Goal: Task Accomplishment & Management: Manage account settings

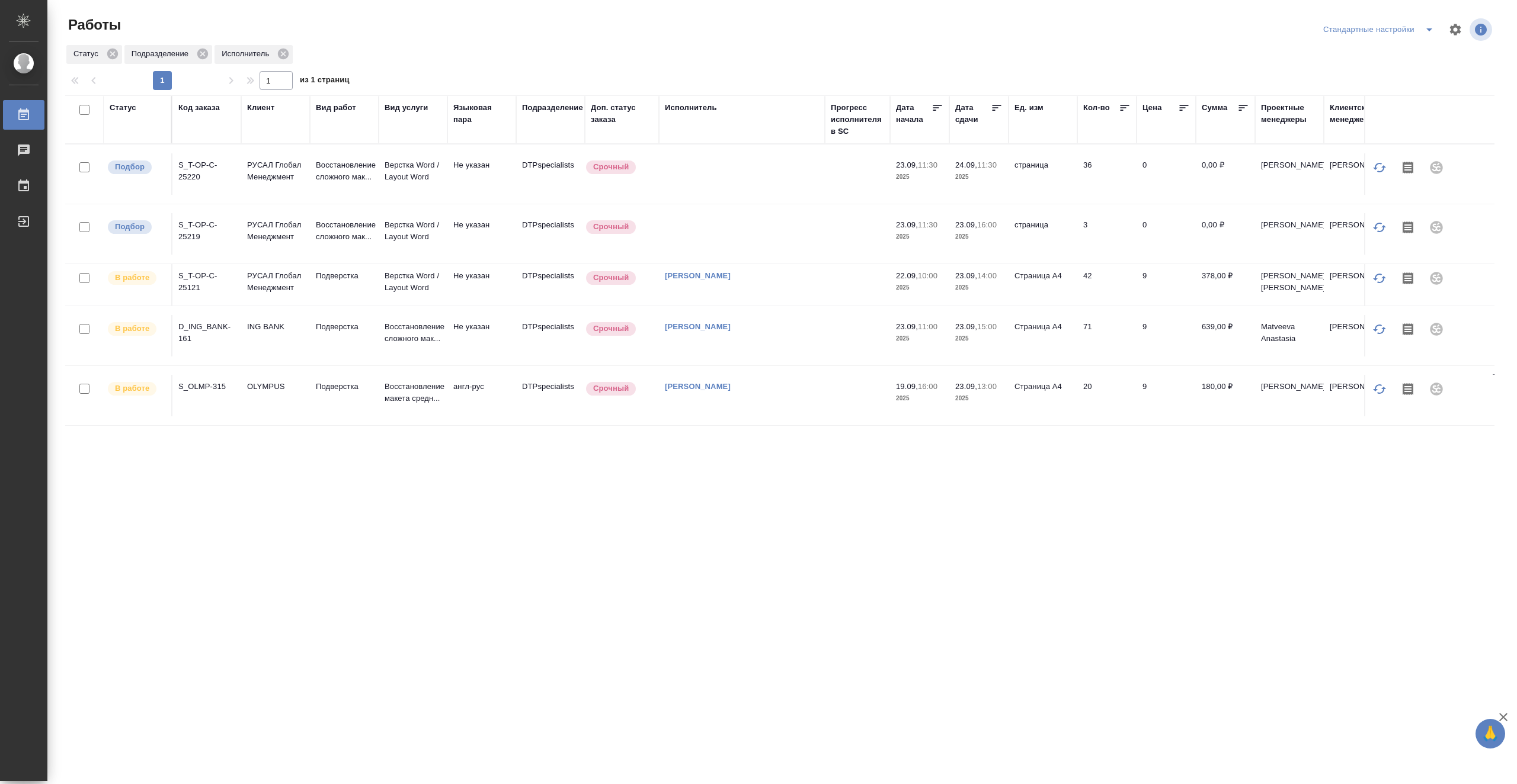
click at [999, 106] on icon at bounding box center [997, 108] width 12 height 12
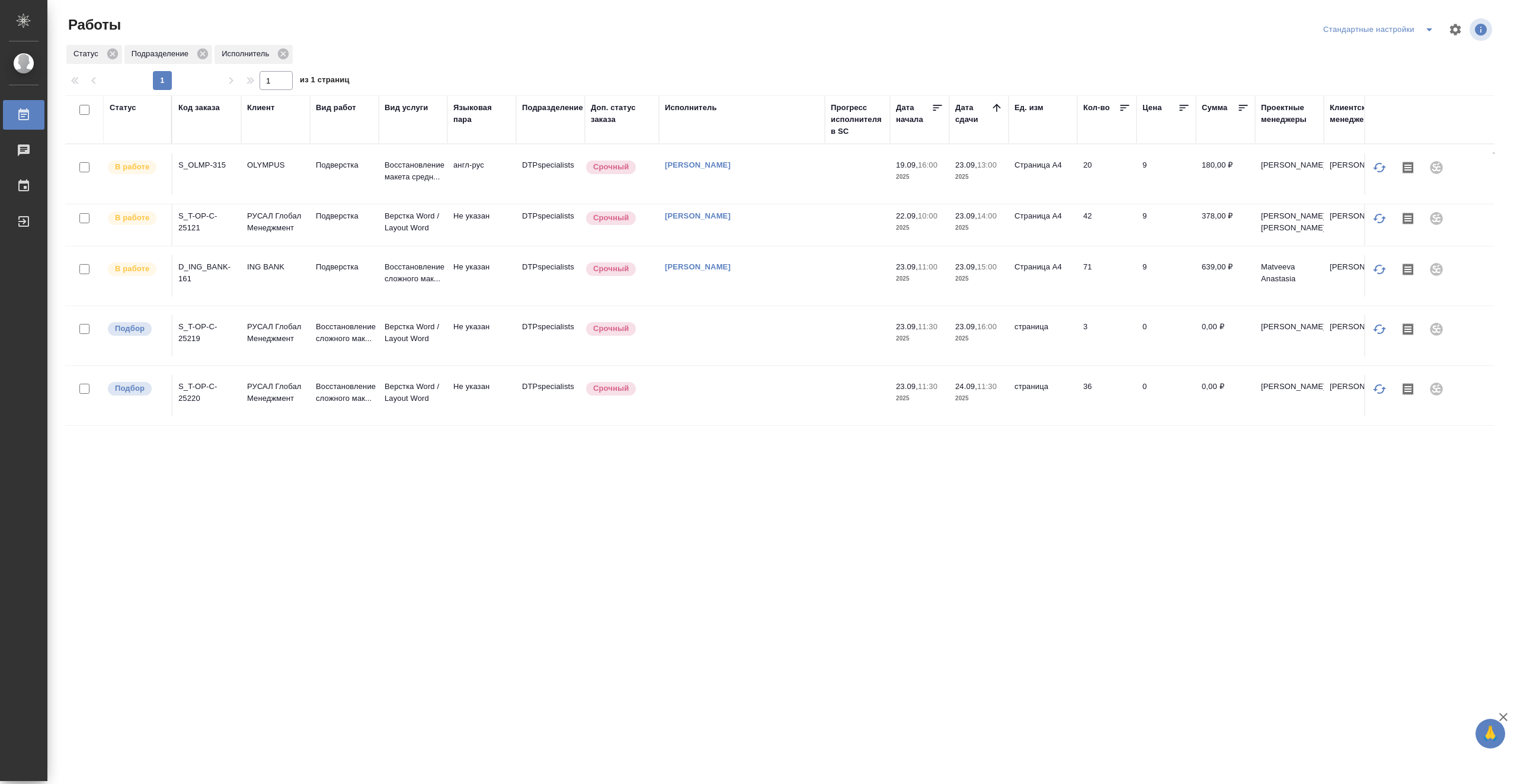
click at [835, 176] on td at bounding box center [857, 174] width 65 height 41
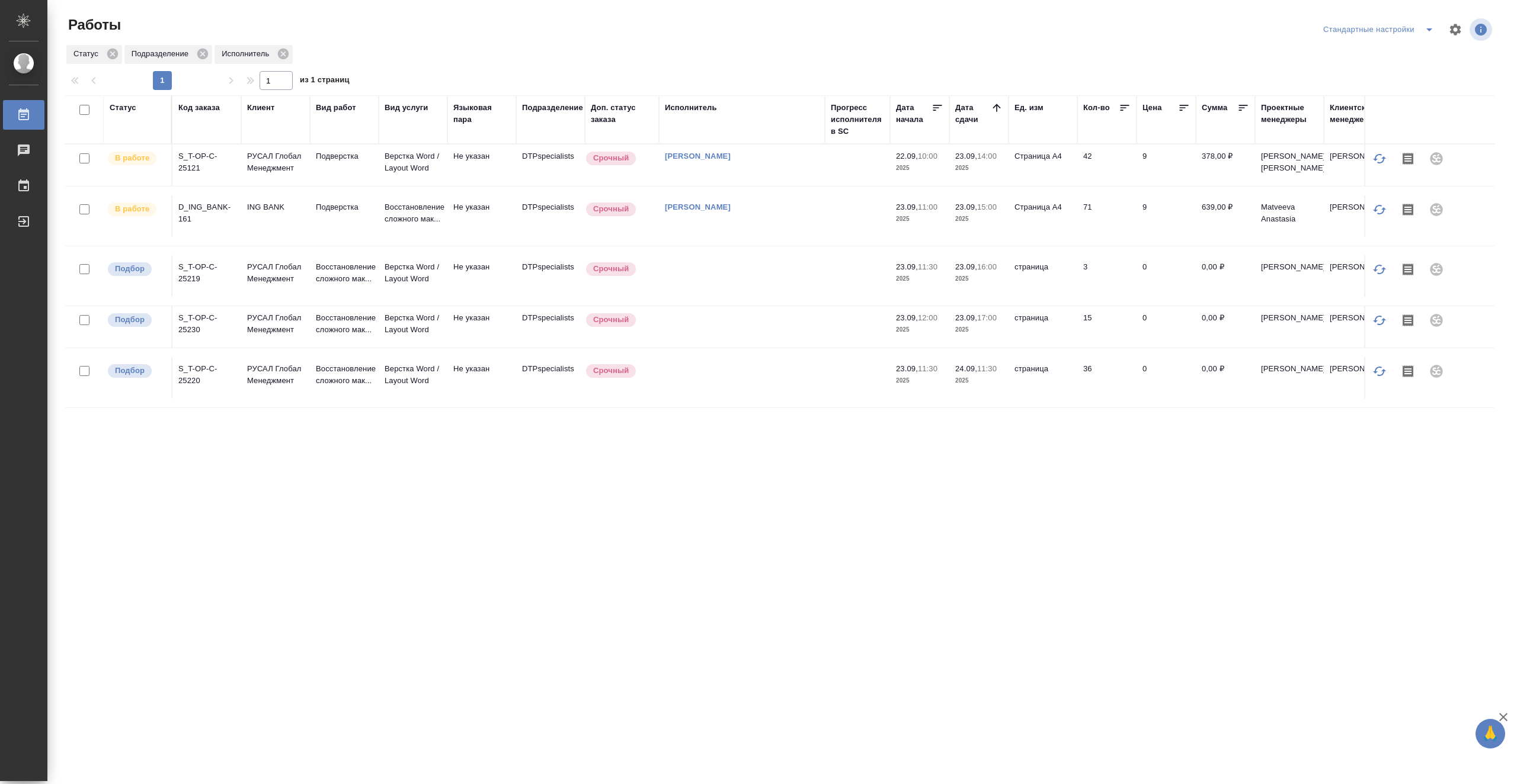
click at [845, 233] on td at bounding box center [857, 215] width 65 height 41
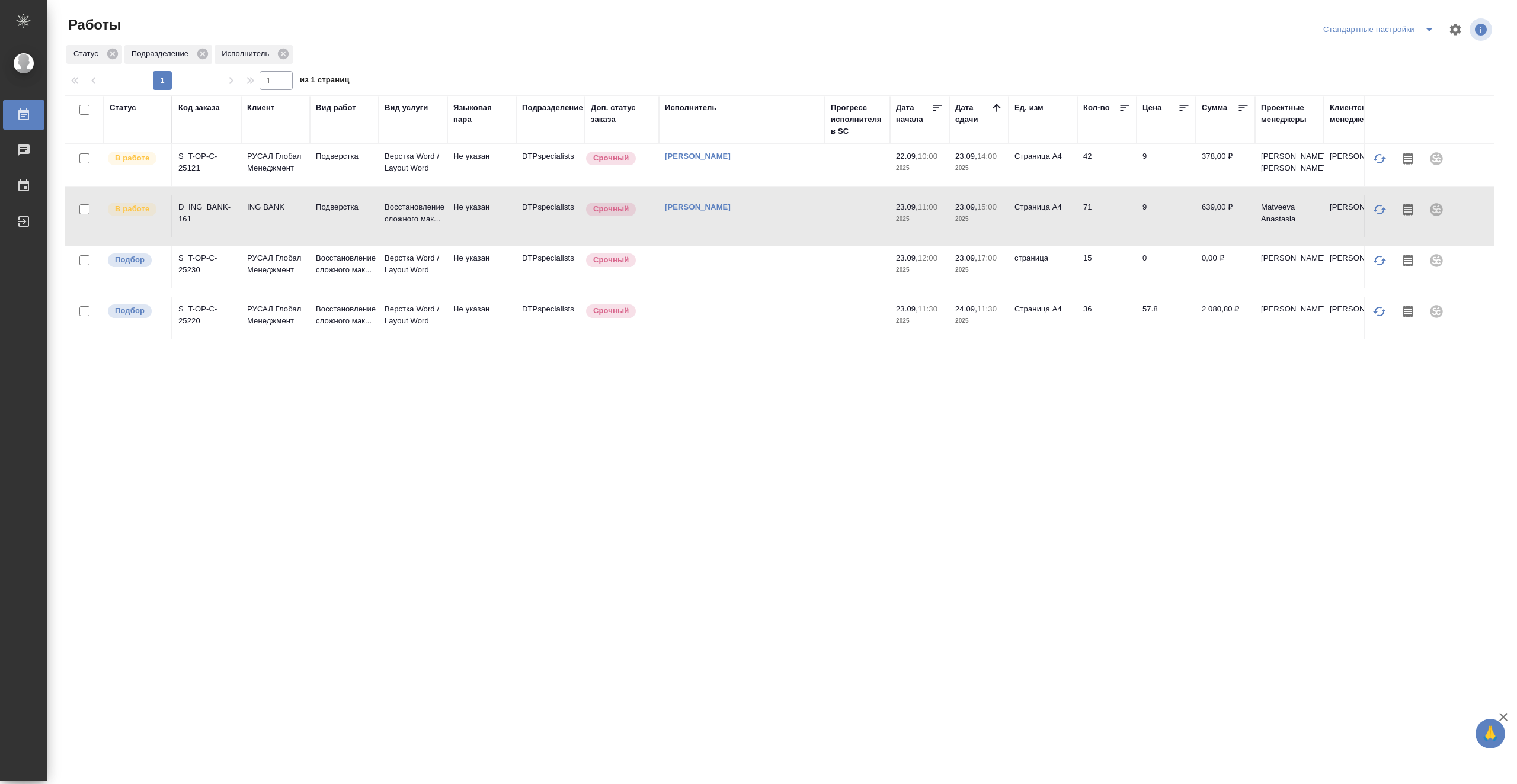
drag, startPoint x: 1161, startPoint y: 512, endPoint x: 1232, endPoint y: 513, distance: 71.0
click at [1232, 513] on div "Статус Код заказа Клиент Вид работ Вид услуги Языковая пара Подразделение Доп. …" at bounding box center [779, 308] width 1429 height 426
click at [835, 282] on td at bounding box center [857, 267] width 65 height 41
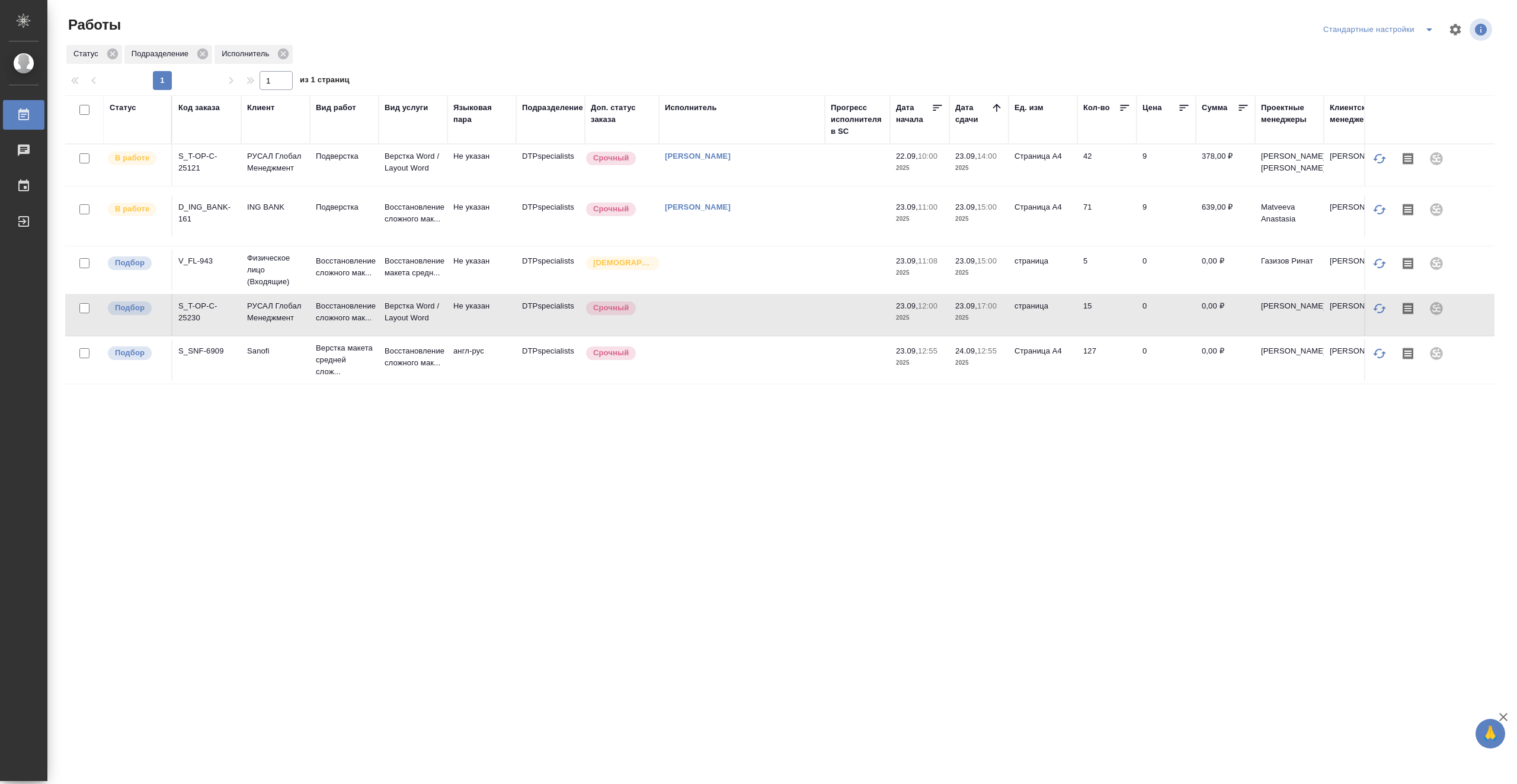
click at [697, 380] on td at bounding box center [742, 360] width 166 height 41
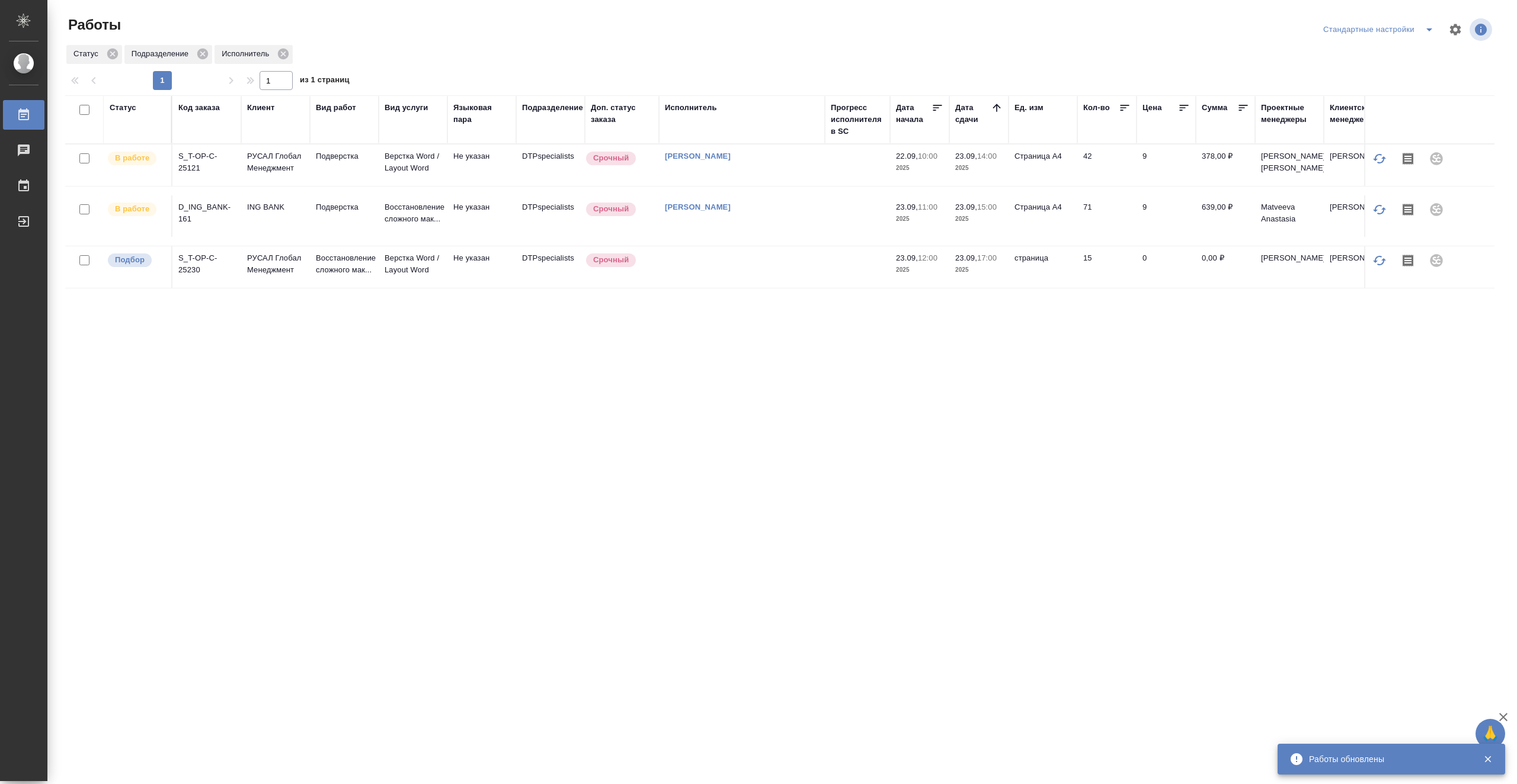
click at [815, 186] on td "[PERSON_NAME]" at bounding box center [742, 165] width 166 height 41
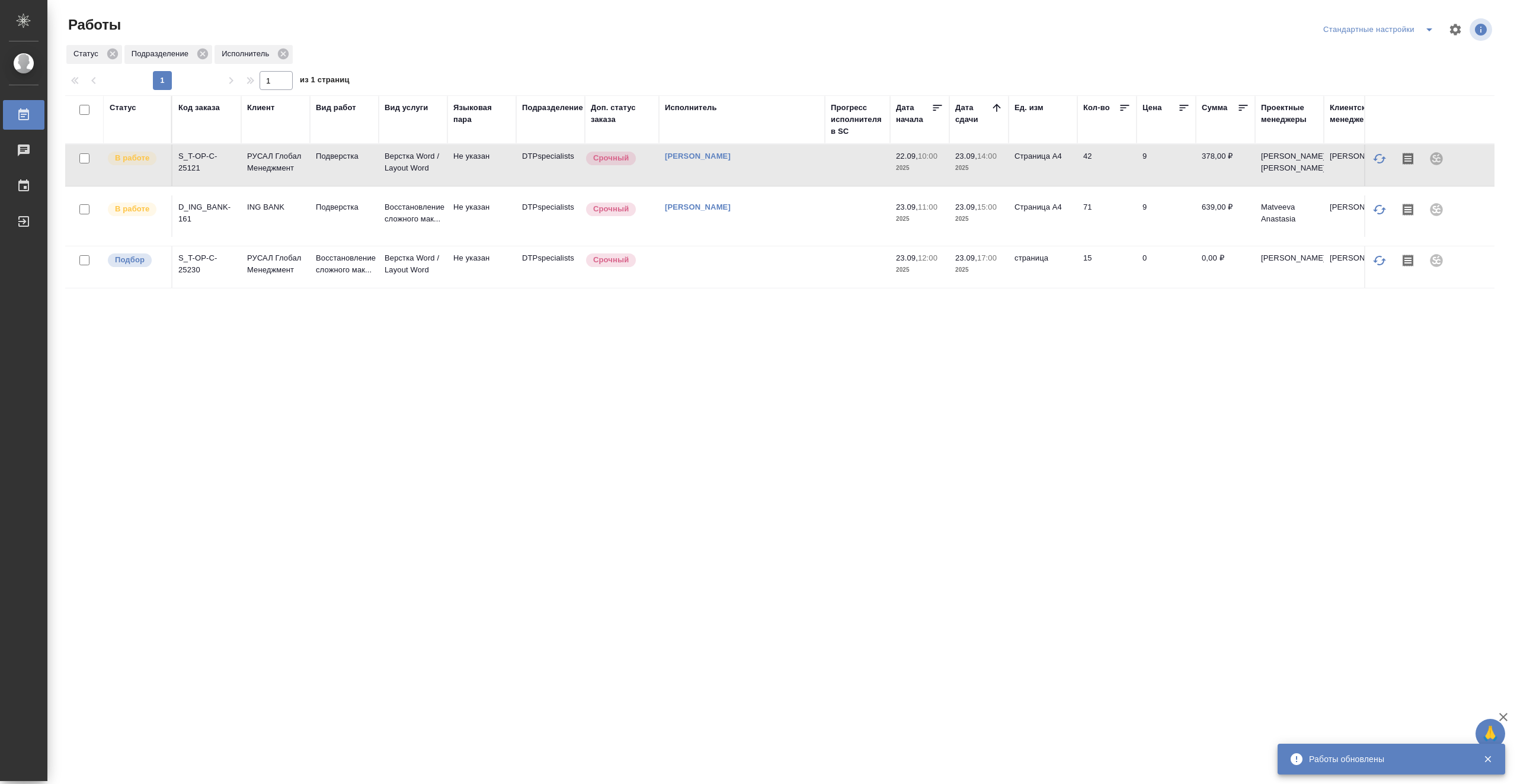
click at [815, 186] on td "[PERSON_NAME]" at bounding box center [742, 165] width 166 height 41
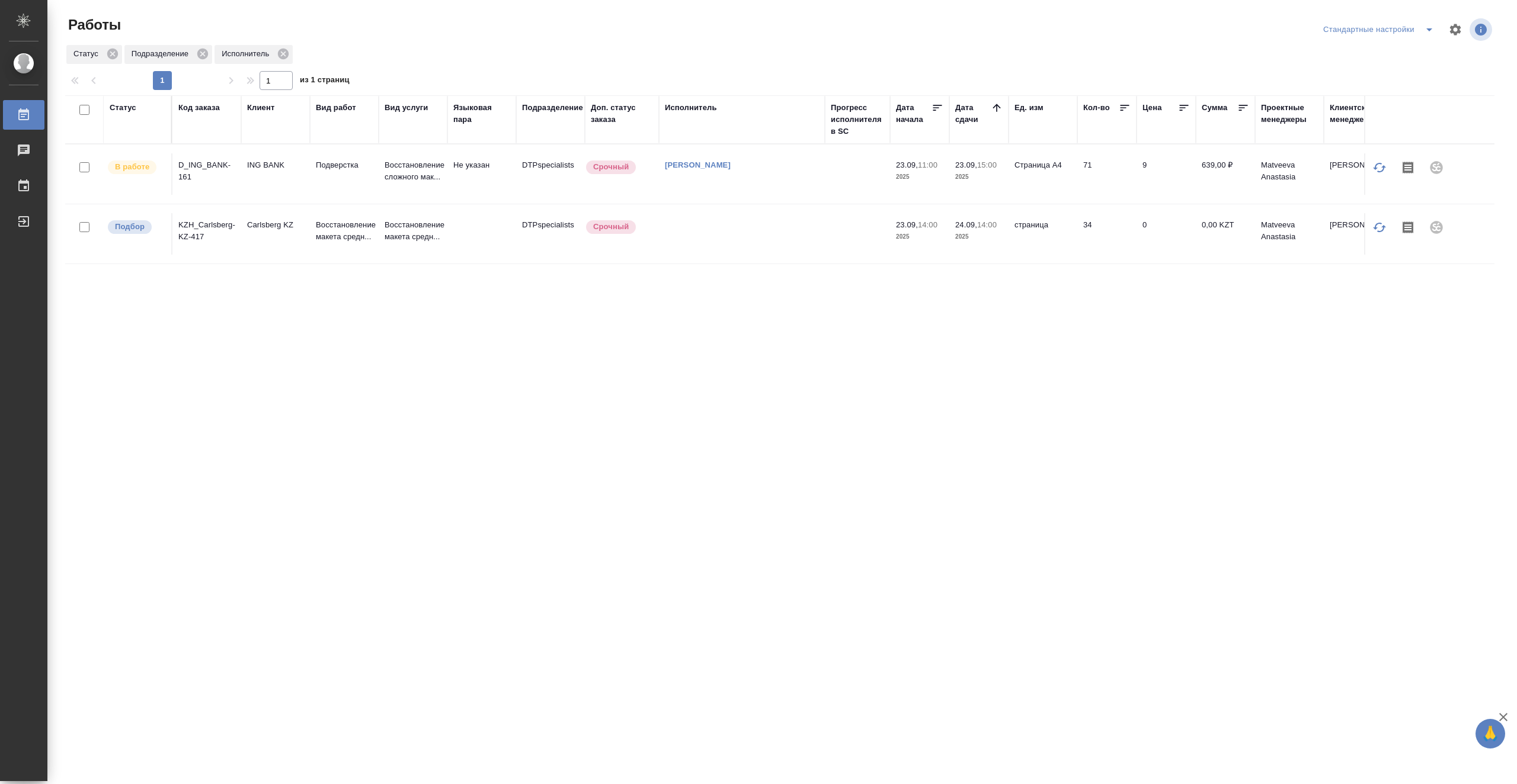
click at [839, 176] on td at bounding box center [857, 174] width 65 height 41
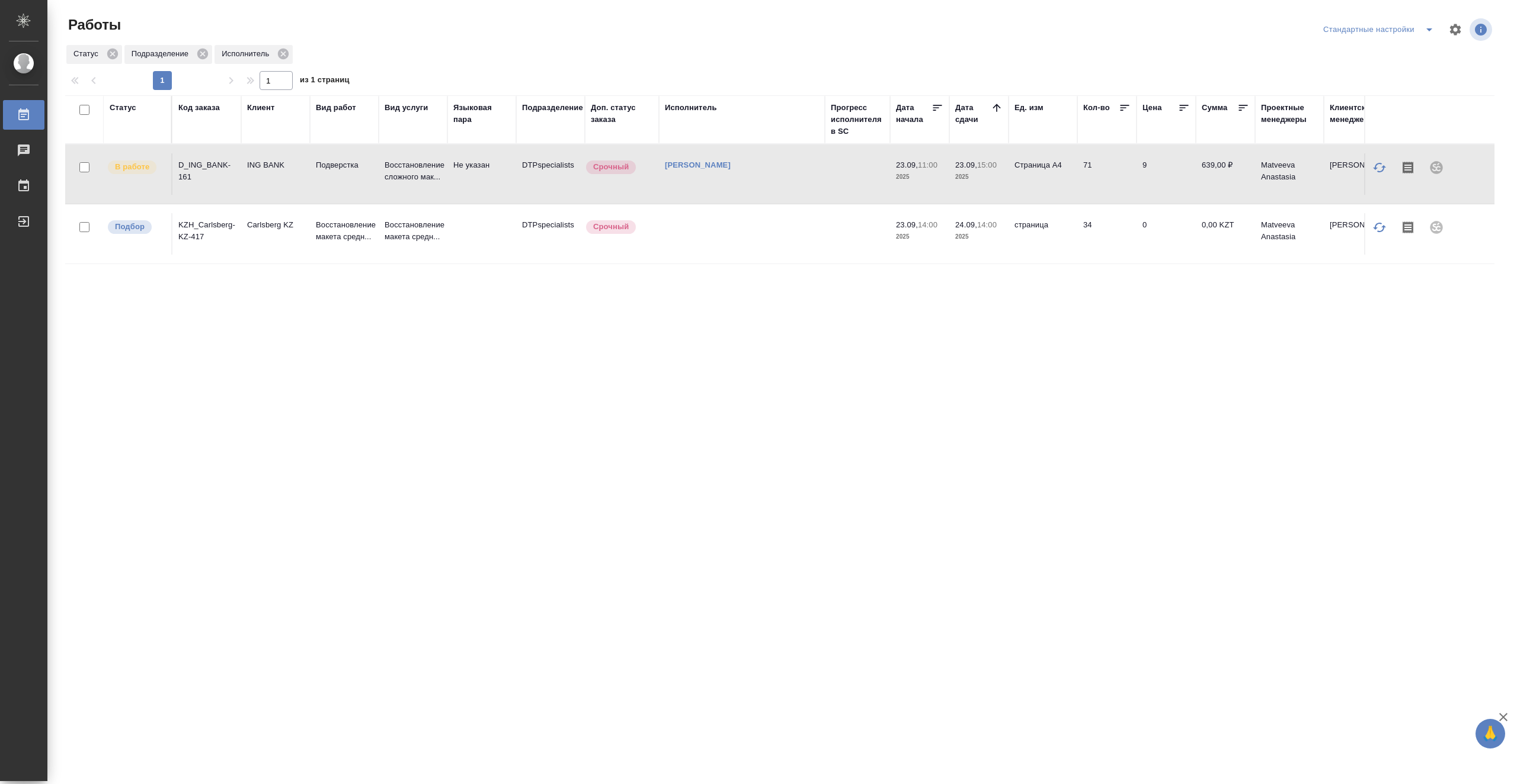
click at [839, 176] on td at bounding box center [857, 174] width 65 height 41
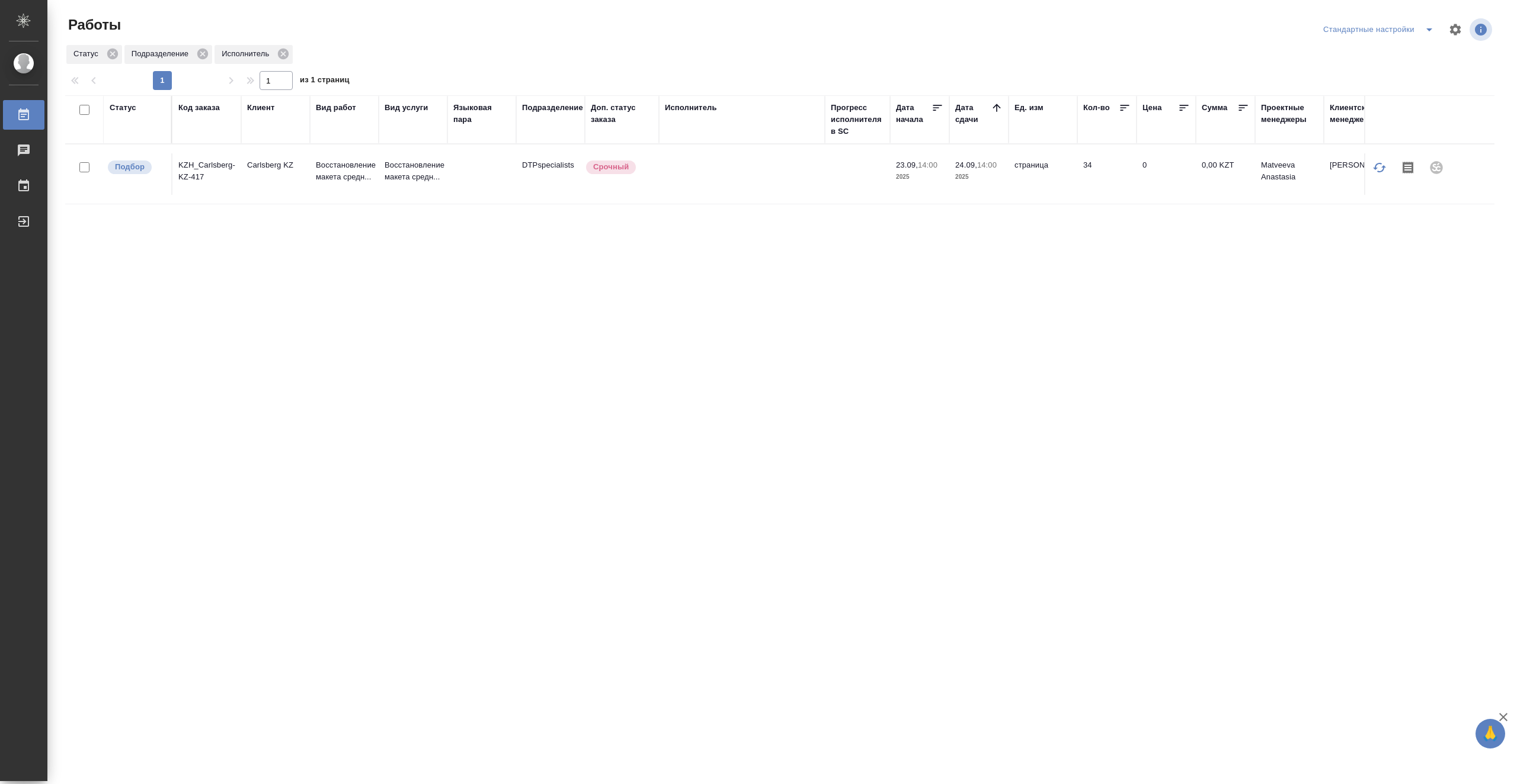
click at [778, 183] on td at bounding box center [742, 174] width 166 height 41
click at [801, 174] on td at bounding box center [742, 174] width 166 height 41
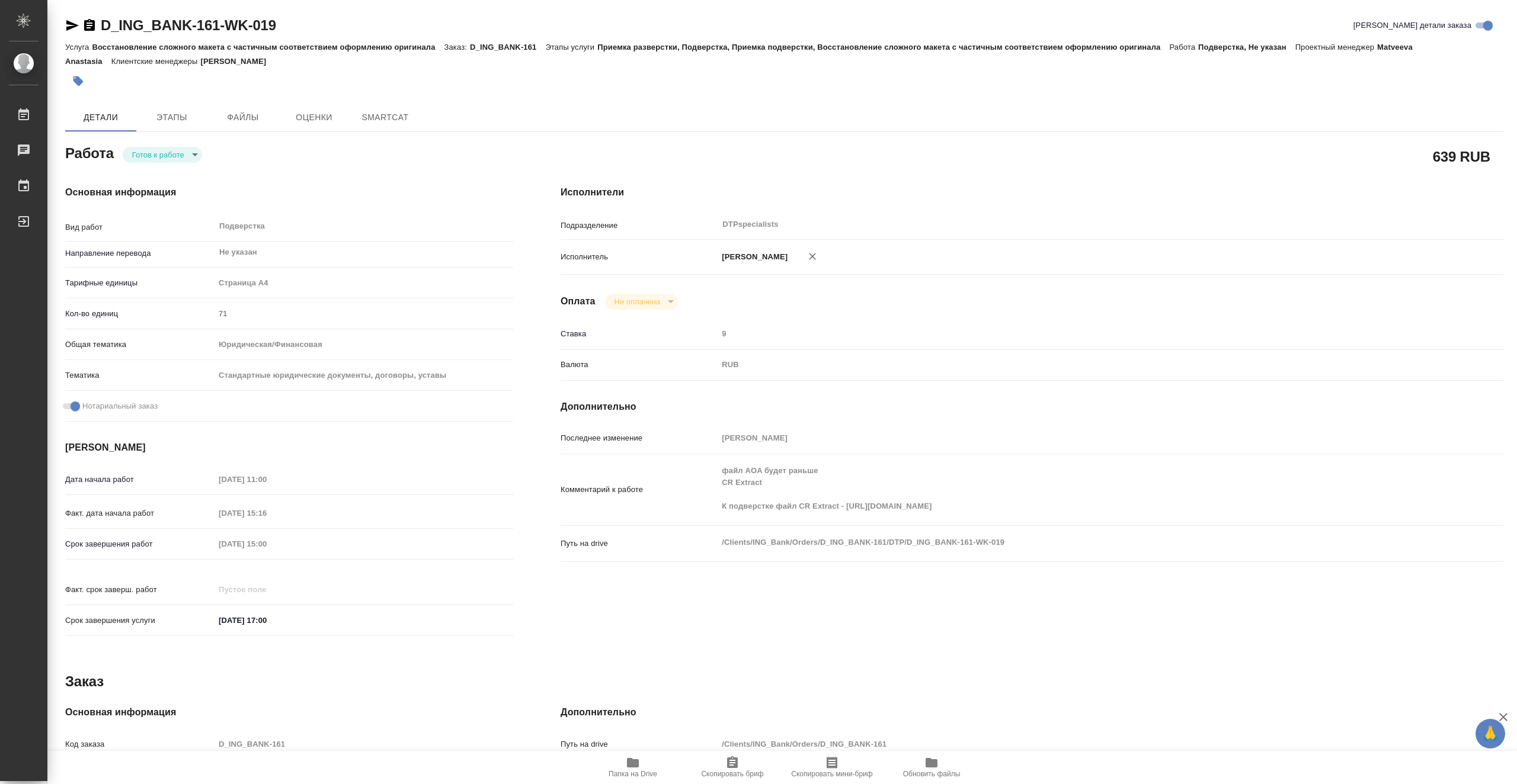
type textarea "x"
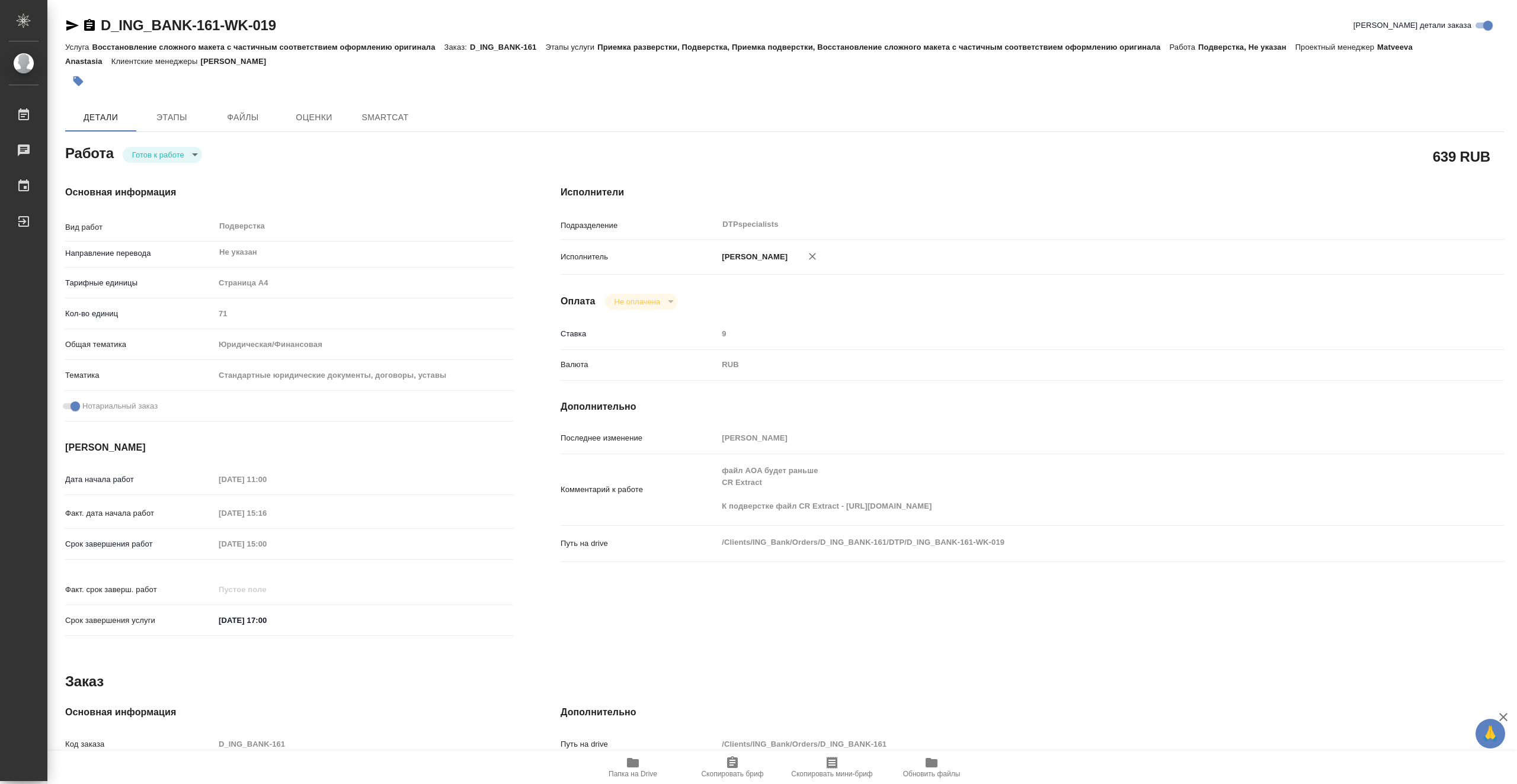
type textarea "x"
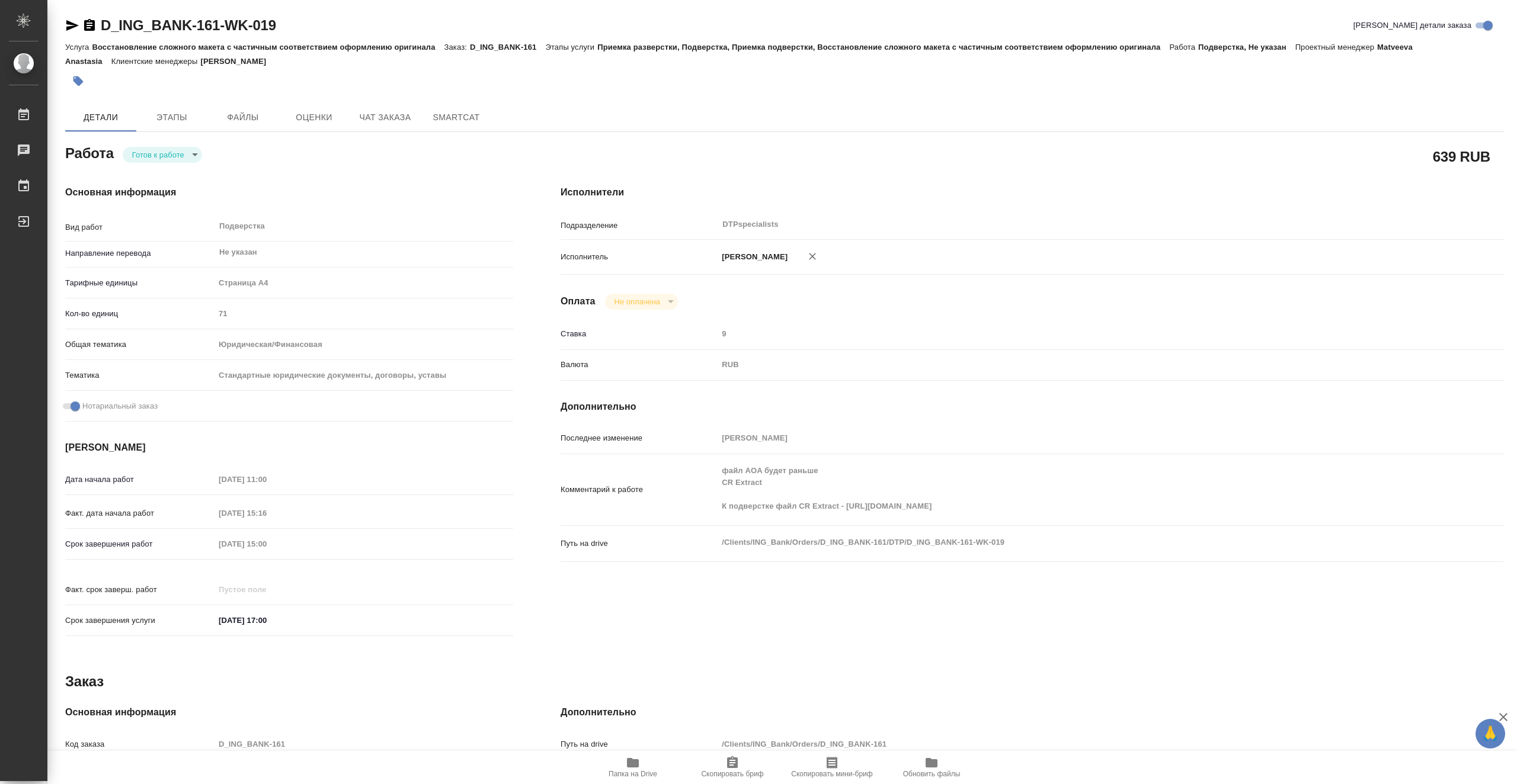
type textarea "x"
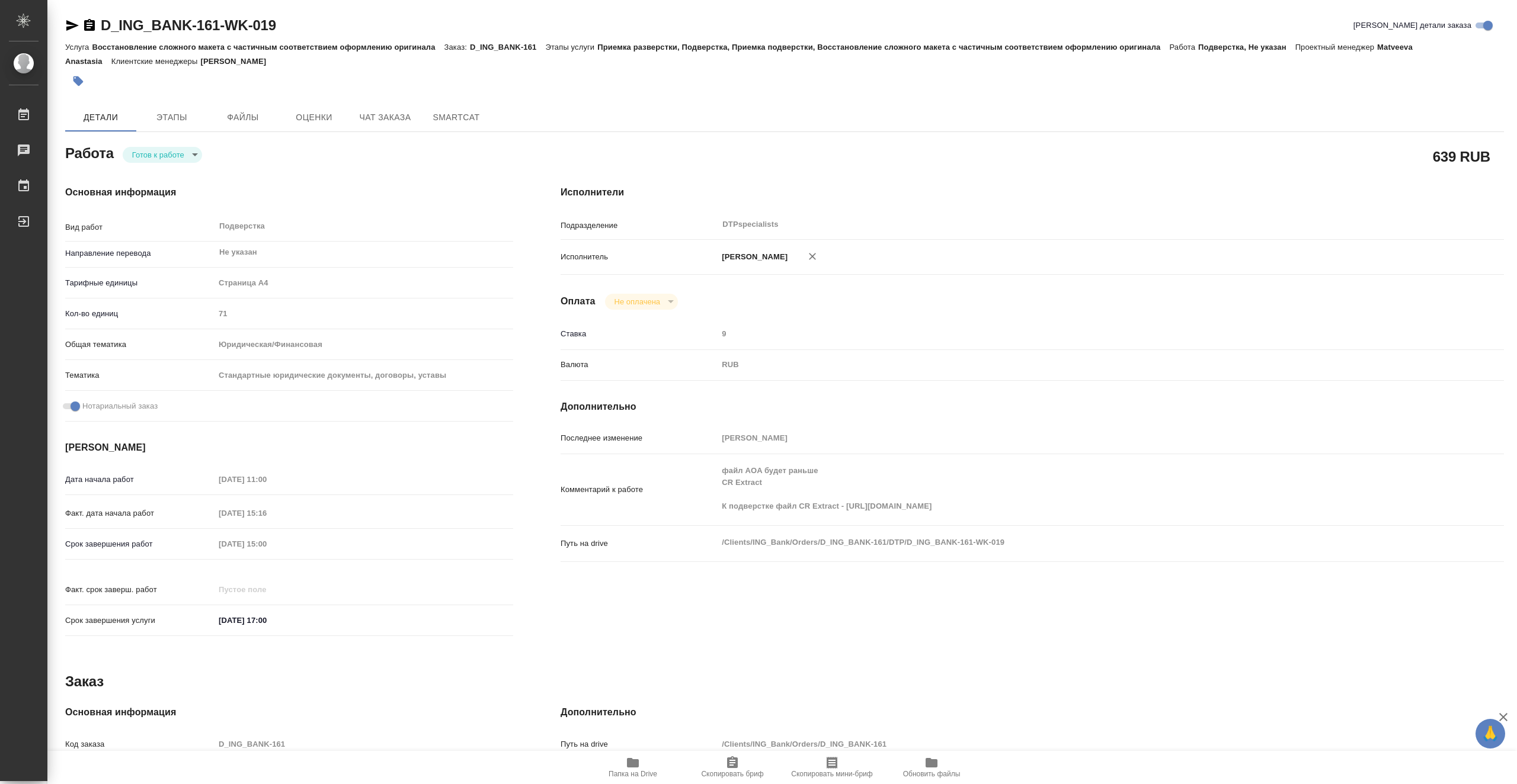
type textarea "x"
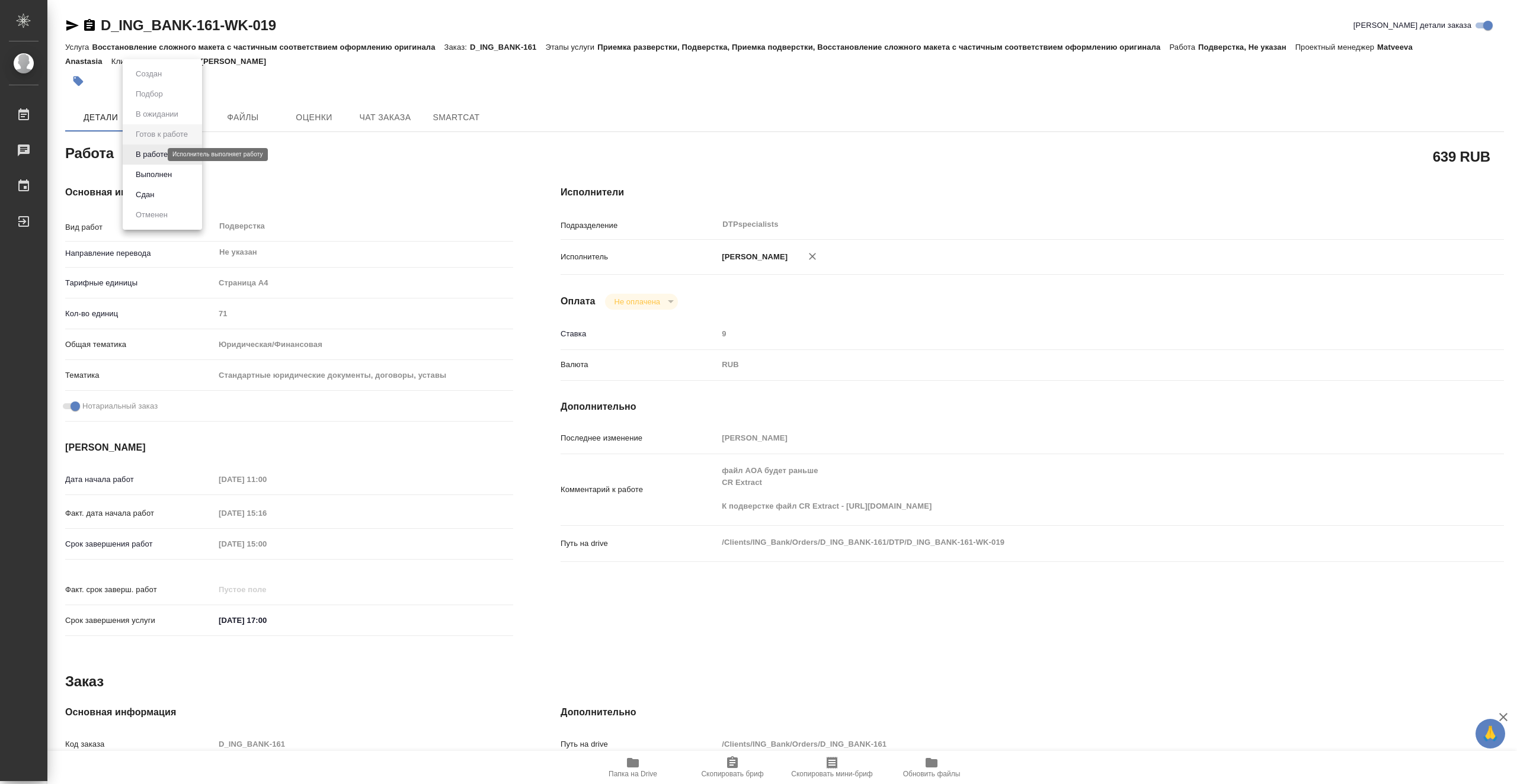
click at [156, 153] on body "🙏 .cls-1 fill:#fff; AWATERA Vasiutchenko Aleksandr Работы 0 Чаты График Выйти D…" at bounding box center [758, 392] width 1517 height 784
click at [173, 158] on li "В работе" at bounding box center [162, 155] width 79 height 20
type textarea "x"
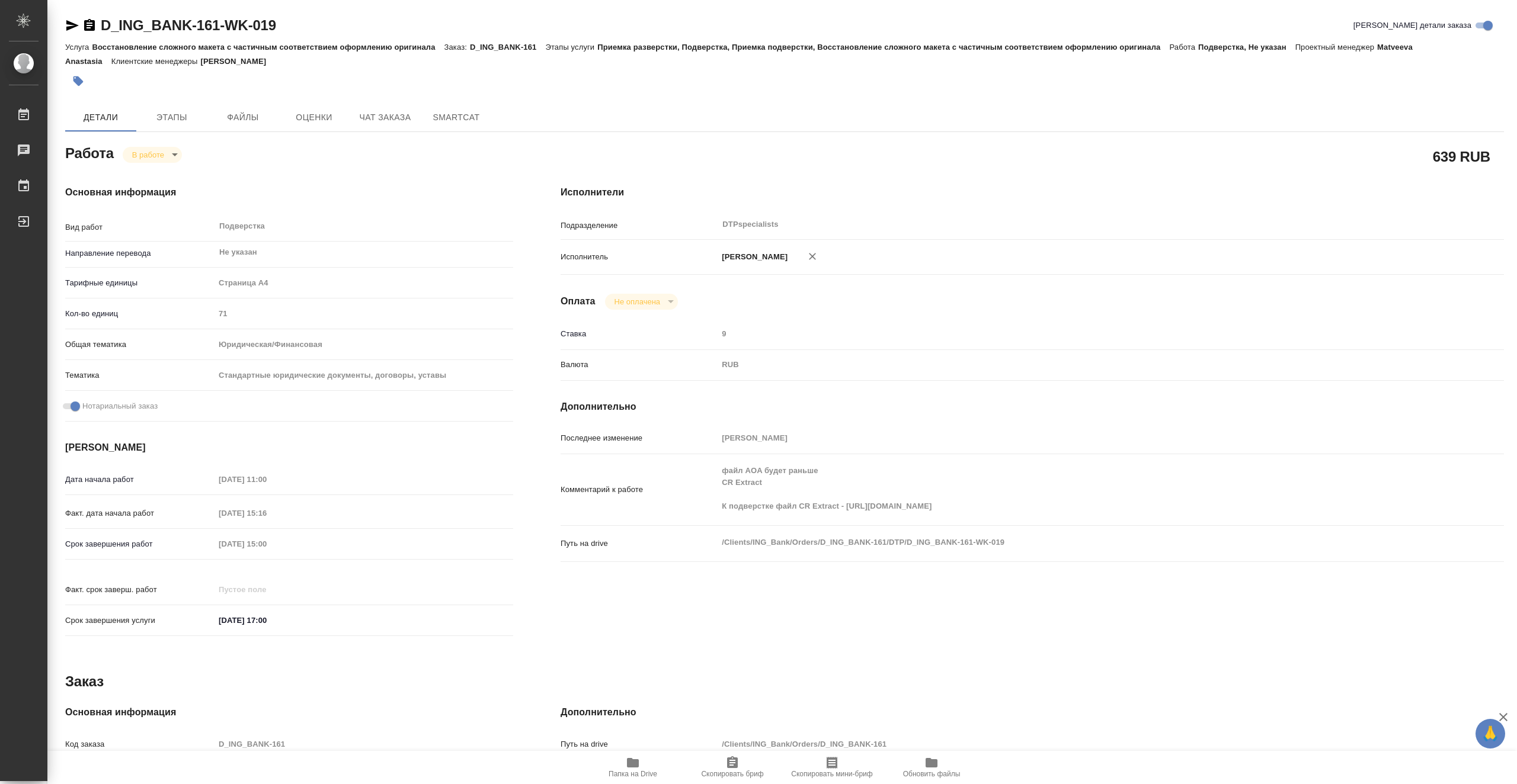
type textarea "x"
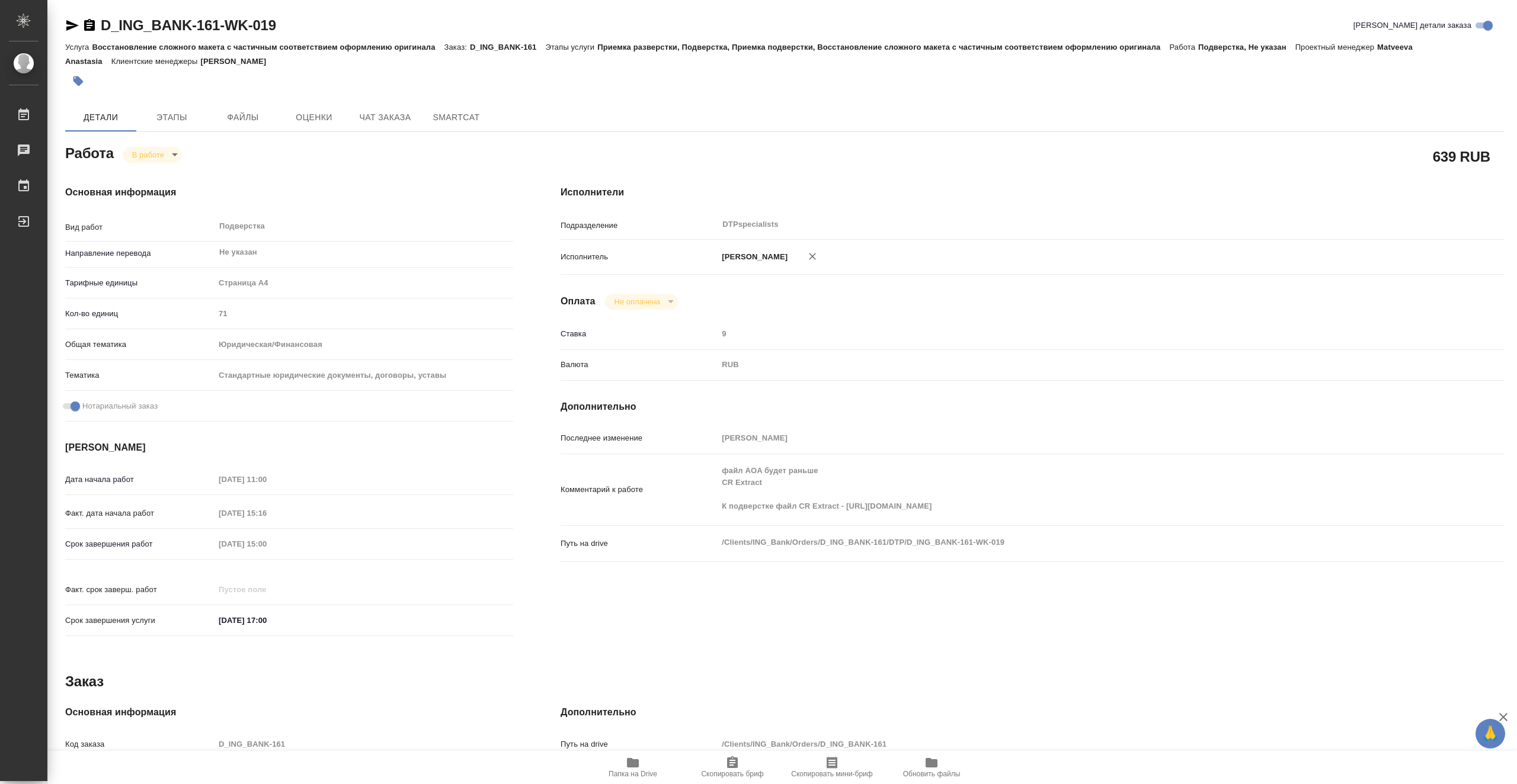
type textarea "x"
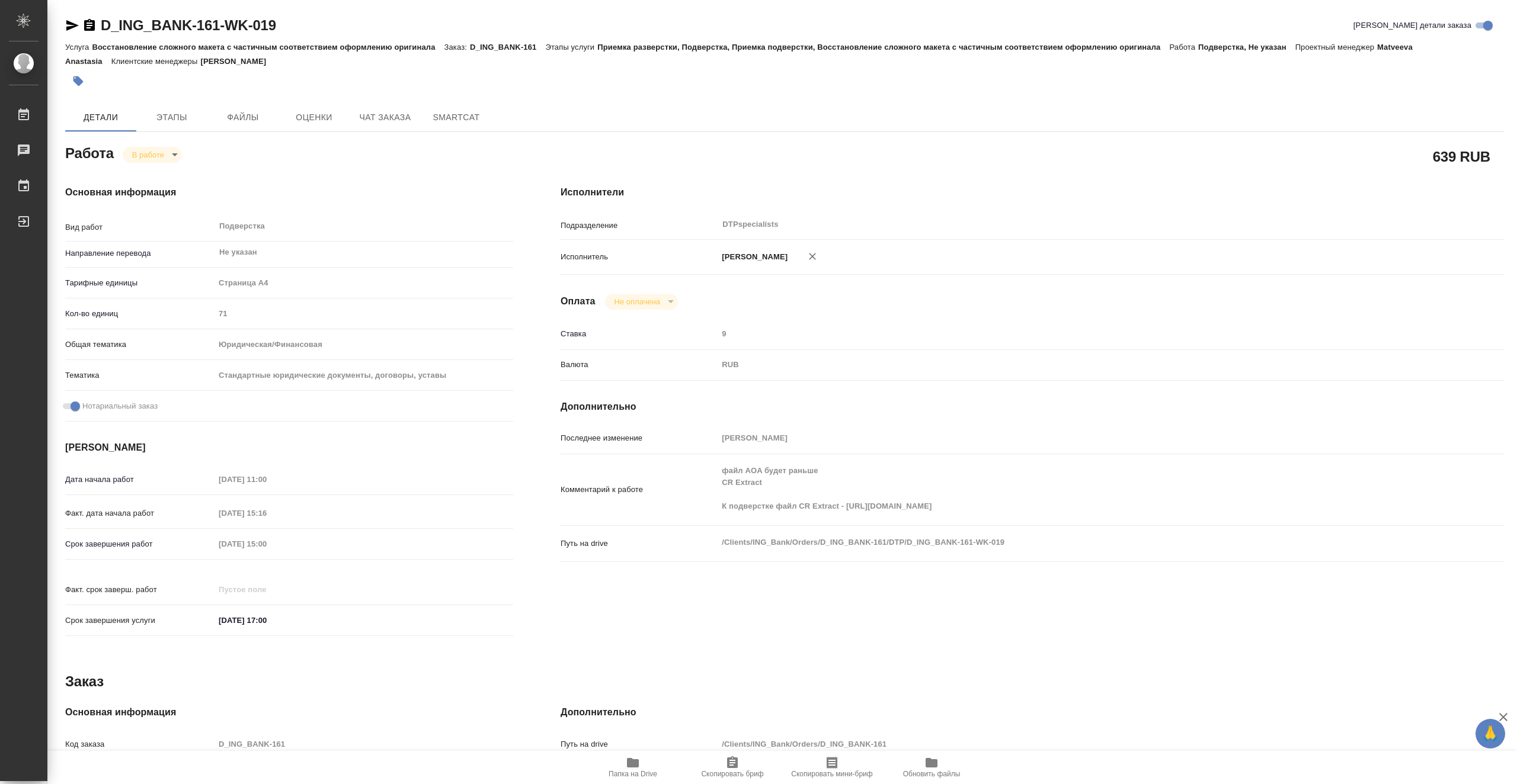
type textarea "x"
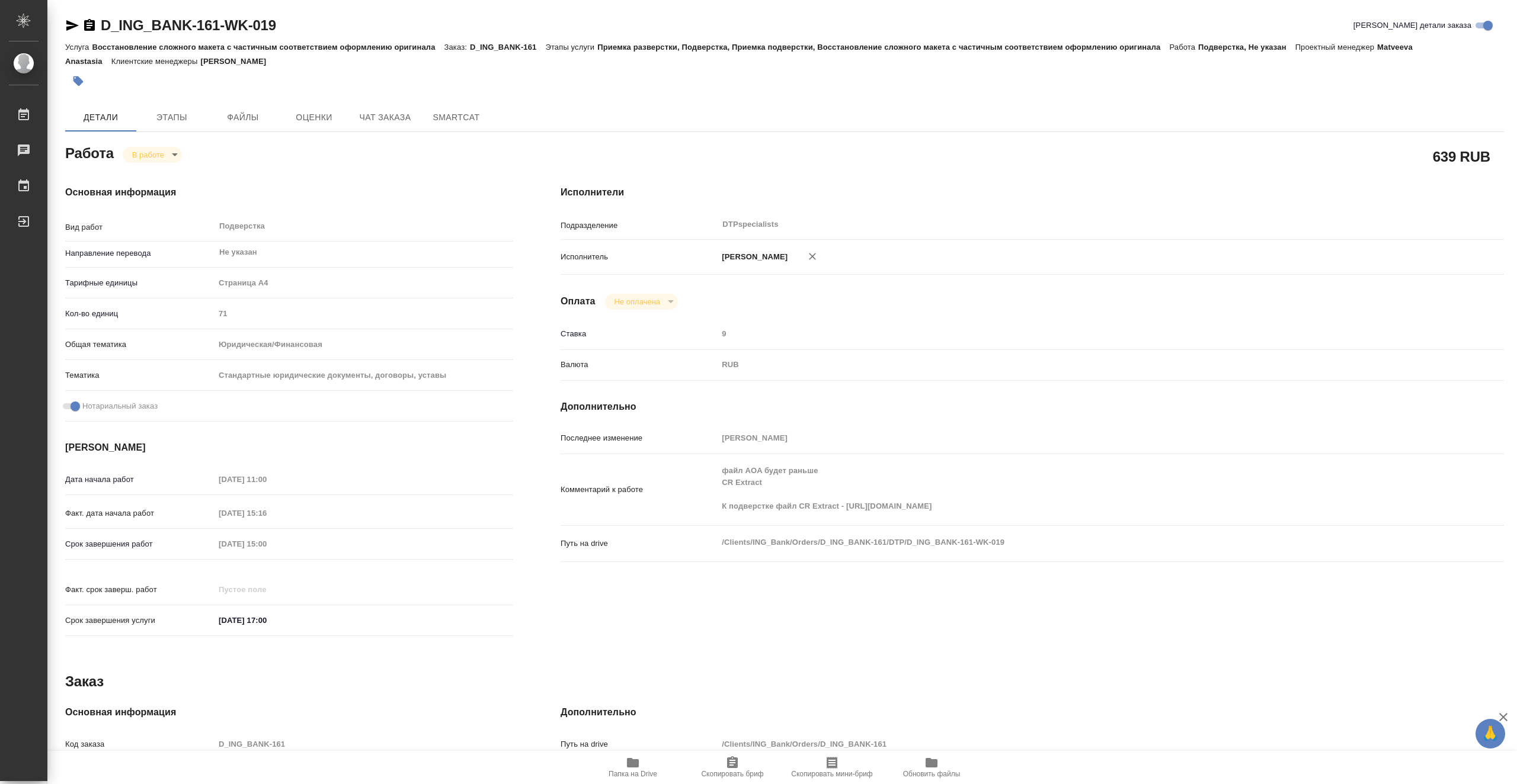
type textarea "x"
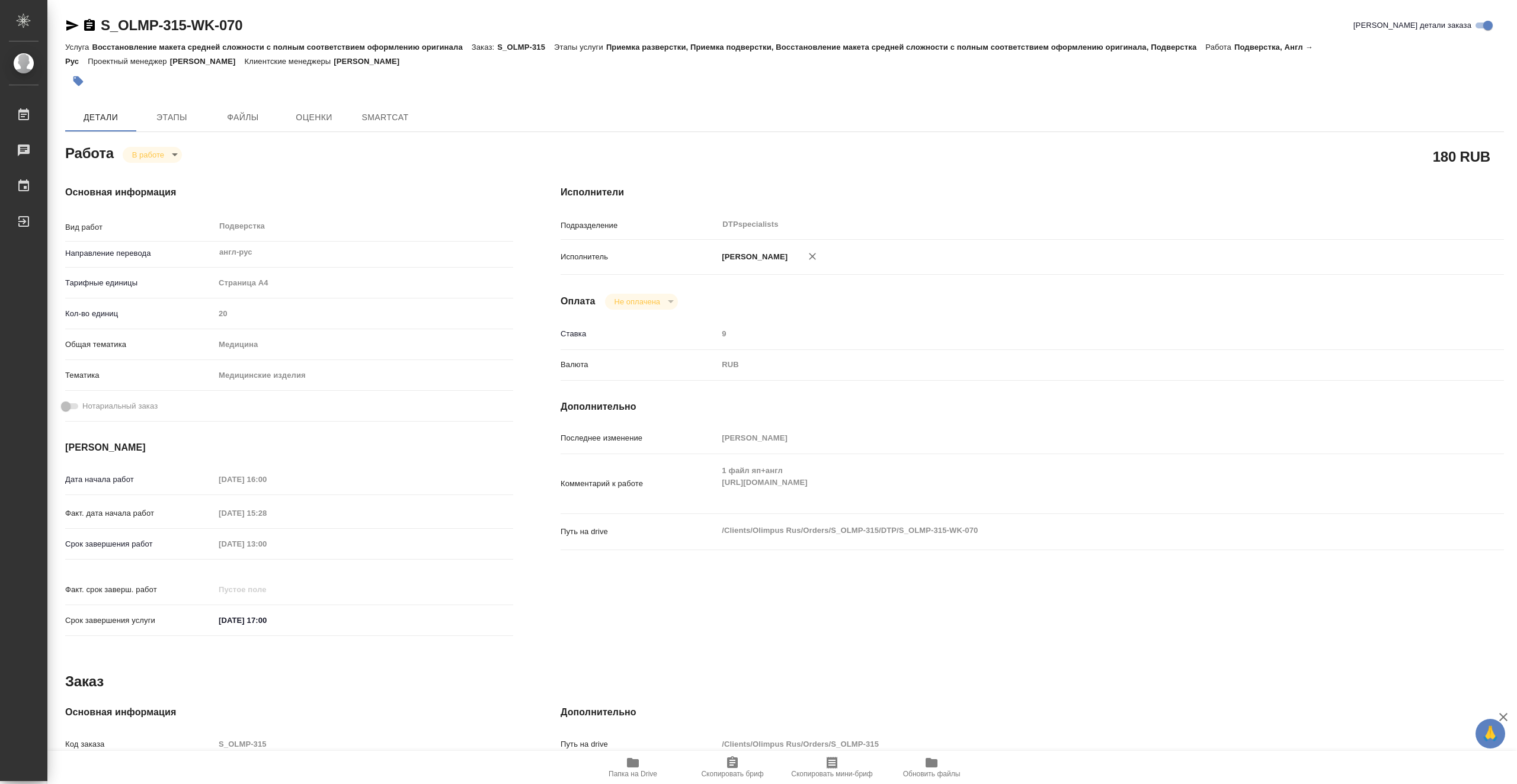
type textarea "x"
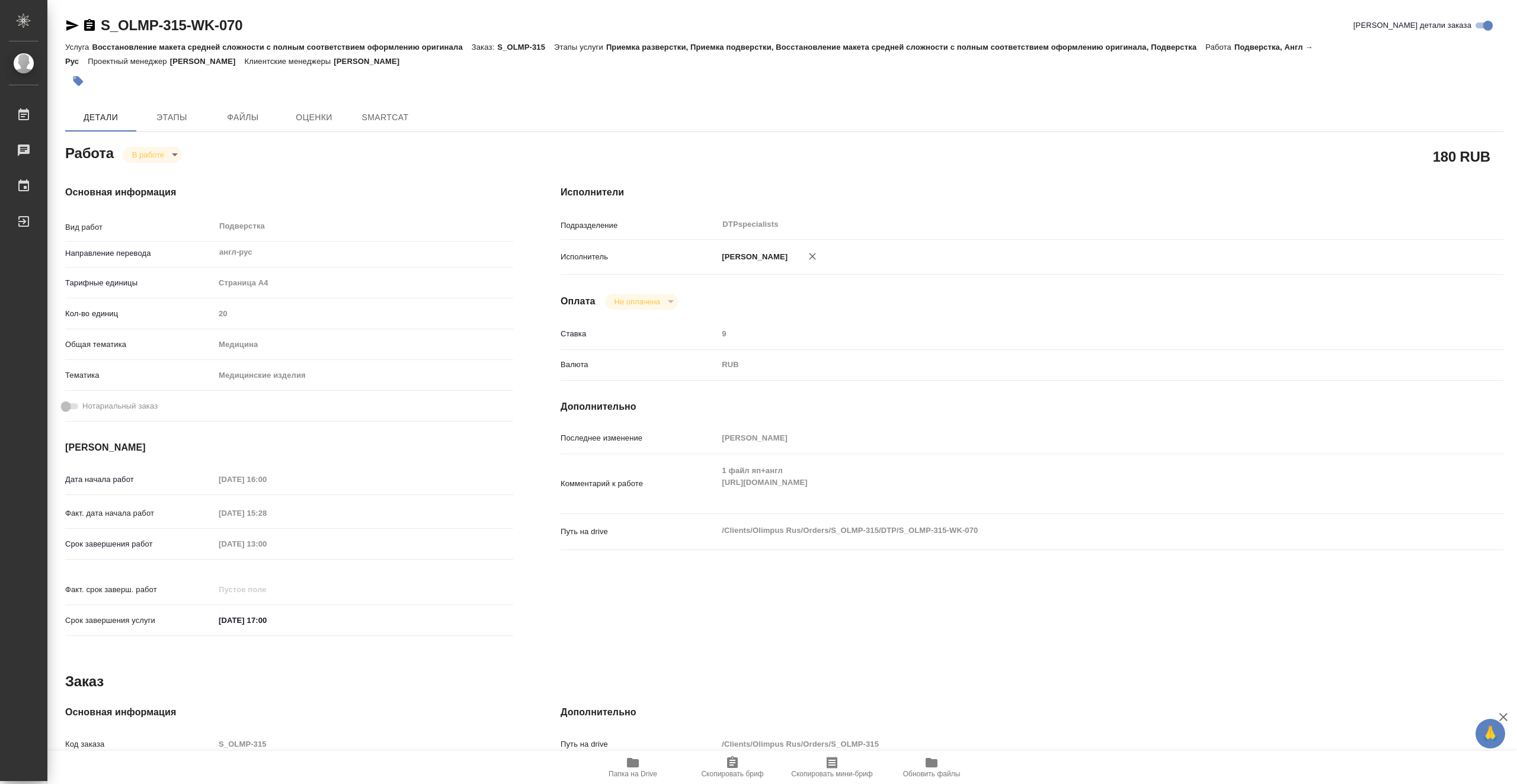
type textarea "x"
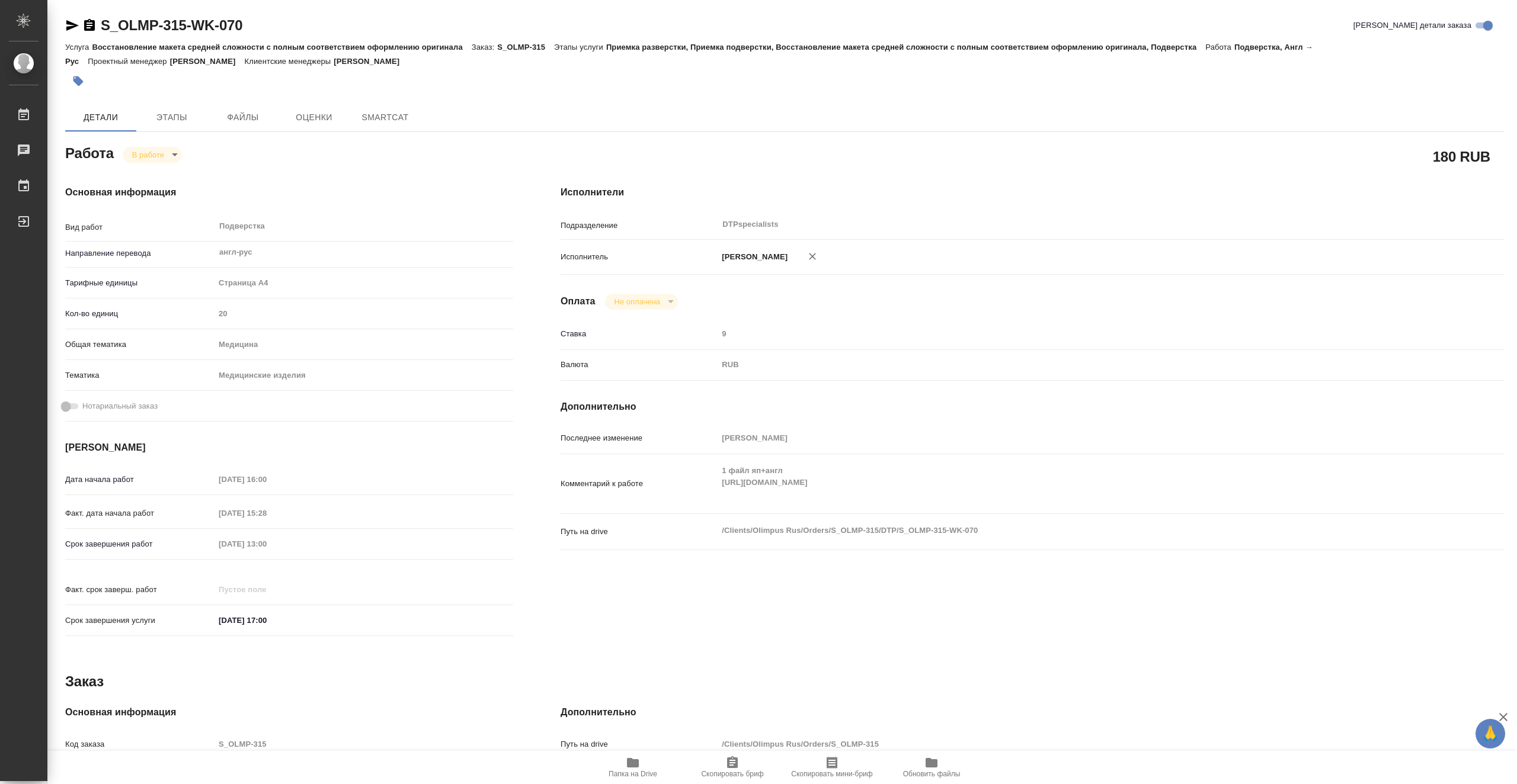
type textarea "x"
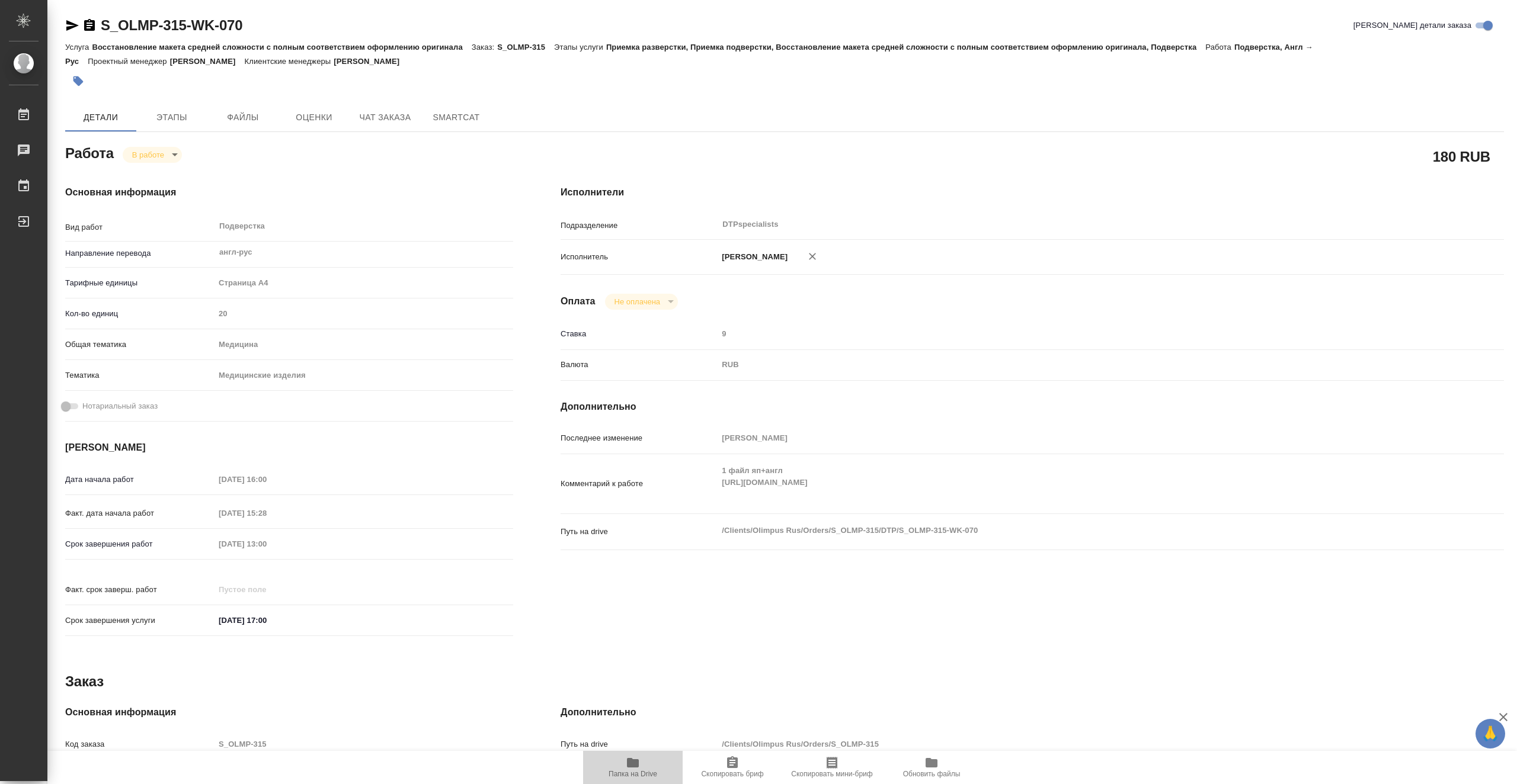
click at [629, 770] on icon "button" at bounding box center [633, 763] width 14 height 14
type textarea "x"
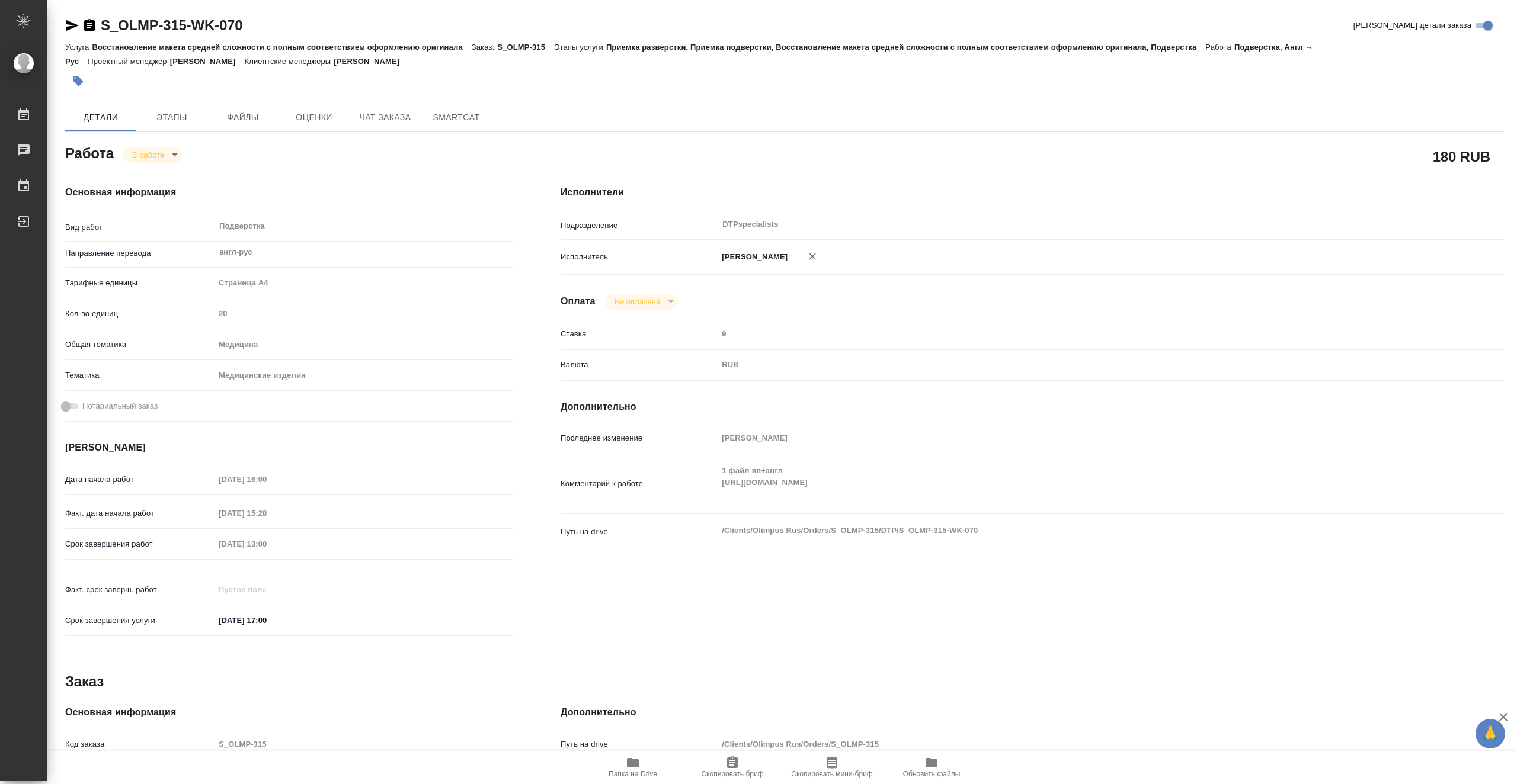
type textarea "x"
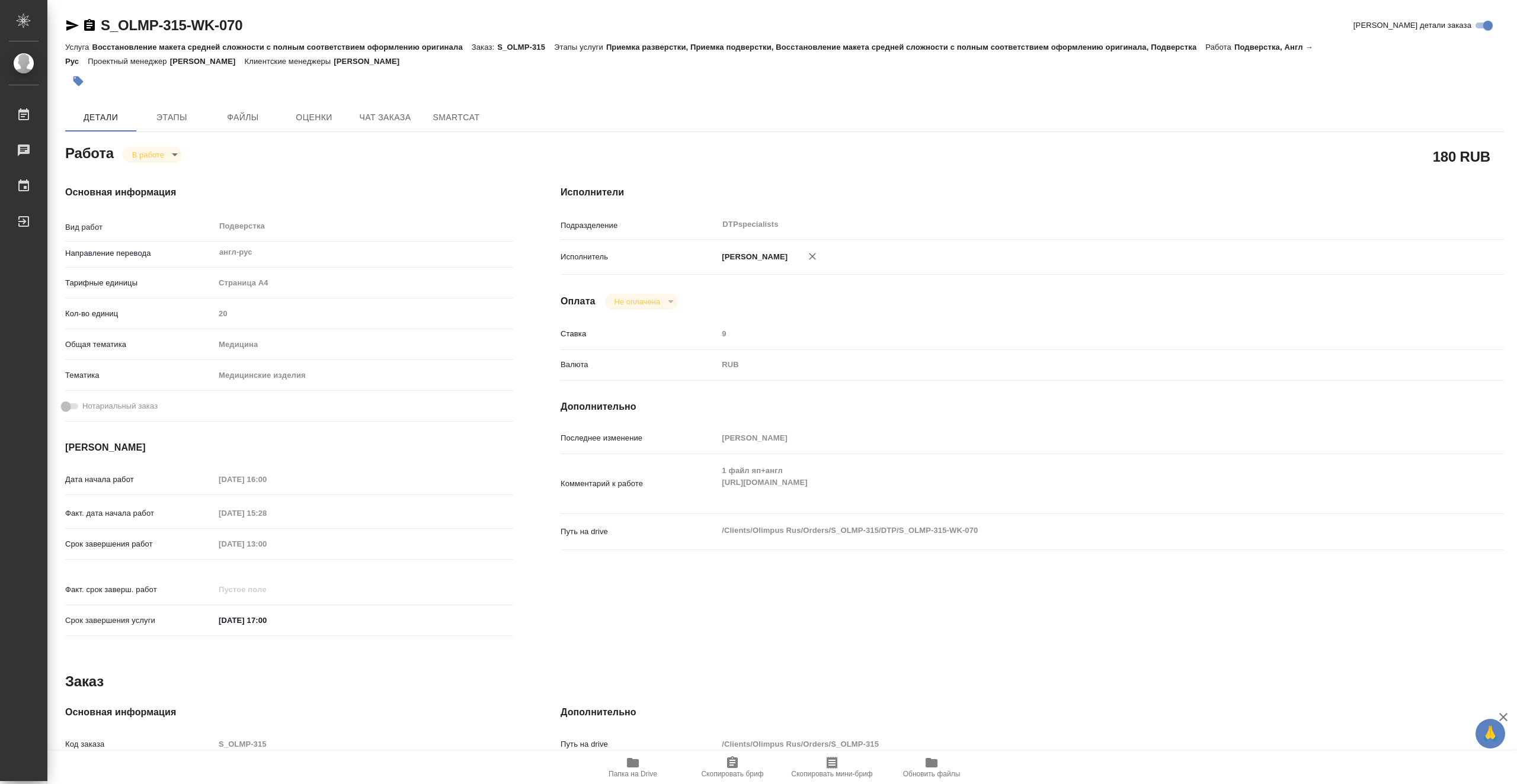
type textarea "x"
click at [154, 153] on body "🙏 .cls-1 fill:#fff; AWATERA Vasiutchenko Aleksandr Работы 0 Чаты График Выйти S…" at bounding box center [758, 392] width 1517 height 784
click at [180, 174] on li "Выполнен" at bounding box center [161, 174] width 78 height 20
type textarea "x"
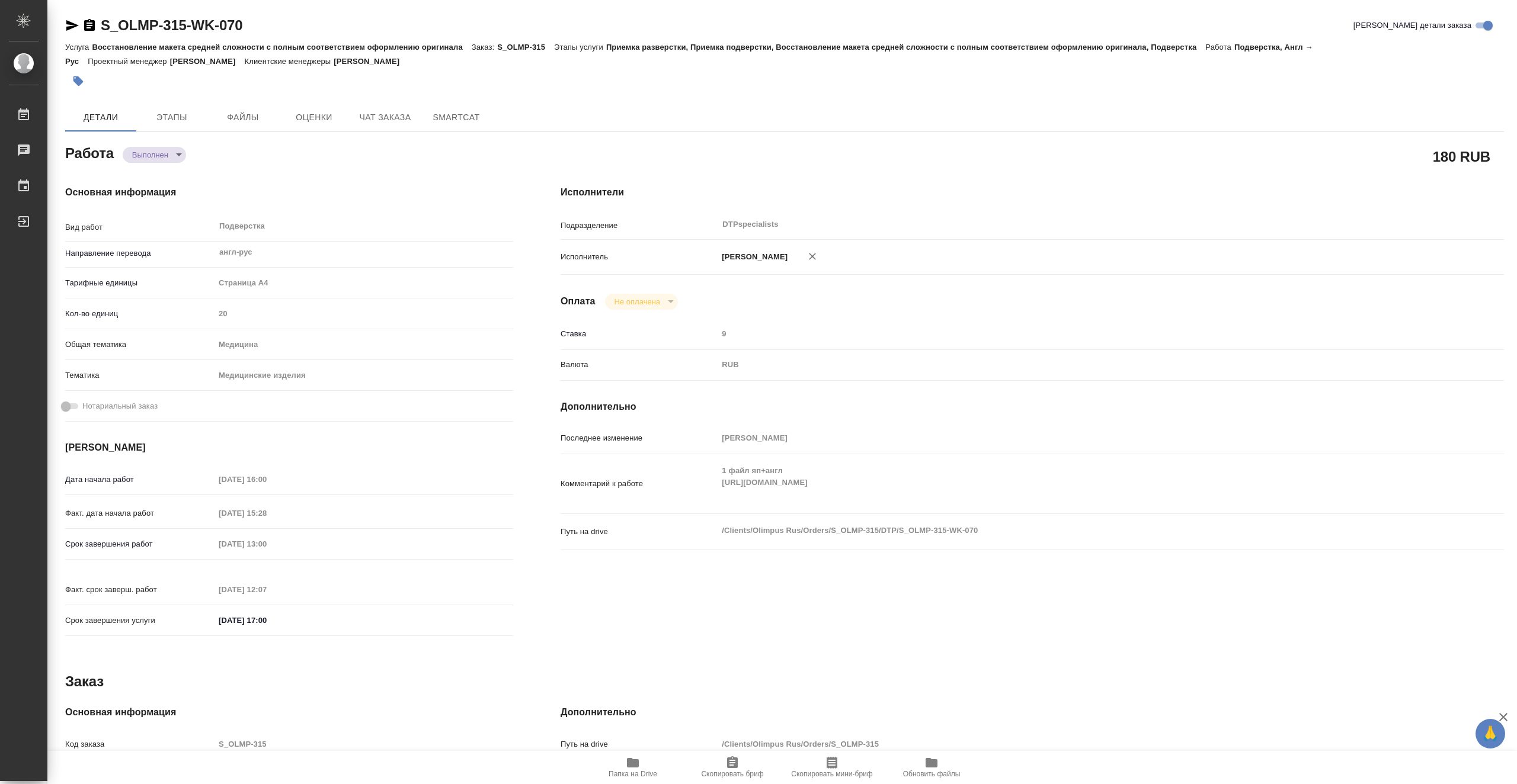
type textarea "x"
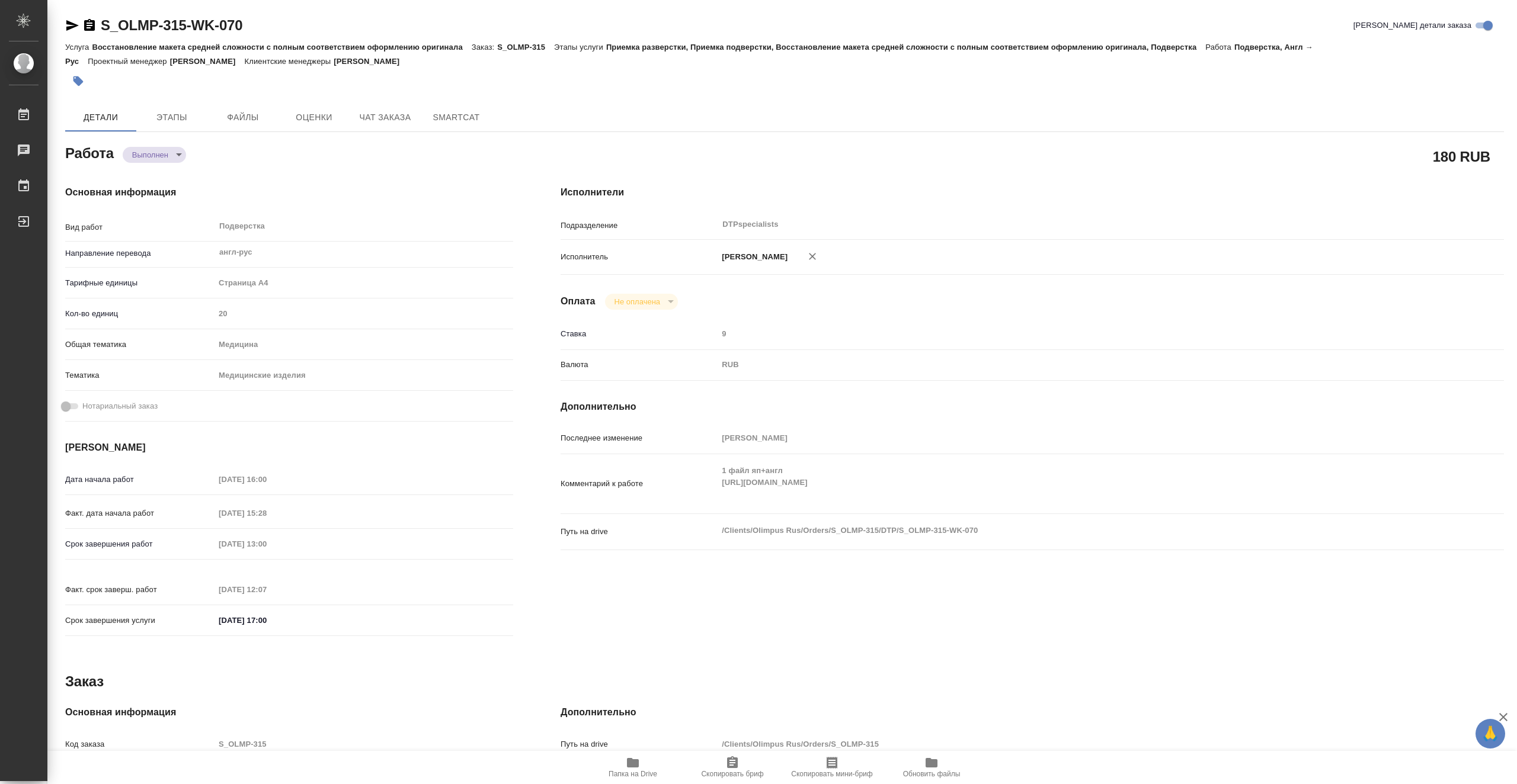
type textarea "x"
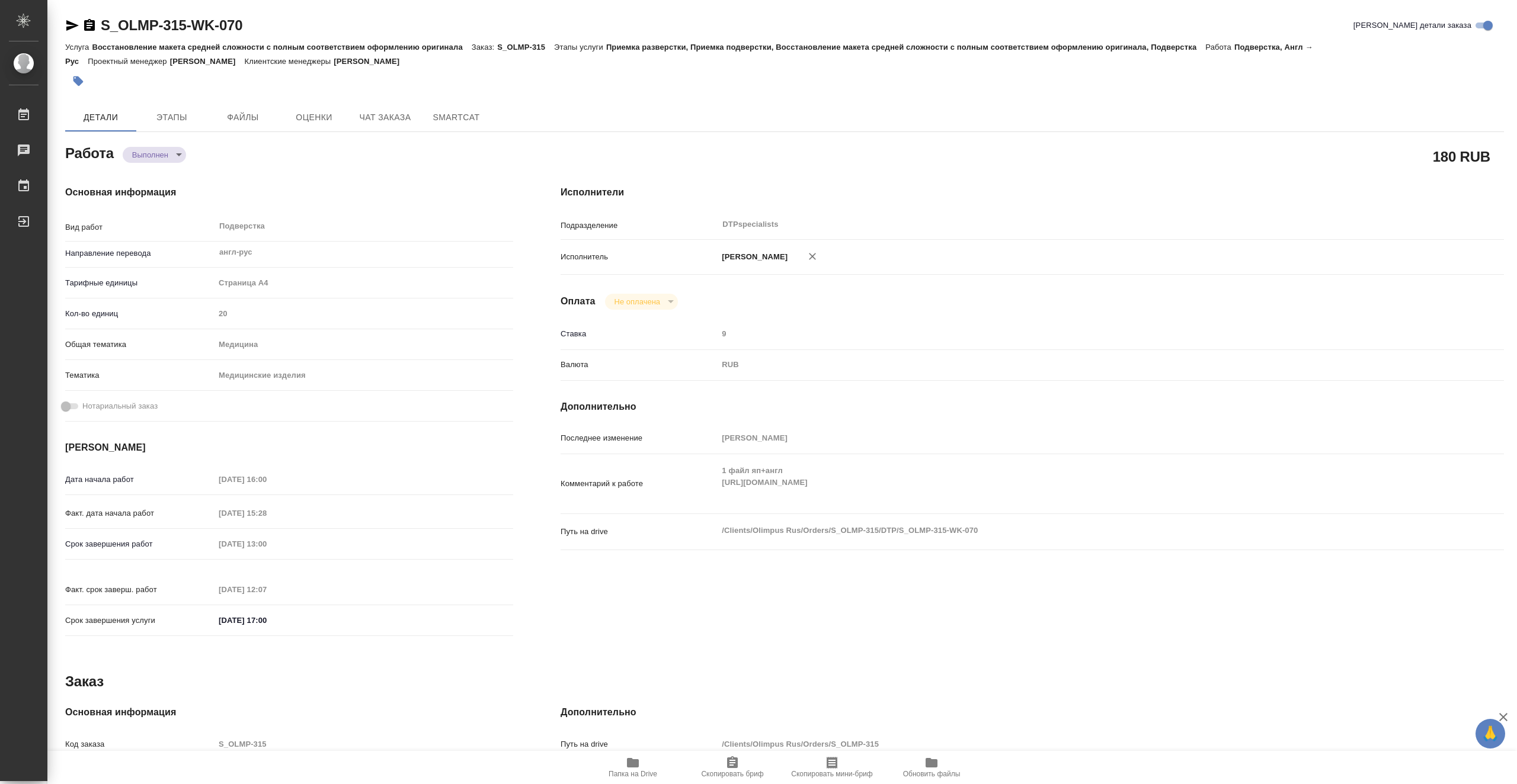
type textarea "x"
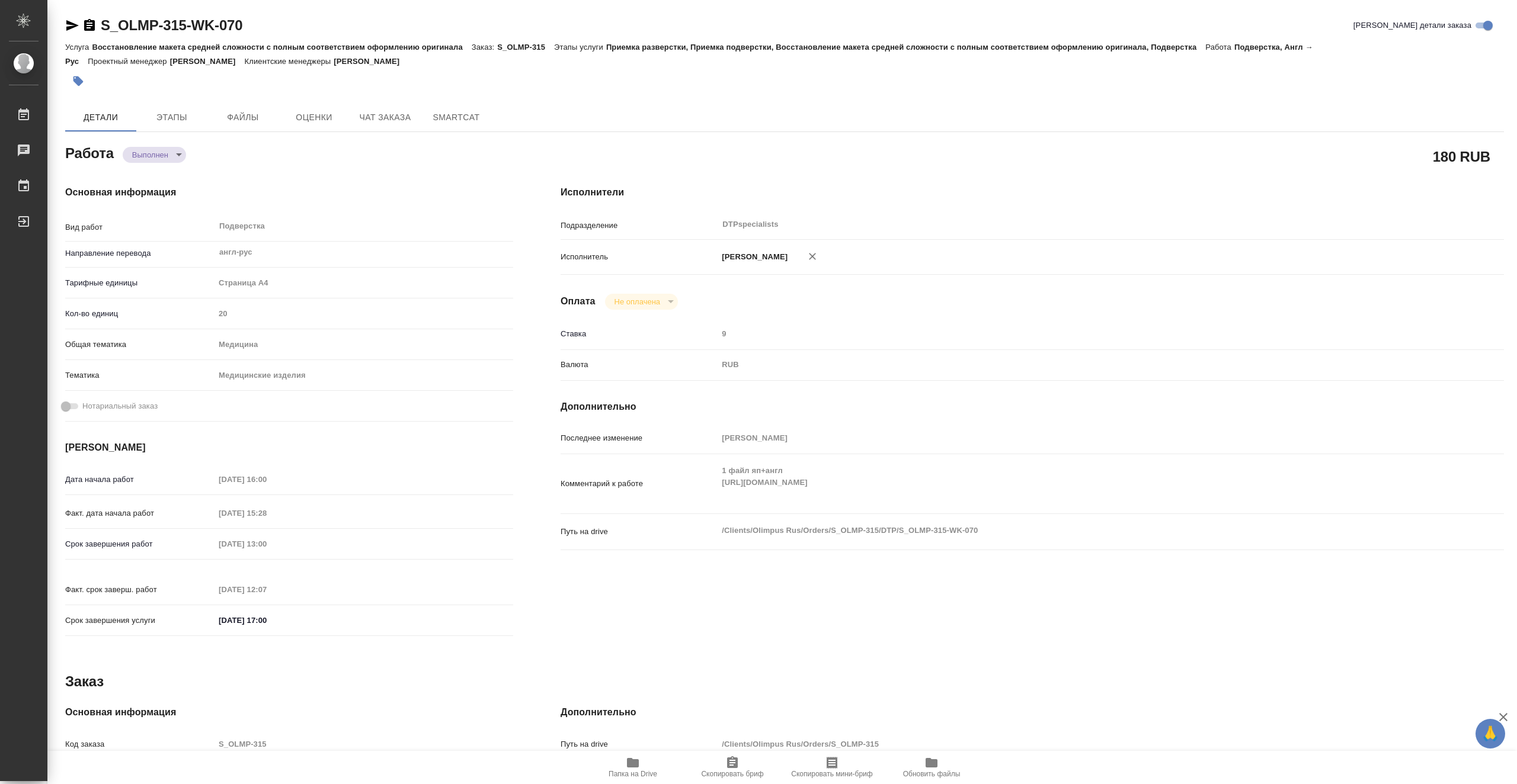
type textarea "x"
click at [178, 123] on span "Этапы" at bounding box center [172, 117] width 57 height 15
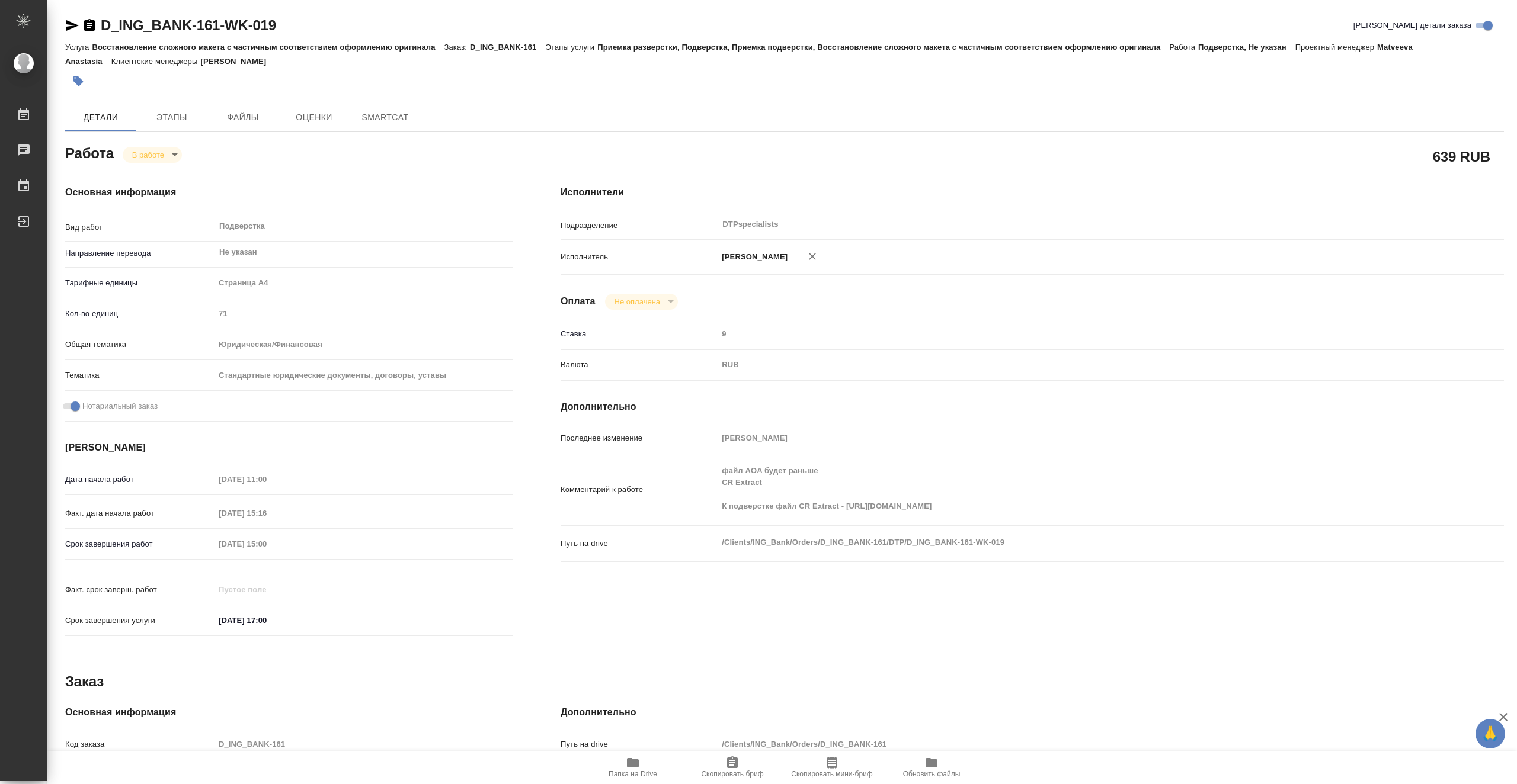
type textarea "x"
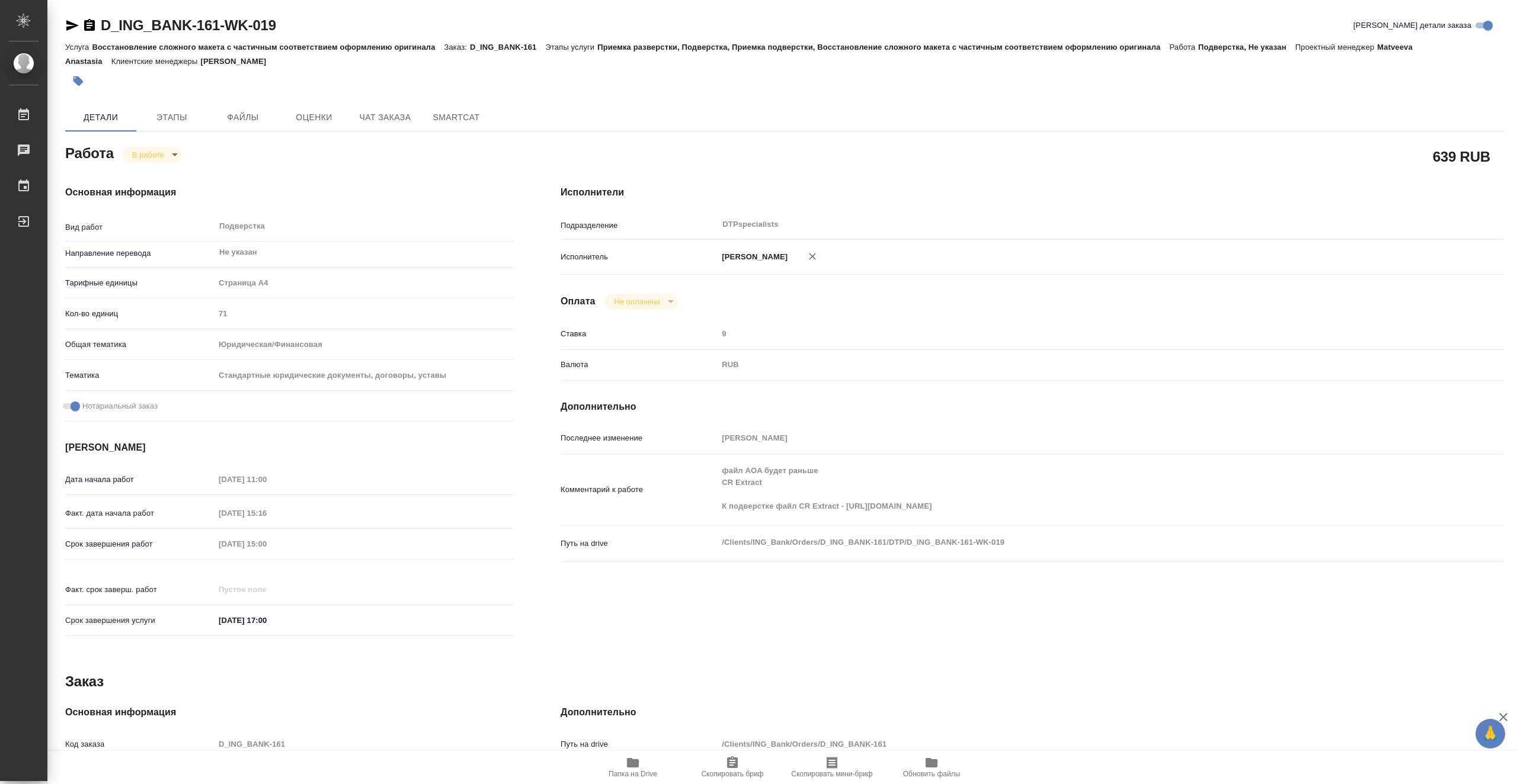
type textarea "x"
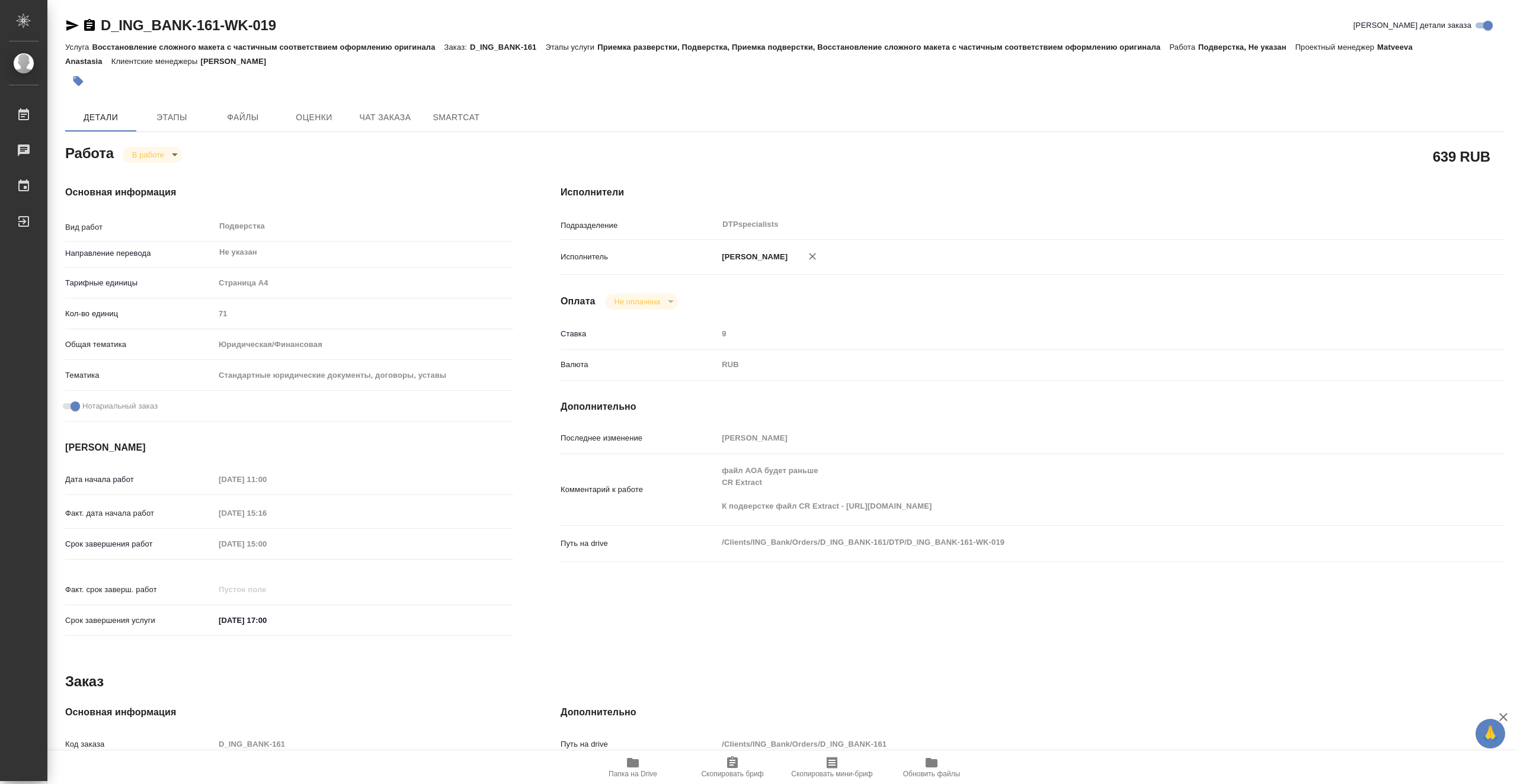
type textarea "x"
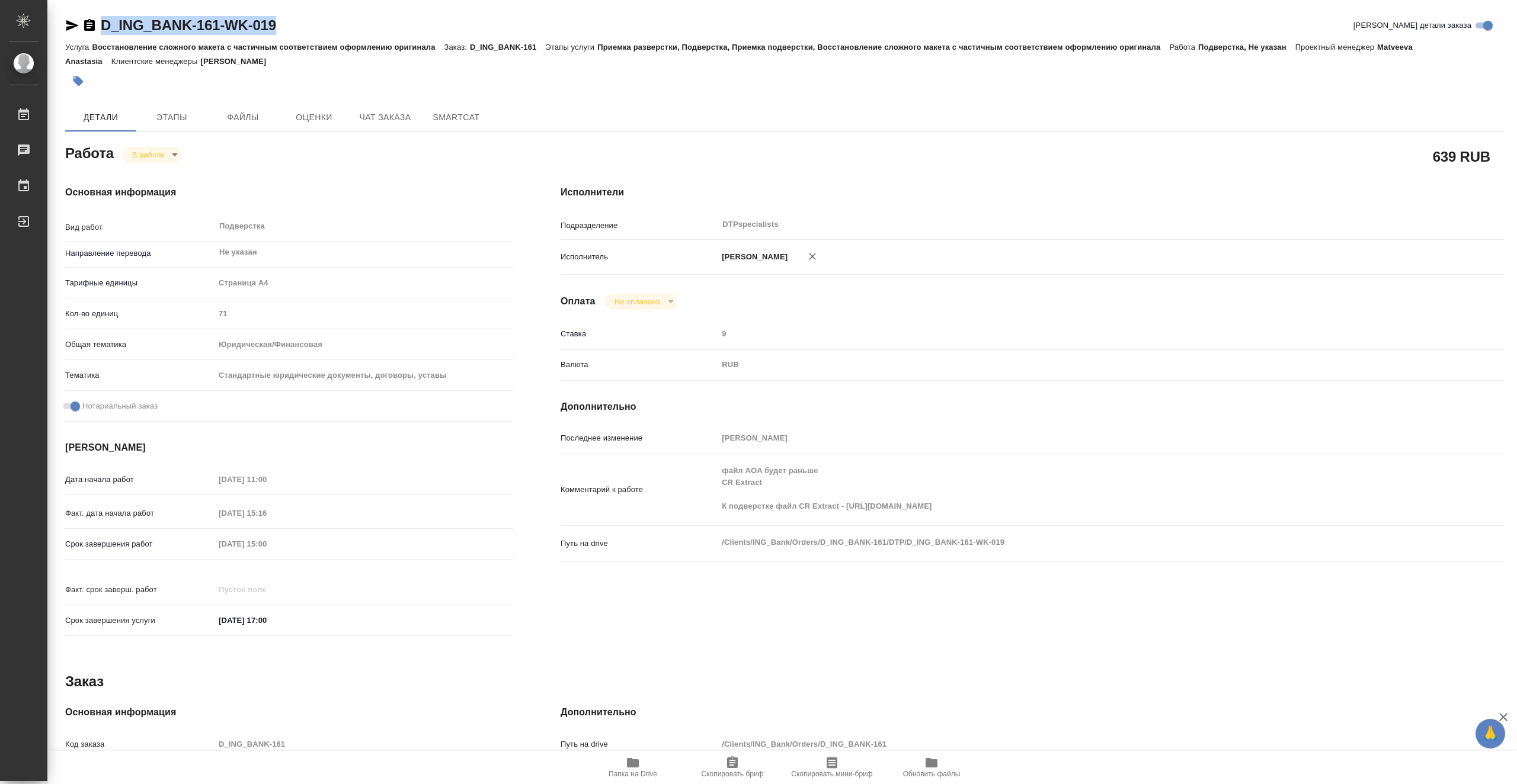
drag, startPoint x: 301, startPoint y: 28, endPoint x: 106, endPoint y: 18, distance: 195.3
click at [106, 18] on div "D_ING_BANK-161-WK-019 Кратко детали заказа" at bounding box center [784, 25] width 1439 height 19
copy link "D_ING_BANK-161-WK-019"
click at [172, 112] on span "Этапы" at bounding box center [172, 117] width 57 height 15
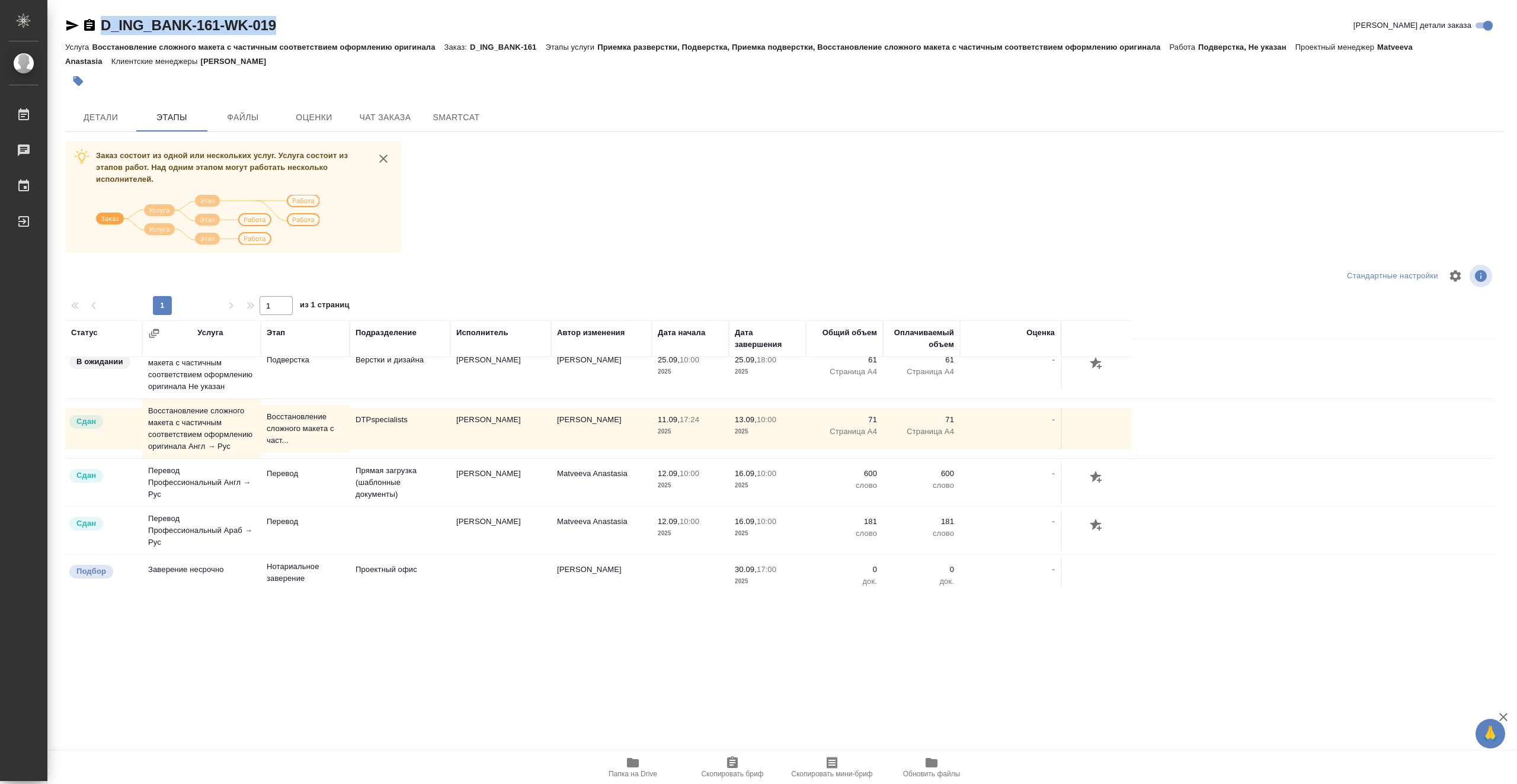
scroll to position [250, 0]
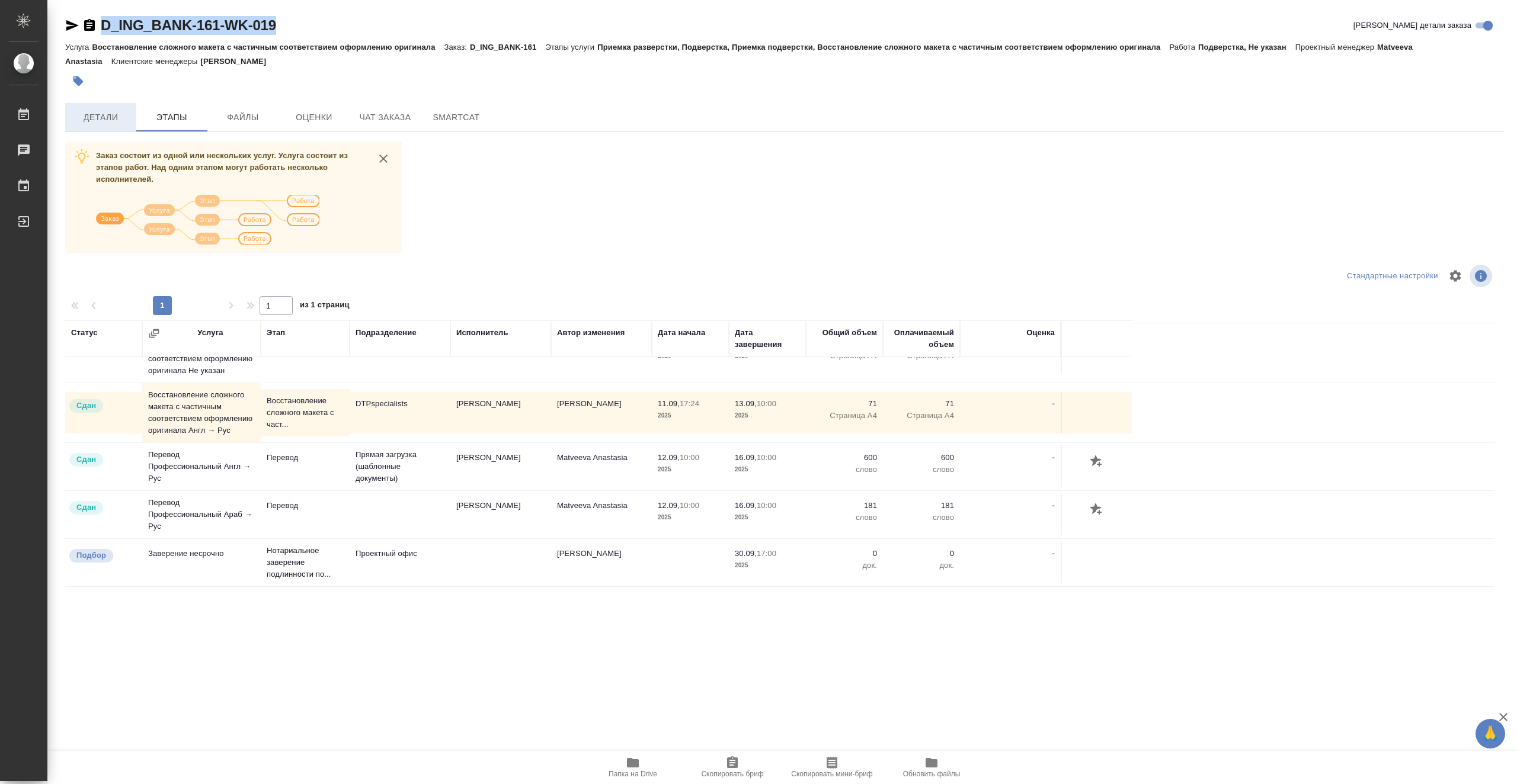
click at [114, 110] on span "Детали" at bounding box center [100, 117] width 57 height 15
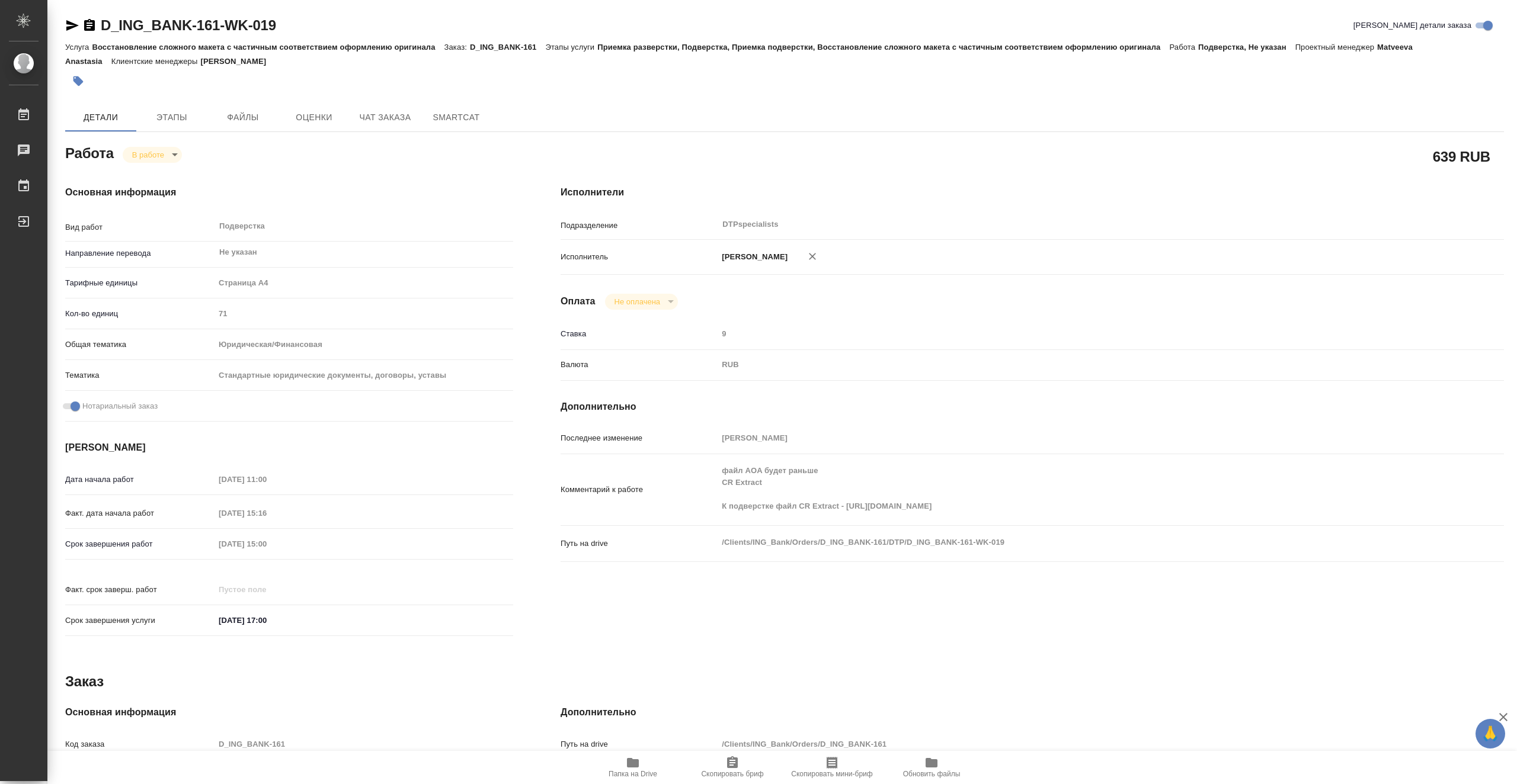
type textarea "x"
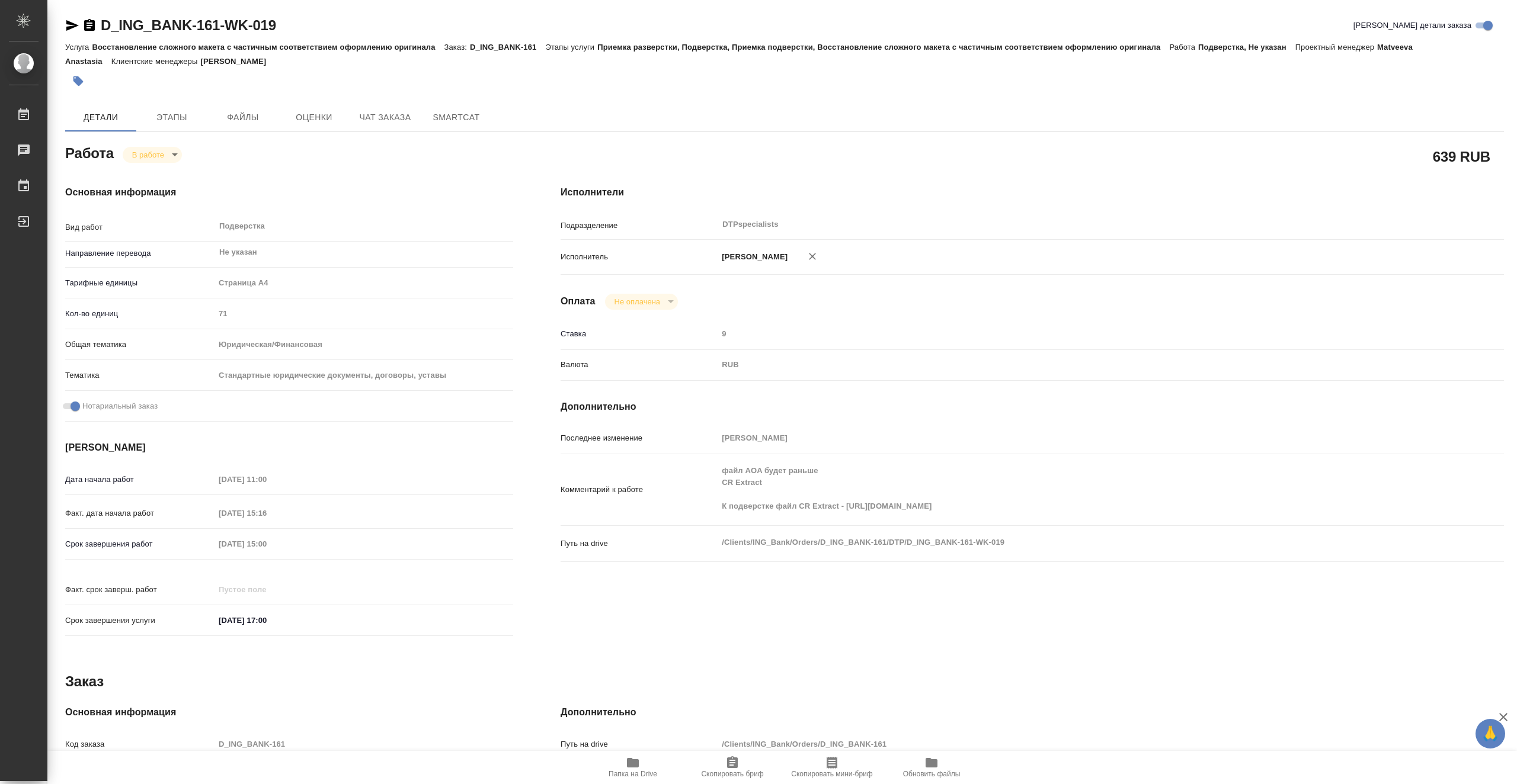
type textarea "x"
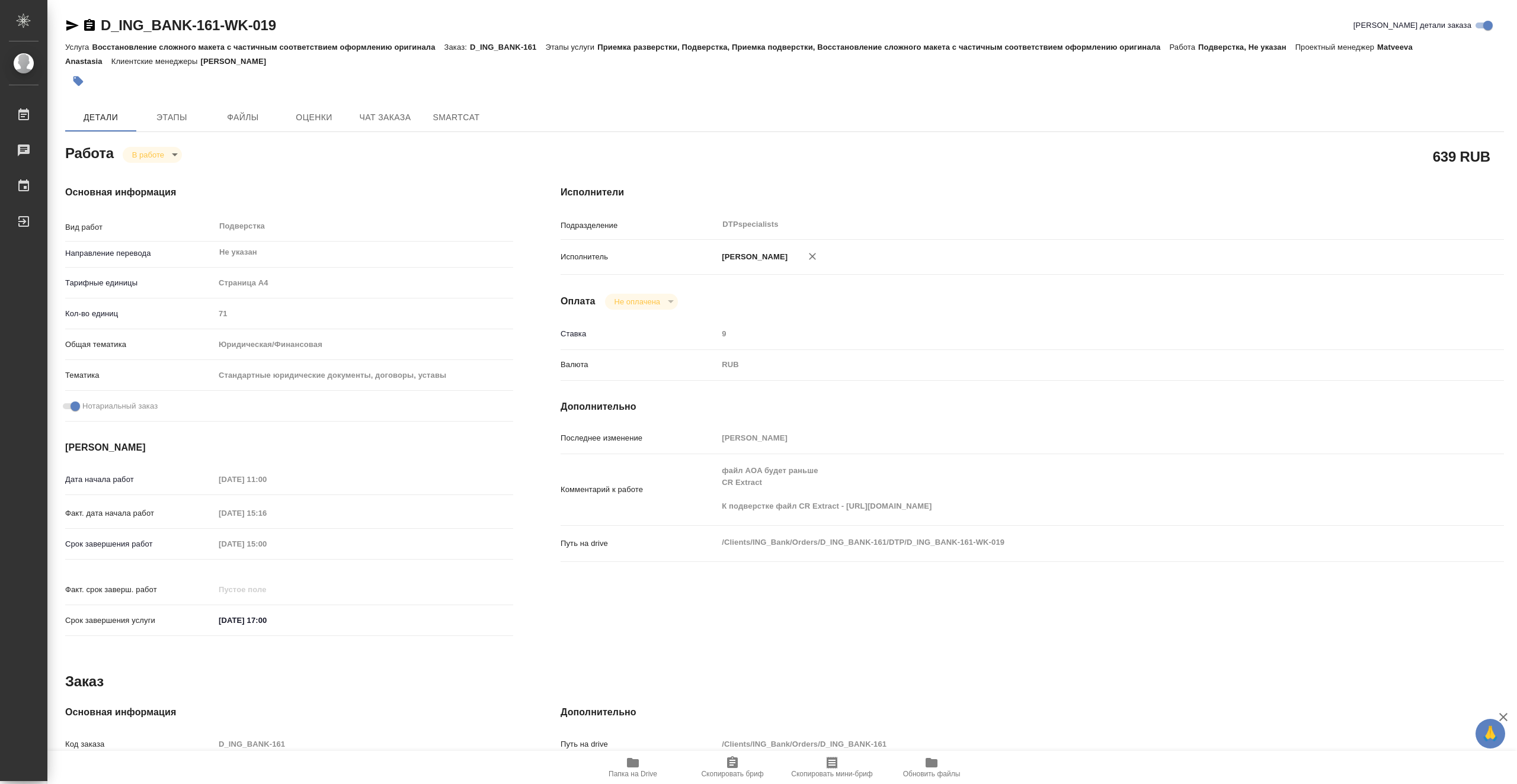
type textarea "x"
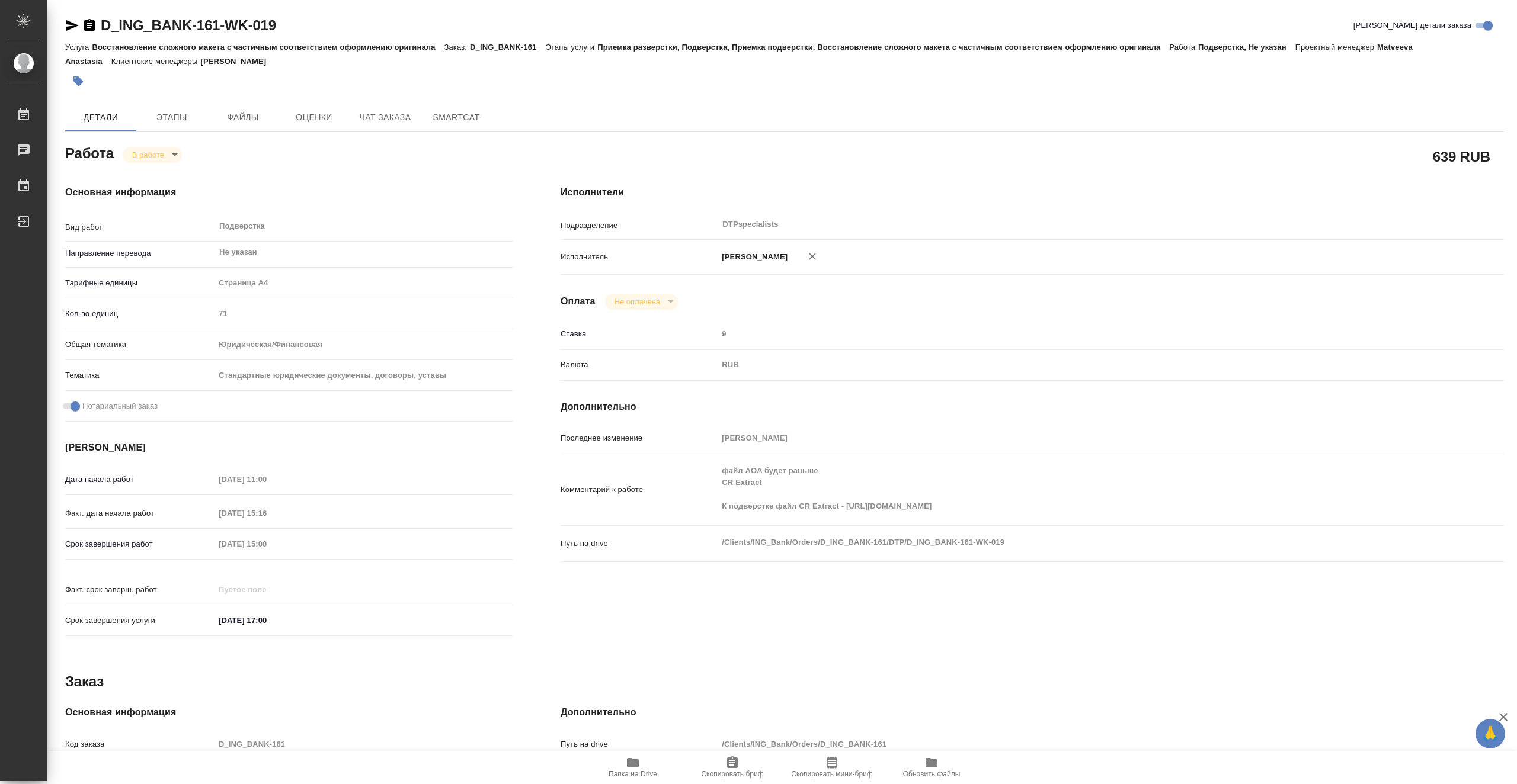
type textarea "x"
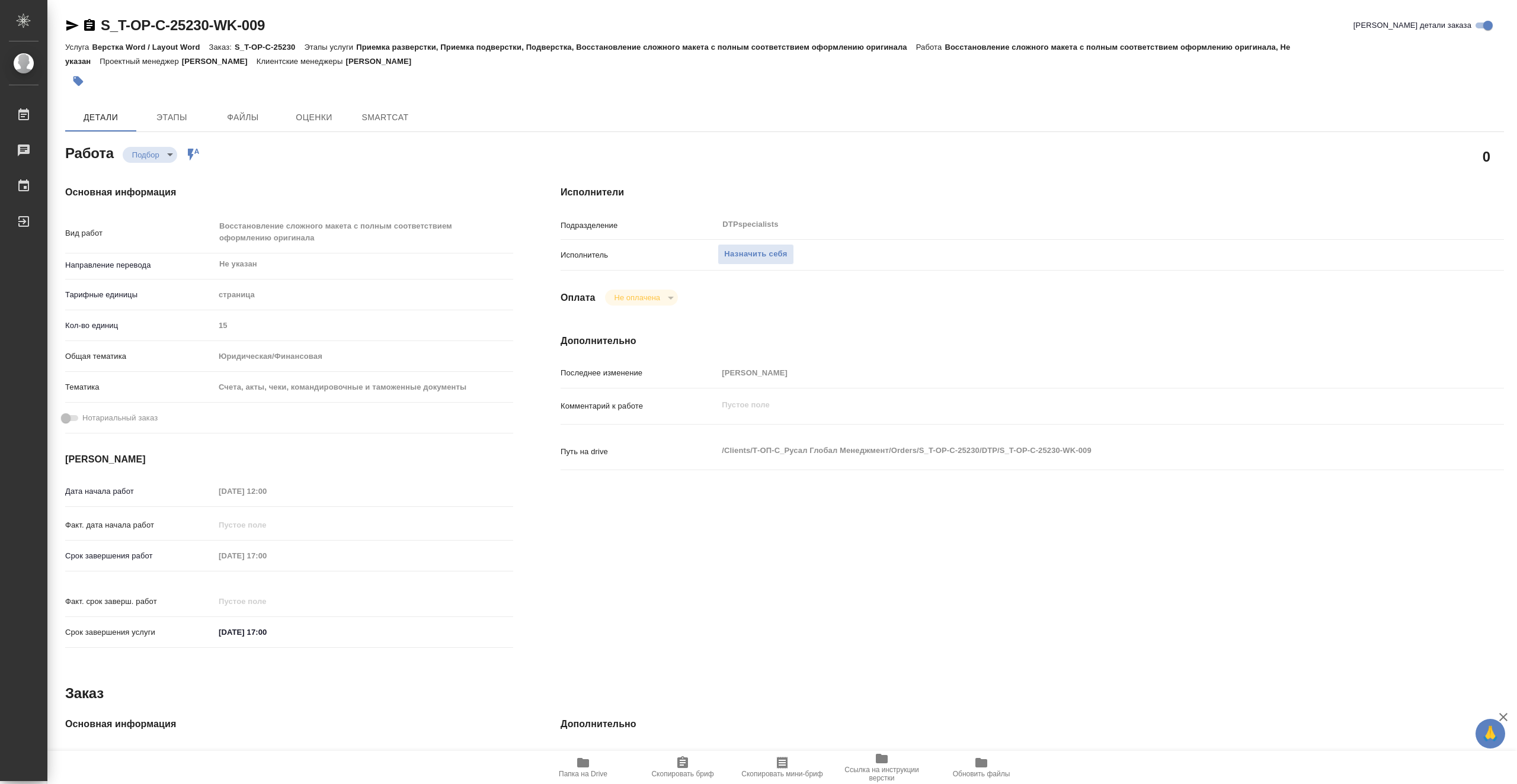
type textarea "x"
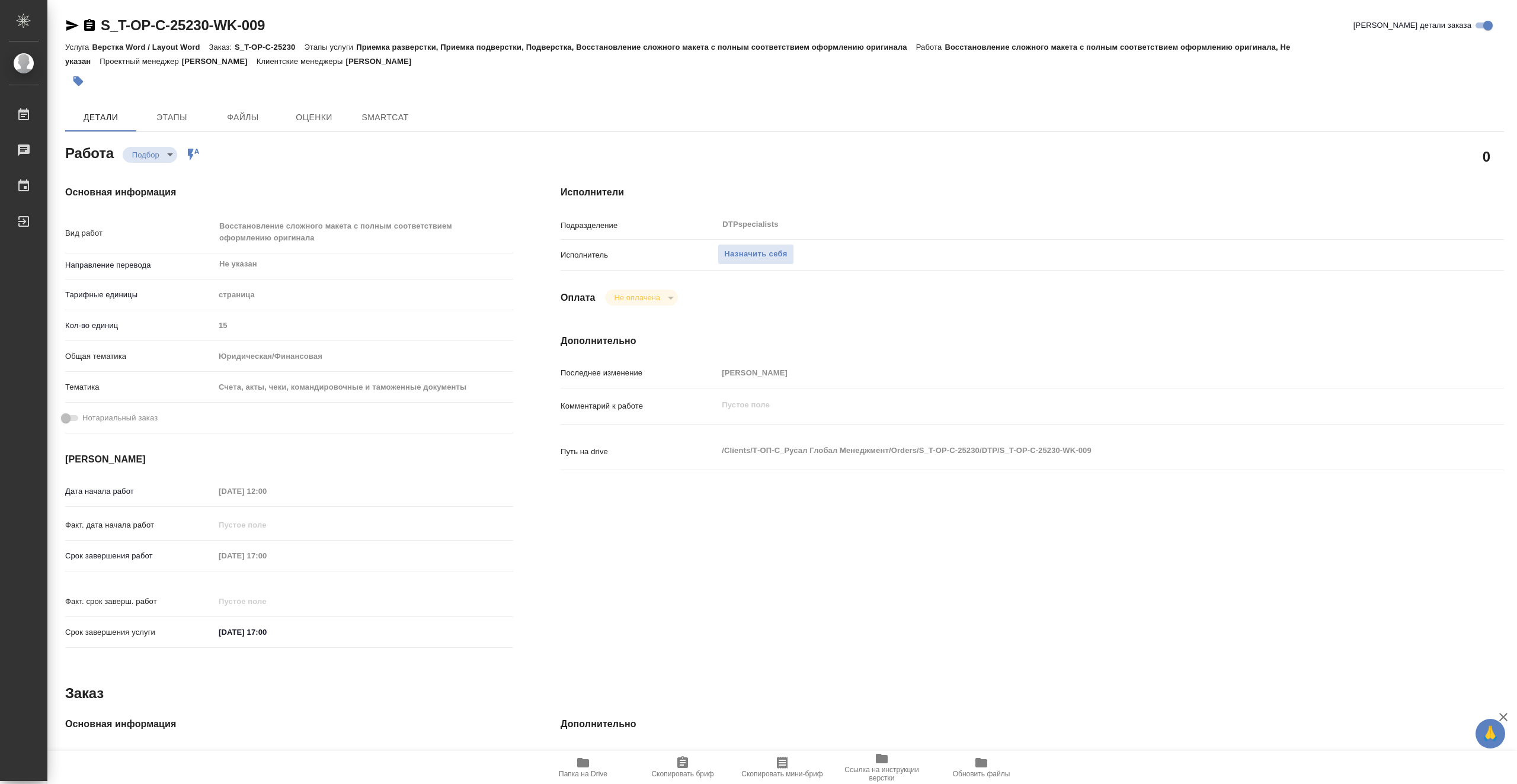
type textarea "x"
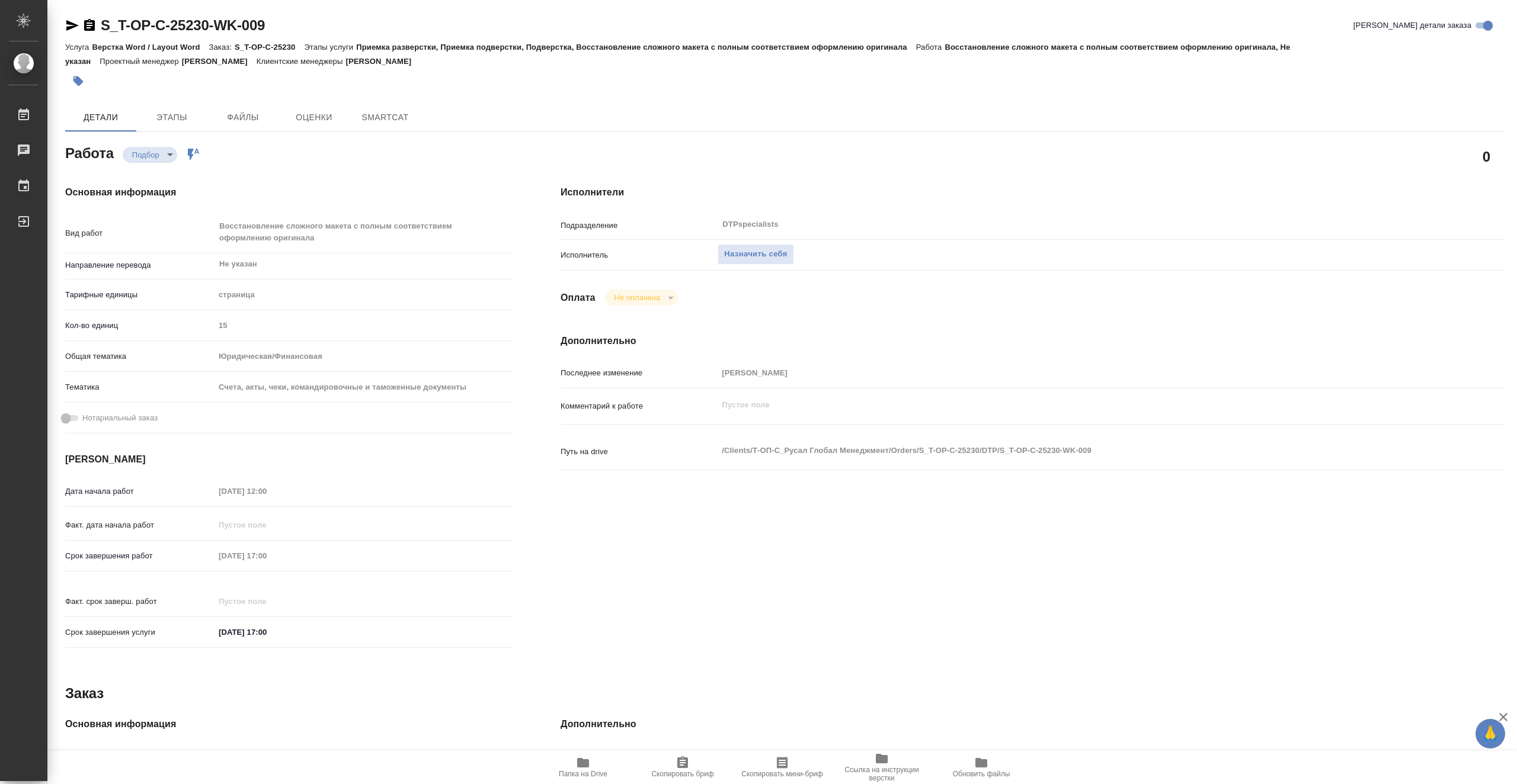
type textarea "x"
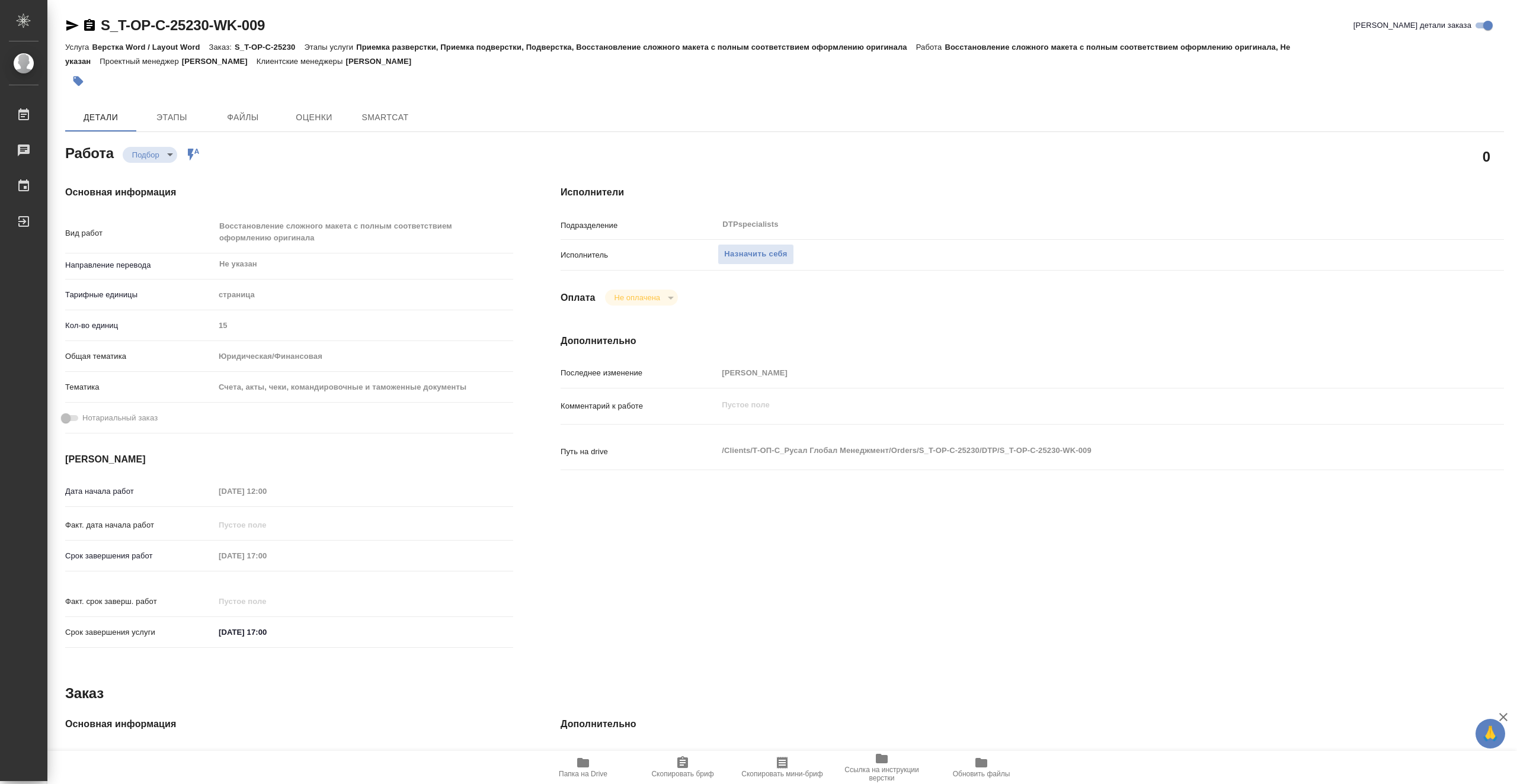
type textarea "x"
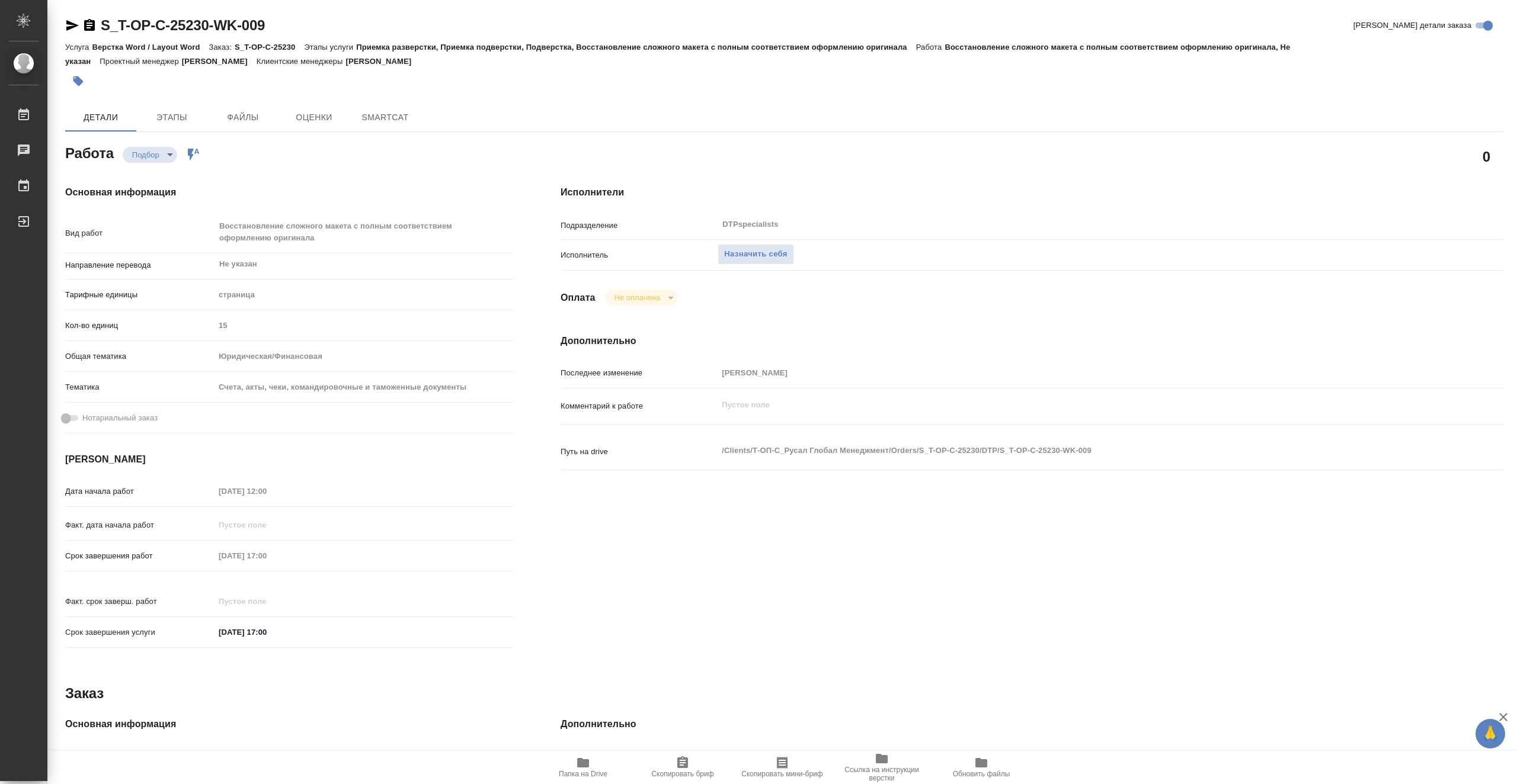
type textarea "x"
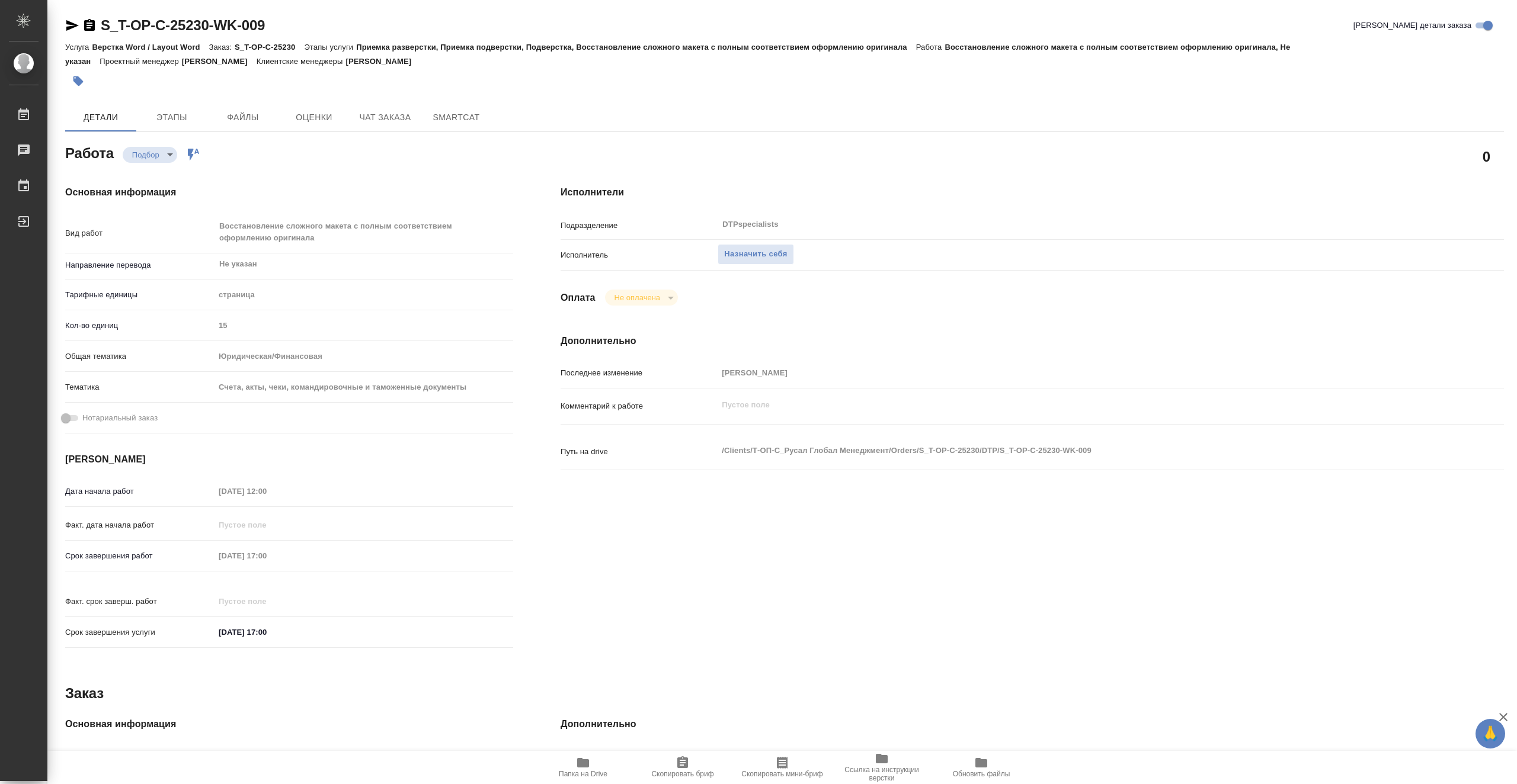
type textarea "x"
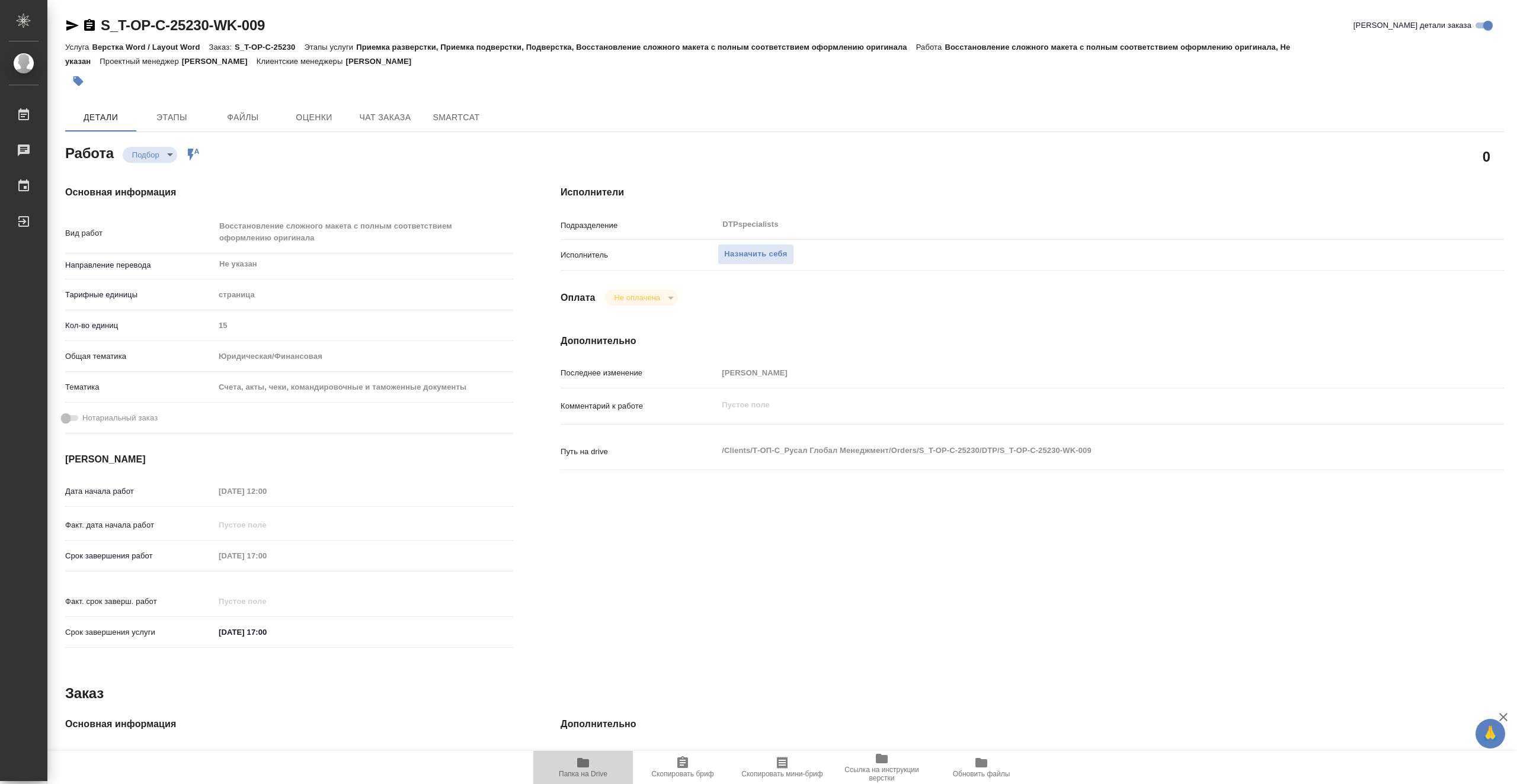
click at [598, 768] on span "Папка на Drive" at bounding box center [583, 767] width 85 height 22
type textarea "x"
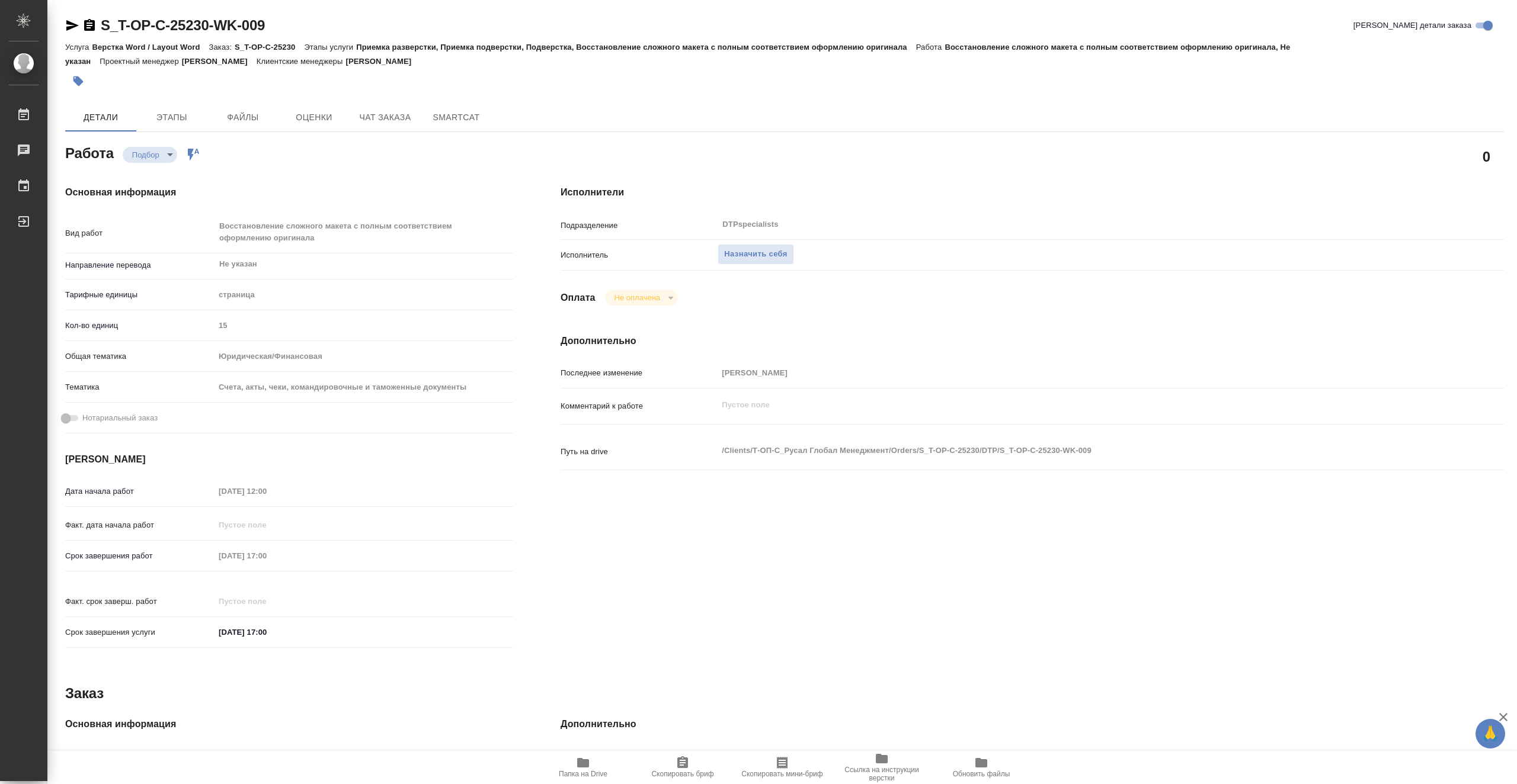
type textarea "x"
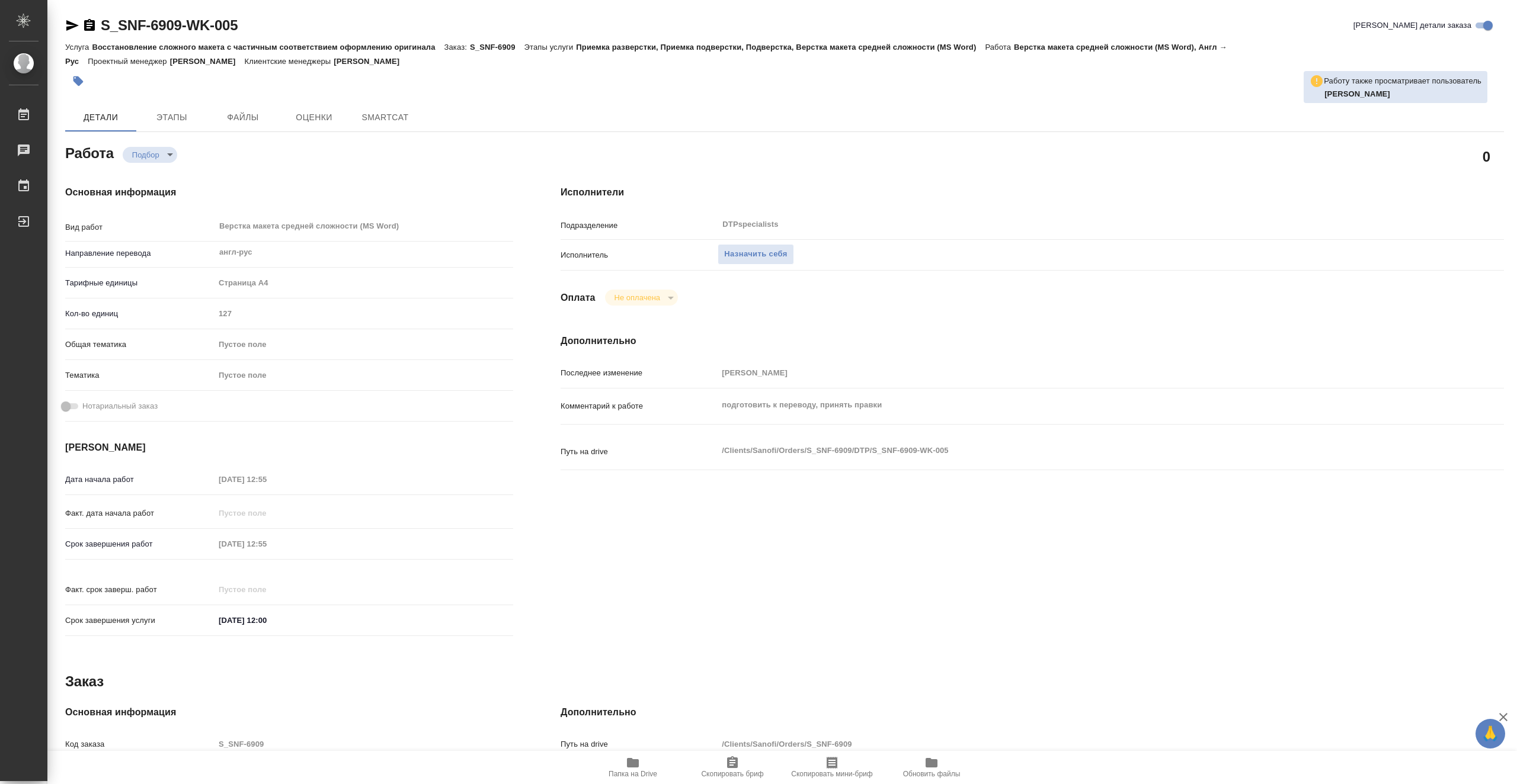
type textarea "x"
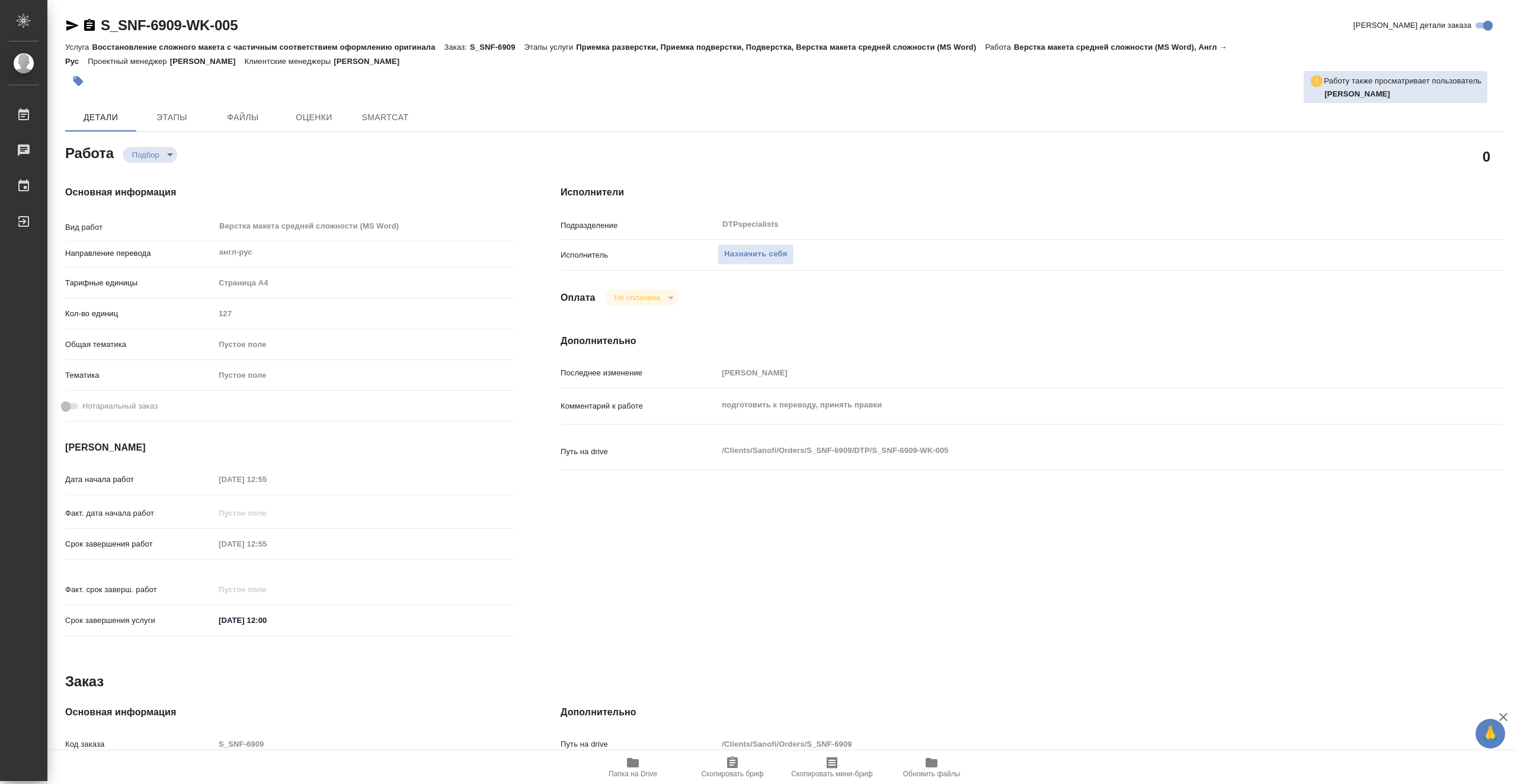
type textarea "x"
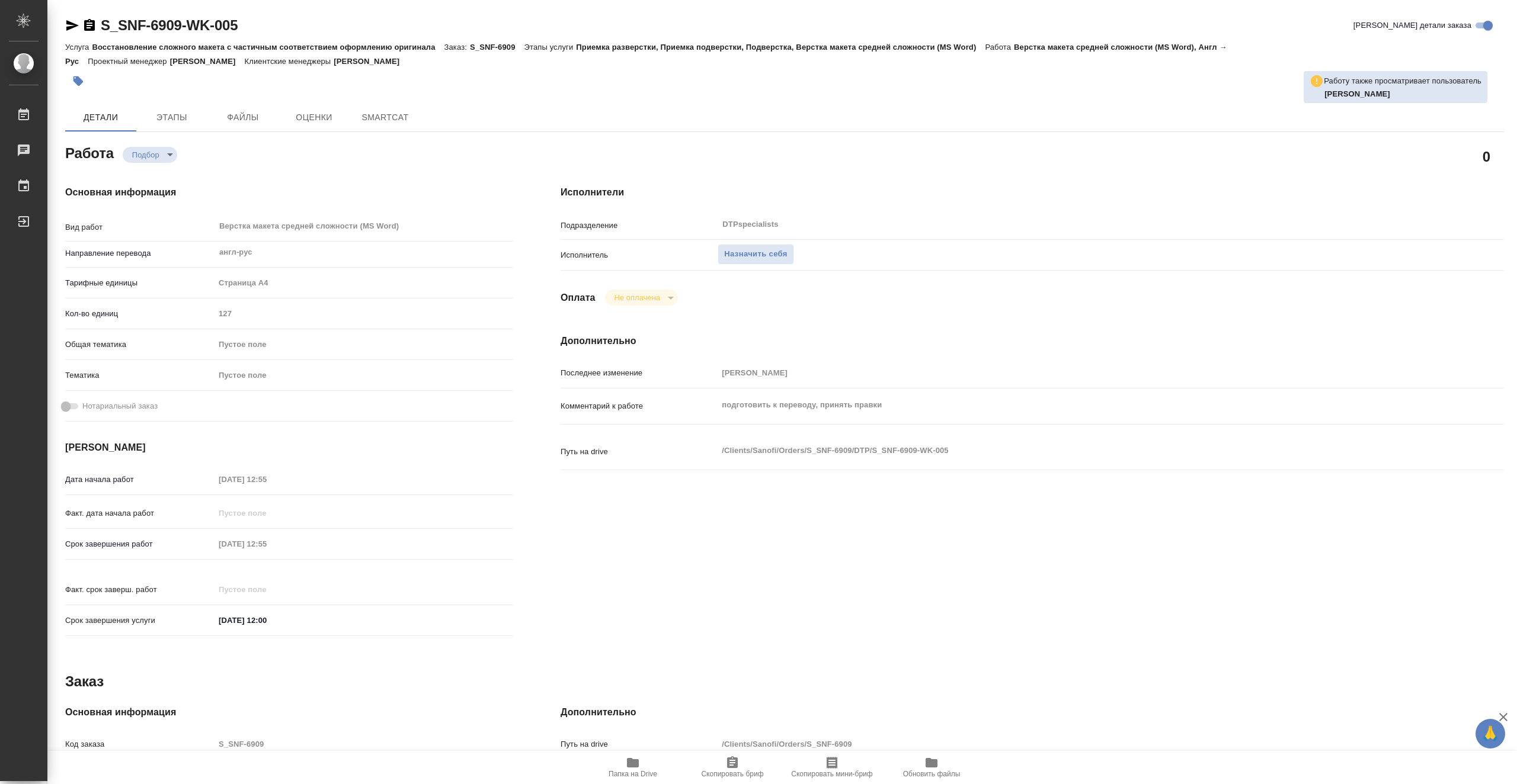
type textarea "x"
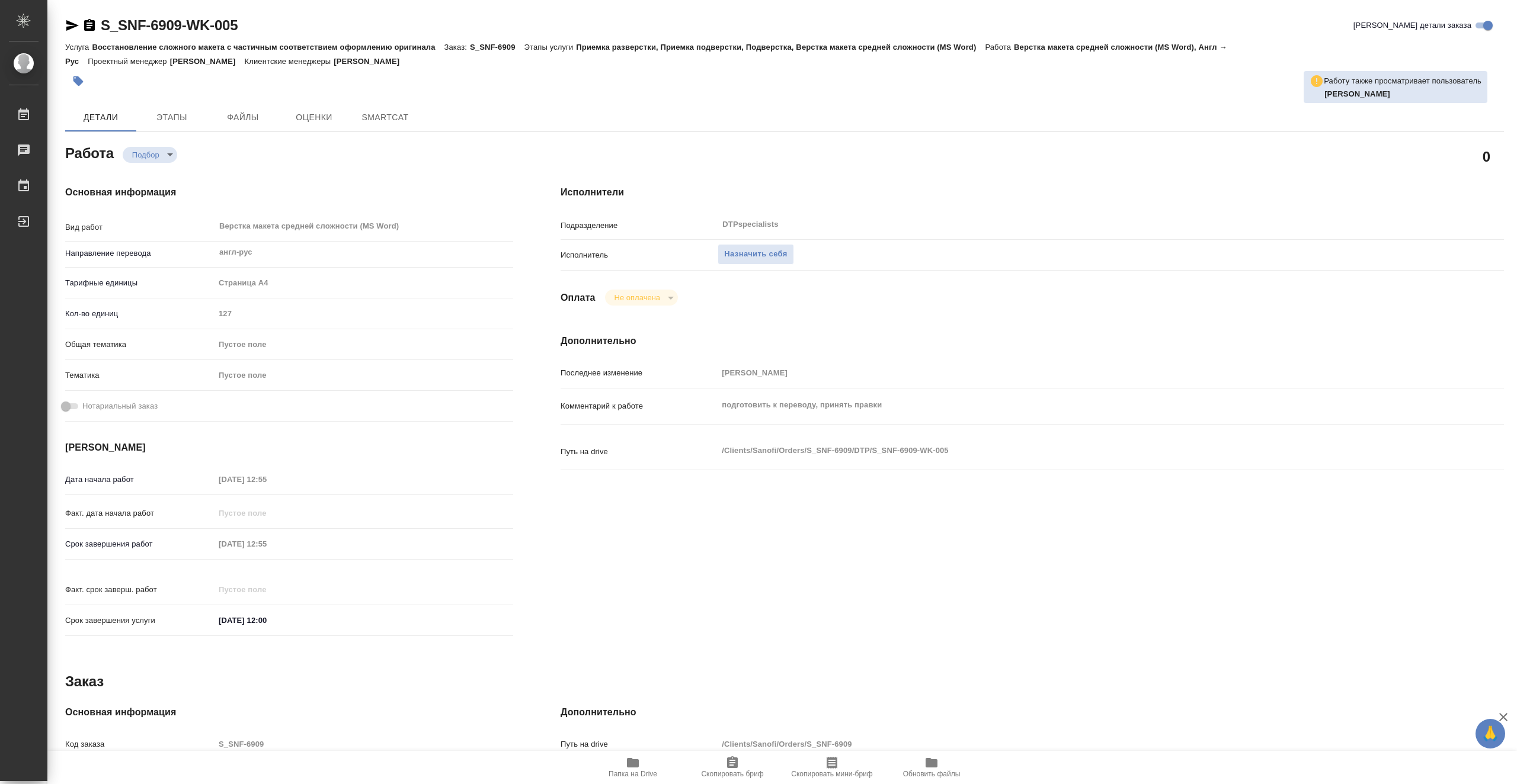
type textarea "x"
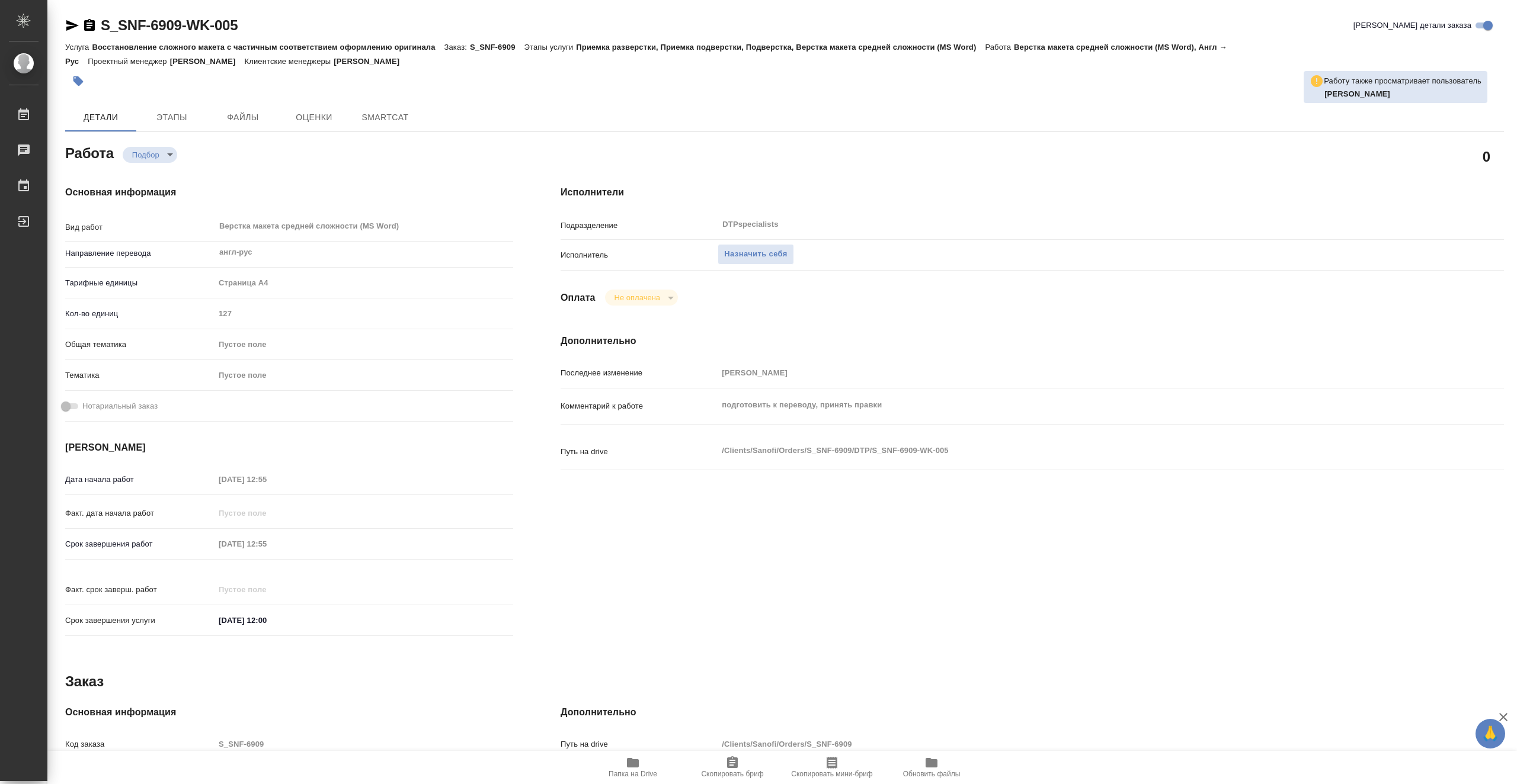
type textarea "x"
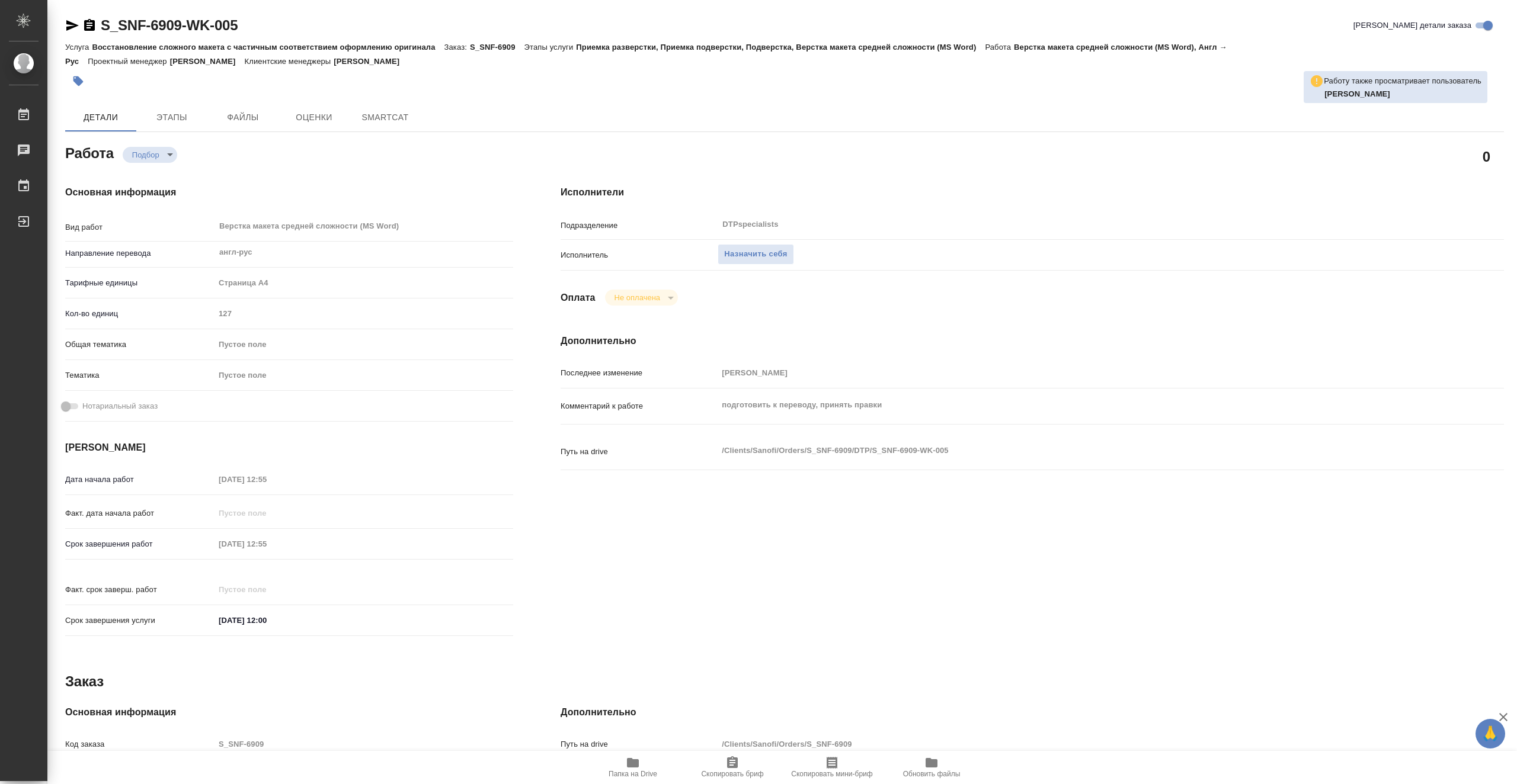
type textarea "x"
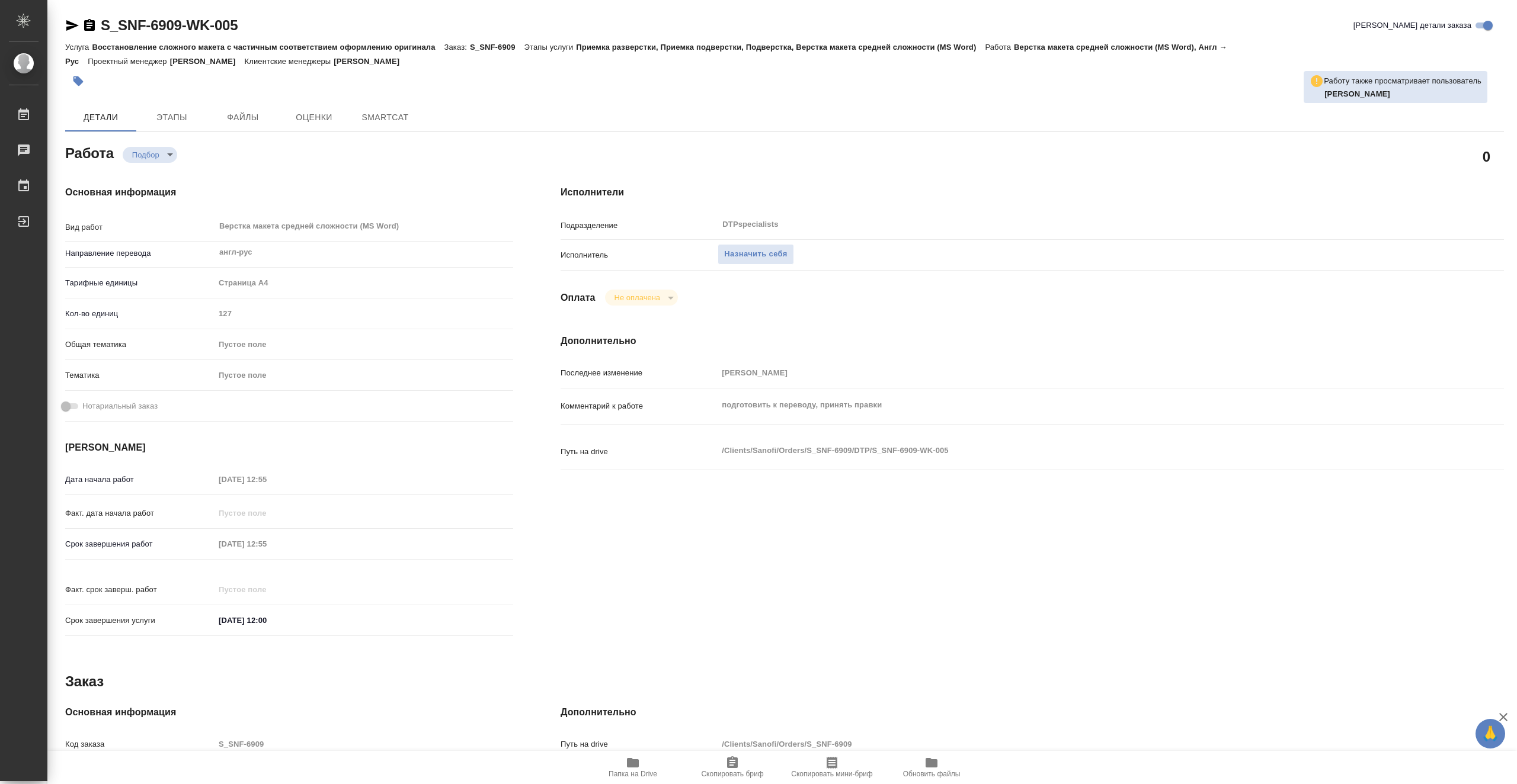
type textarea "x"
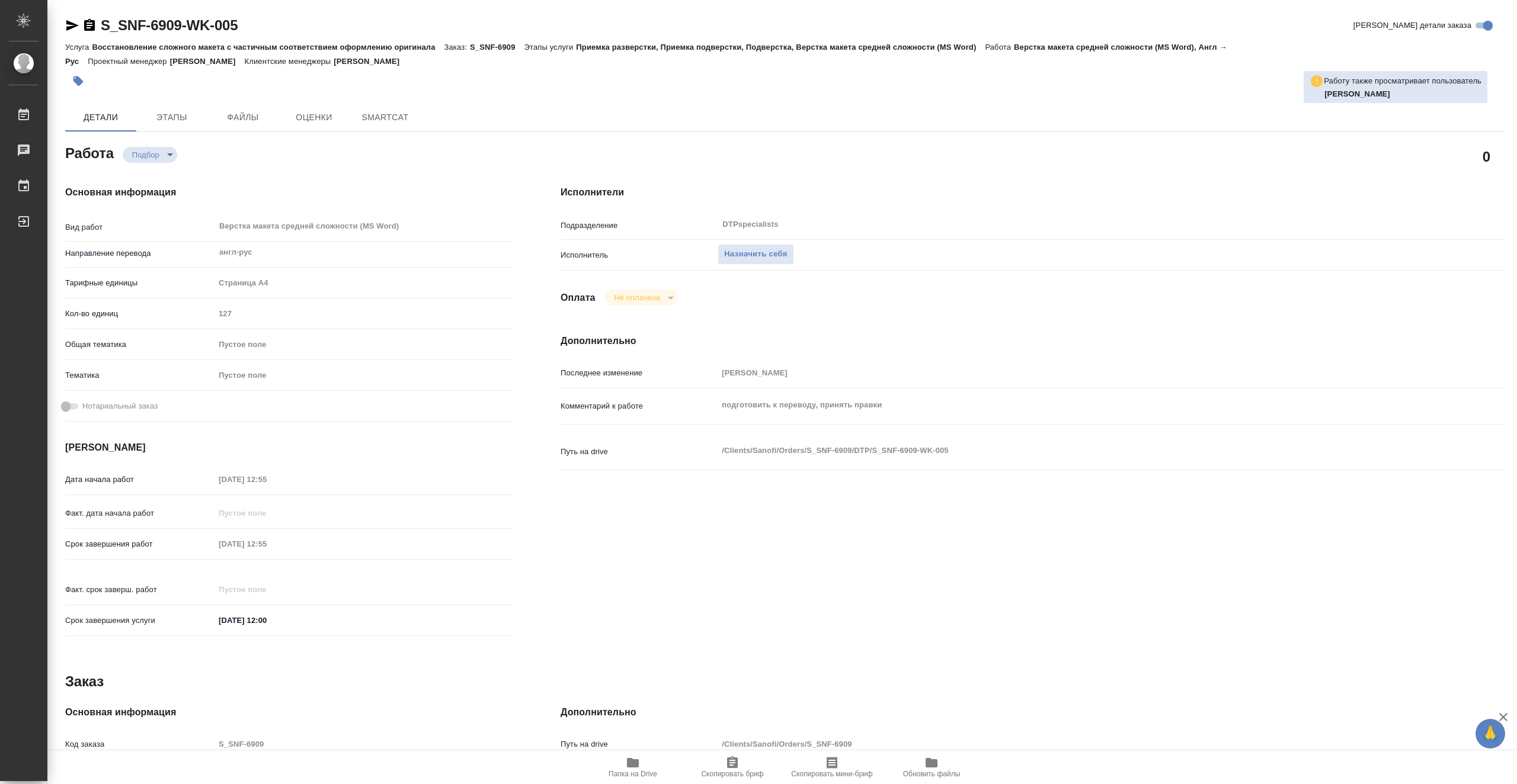
type textarea "x"
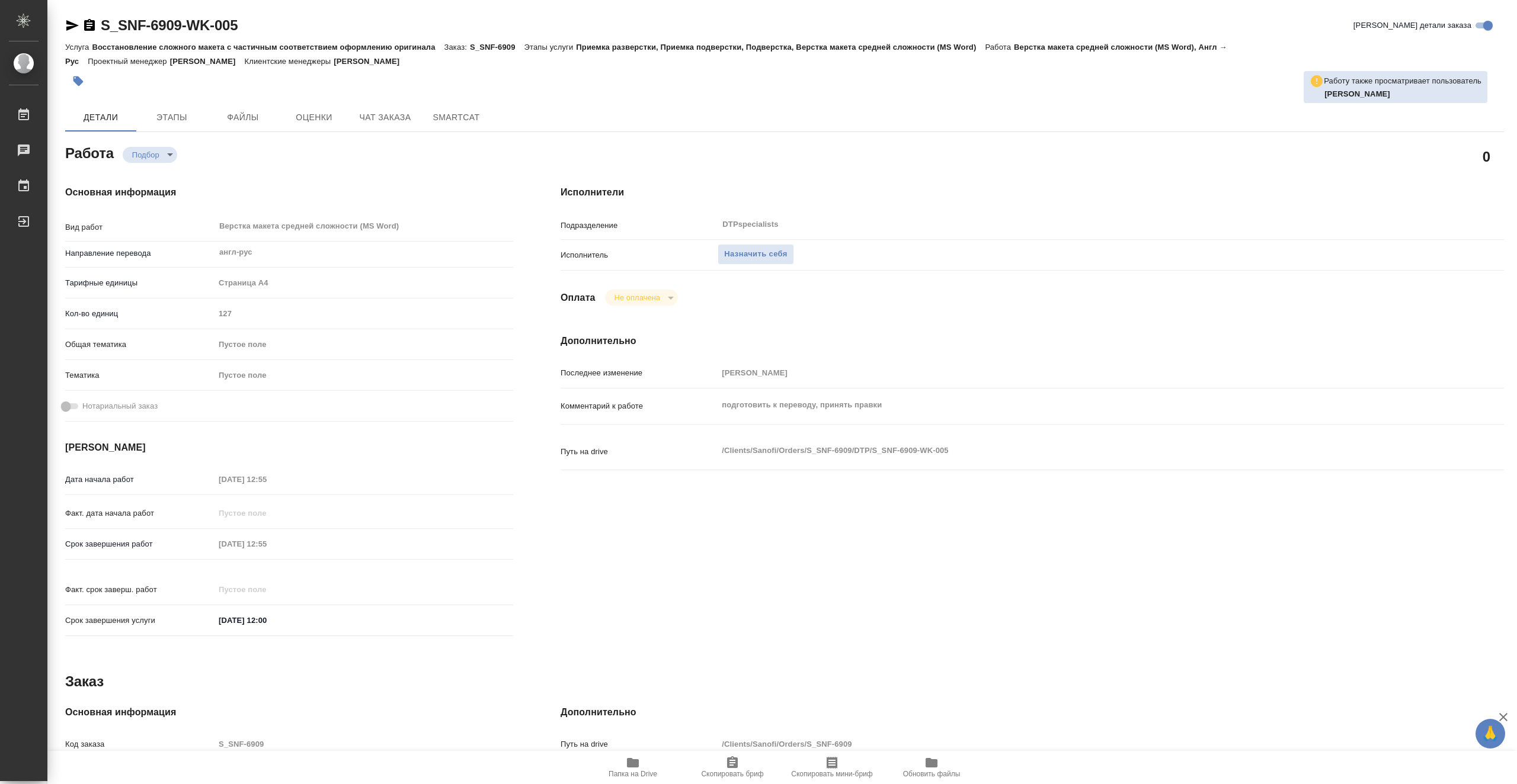
type textarea "x"
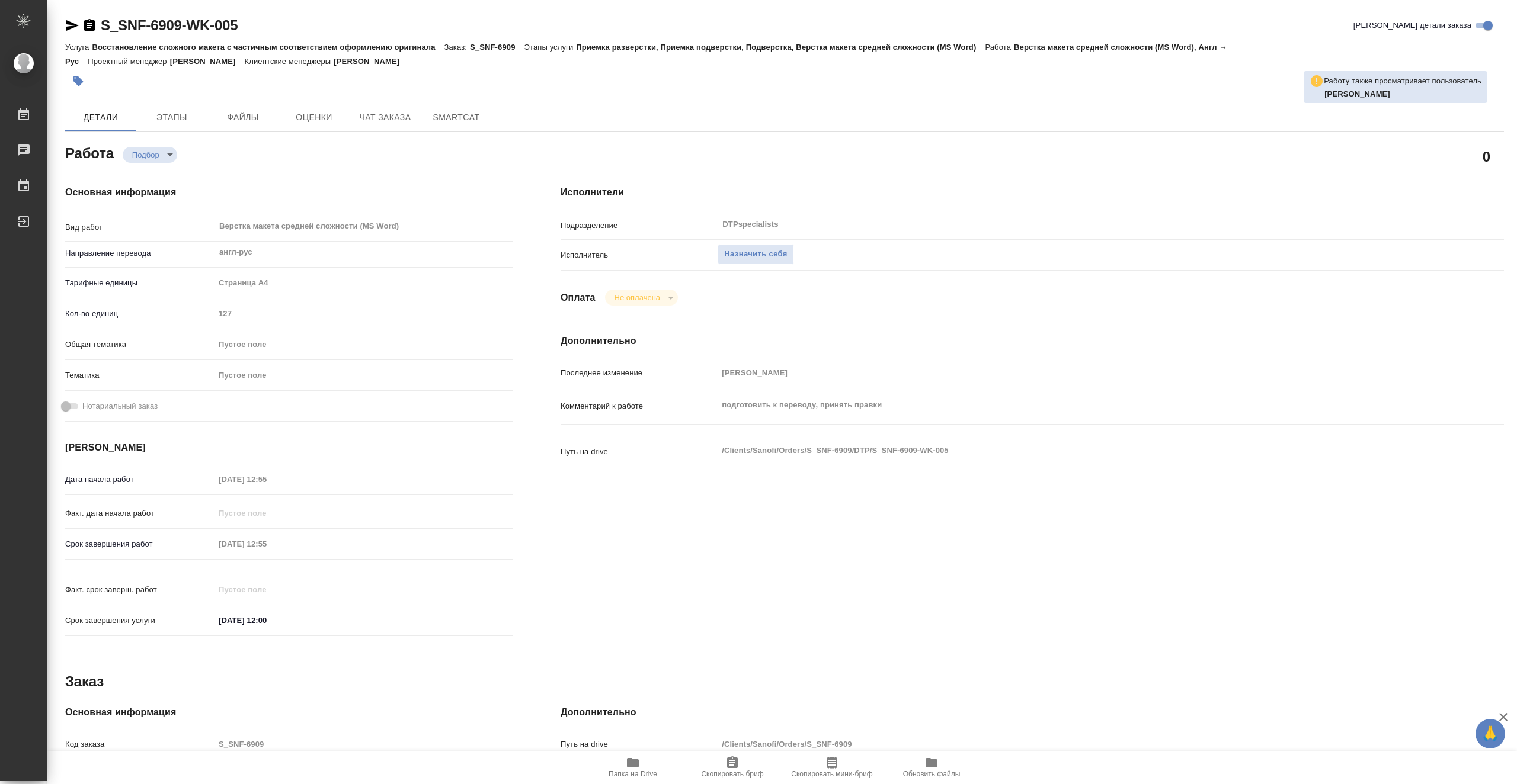
type textarea "x"
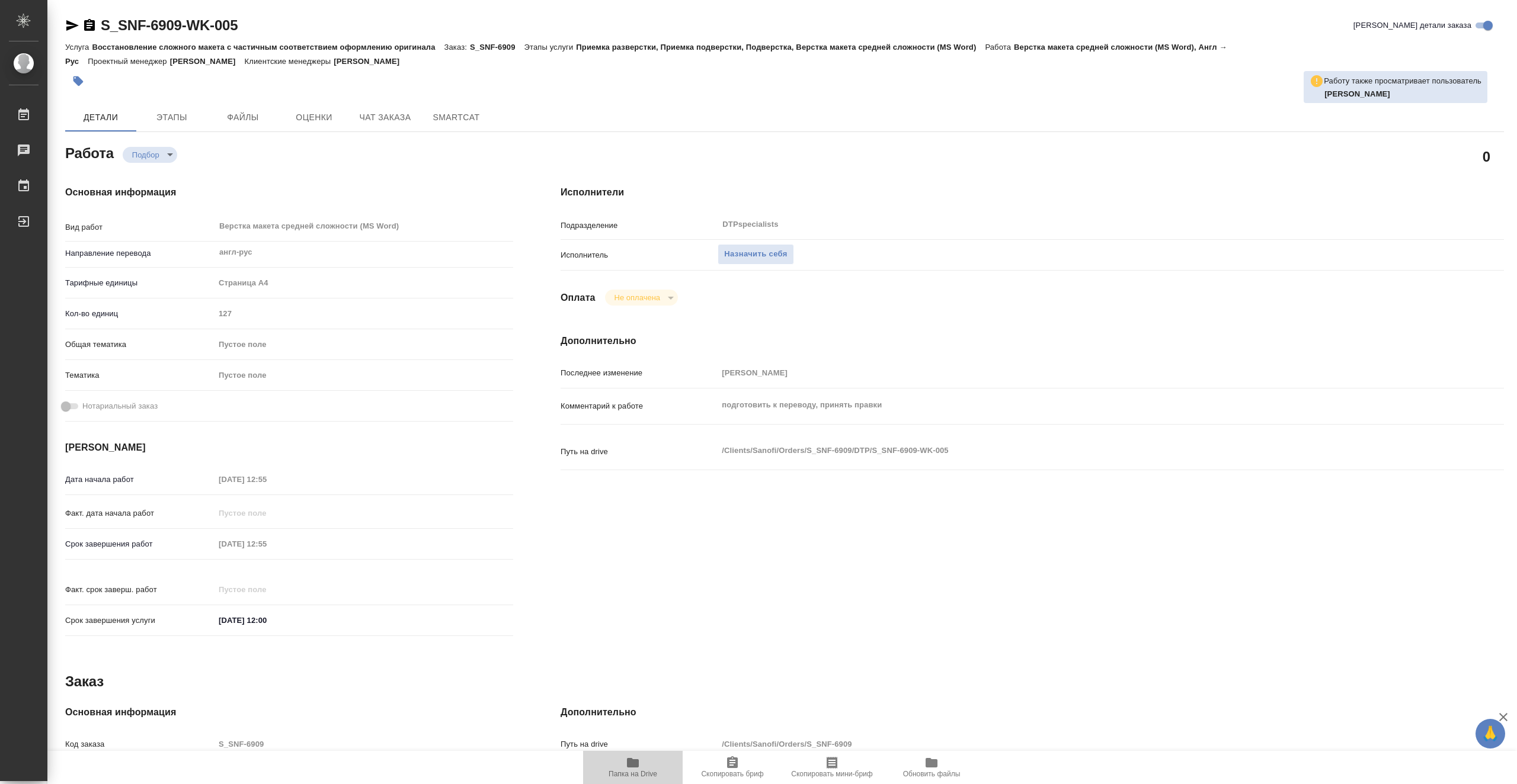
click at [629, 769] on icon "button" at bounding box center [633, 763] width 14 height 14
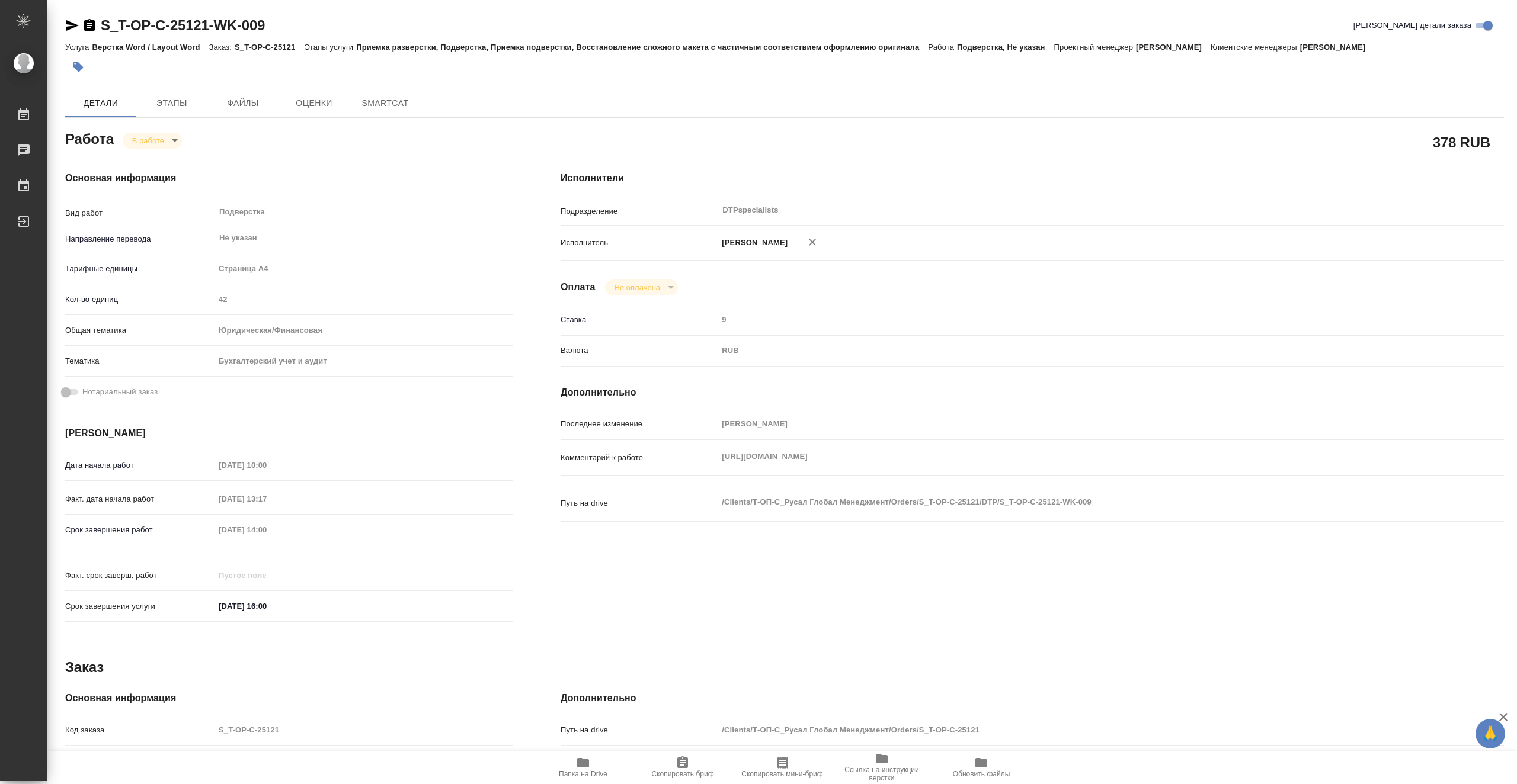
type textarea "x"
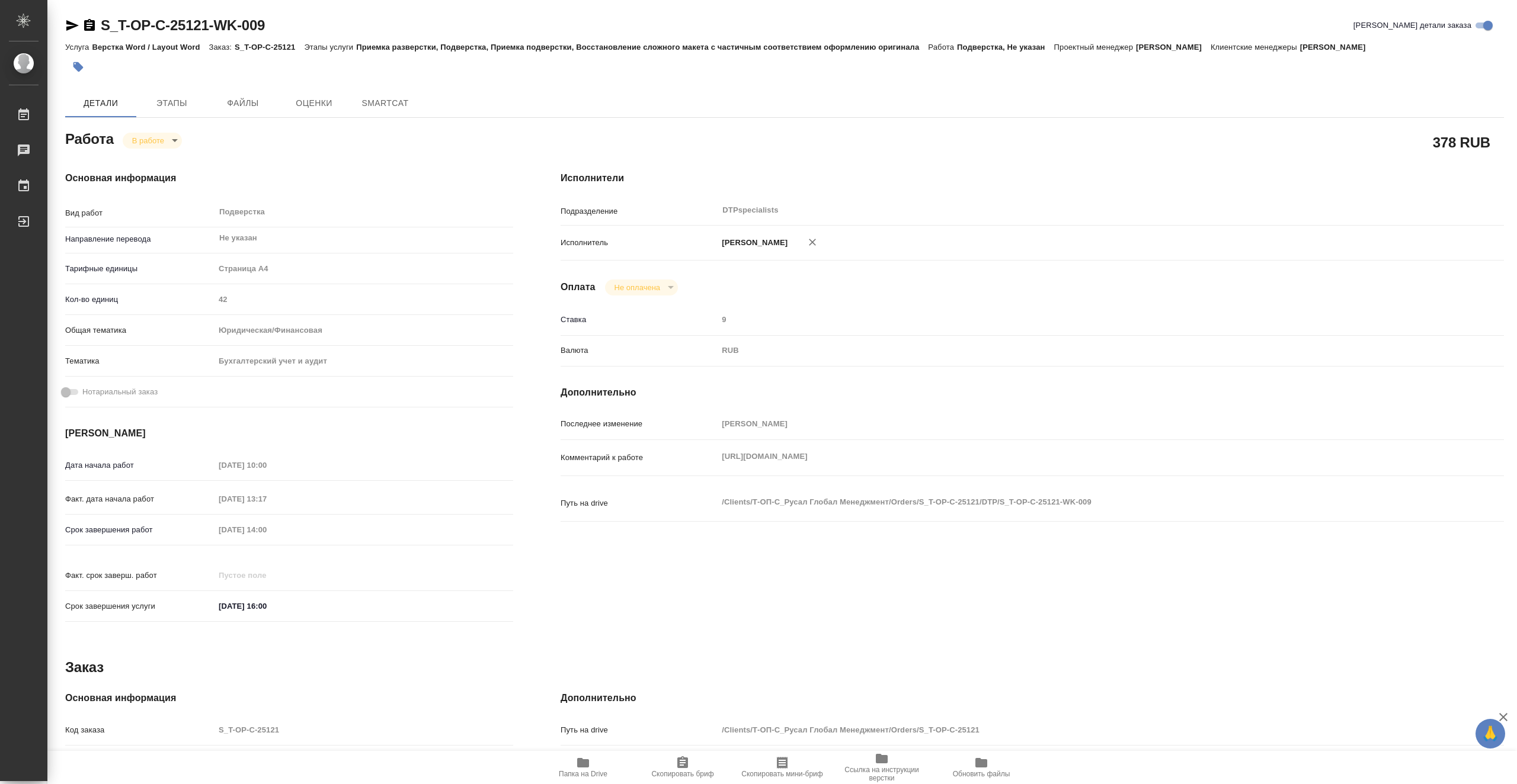
type textarea "x"
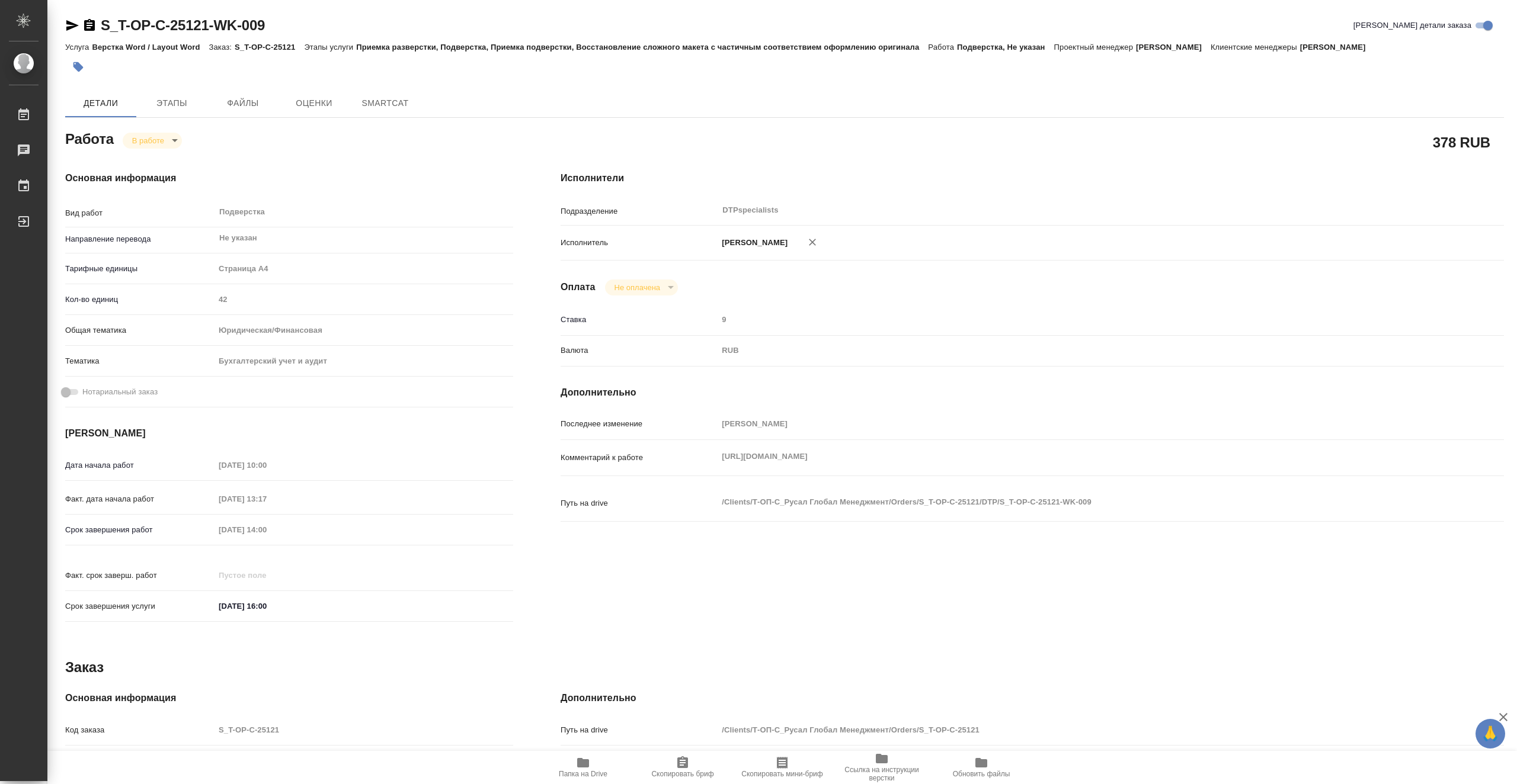
type textarea "x"
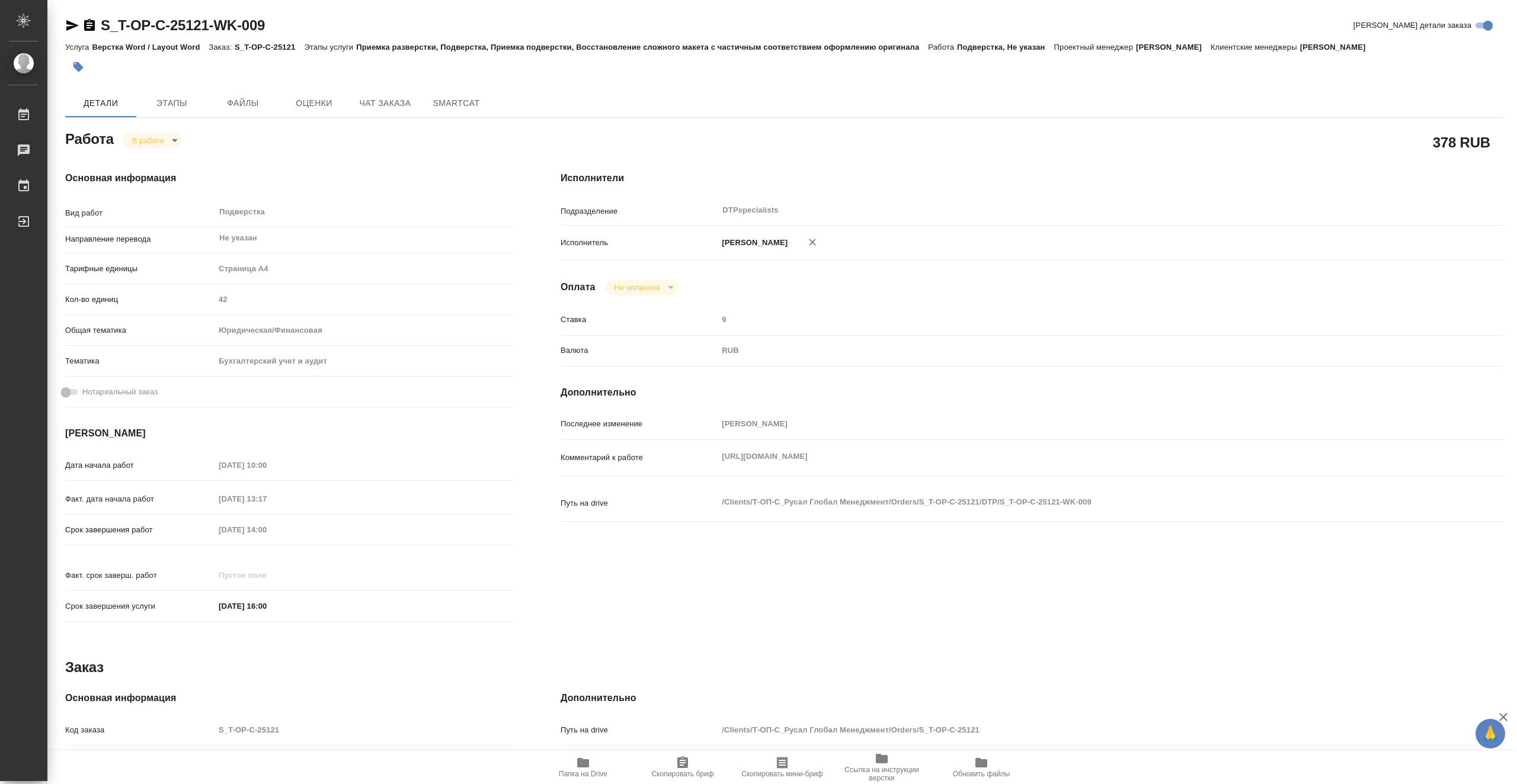
click at [582, 768] on icon "button" at bounding box center [583, 763] width 12 height 9
type textarea "x"
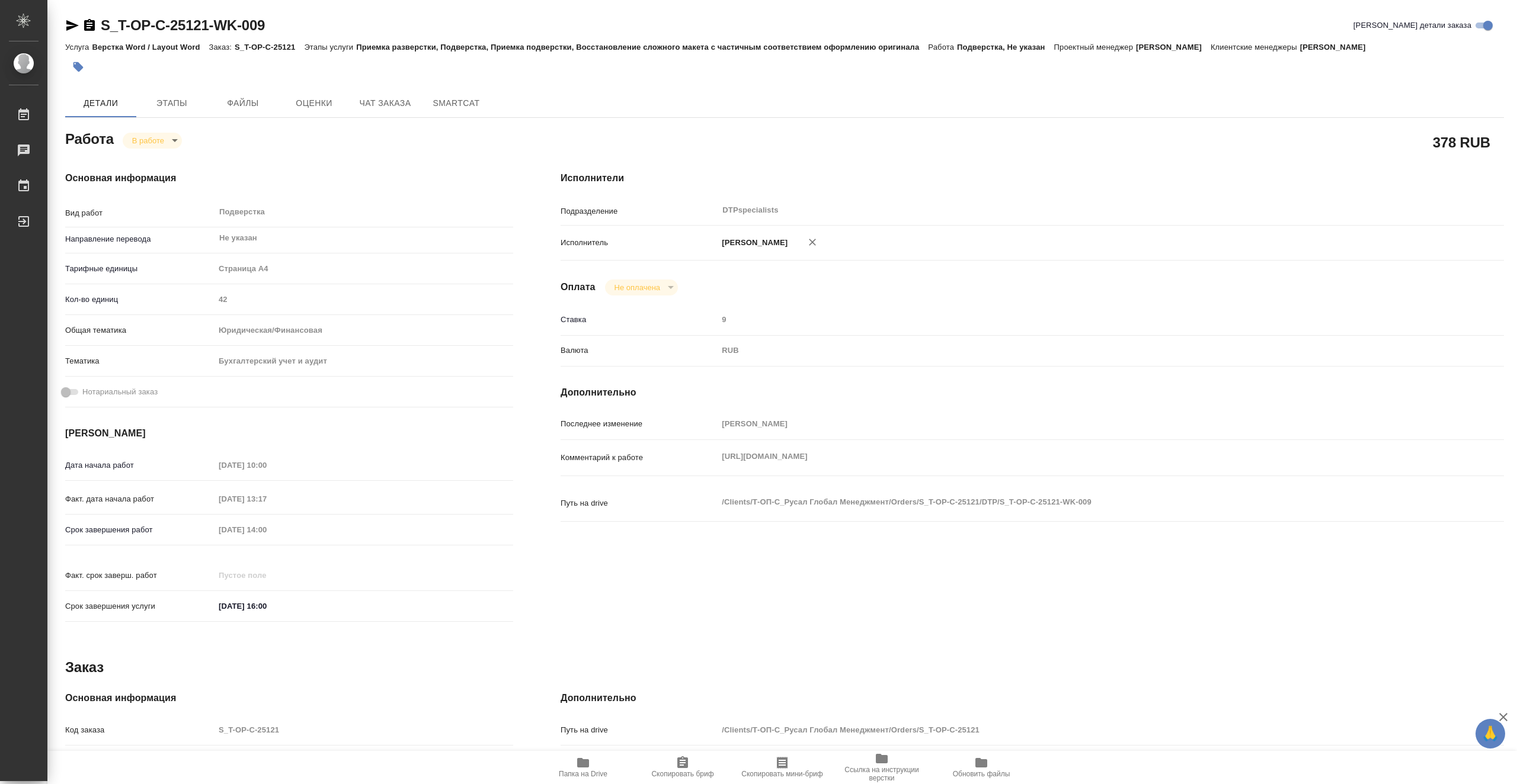
type textarea "x"
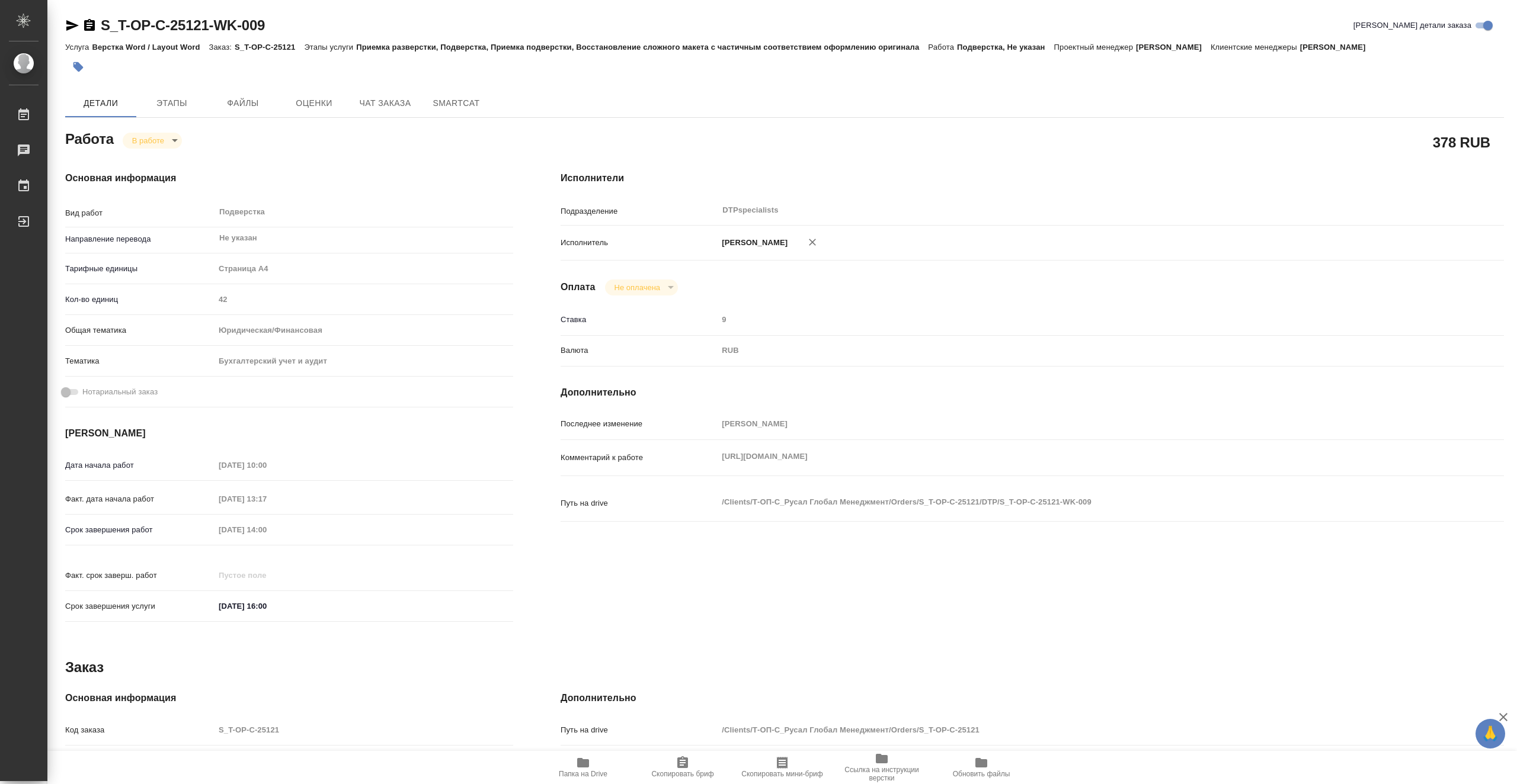
type textarea "x"
click at [165, 137] on body "🙏 .cls-1 fill:#fff; AWATERA Vasiutchenko [PERSON_NAME] 0 Чаты График Выйти S_T-…" at bounding box center [758, 392] width 1517 height 784
click at [183, 162] on li "Выполнен" at bounding box center [161, 160] width 78 height 20
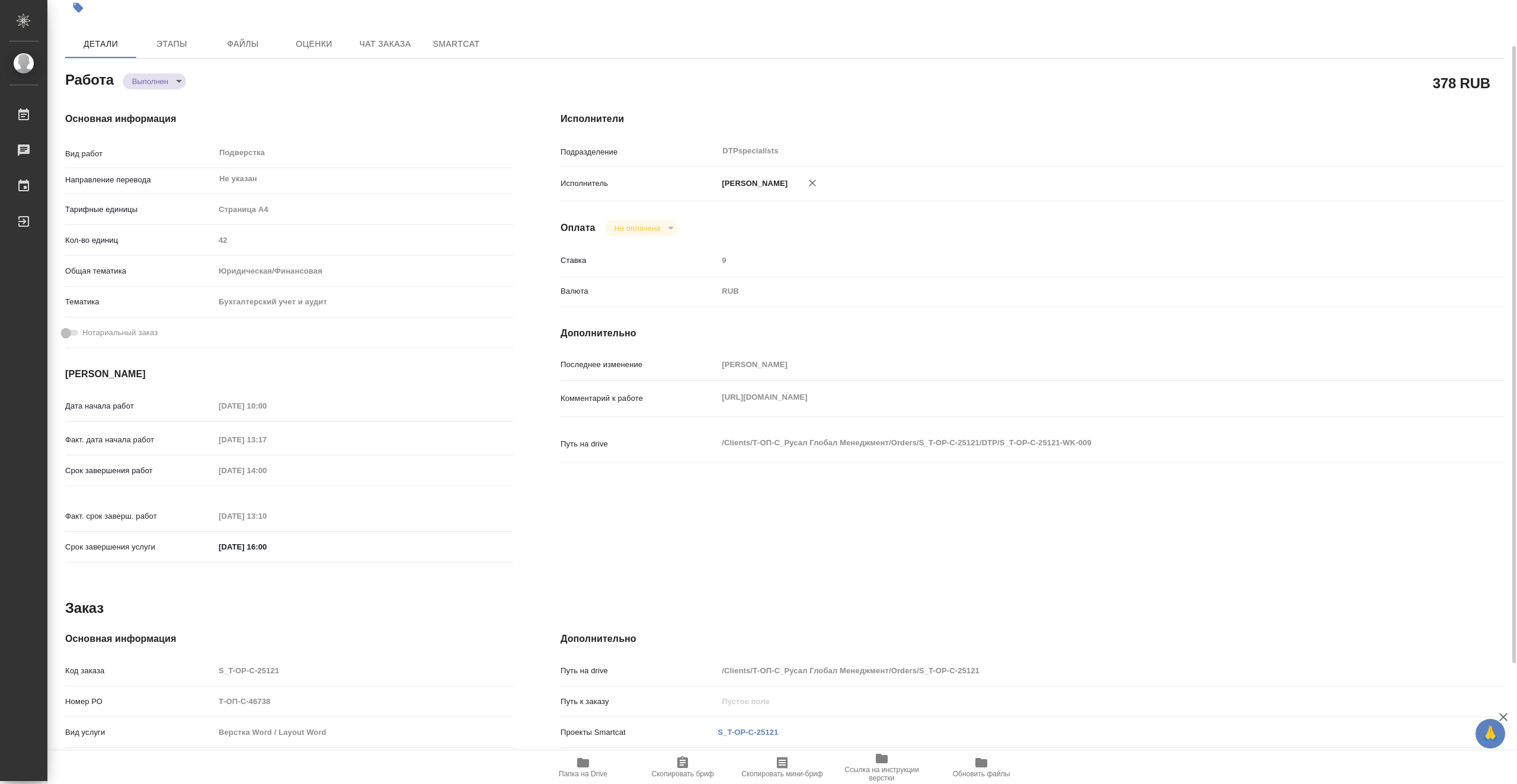
type textarea "x"
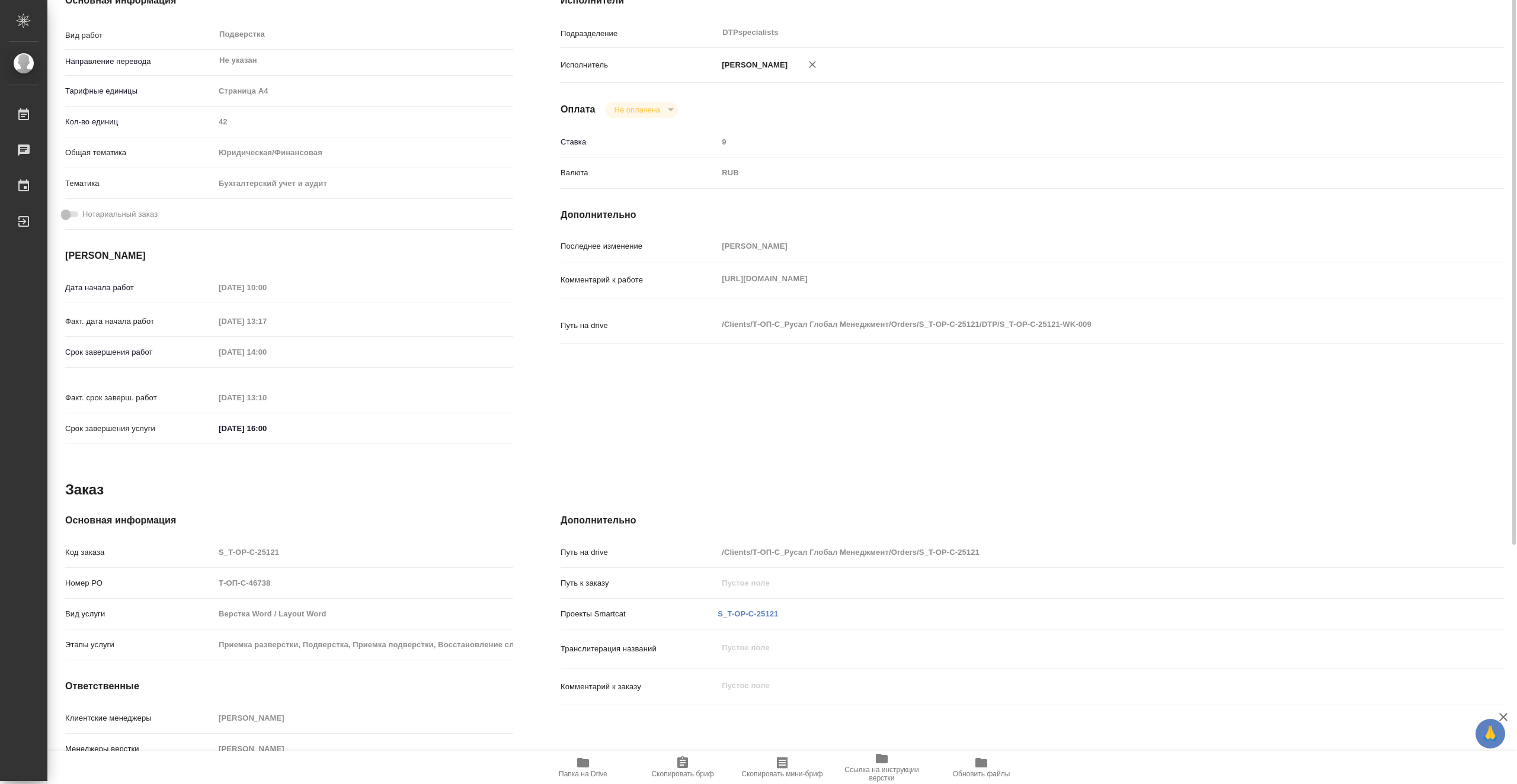
scroll to position [212, 0]
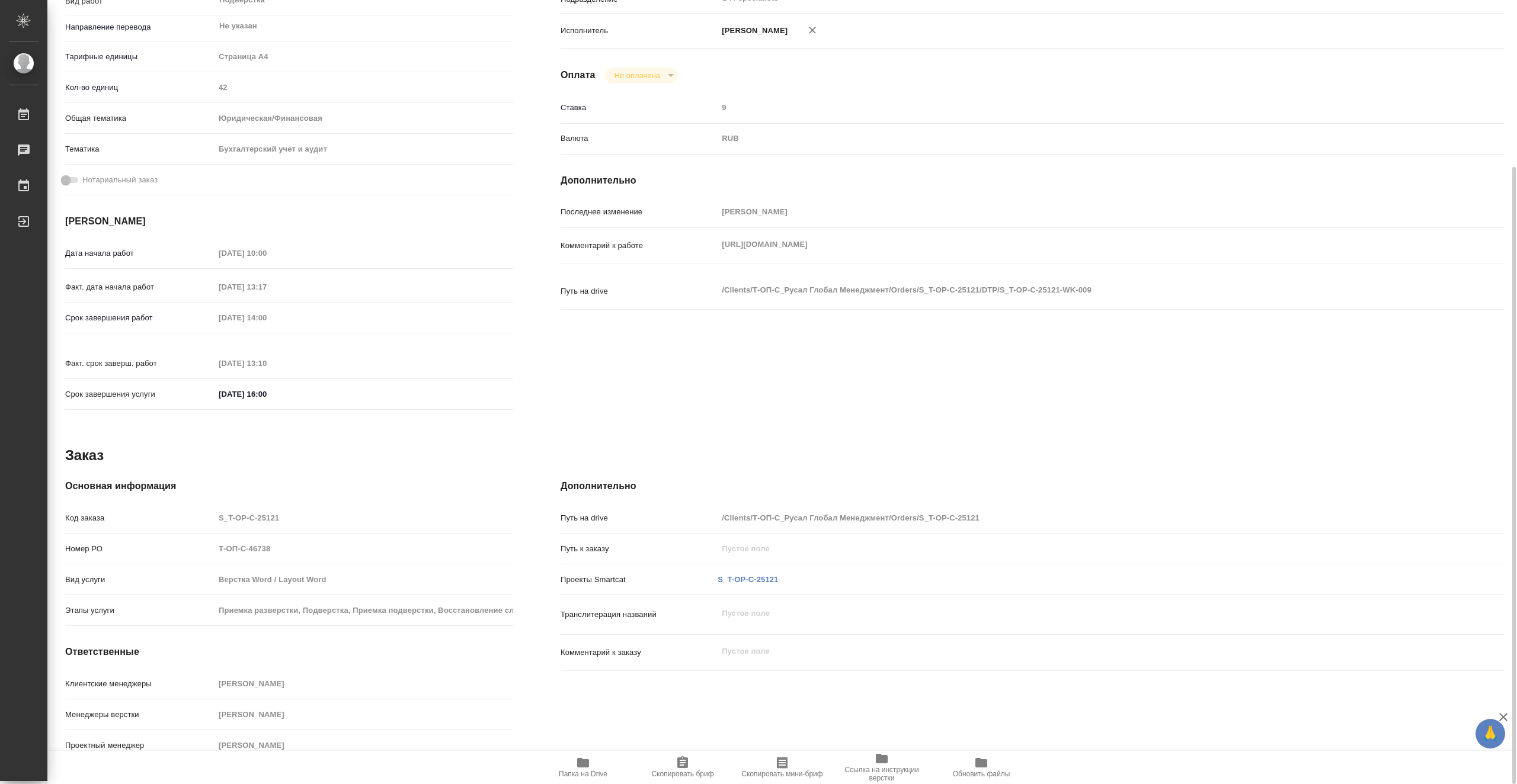
type textarea "x"
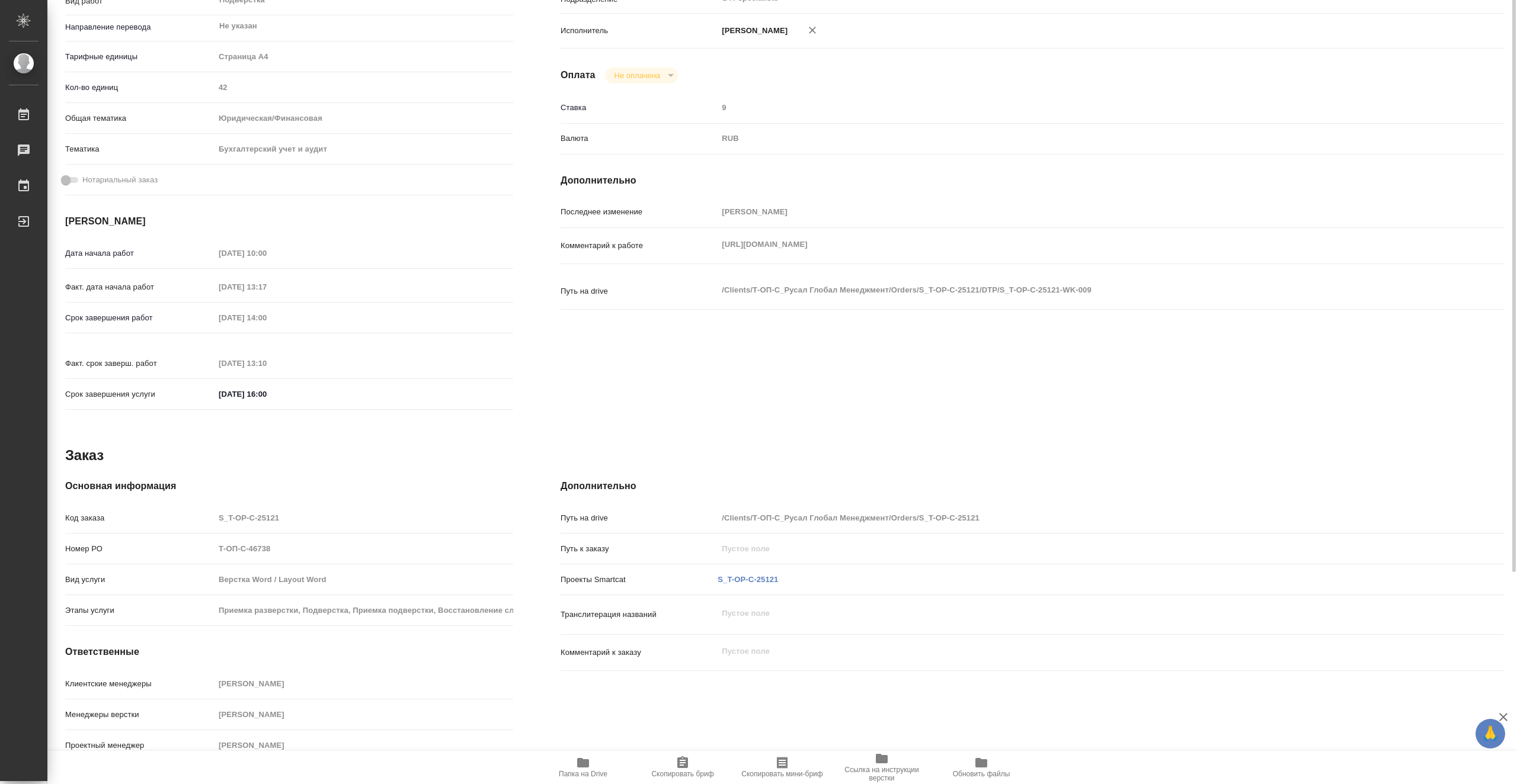
scroll to position [0, 0]
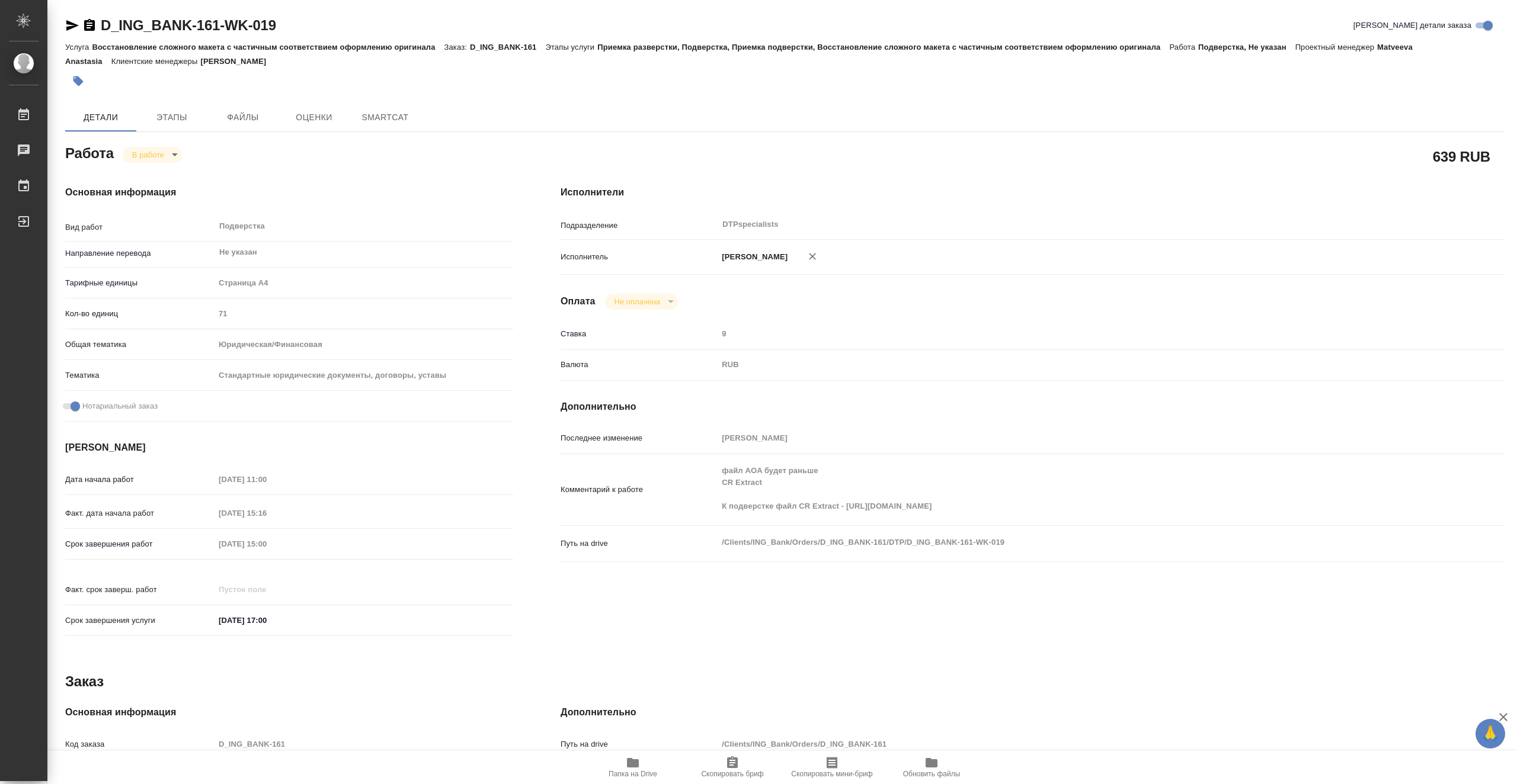
type textarea "x"
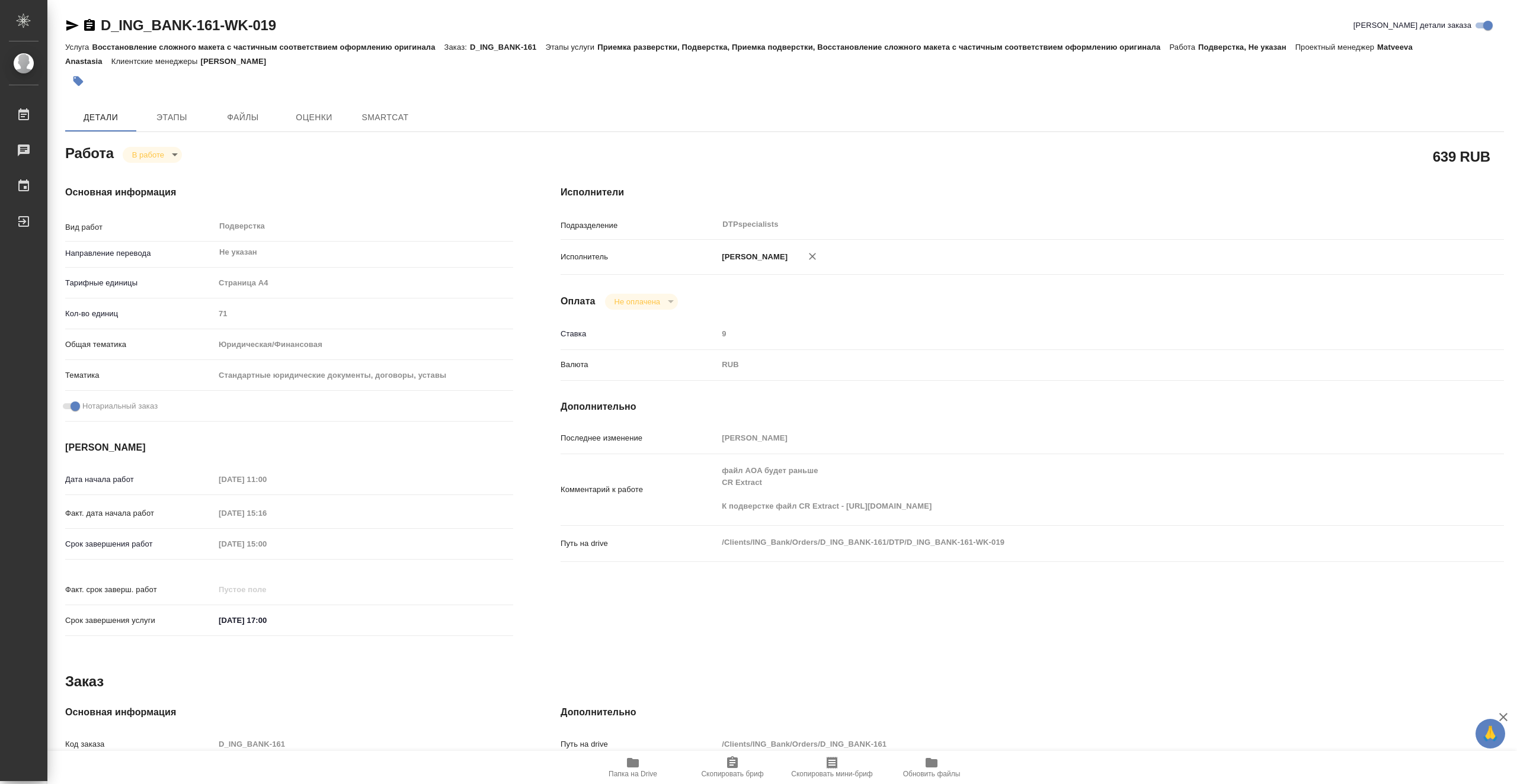
type textarea "x"
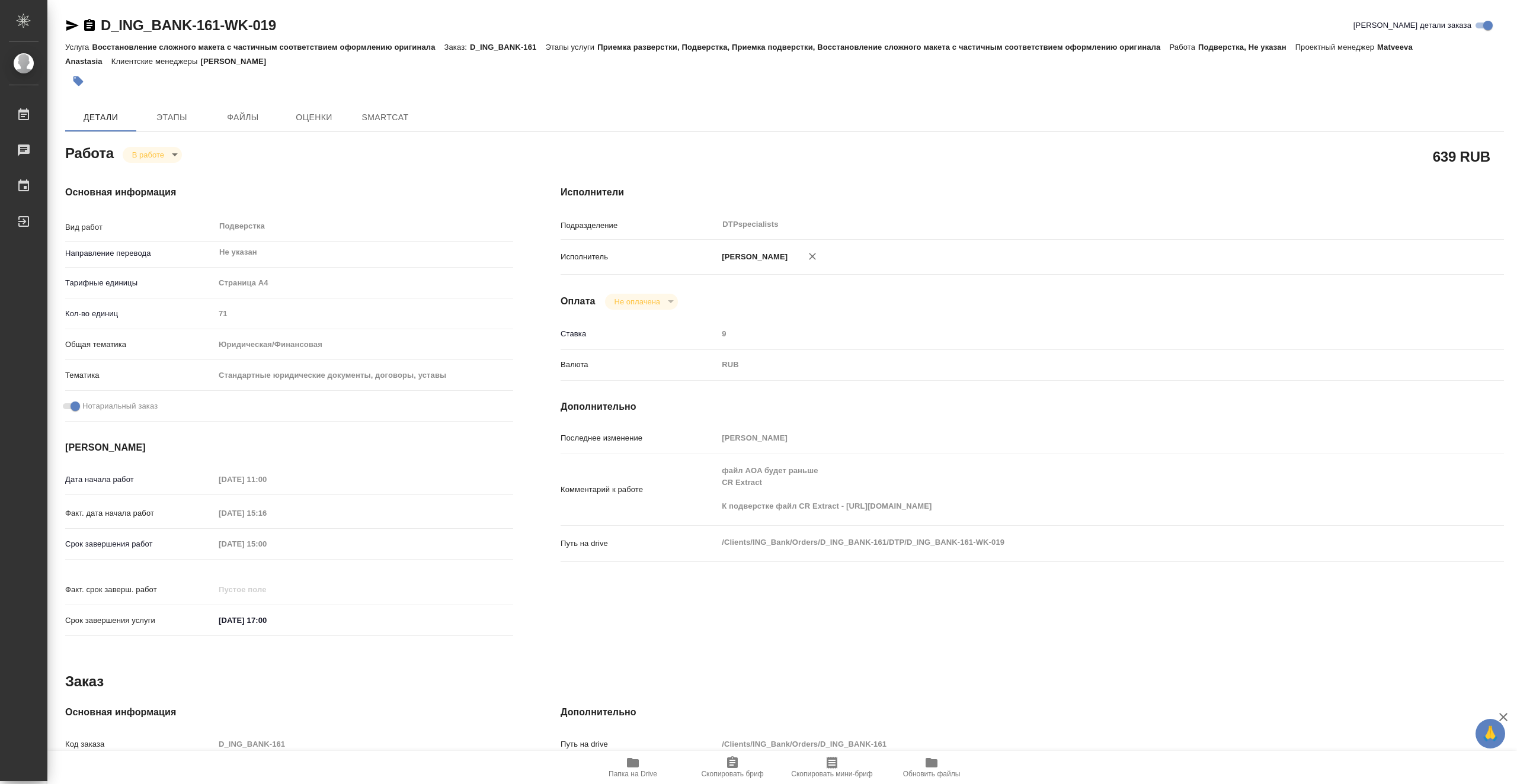
type textarea "x"
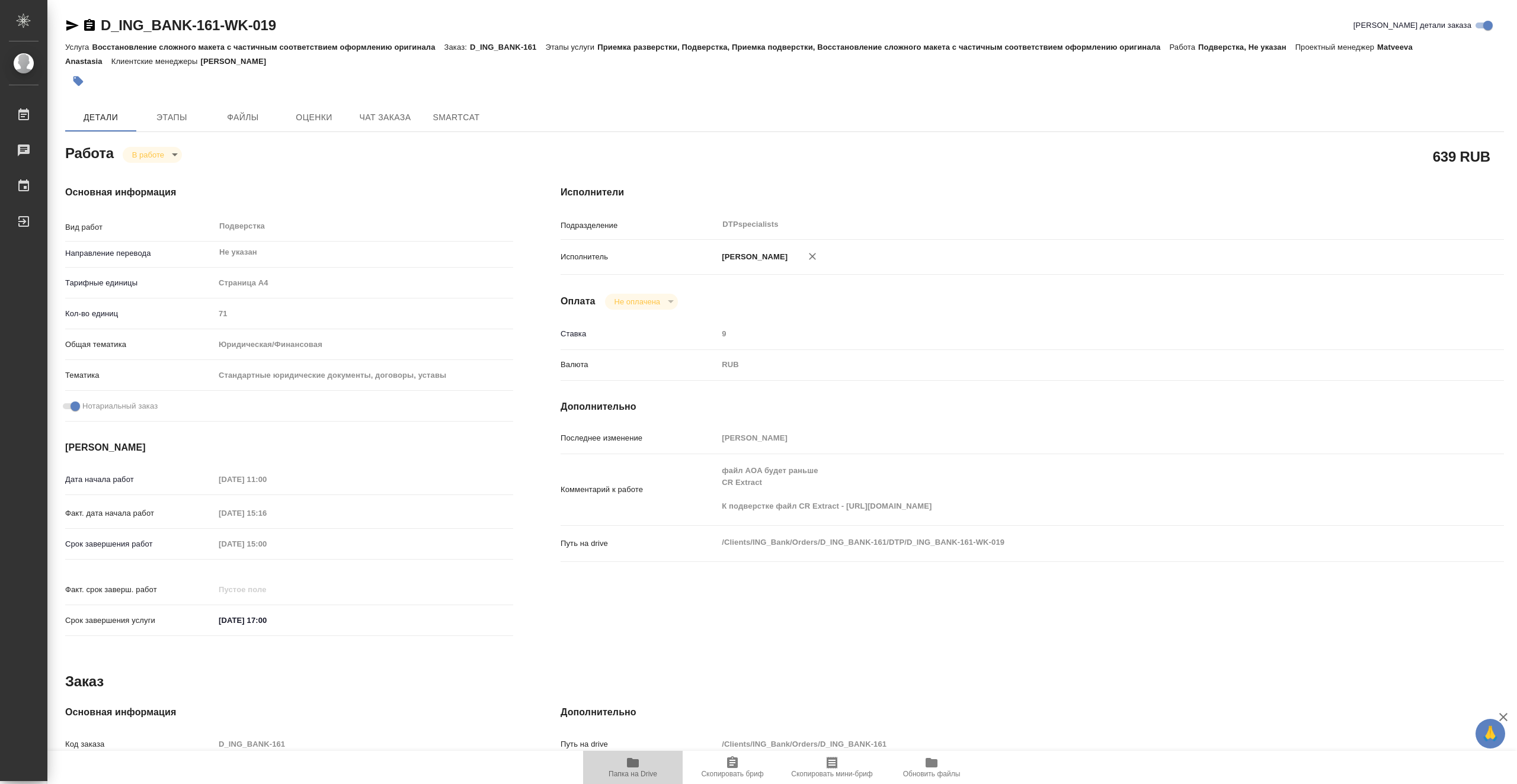
click at [636, 768] on icon "button" at bounding box center [633, 763] width 14 height 14
type textarea "x"
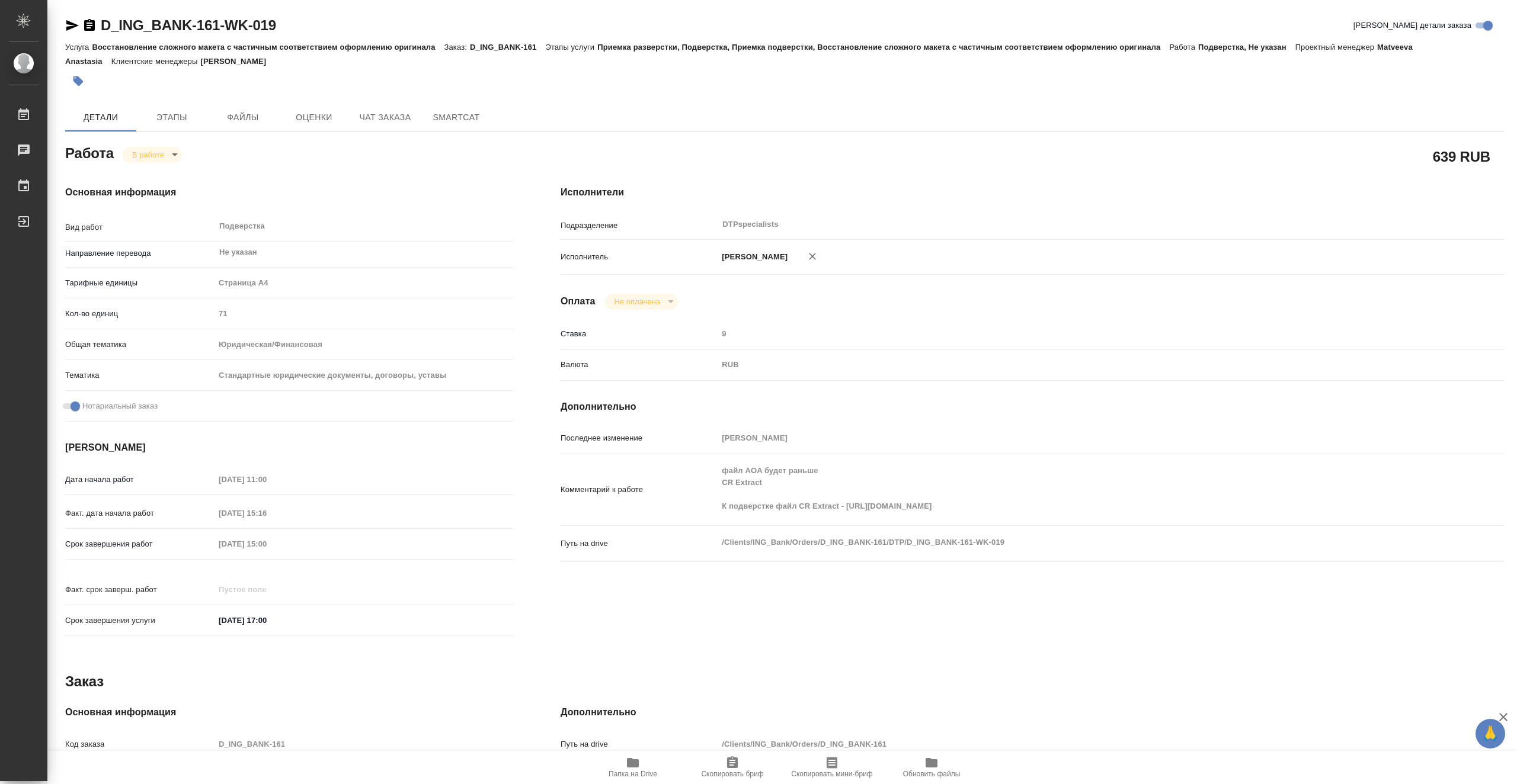
type textarea "x"
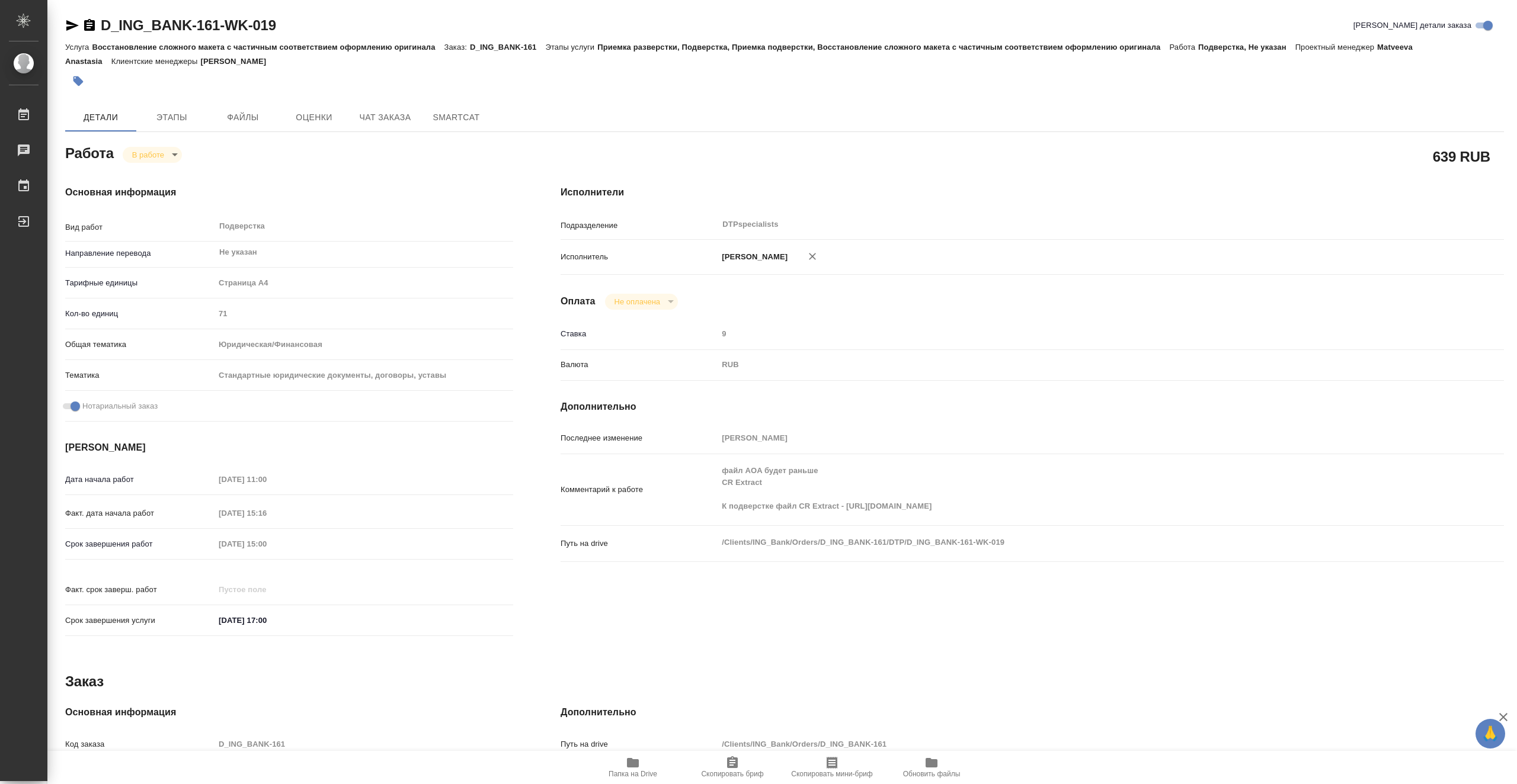
type textarea "x"
click at [172, 154] on body "🙏 .cls-1 fill:#fff; AWATERA Vasiutchenko [PERSON_NAME] 0 Чаты График Выйти D_IN…" at bounding box center [758, 392] width 1517 height 784
click at [182, 177] on li "Выполнен" at bounding box center [161, 174] width 78 height 20
type textarea "x"
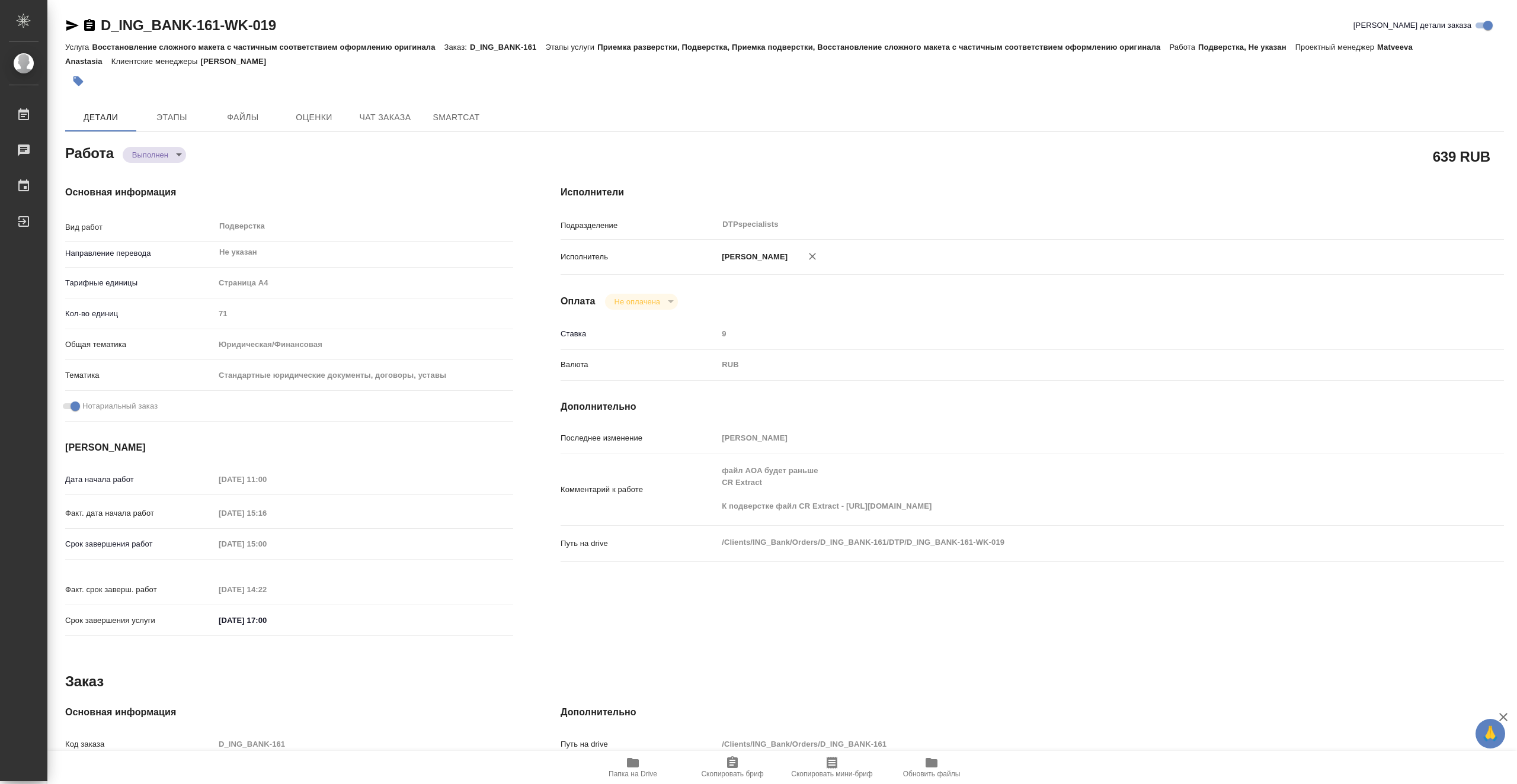
type textarea "x"
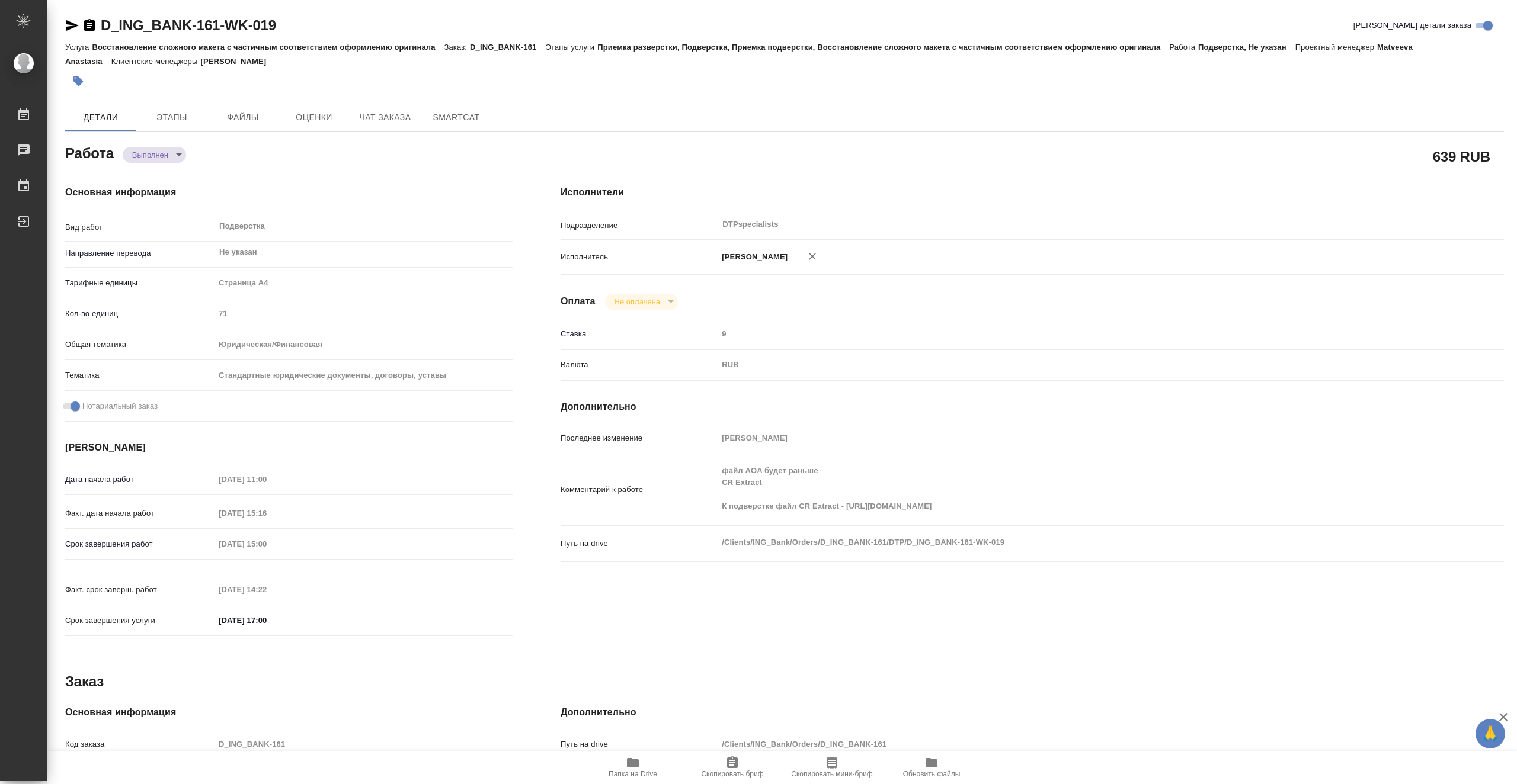
type textarea "x"
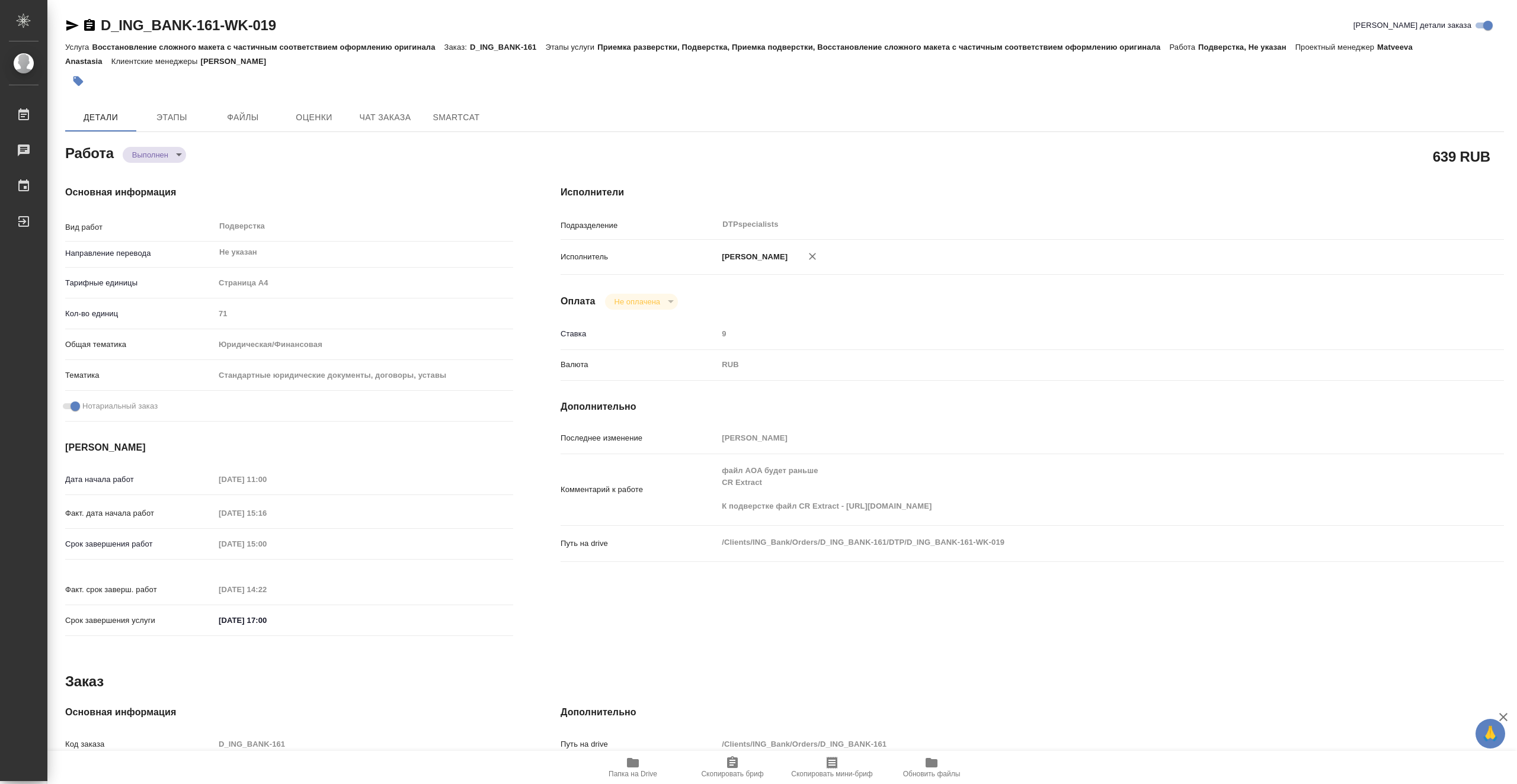
type textarea "x"
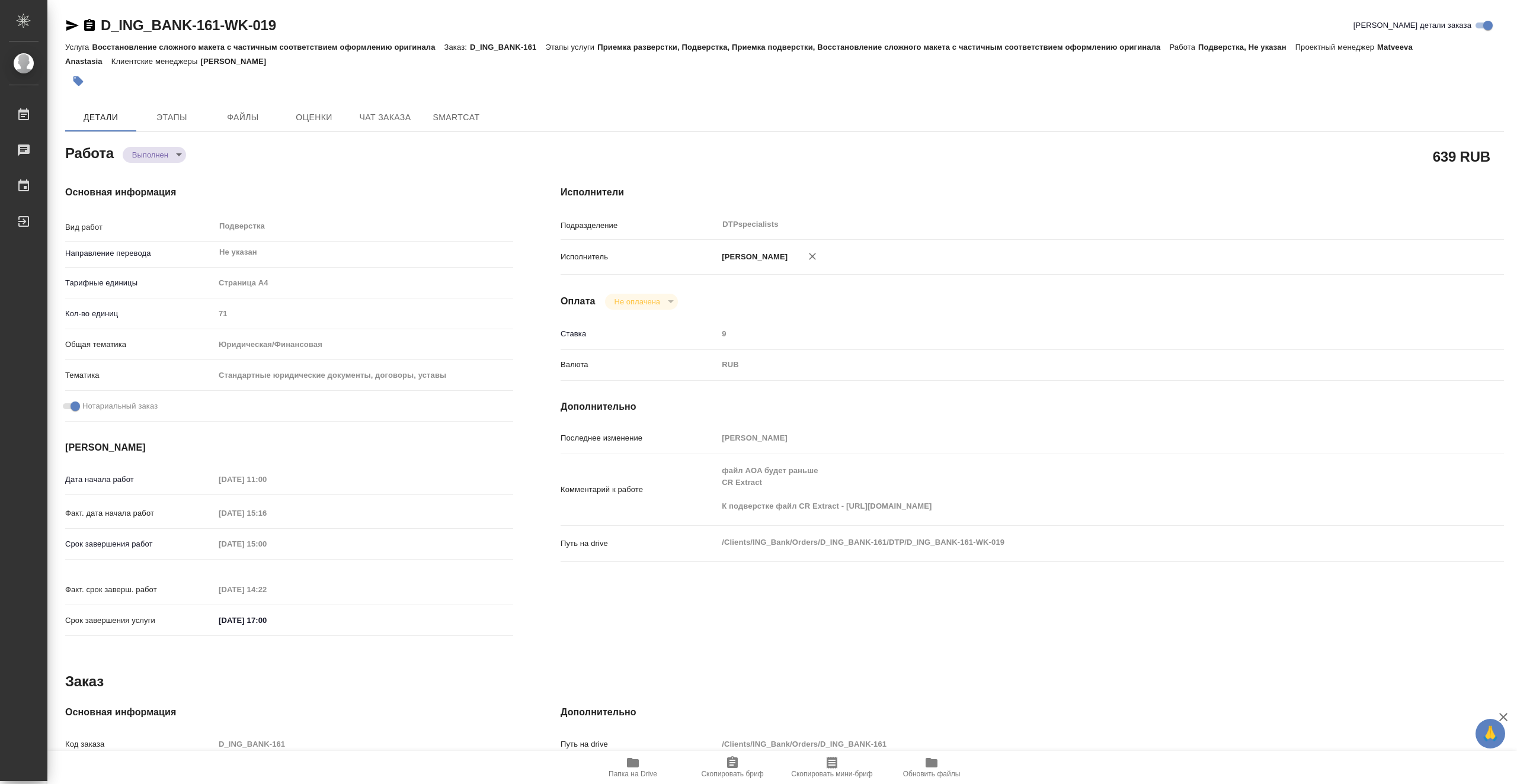
type textarea "x"
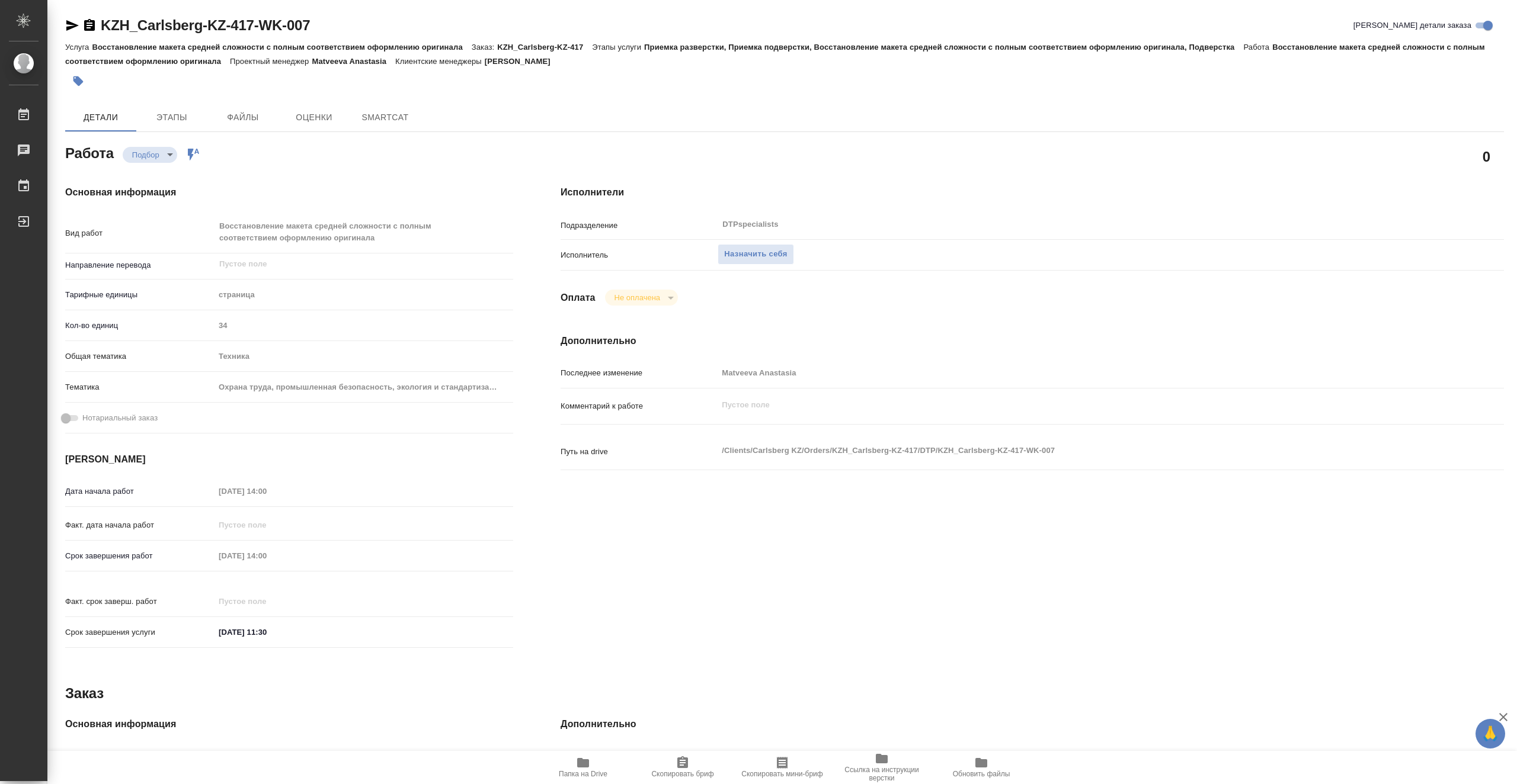
type textarea "x"
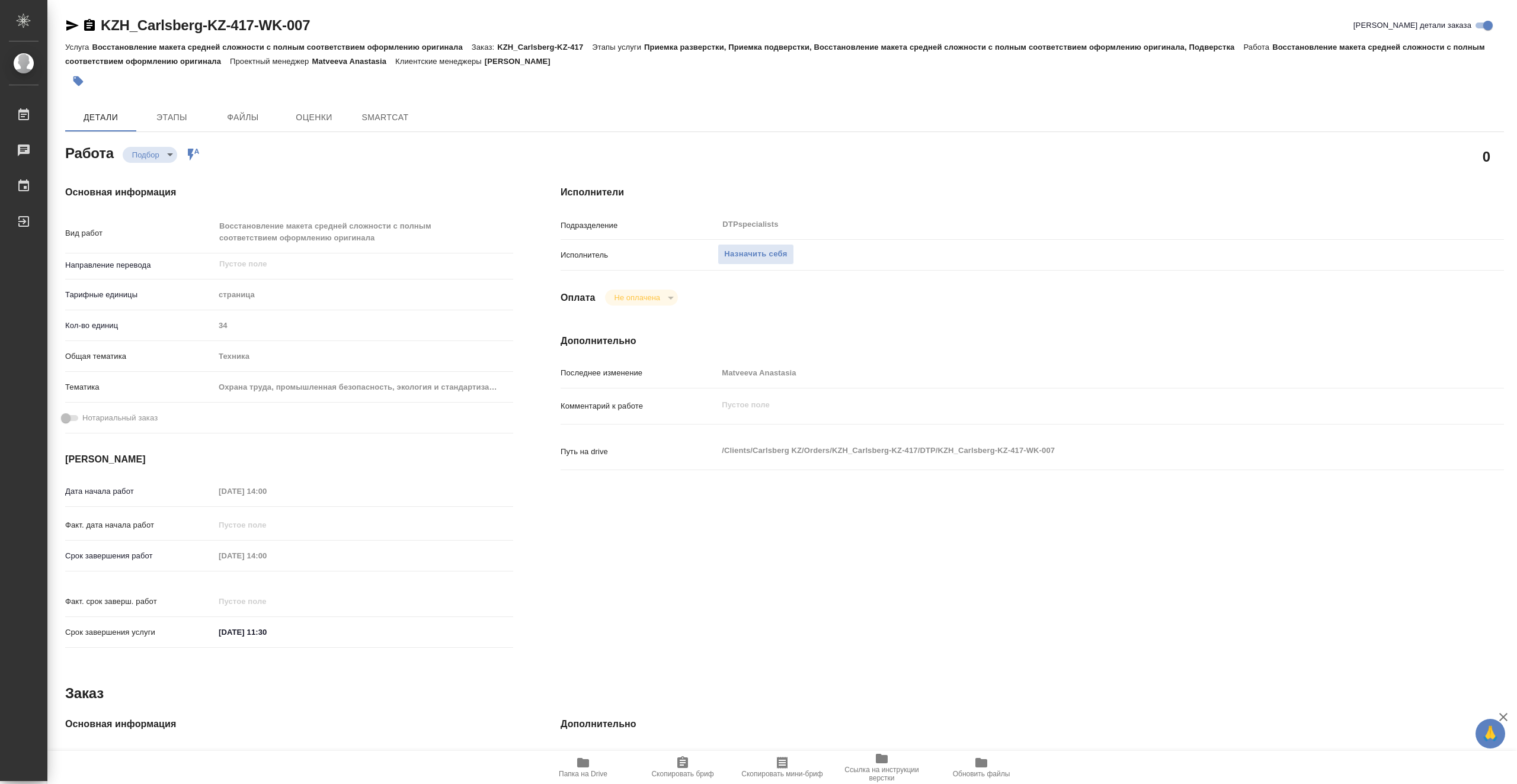
type textarea "x"
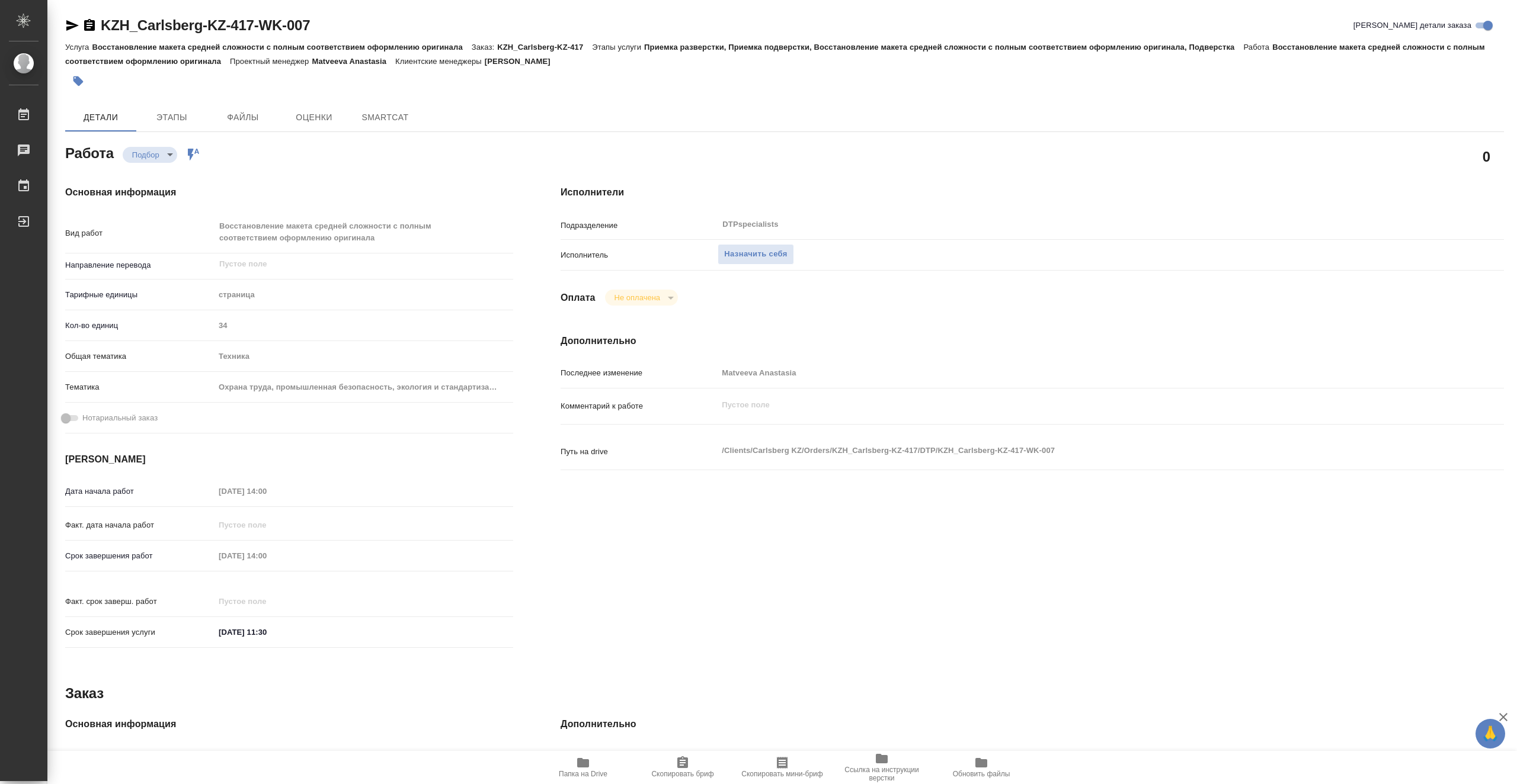
type textarea "x"
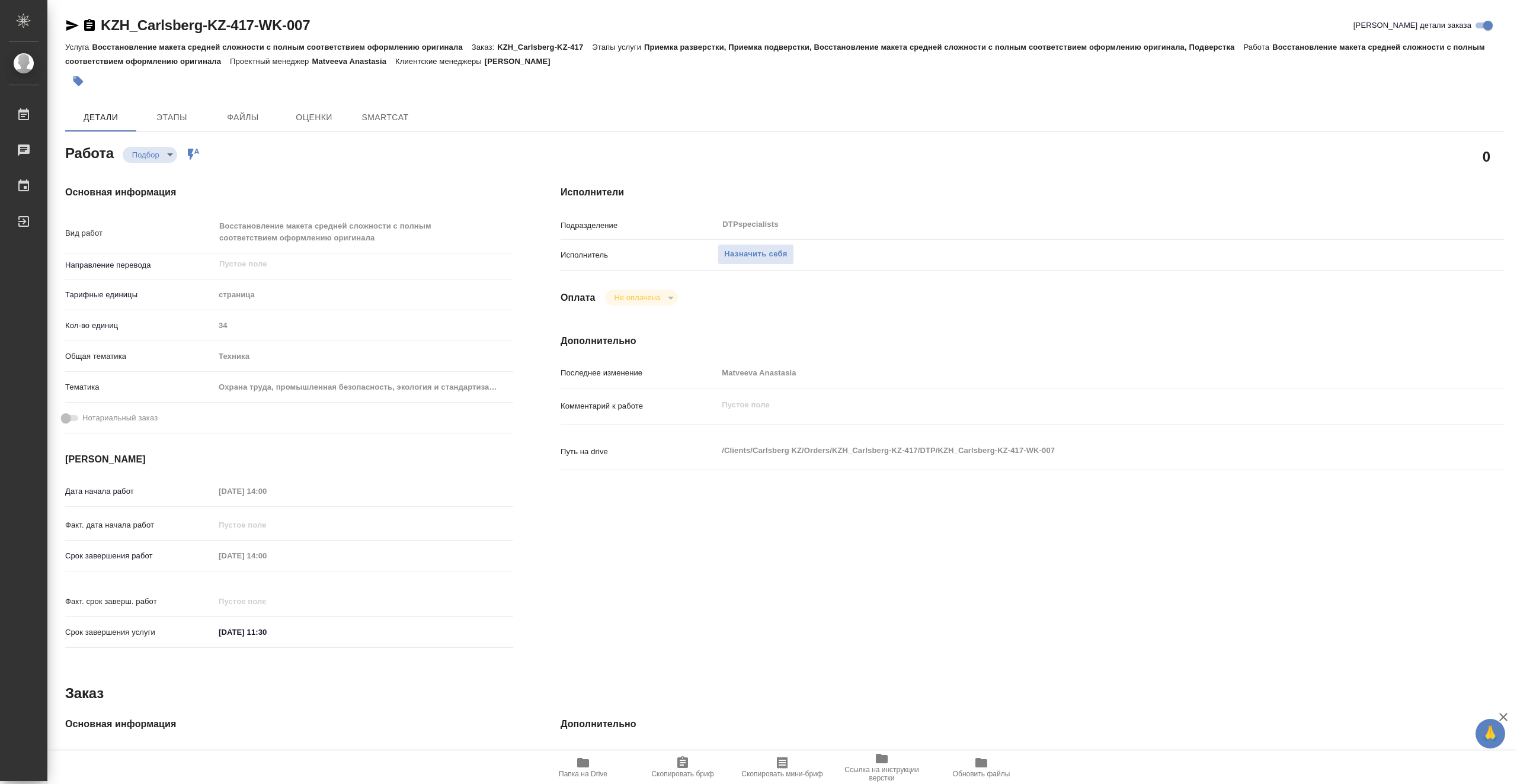
type textarea "x"
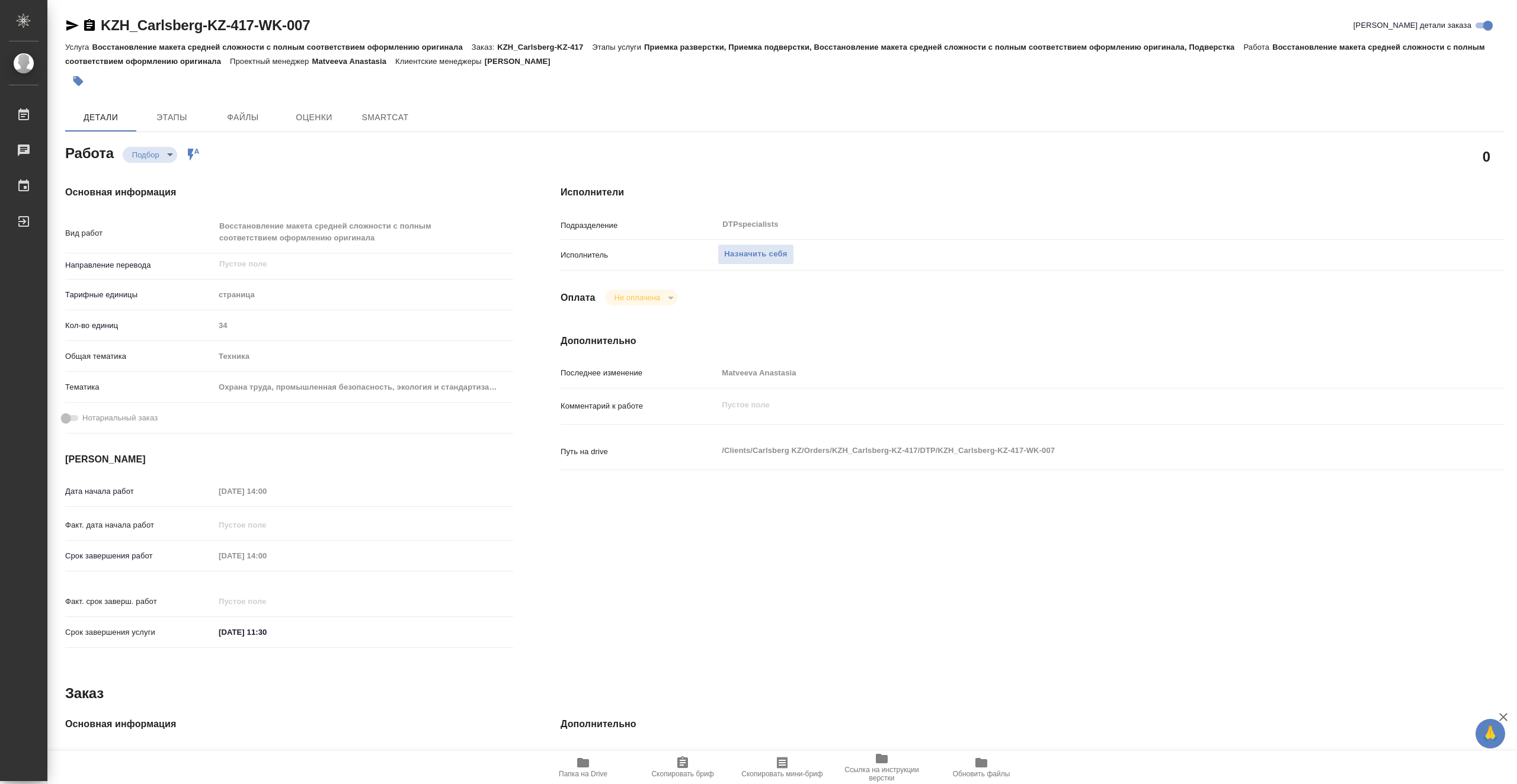
type textarea "x"
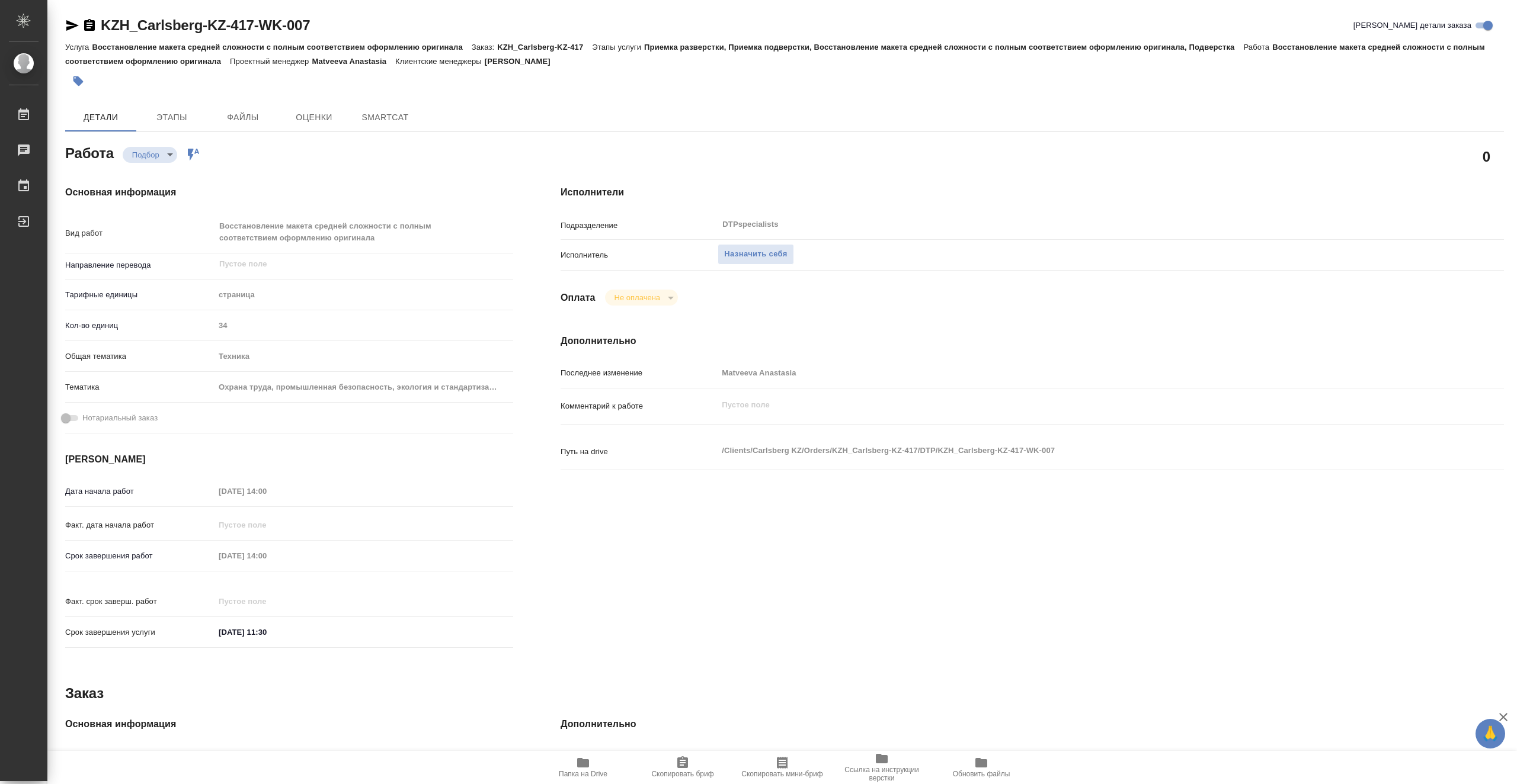
type textarea "x"
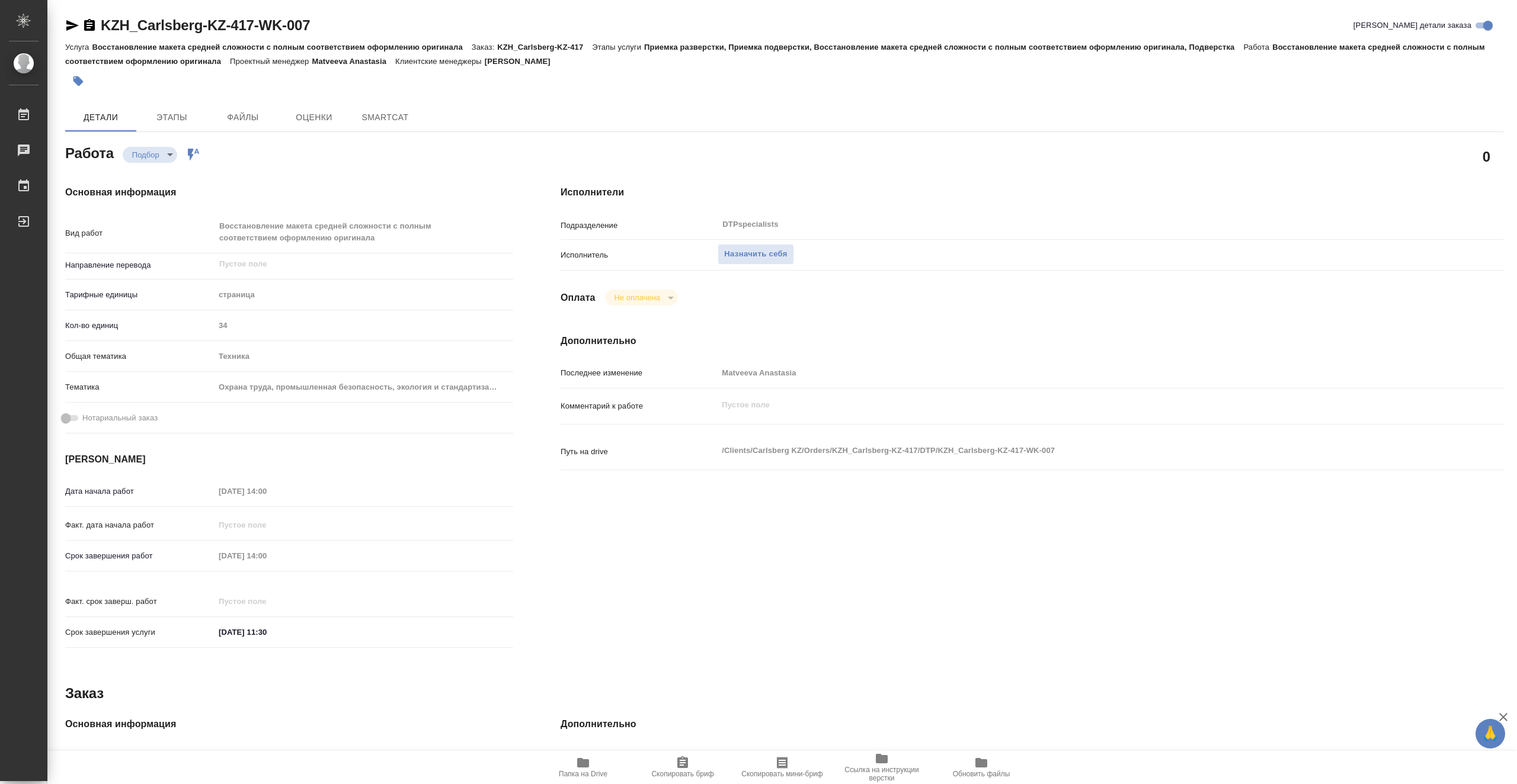
type textarea "x"
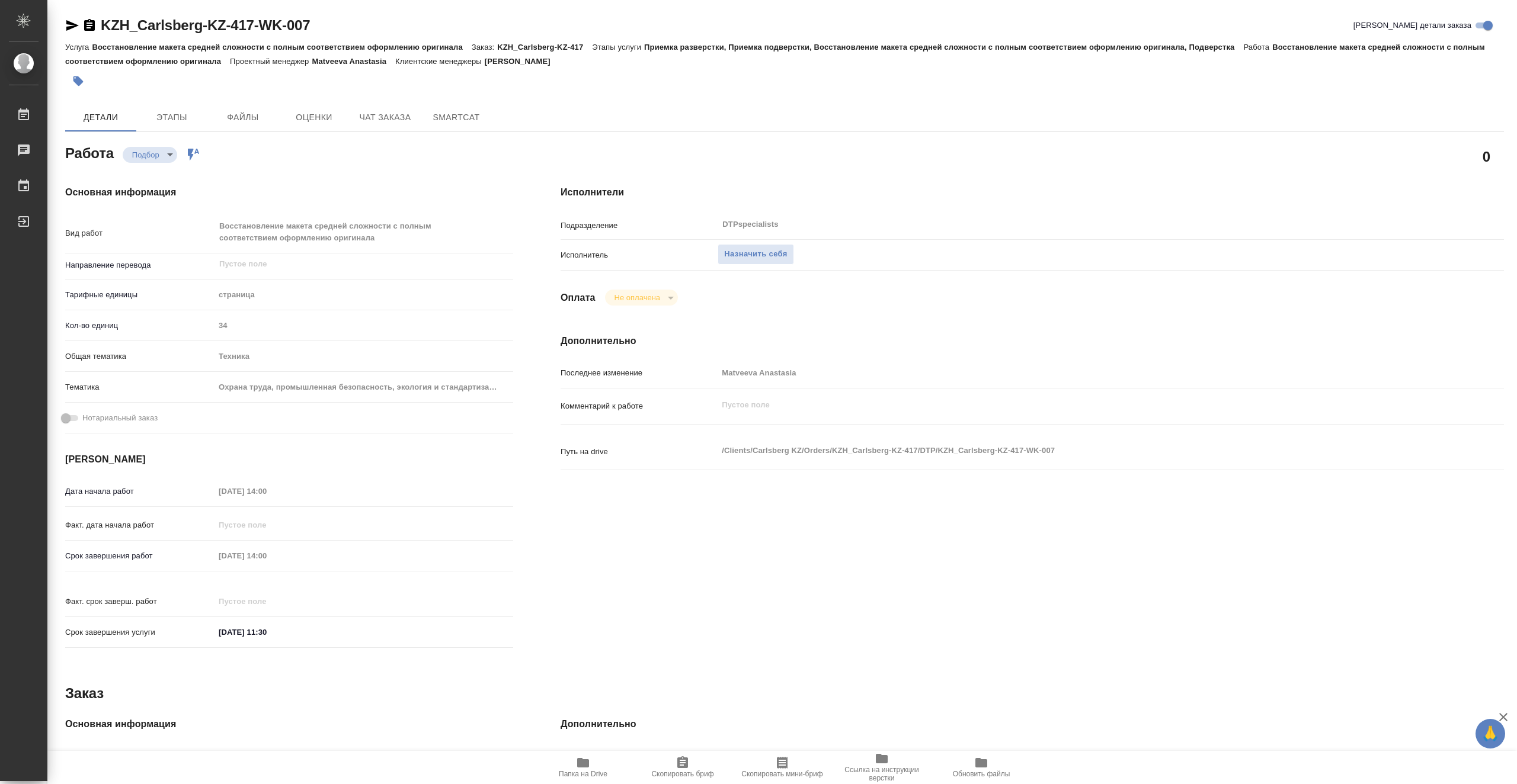
type textarea "x"
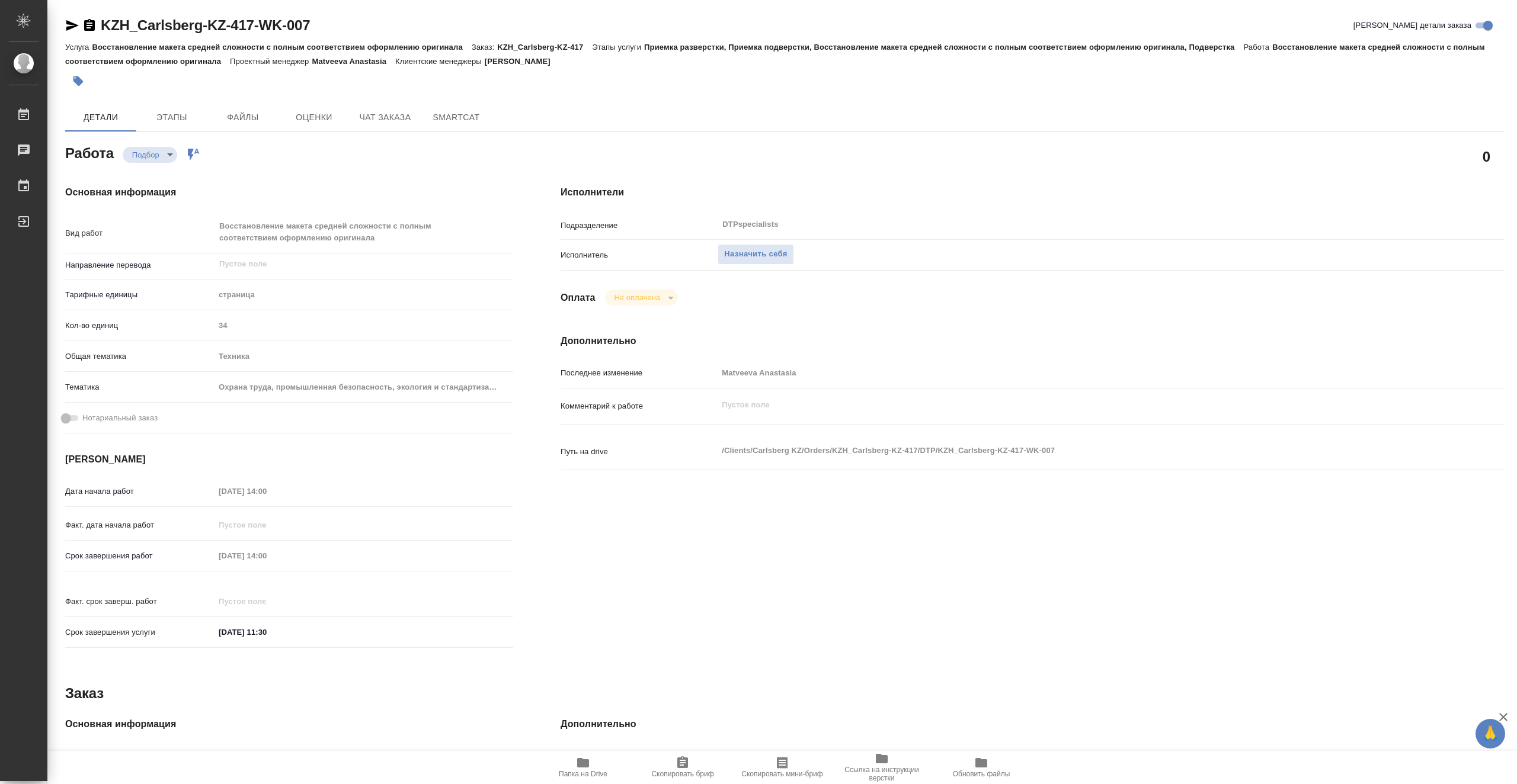
click at [579, 764] on icon "button" at bounding box center [583, 763] width 12 height 9
type textarea "x"
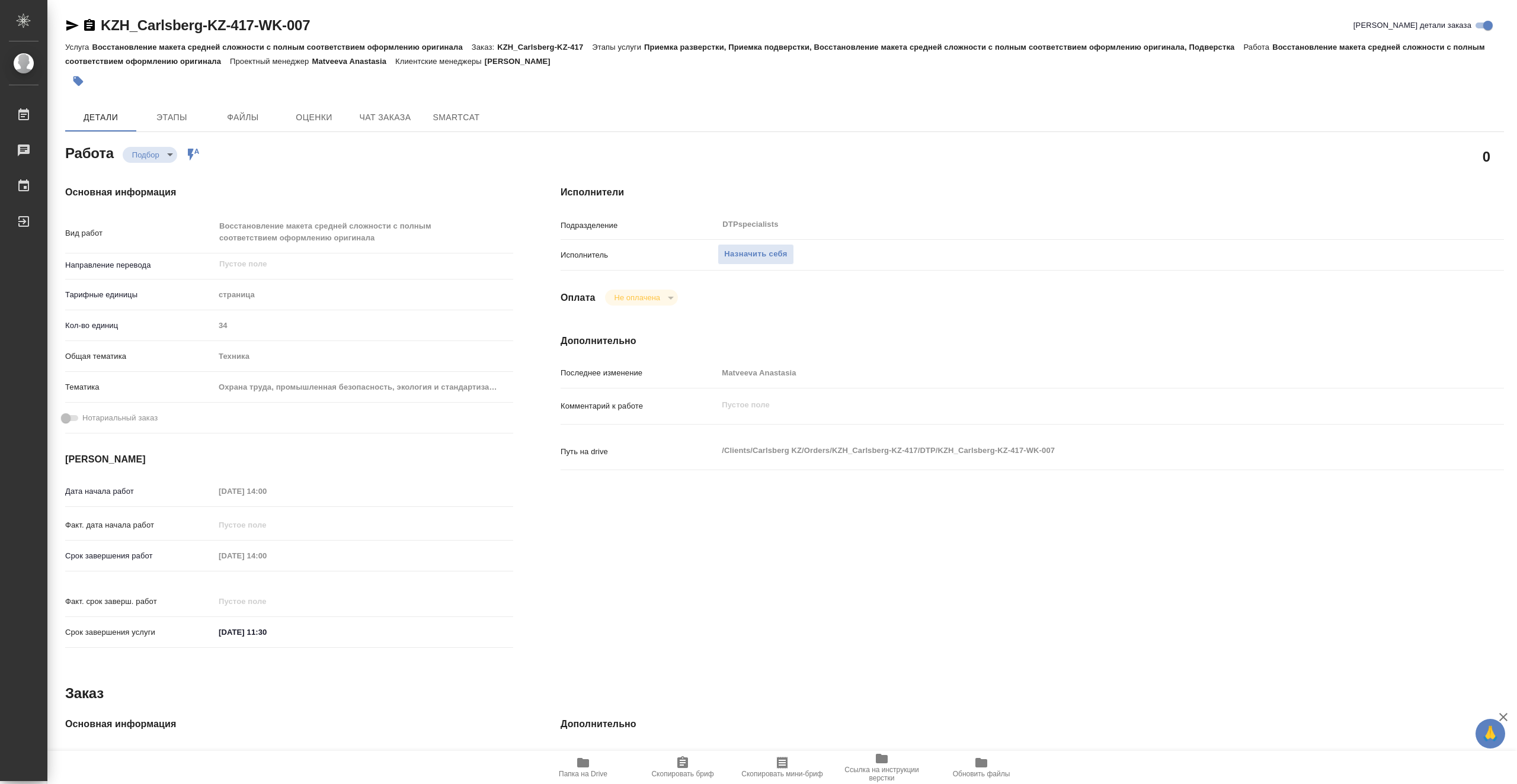
type textarea "x"
click at [178, 116] on span "Этапы" at bounding box center [172, 117] width 57 height 15
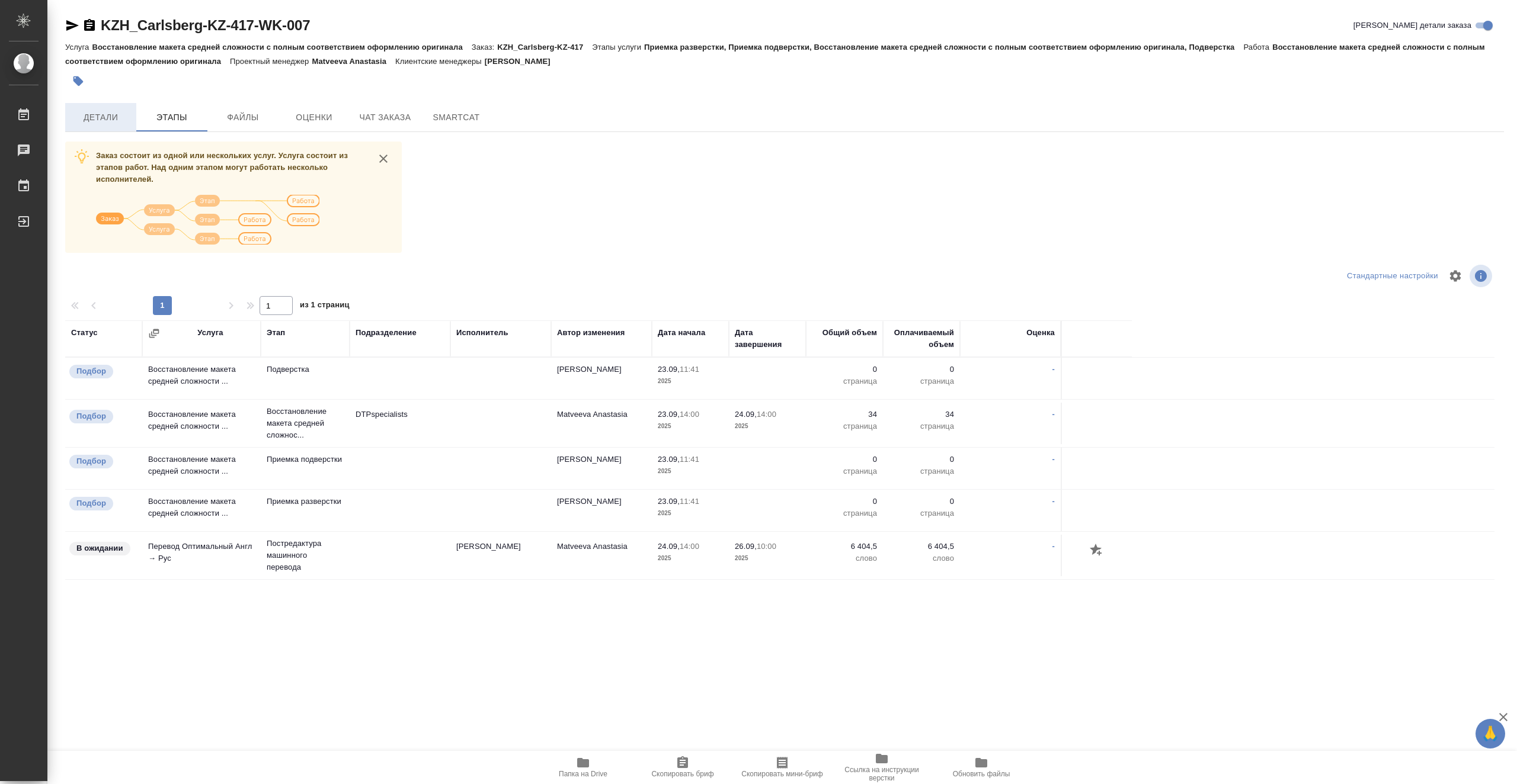
click at [81, 121] on span "Детали" at bounding box center [100, 117] width 57 height 15
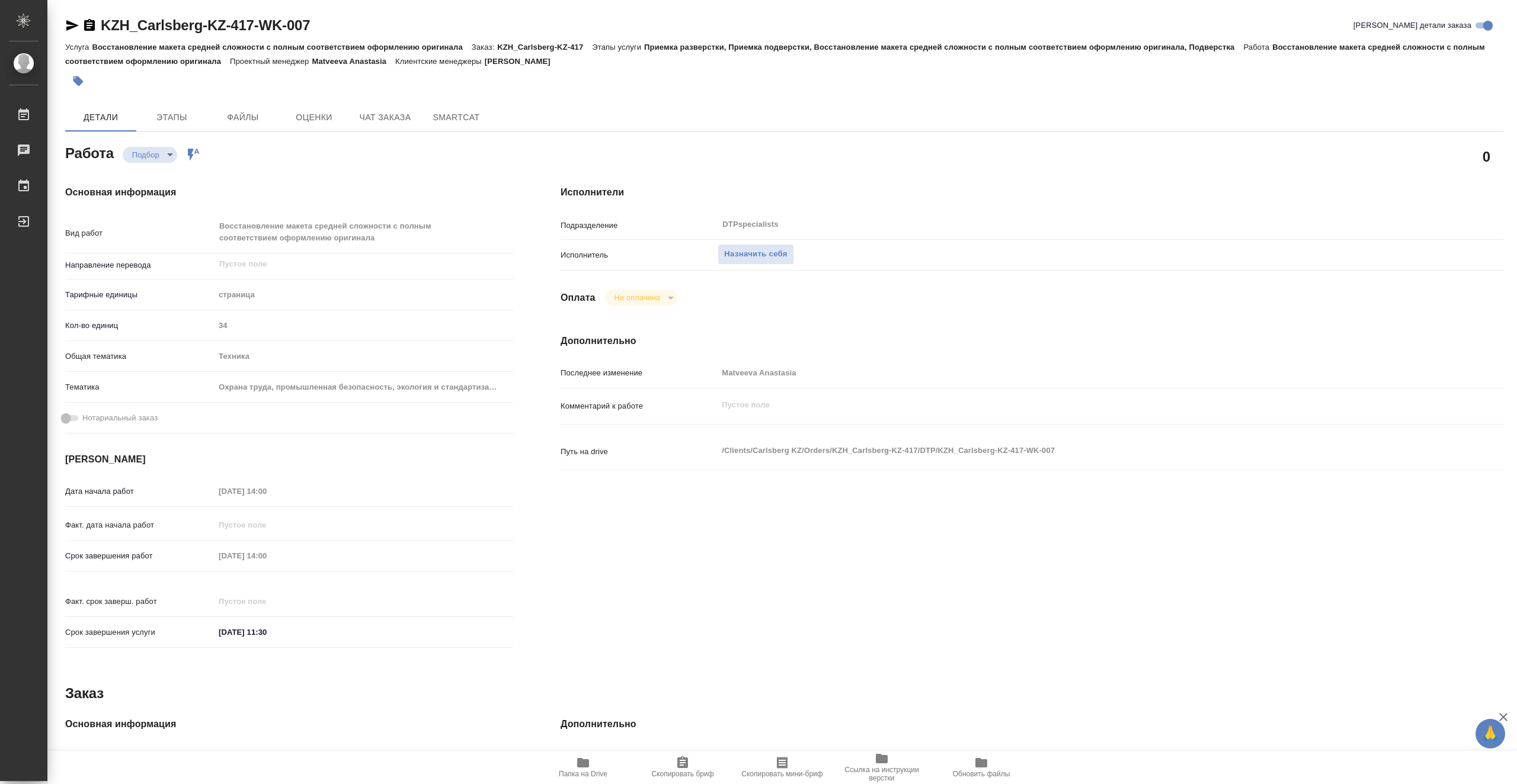
type textarea "x"
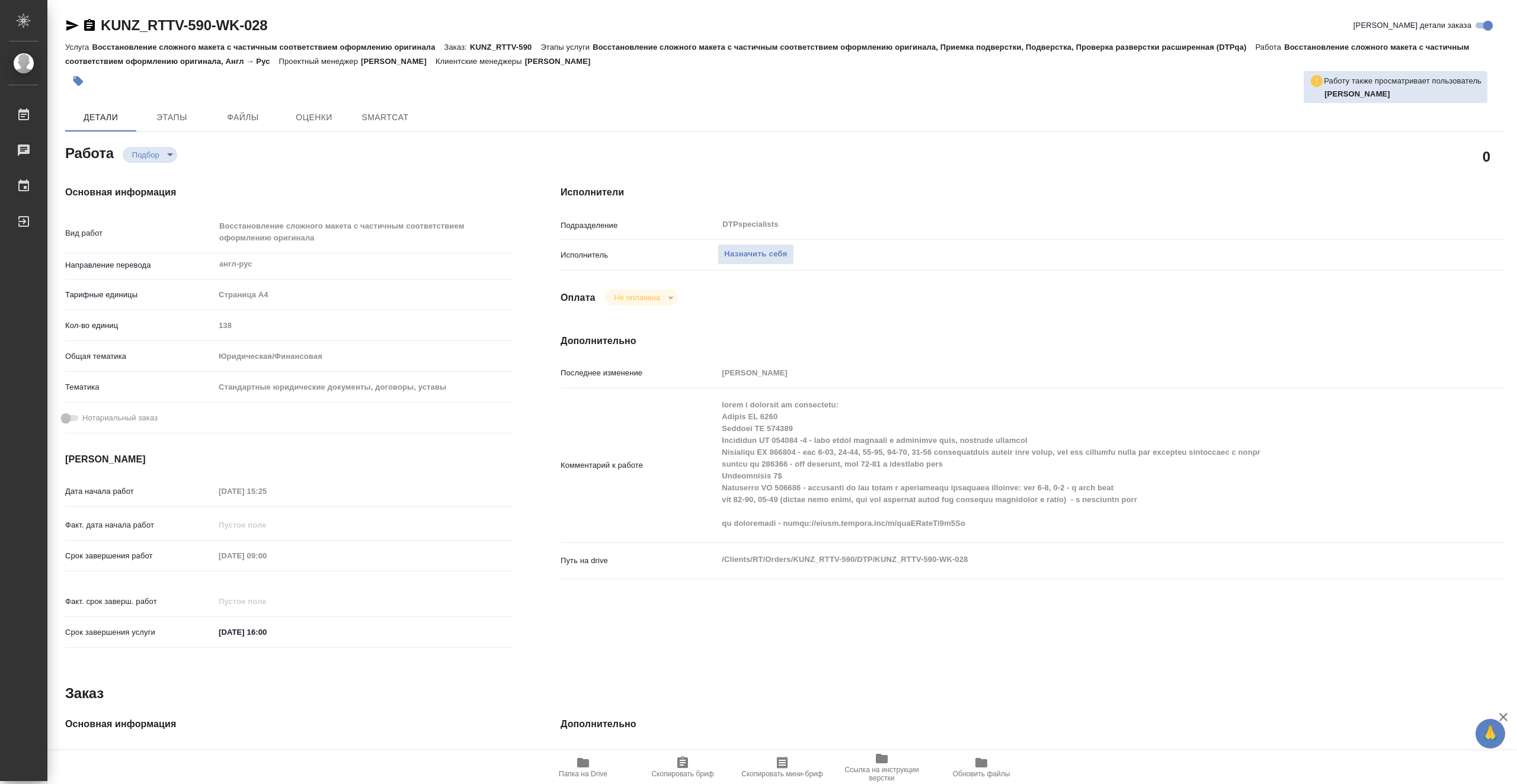
type textarea "x"
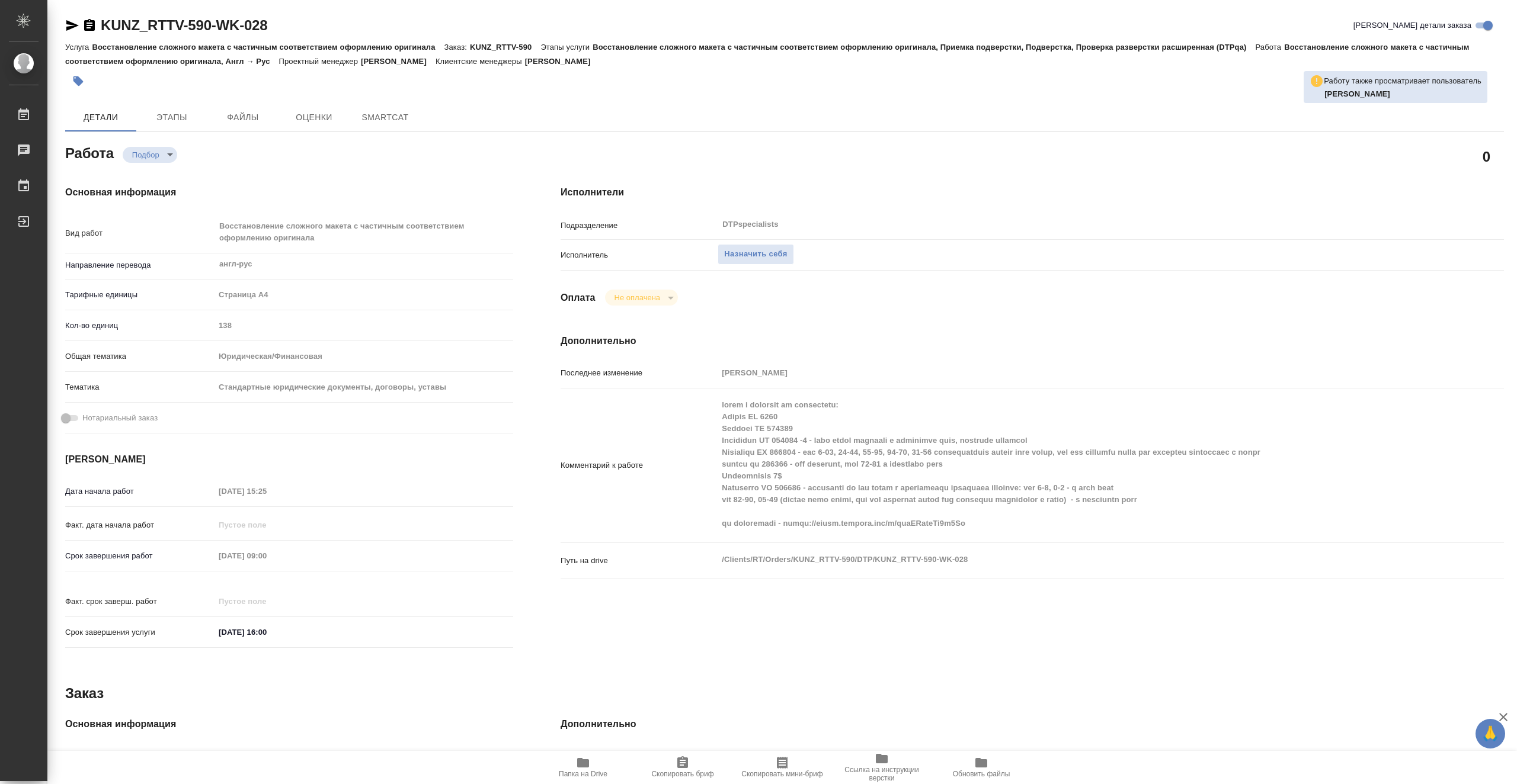
type textarea "x"
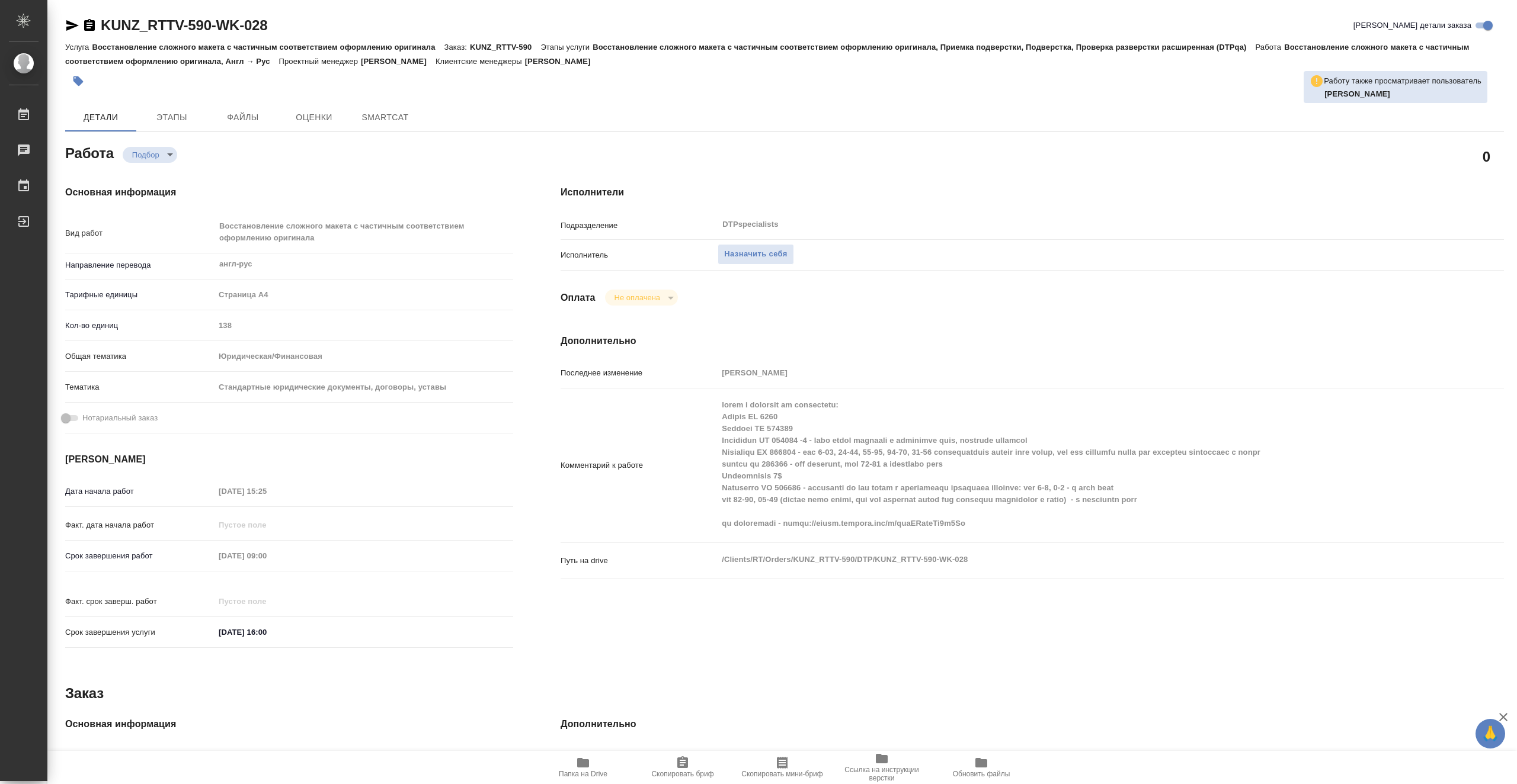
type textarea "x"
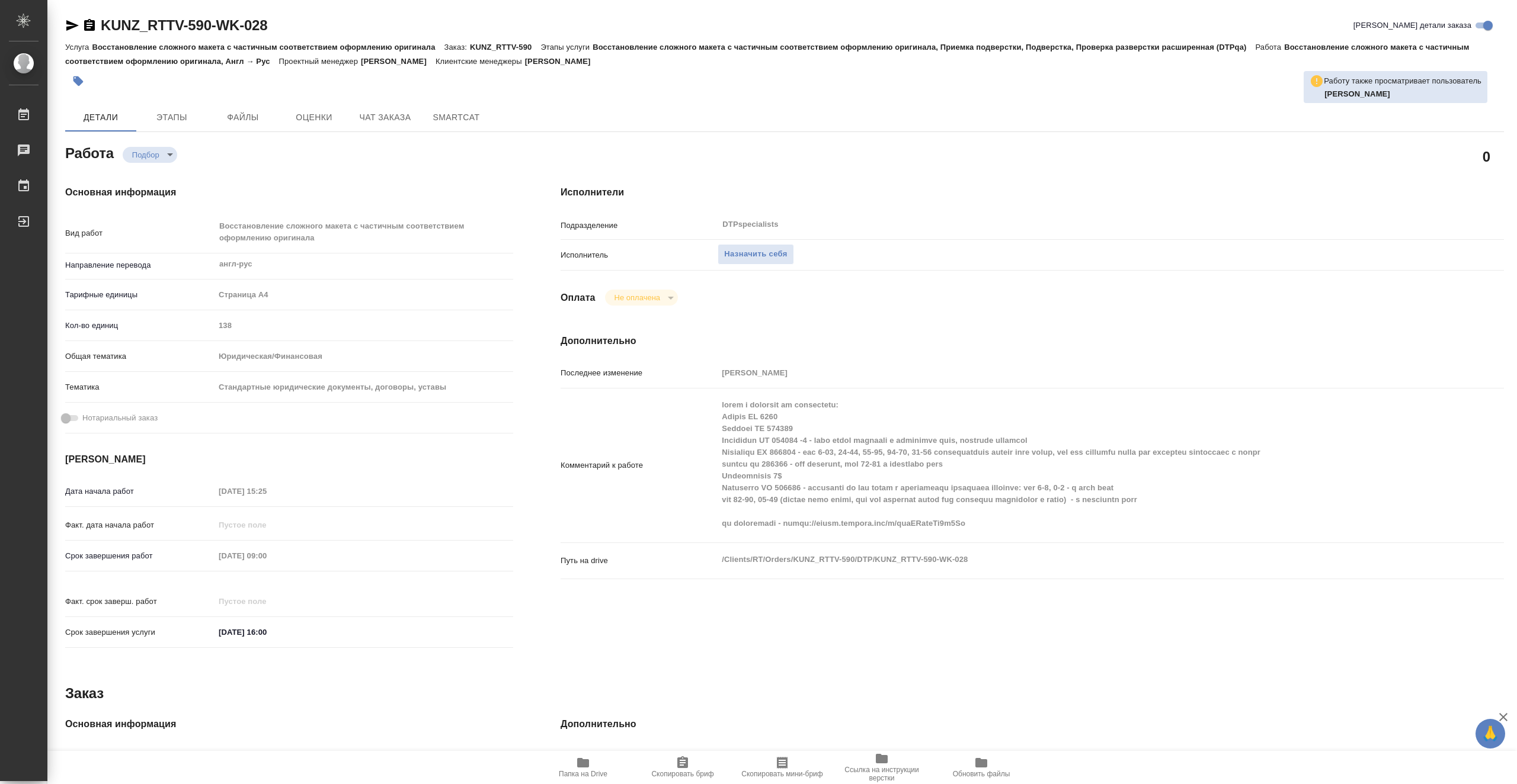
type textarea "x"
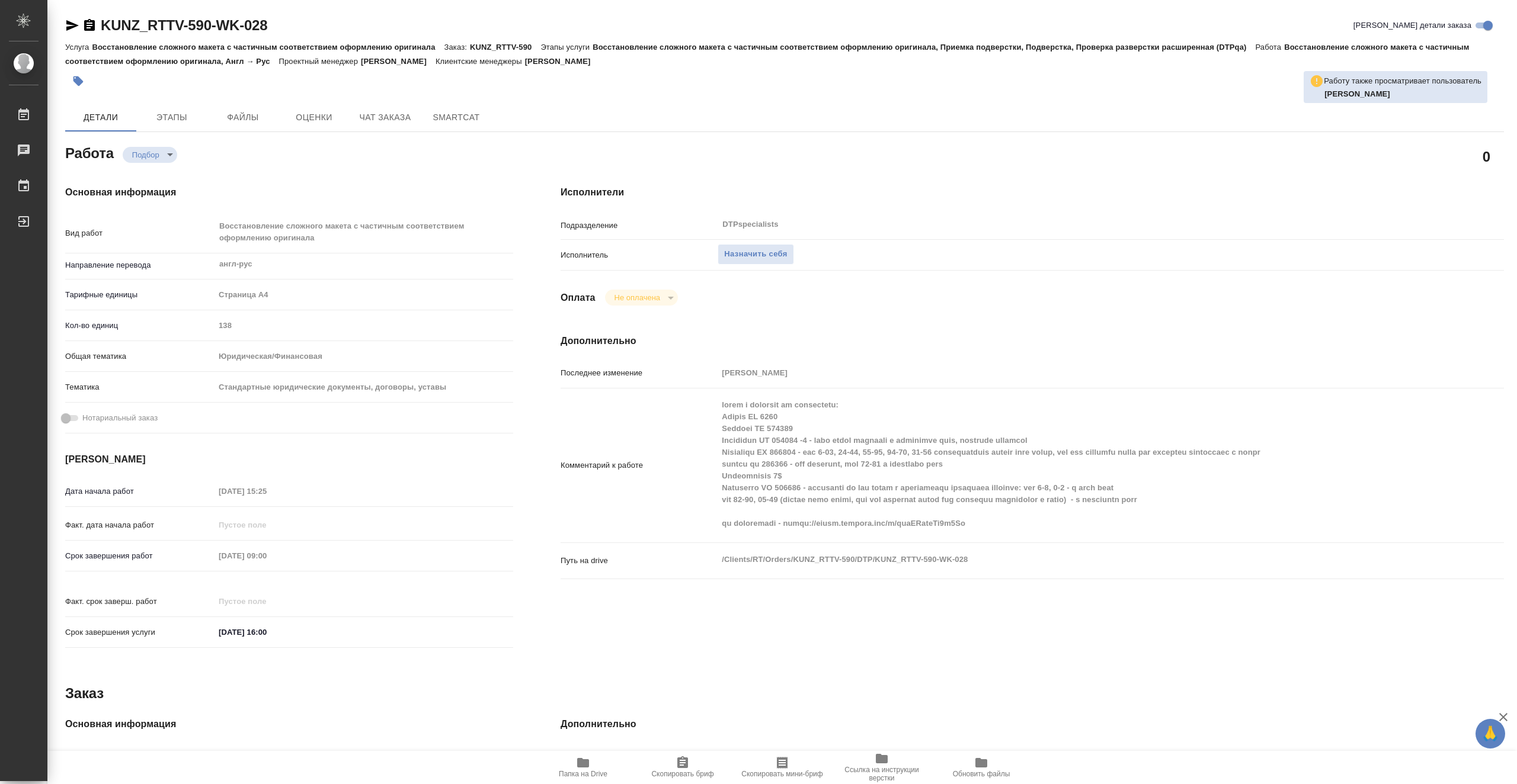
type textarea "x"
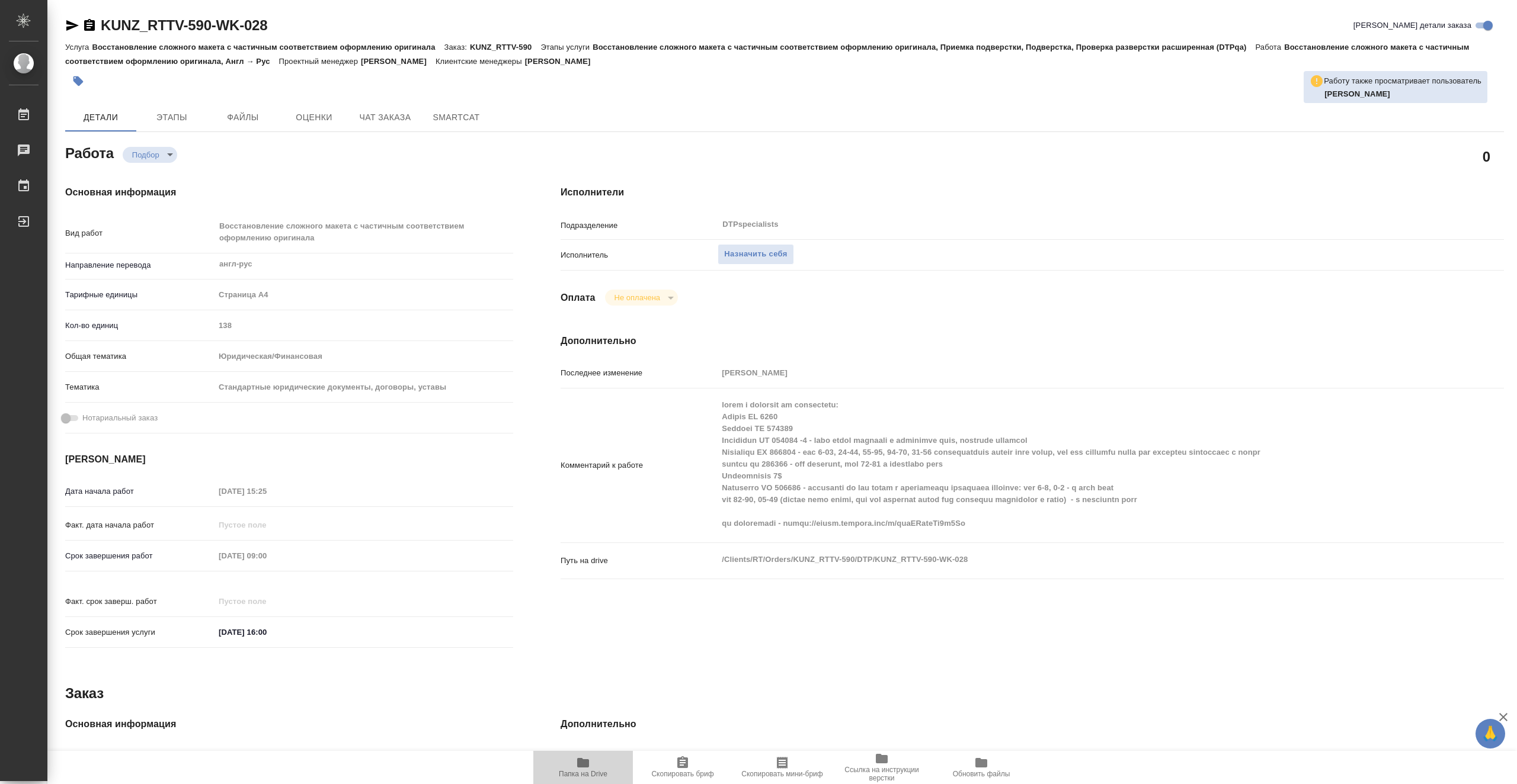
click at [589, 766] on icon "button" at bounding box center [583, 763] width 12 height 9
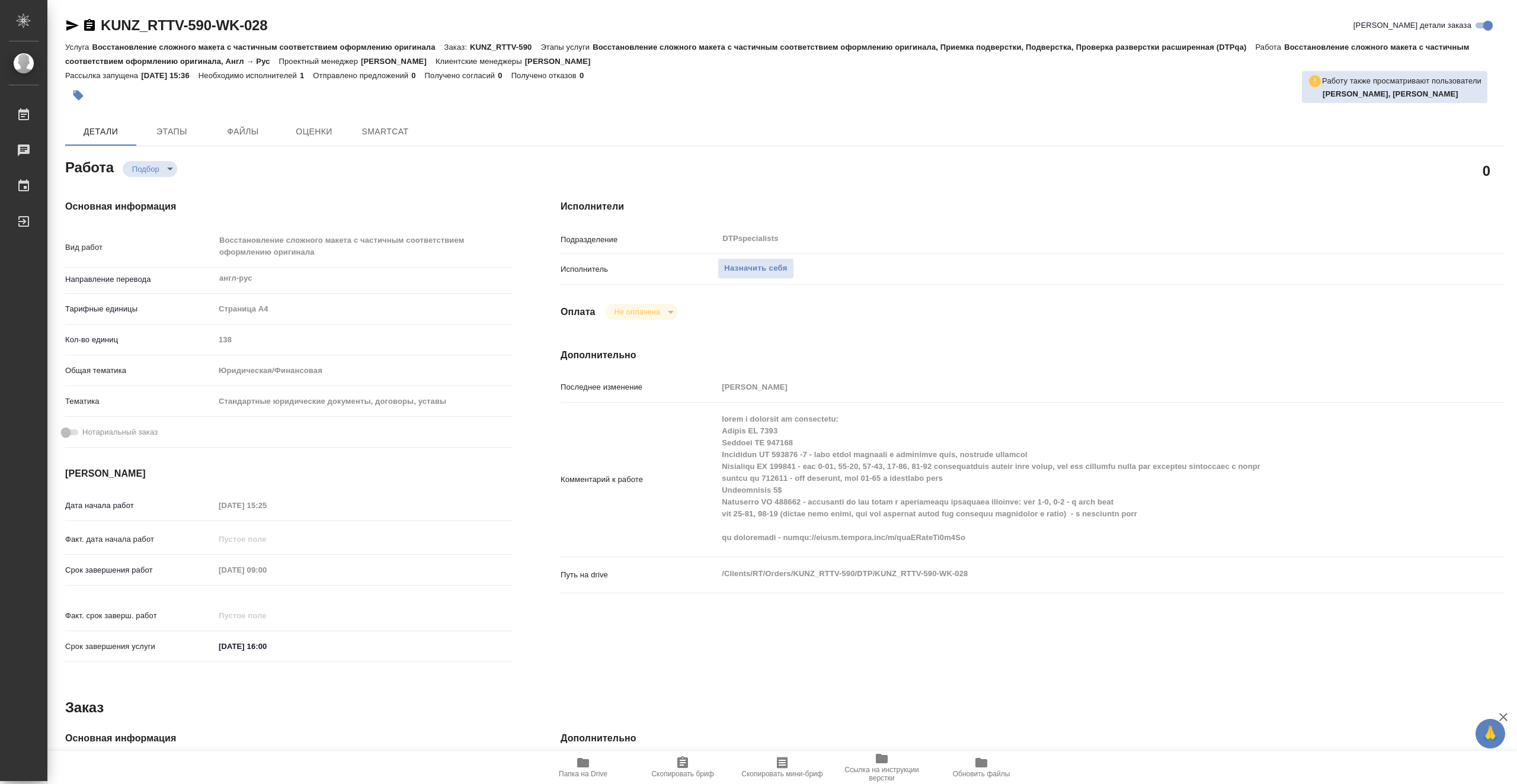
type textarea "x"
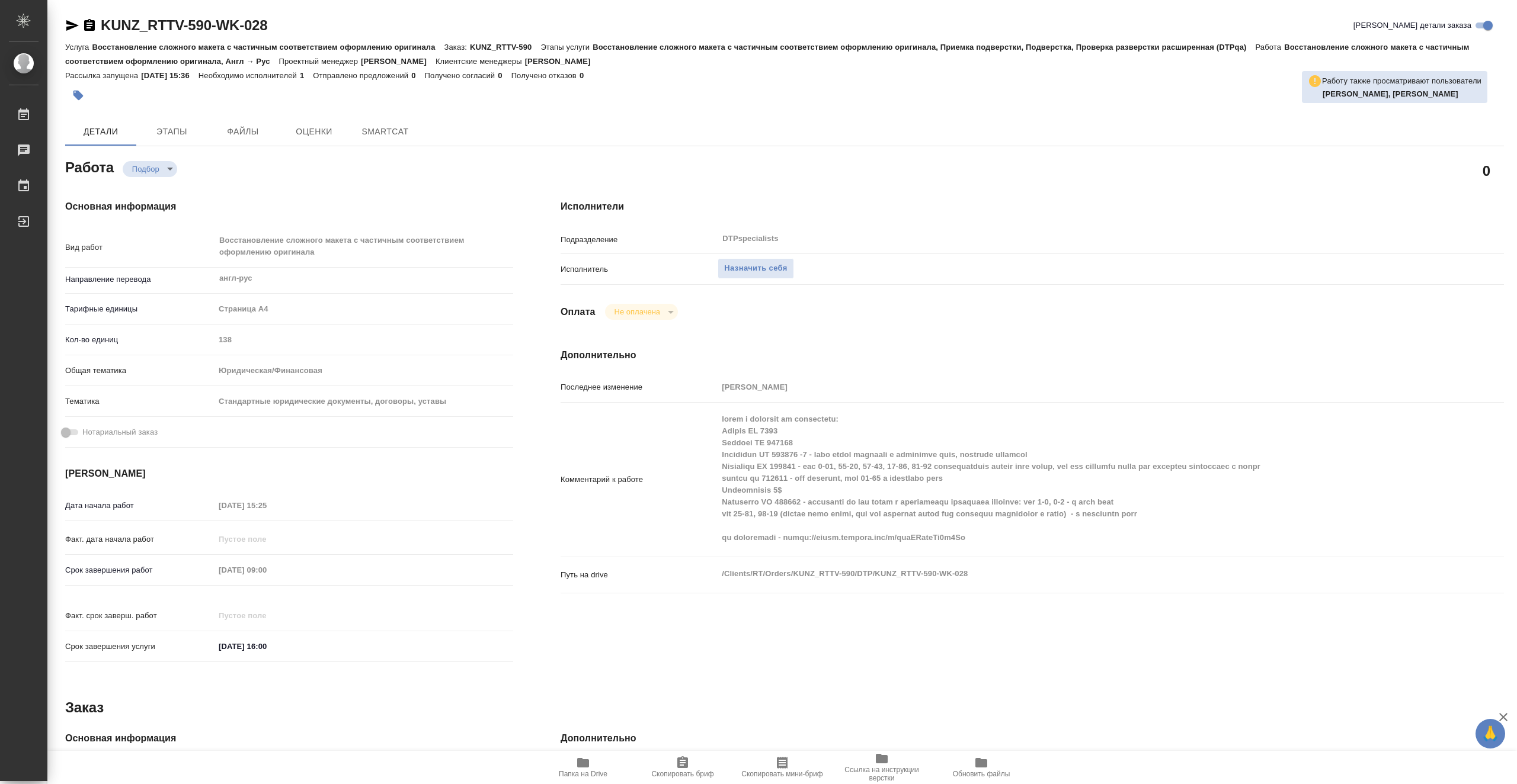
type textarea "x"
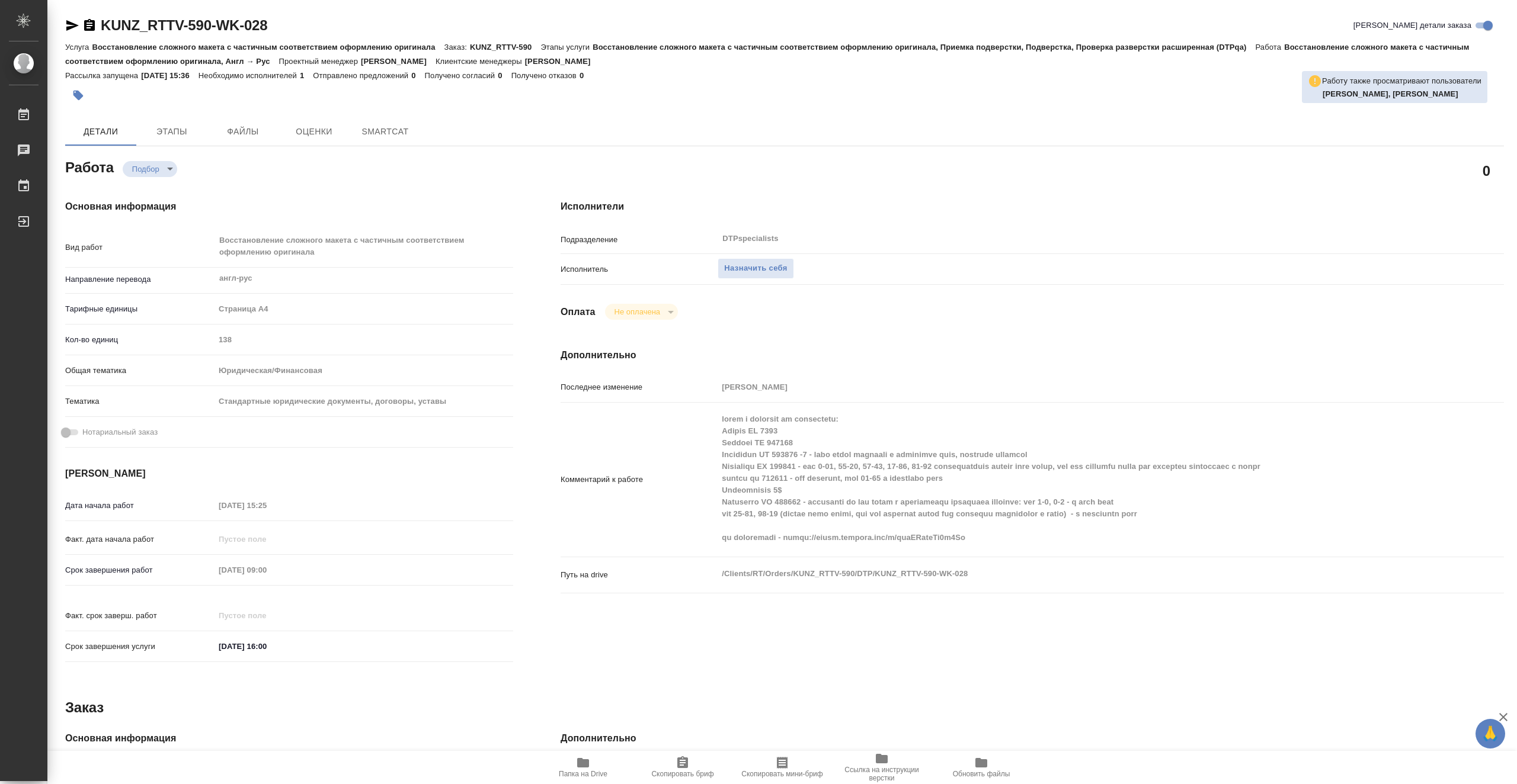
type textarea "x"
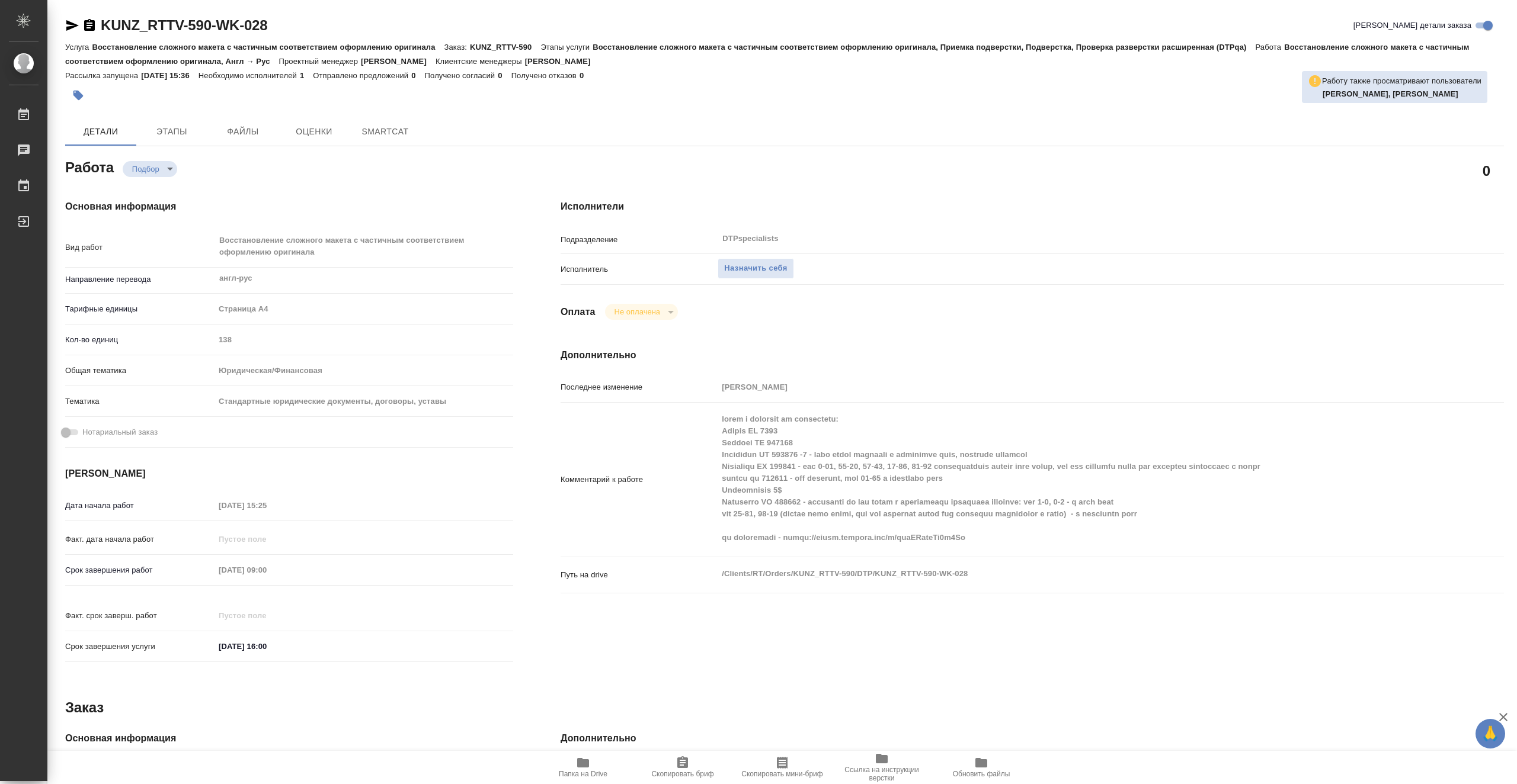
type textarea "x"
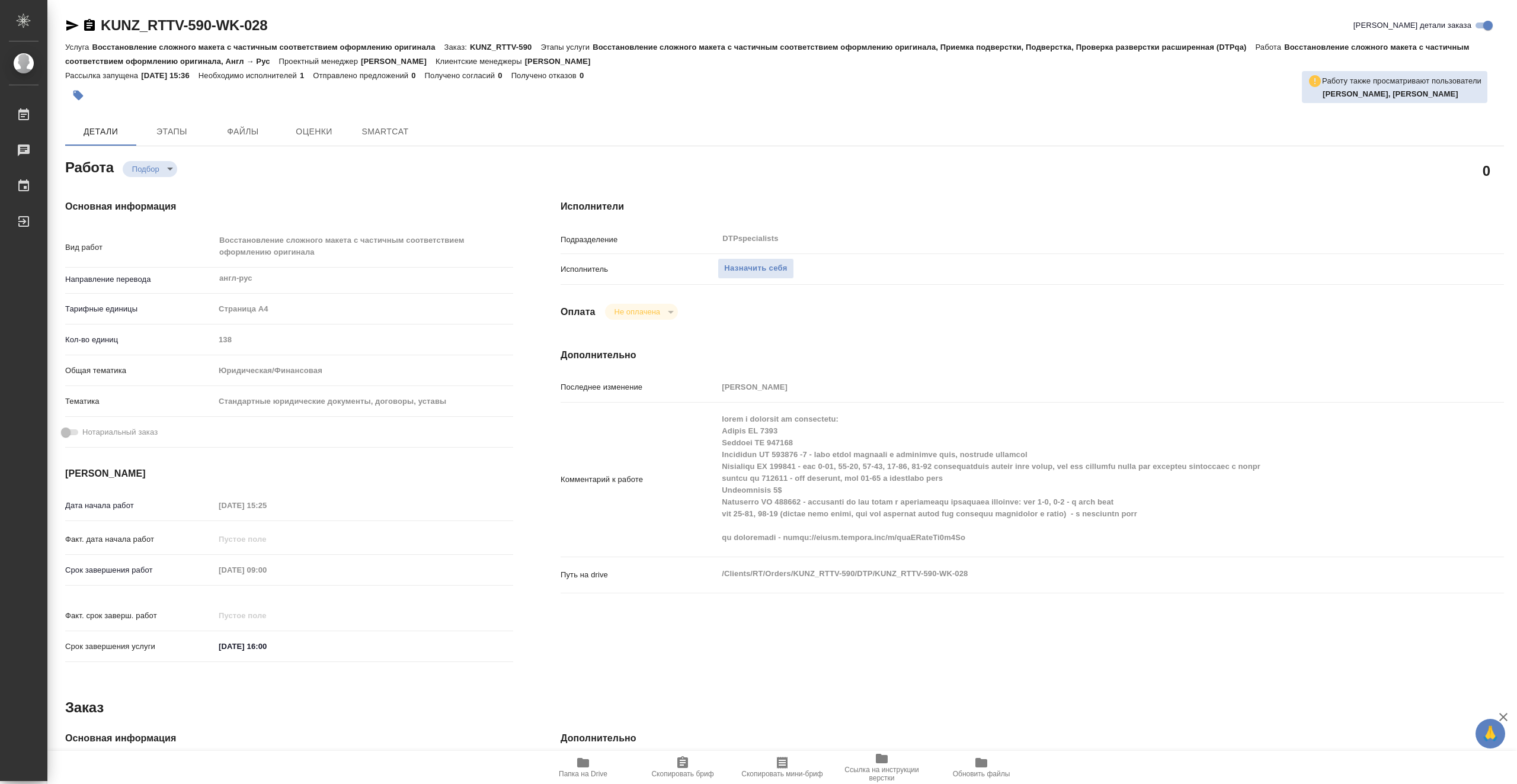
type textarea "x"
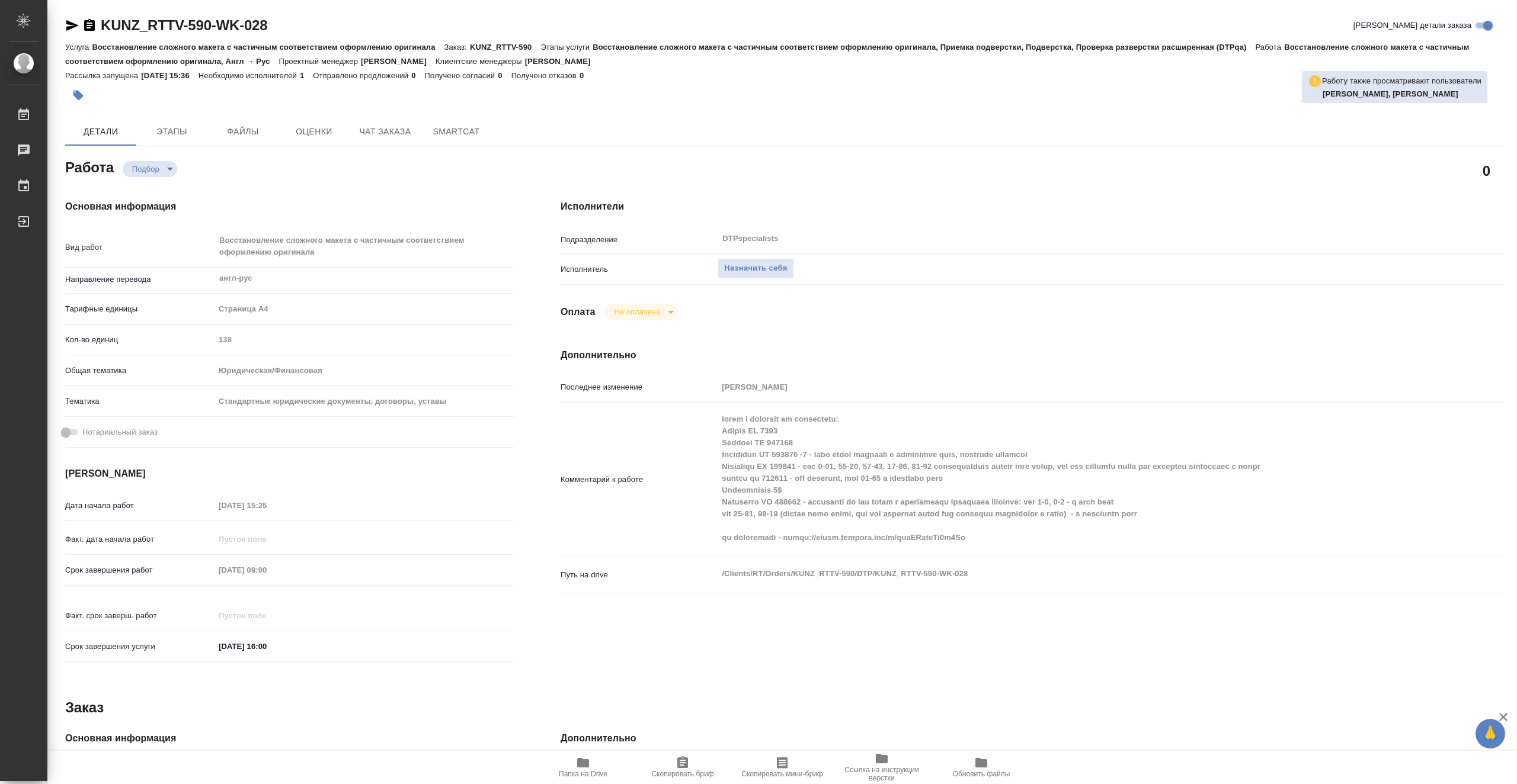
type textarea "x"
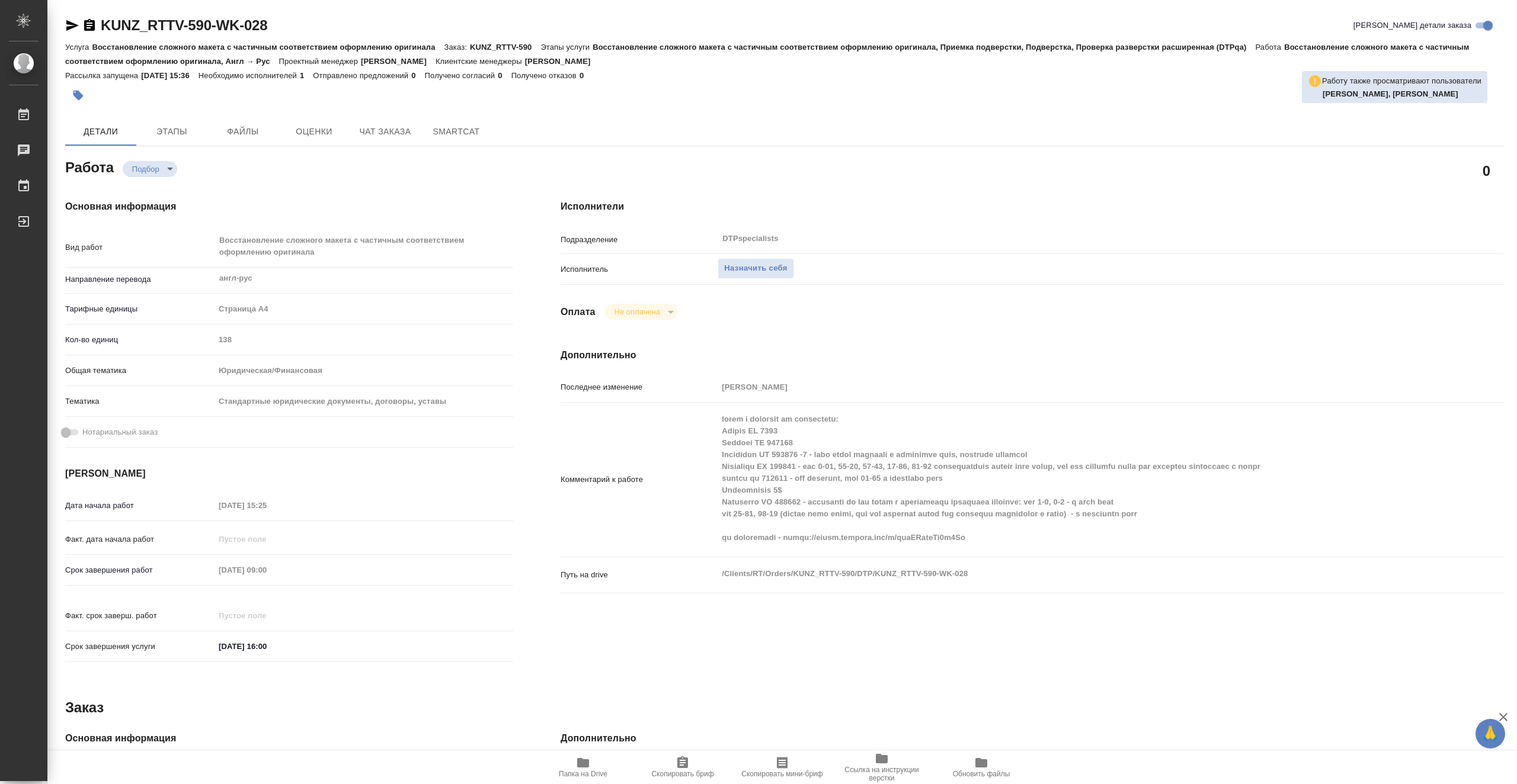
type textarea "x"
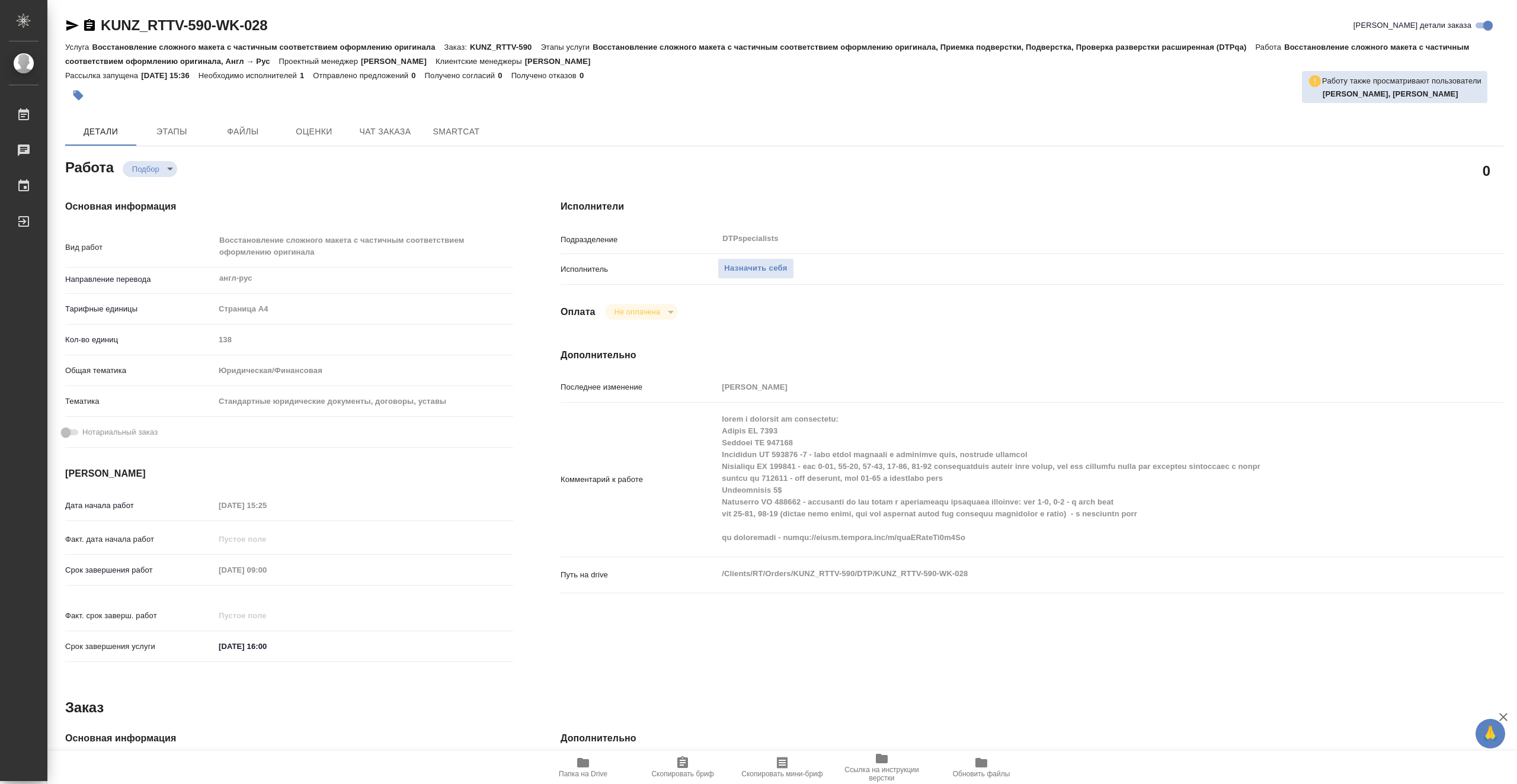
type textarea "x"
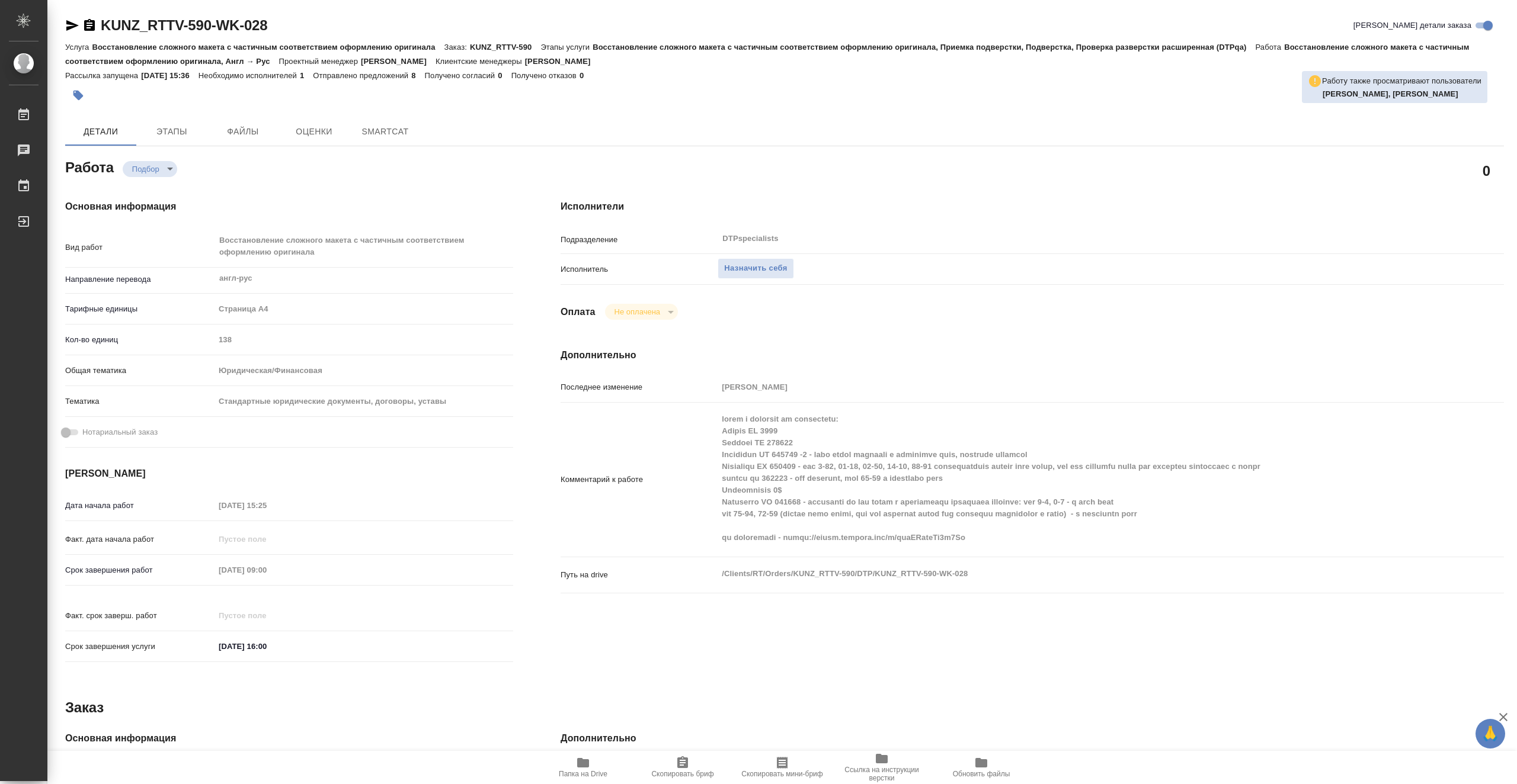
type textarea "x"
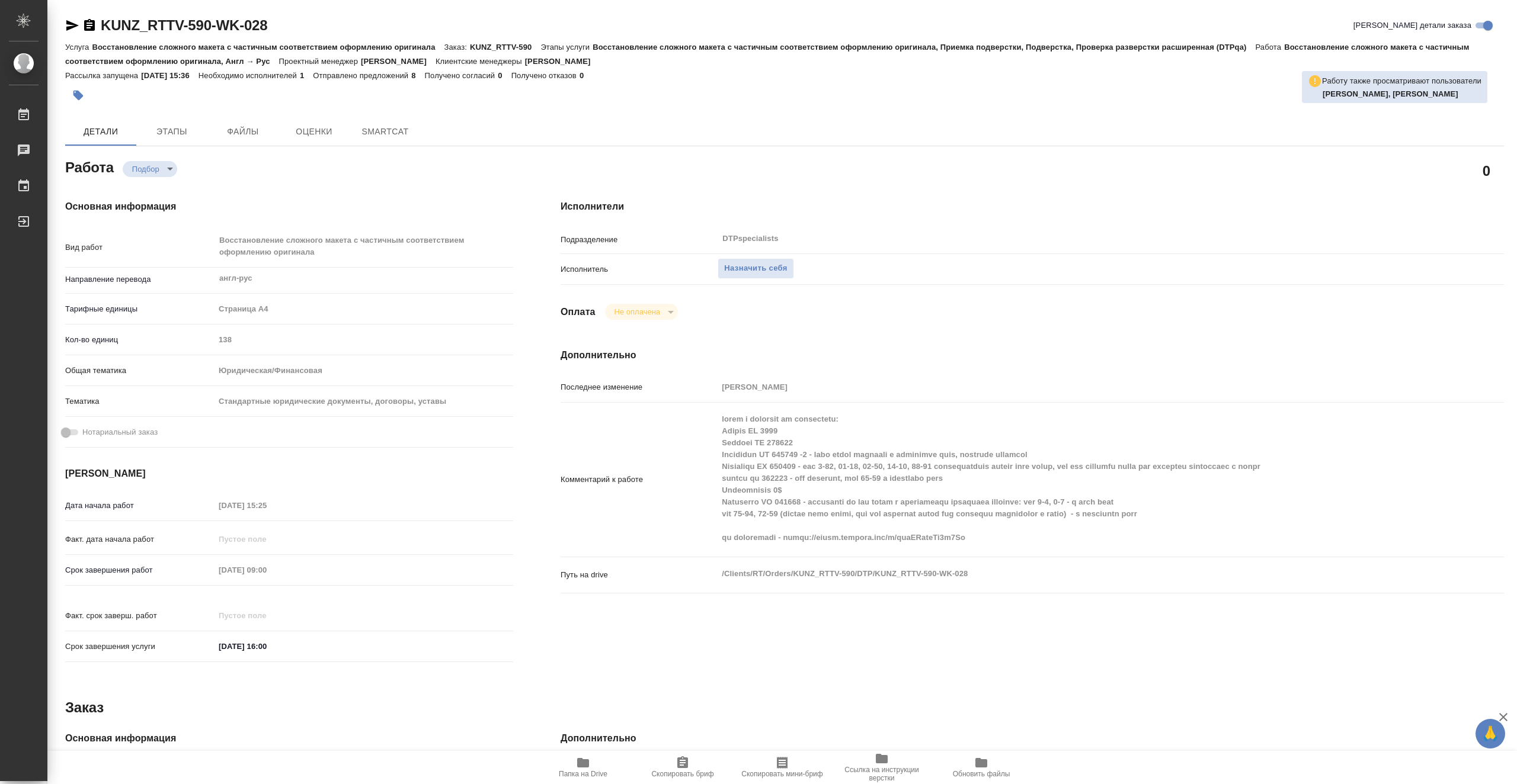
type textarea "x"
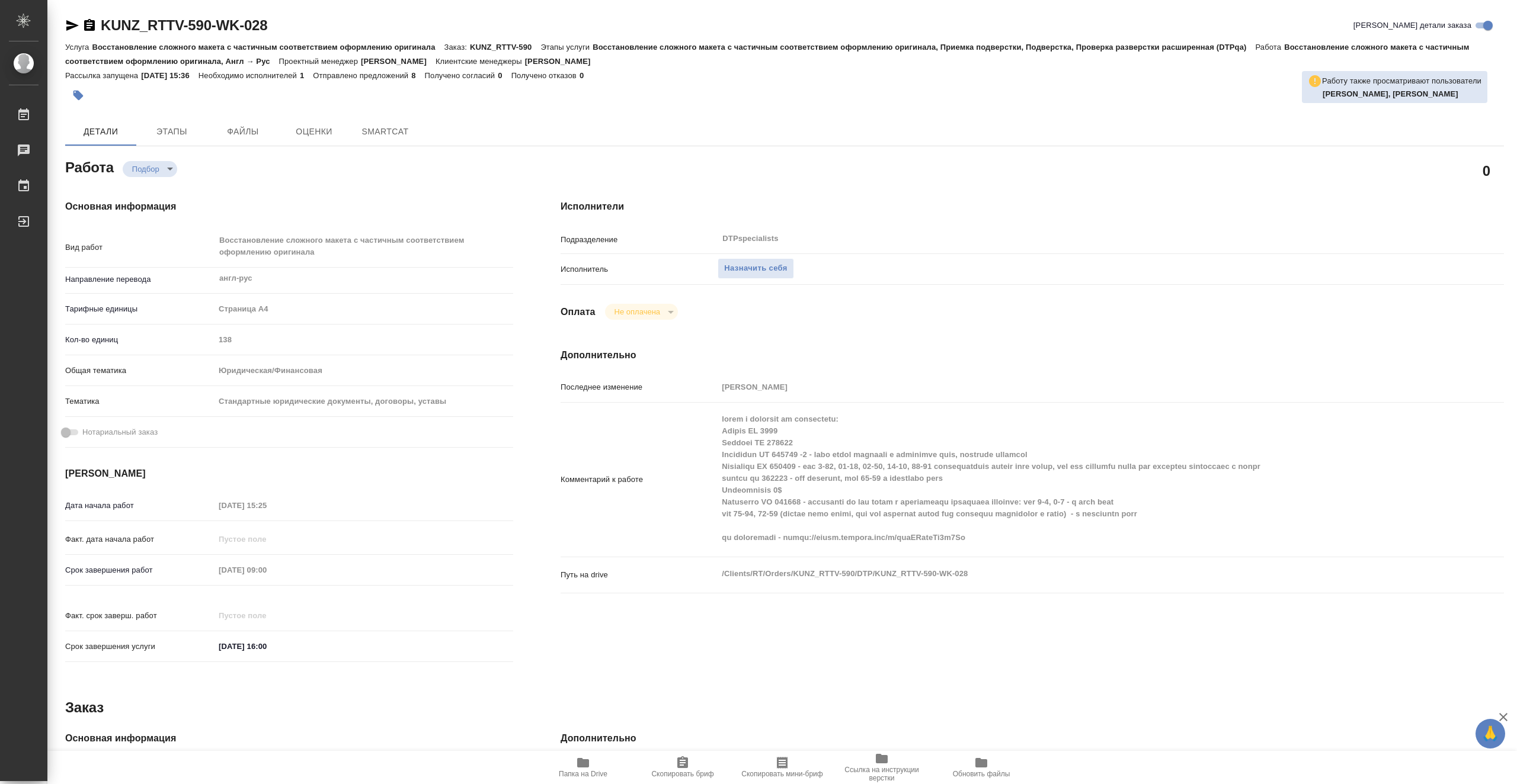
type textarea "x"
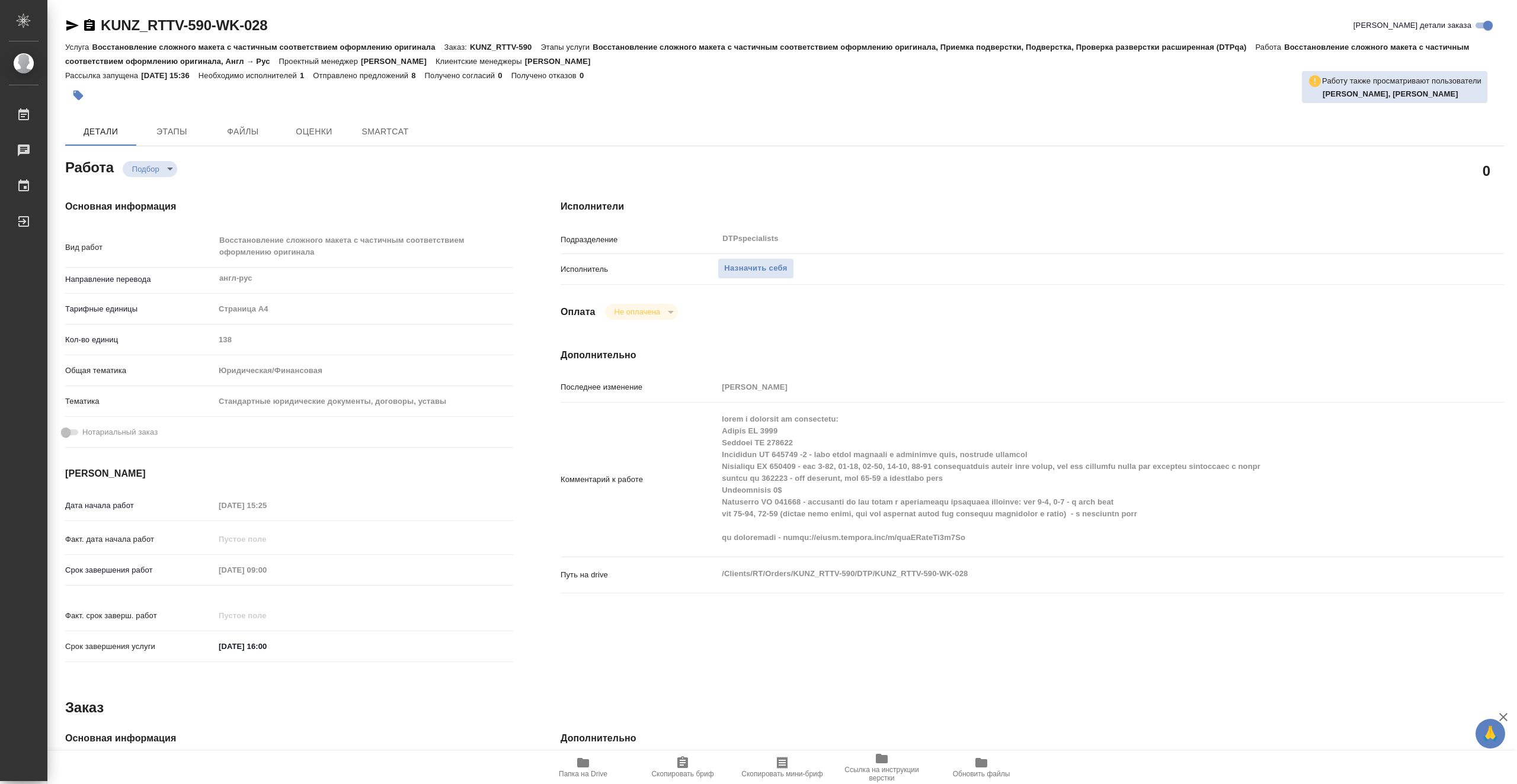
type textarea "x"
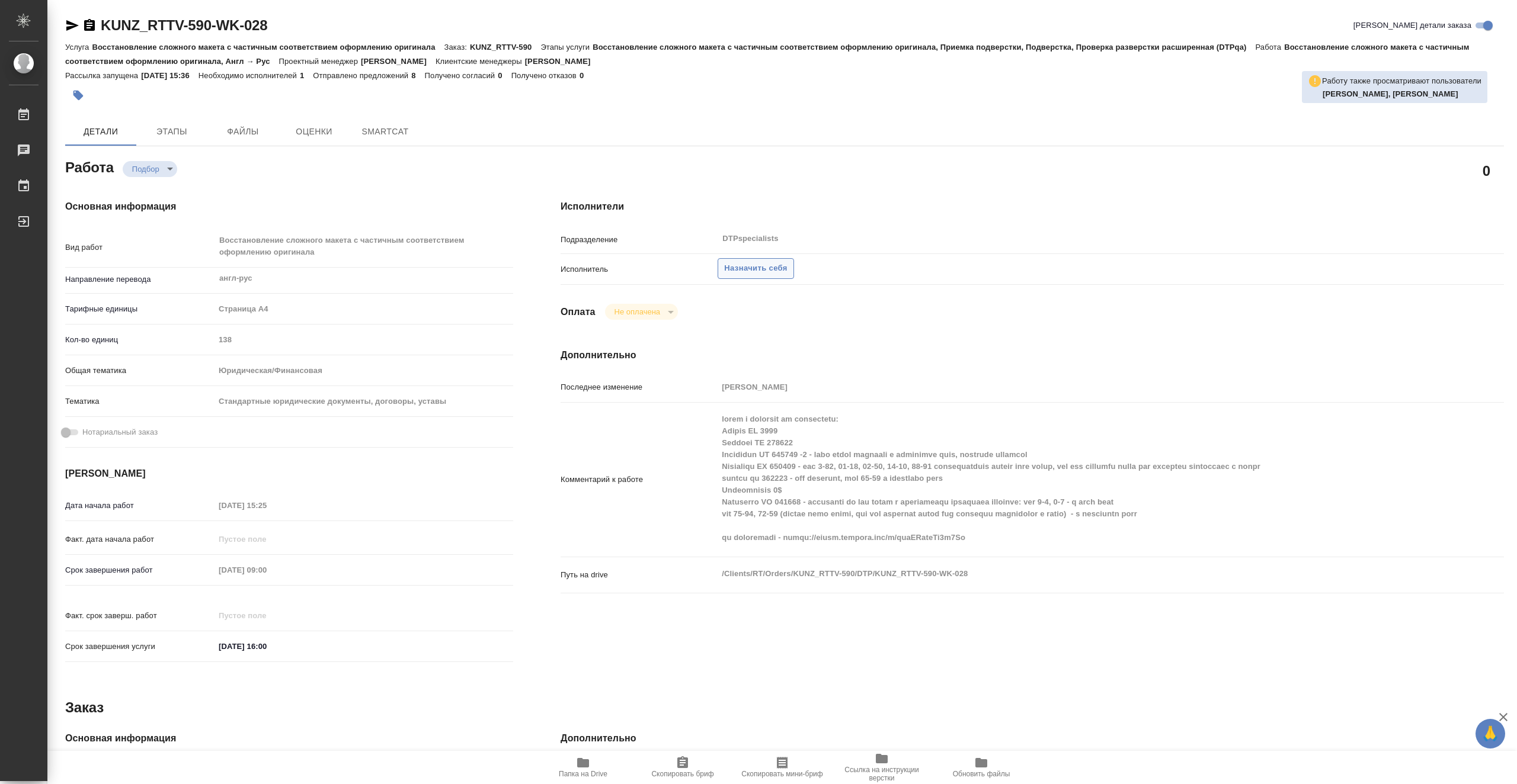
type textarea "x"
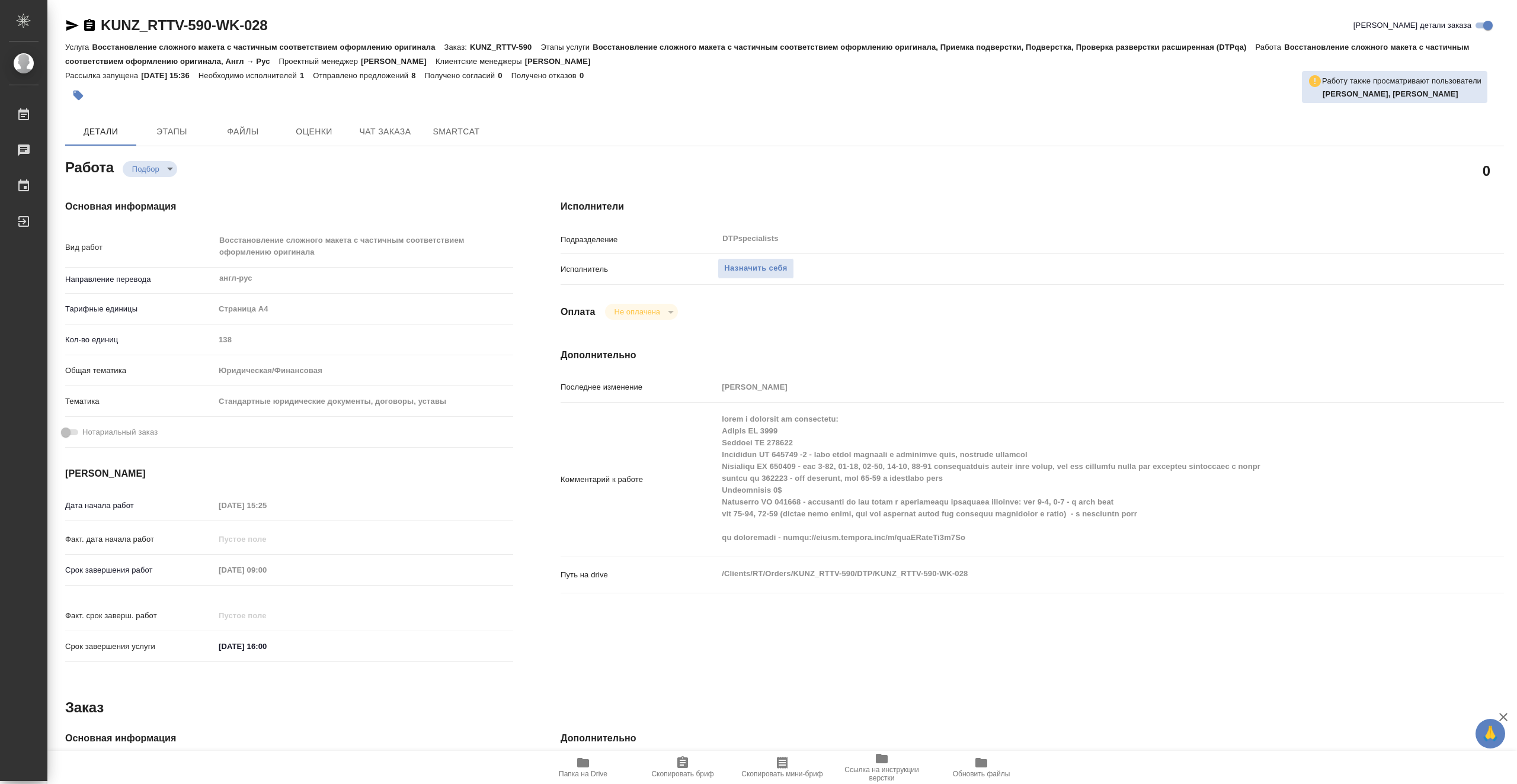
type textarea "x"
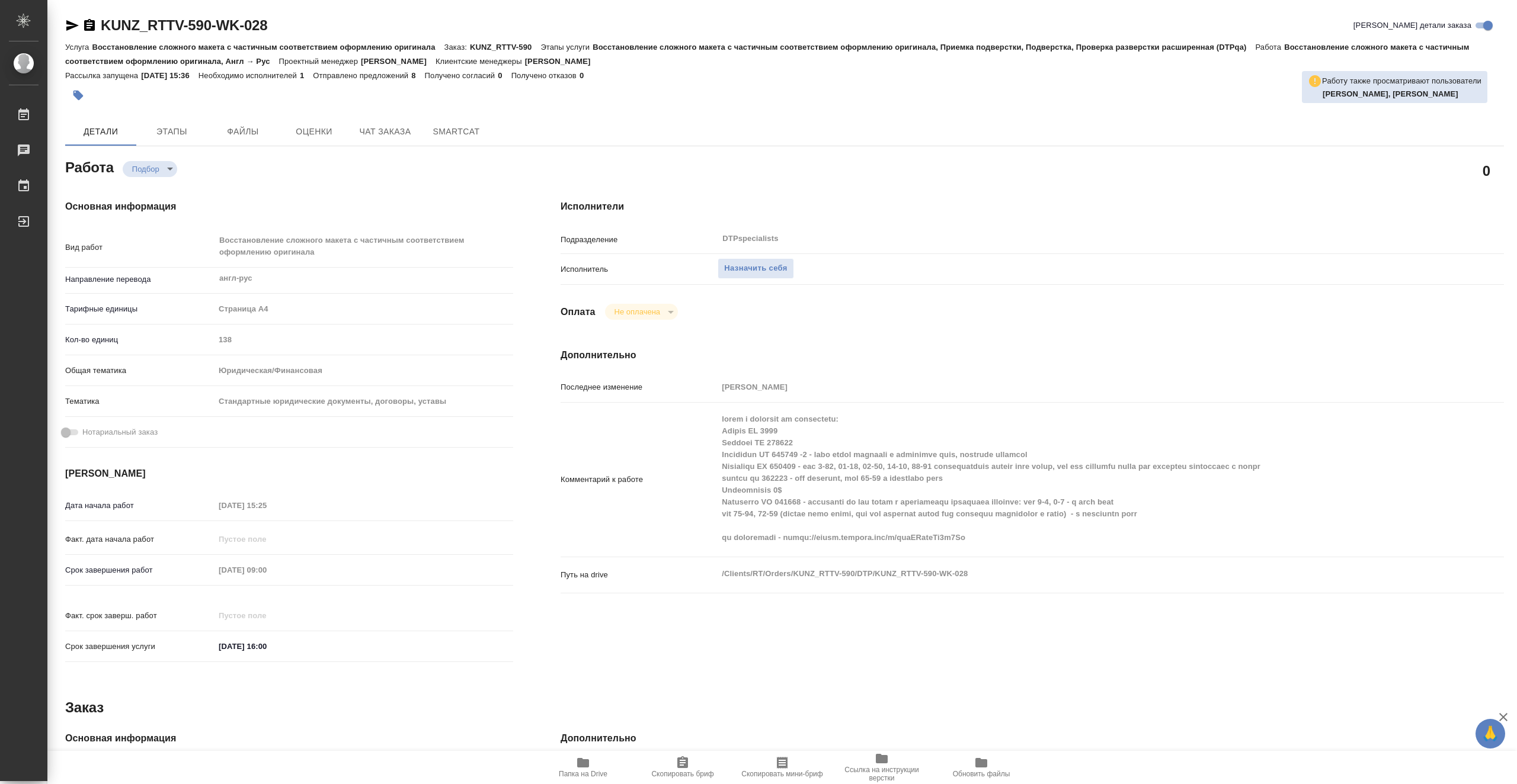
type textarea "x"
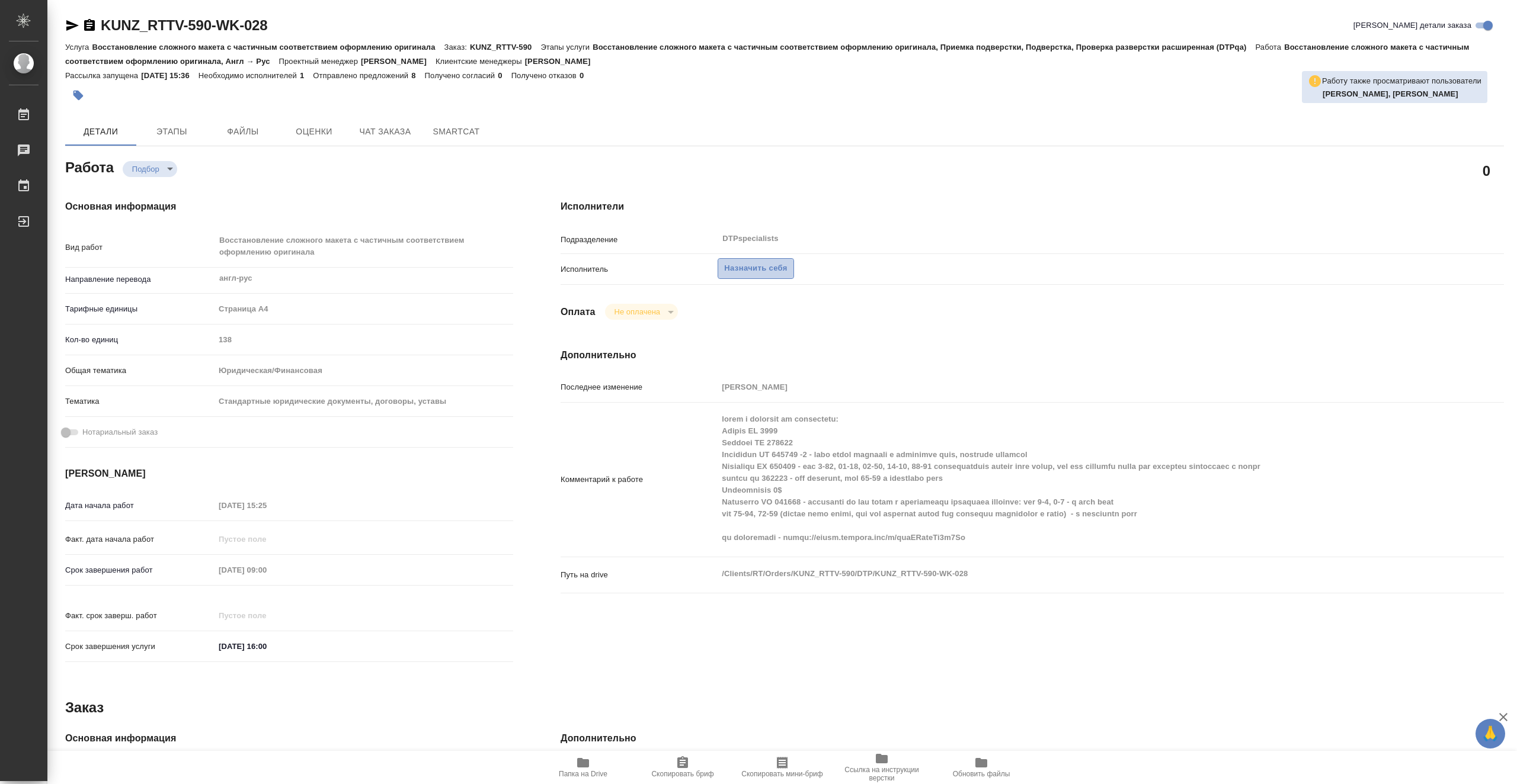
click at [771, 275] on span "Назначить себя" at bounding box center [756, 269] width 63 height 14
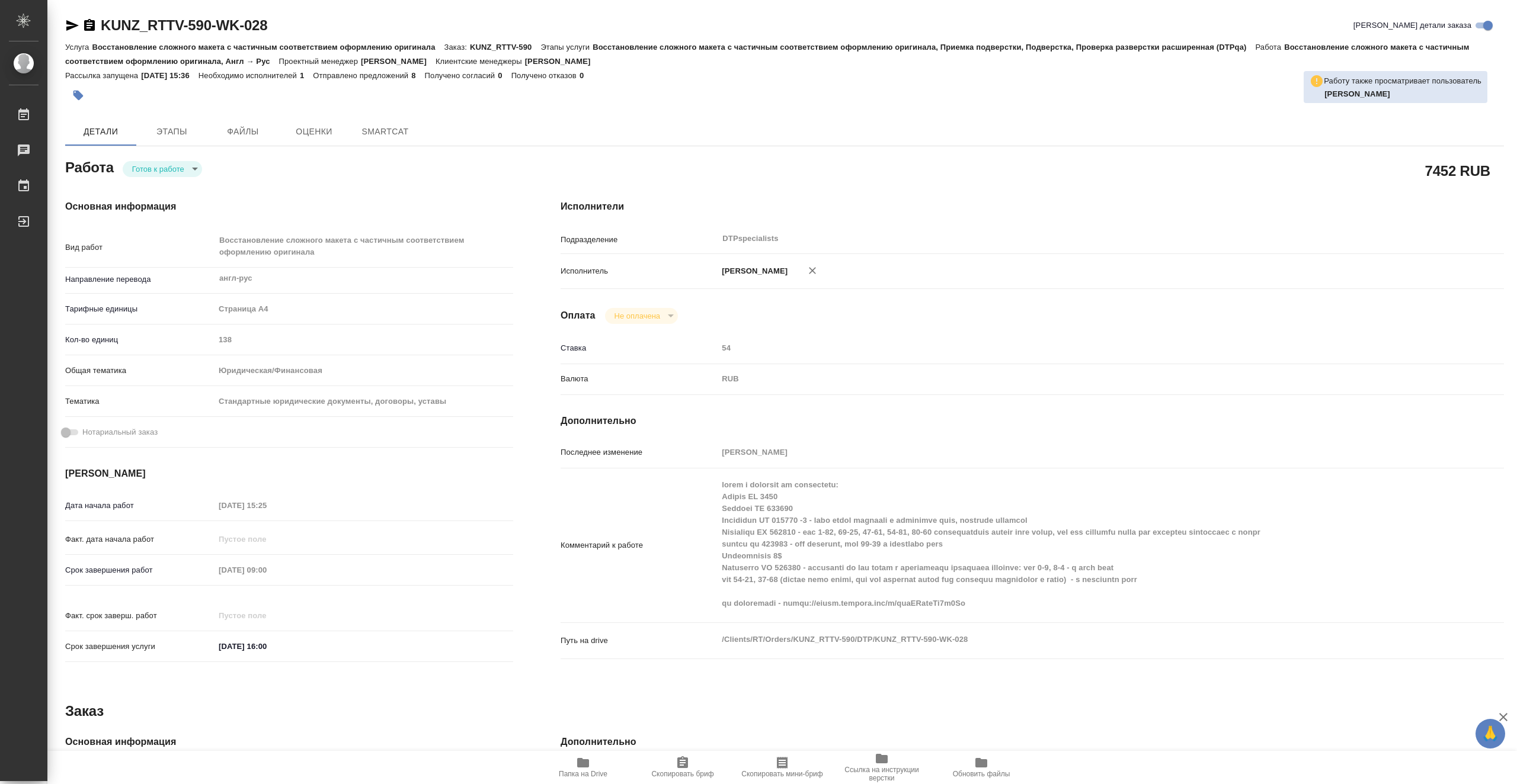
type textarea "x"
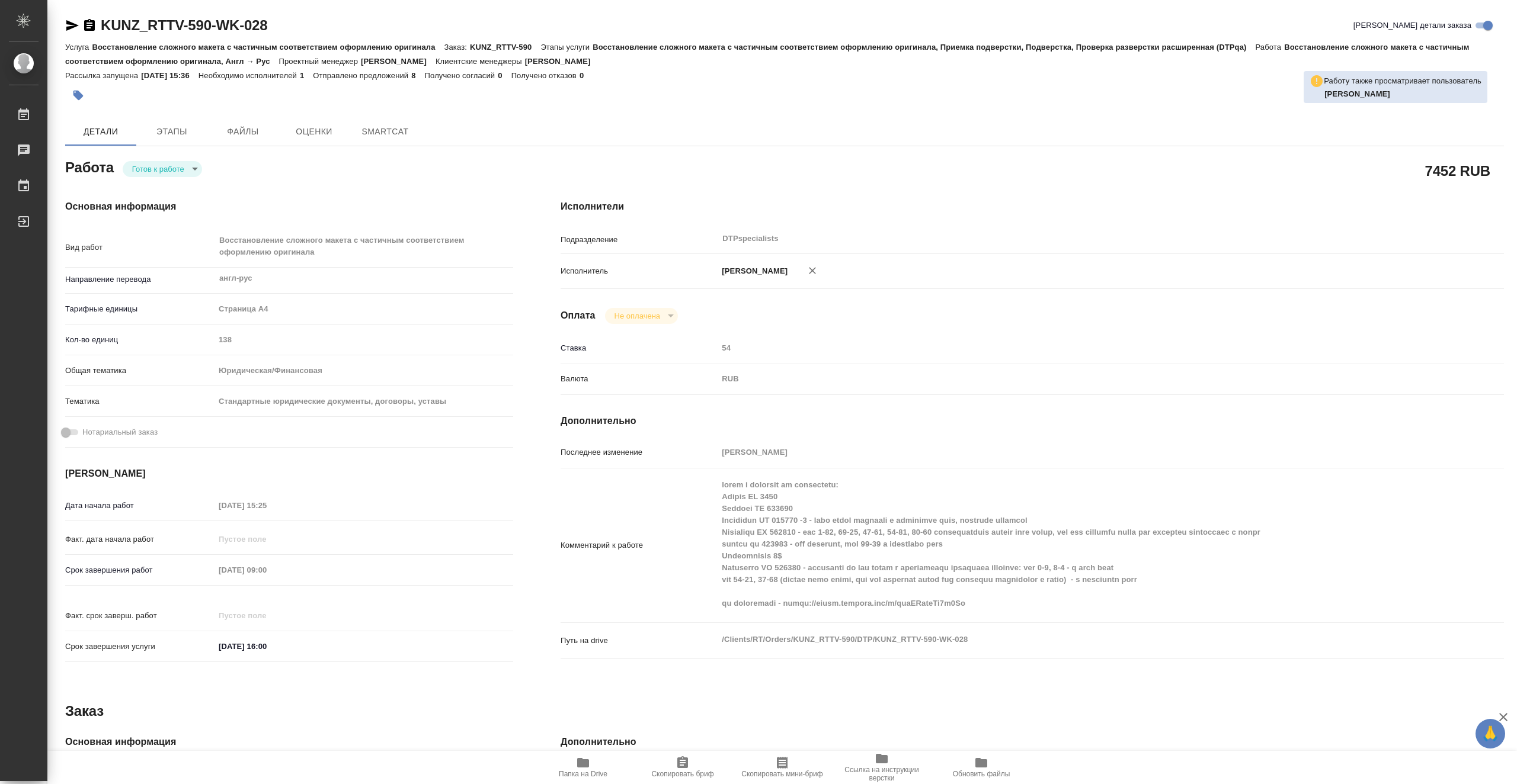
type textarea "x"
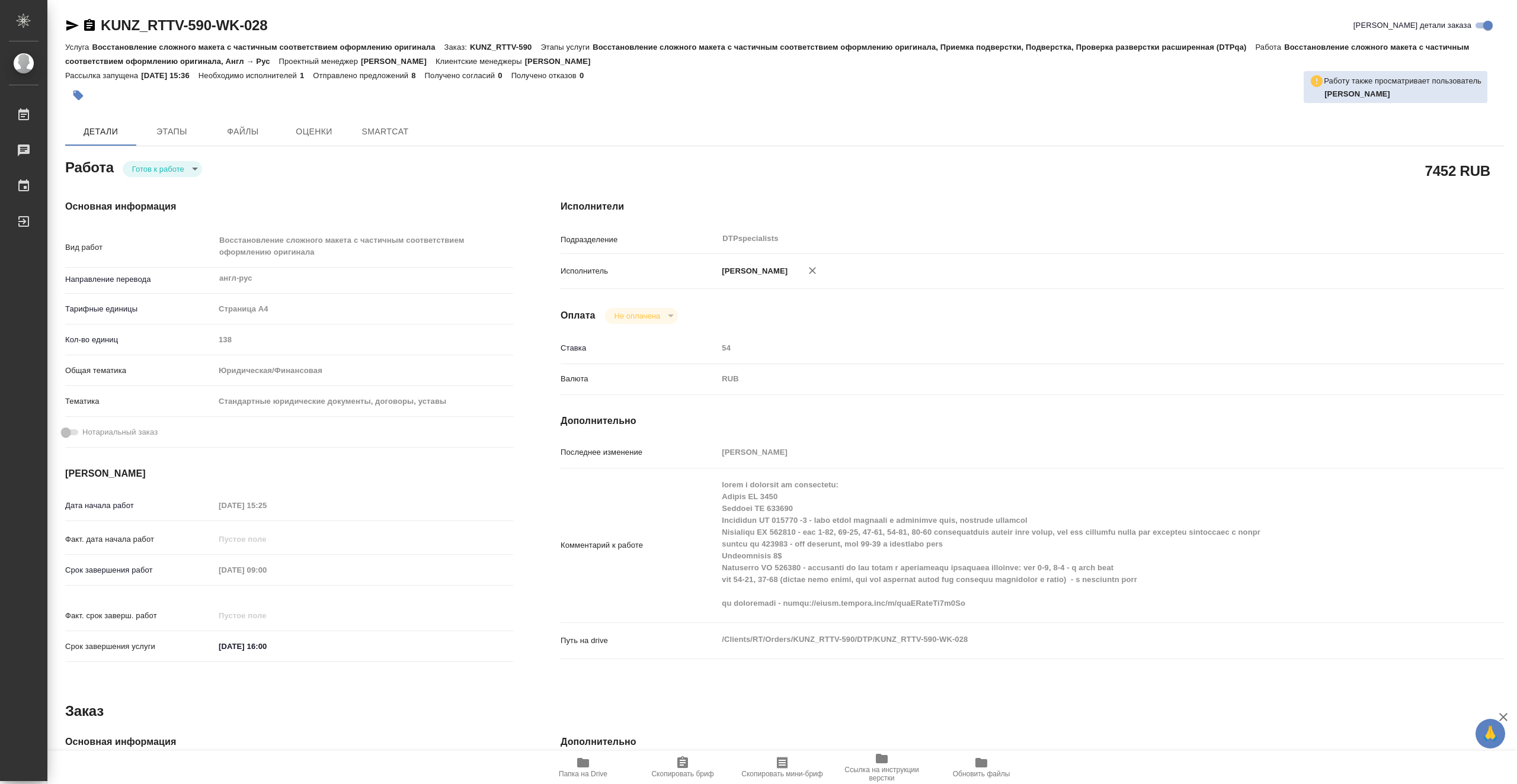
type textarea "x"
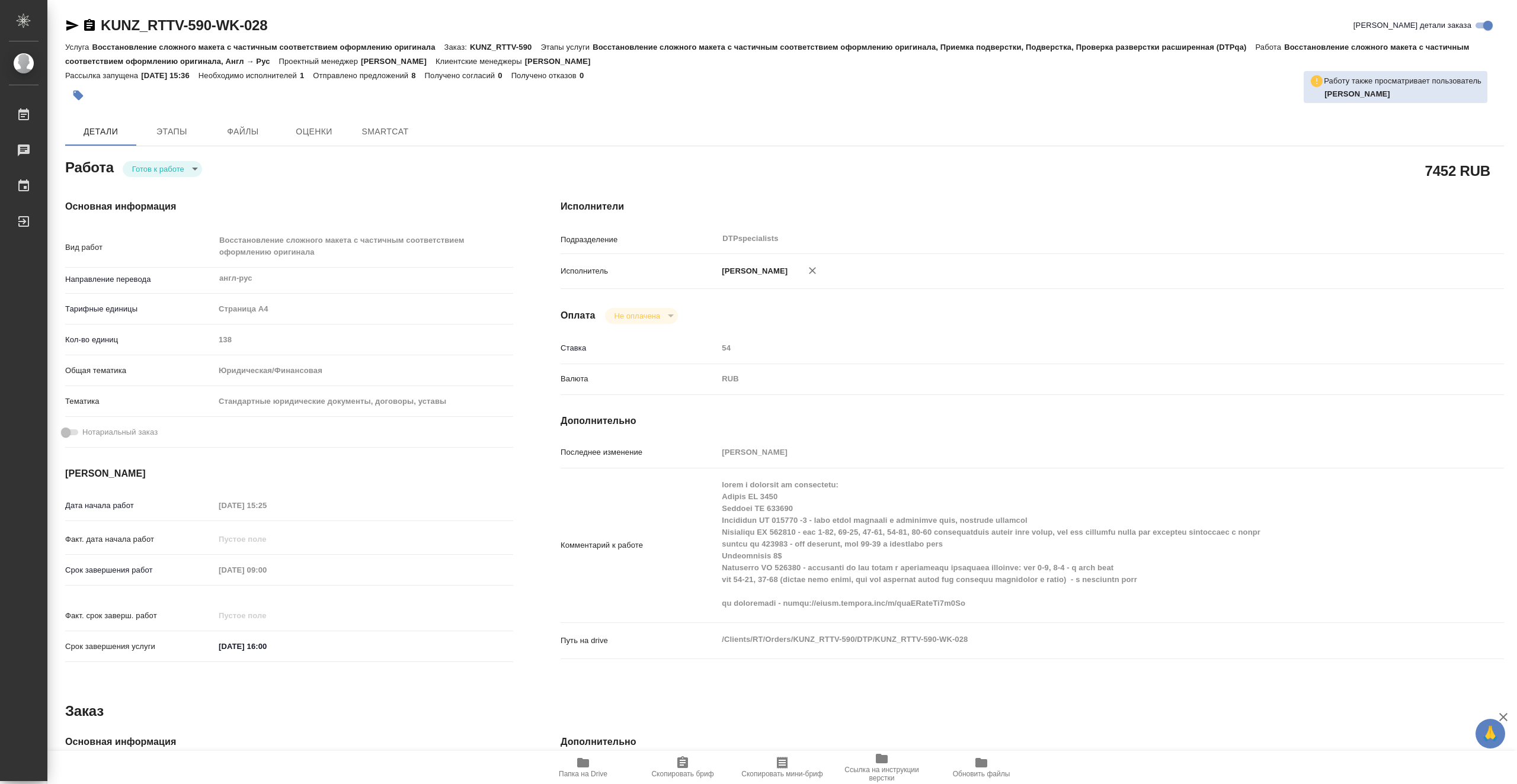
type textarea "x"
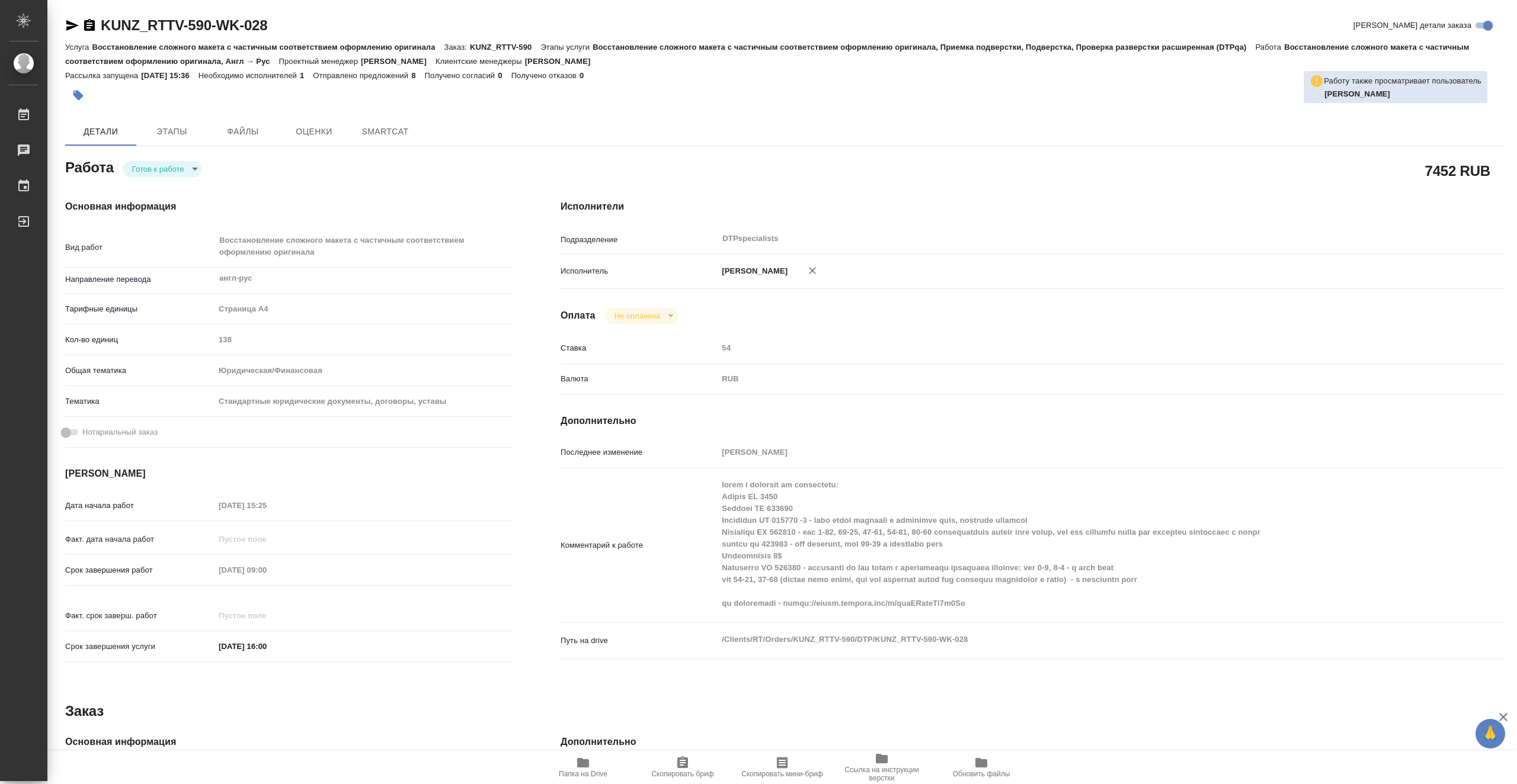
type textarea "x"
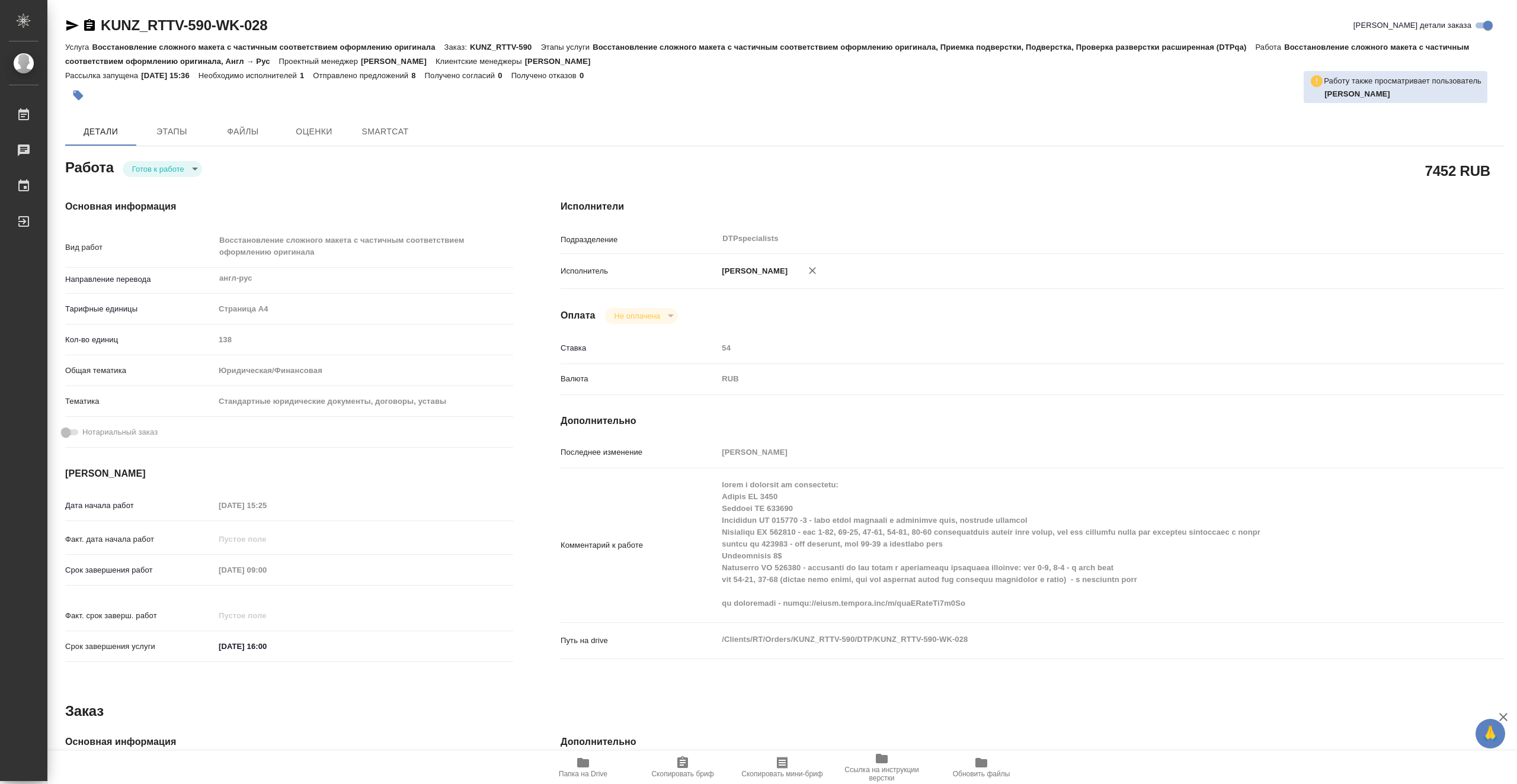
type textarea "x"
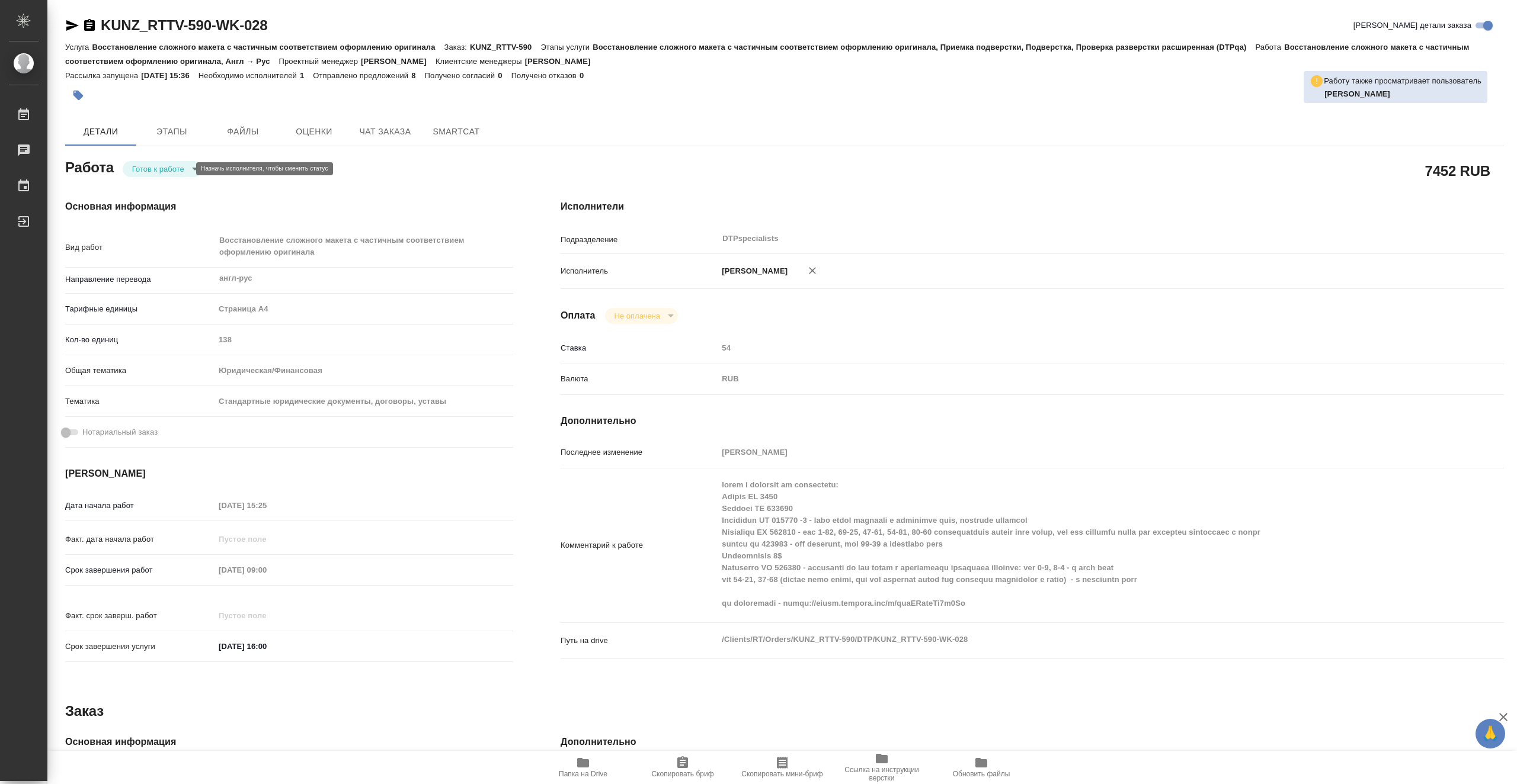
click at [179, 172] on body "🙏 .cls-1 fill:#fff; AWATERA Vasiutchenko [PERSON_NAME] Чаты График Выйти KUNZ_R…" at bounding box center [758, 392] width 1517 height 784
type textarea "x"
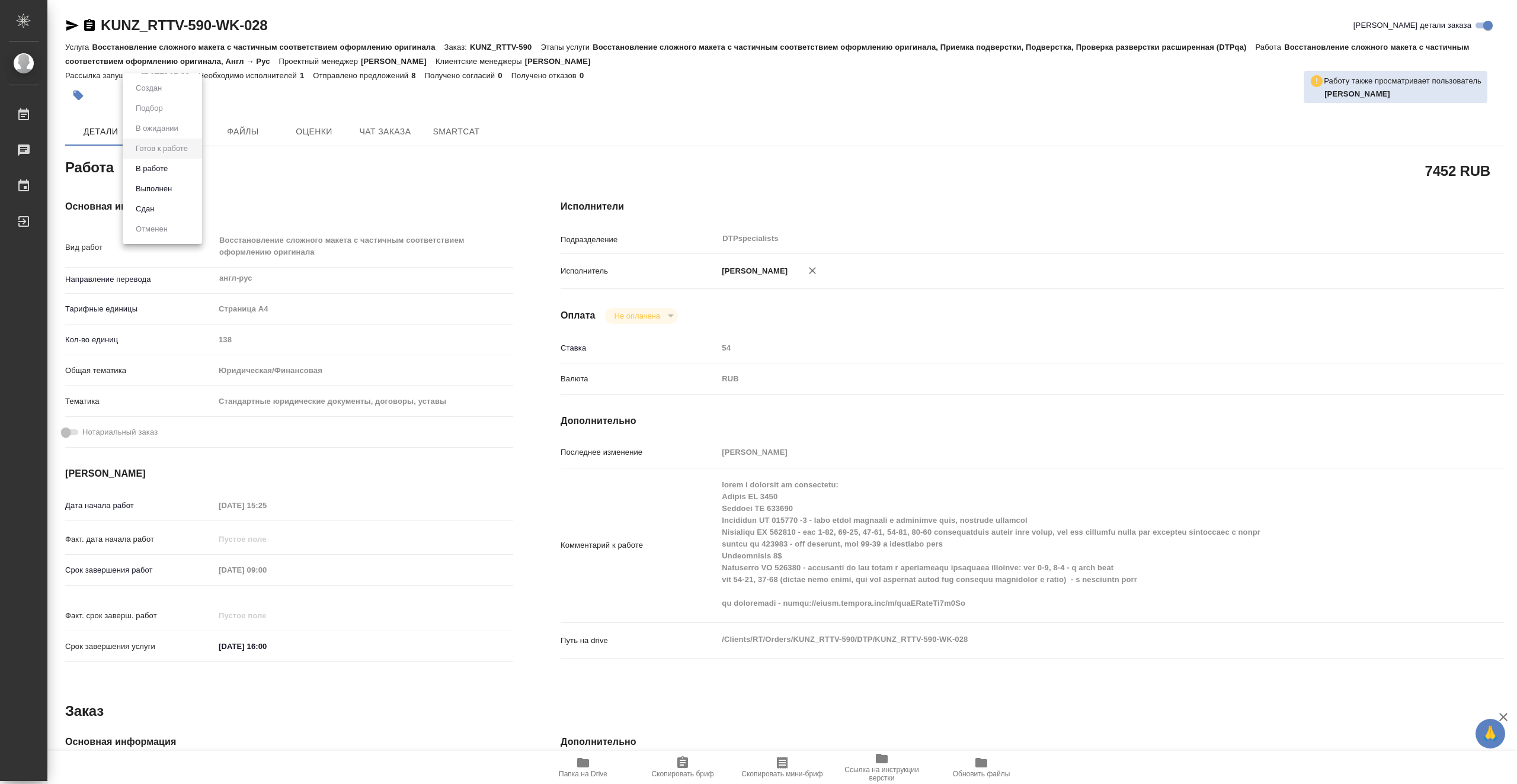
type textarea "x"
click at [181, 172] on li "В работе" at bounding box center [162, 168] width 79 height 20
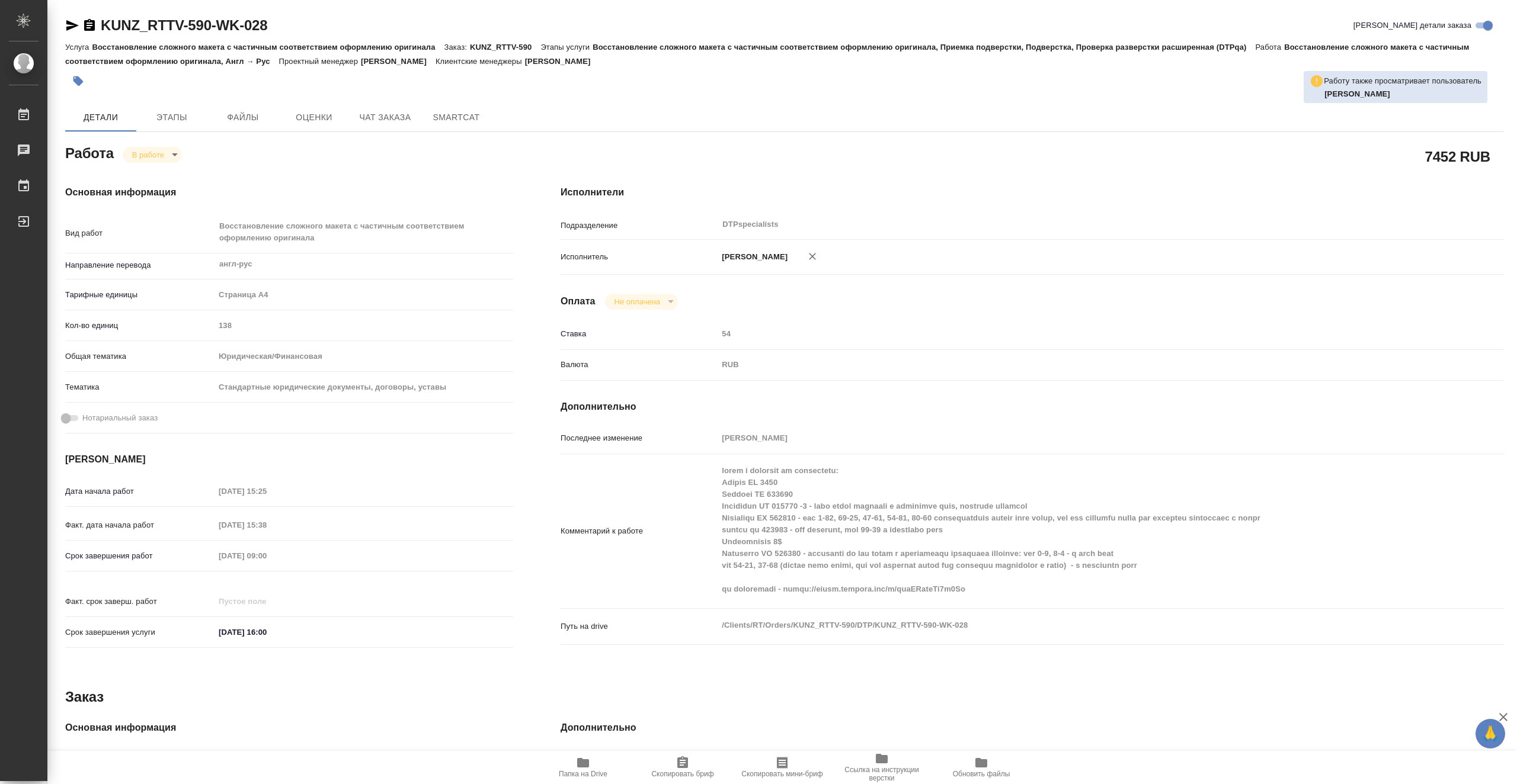
type textarea "x"
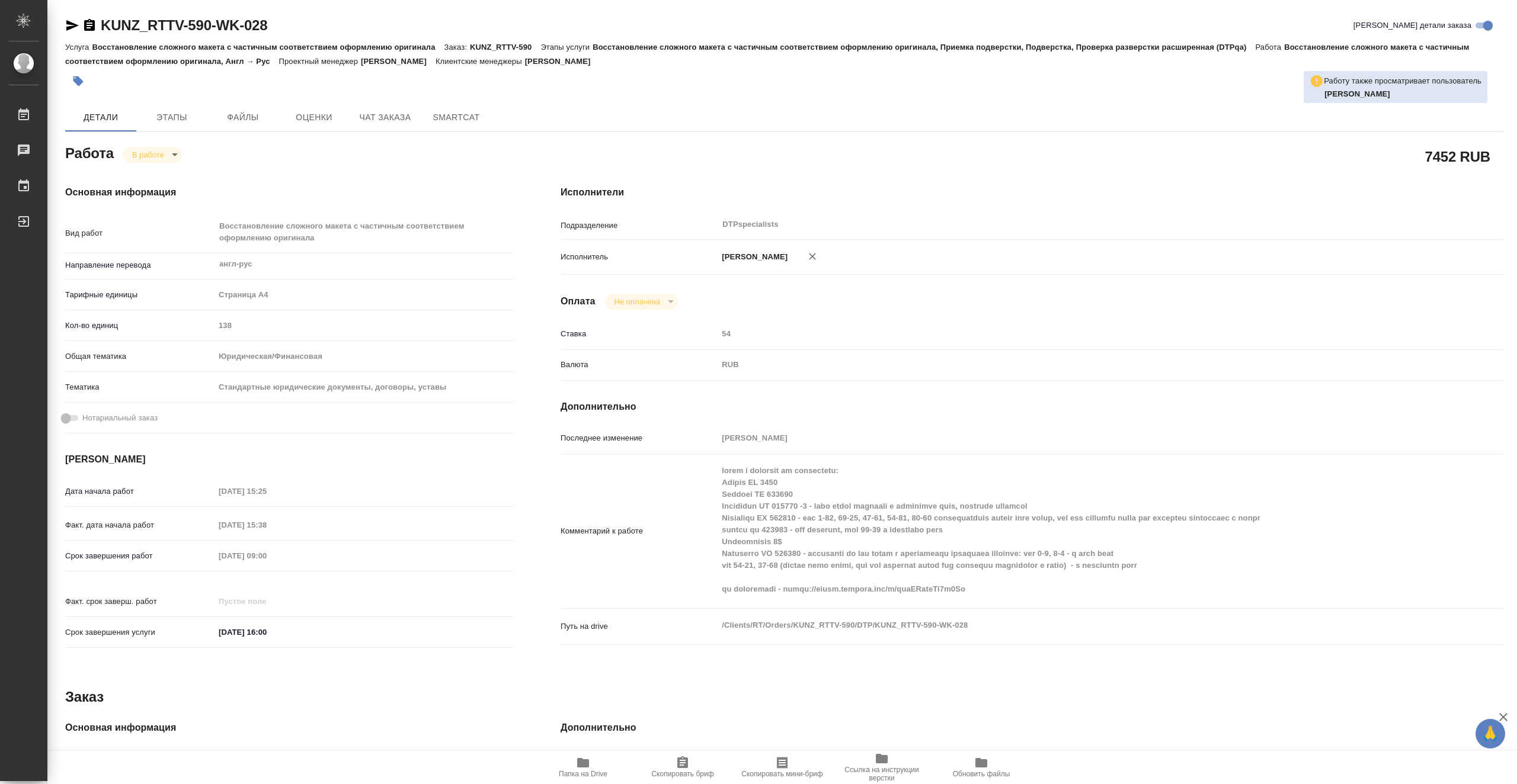
type textarea "x"
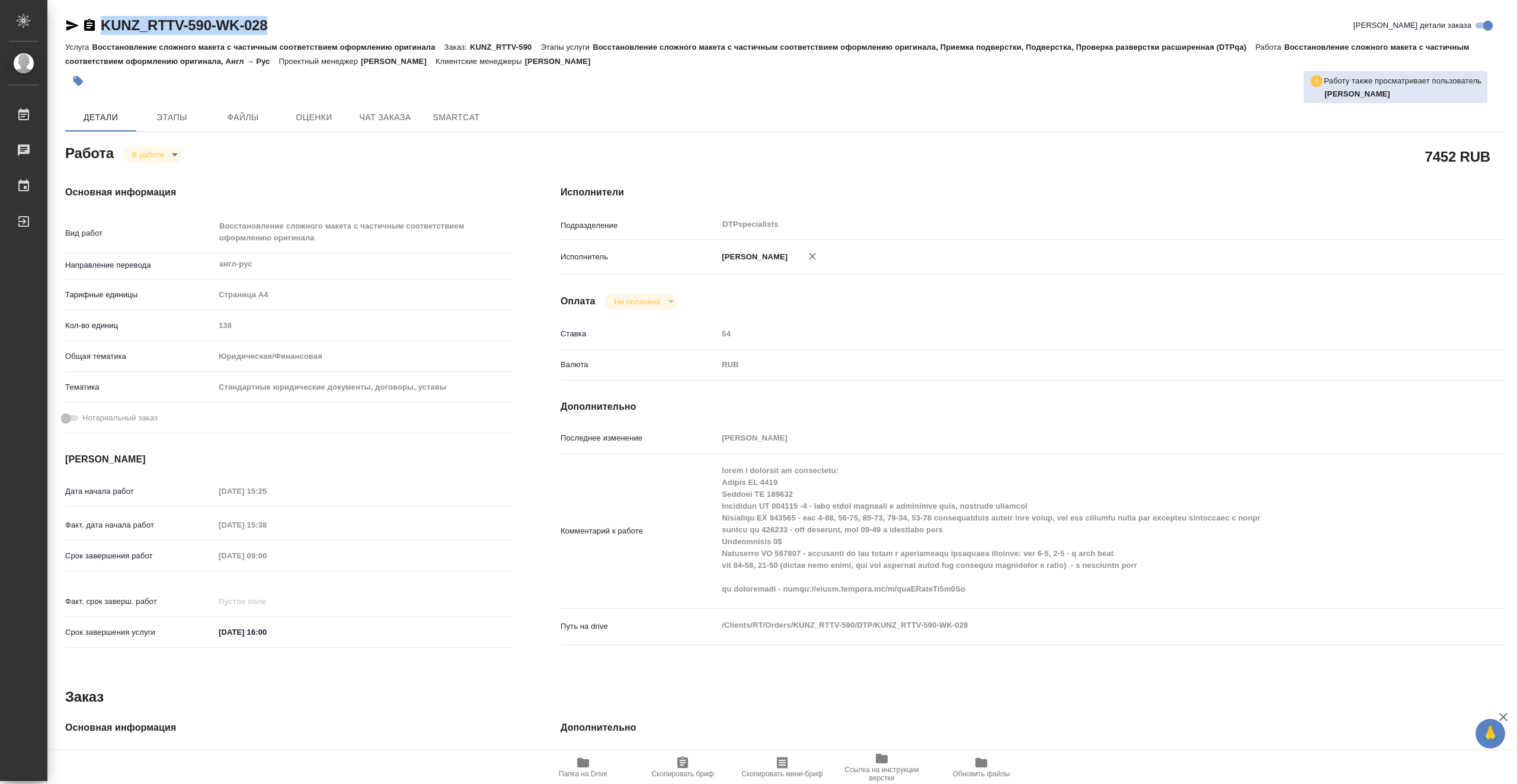
drag, startPoint x: 294, startPoint y: 22, endPoint x: 105, endPoint y: 28, distance: 189.1
click at [105, 28] on div "KUNZ_RTTV-590-WK-028 [PERSON_NAME] детали заказа" at bounding box center [784, 25] width 1439 height 19
copy link "KUNZ_RTTV-590-WK-028"
type textarea "x"
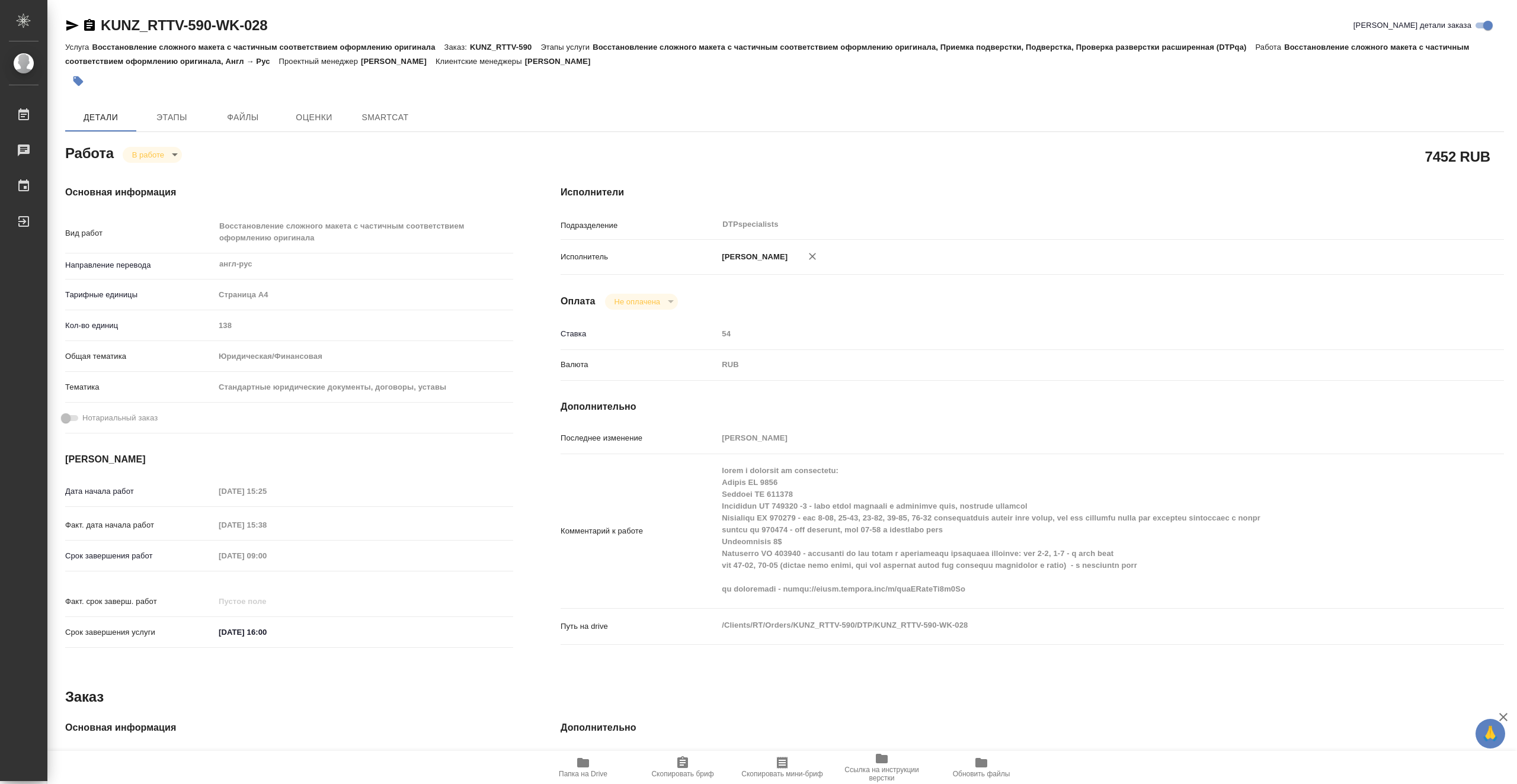
type textarea "x"
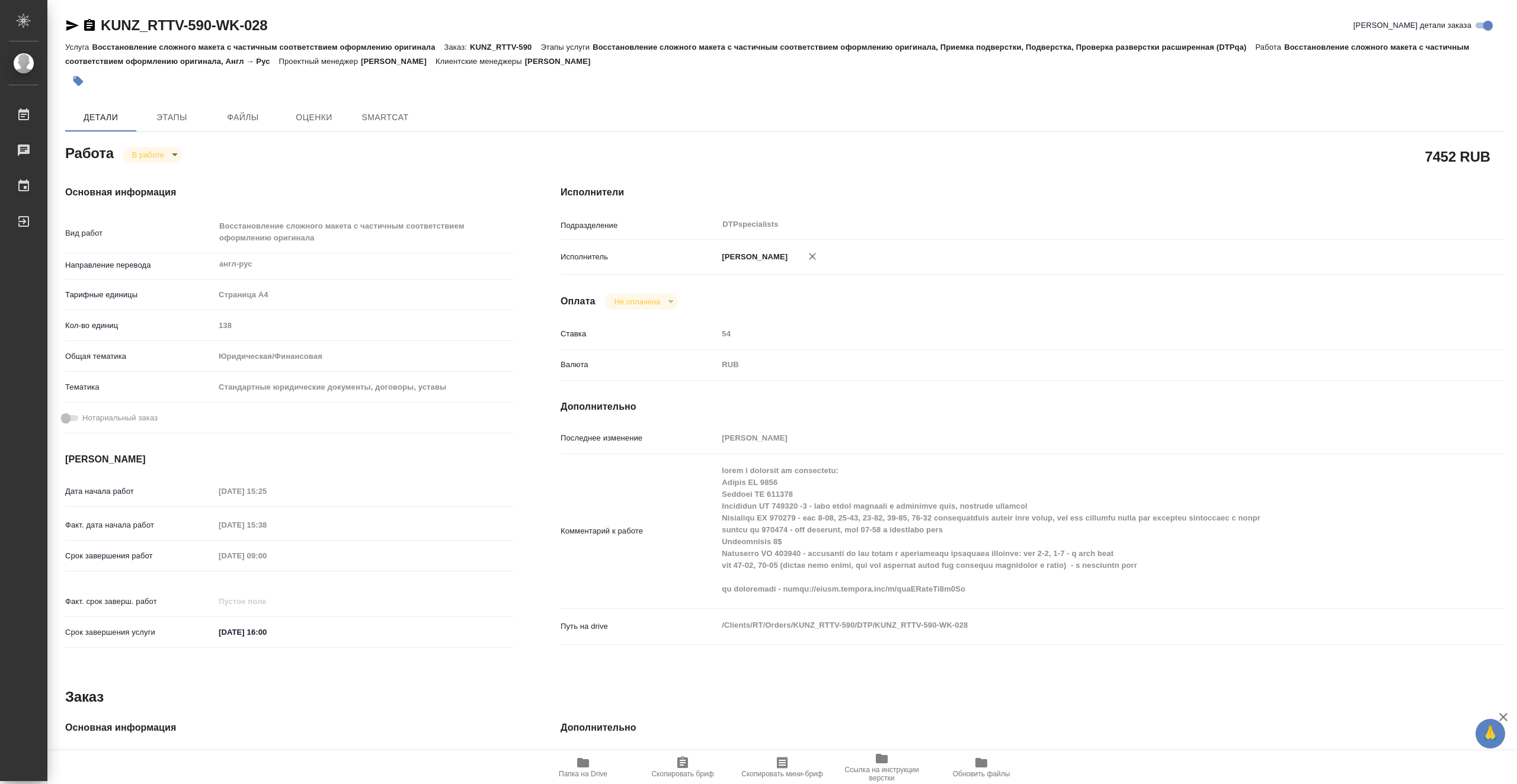
type textarea "x"
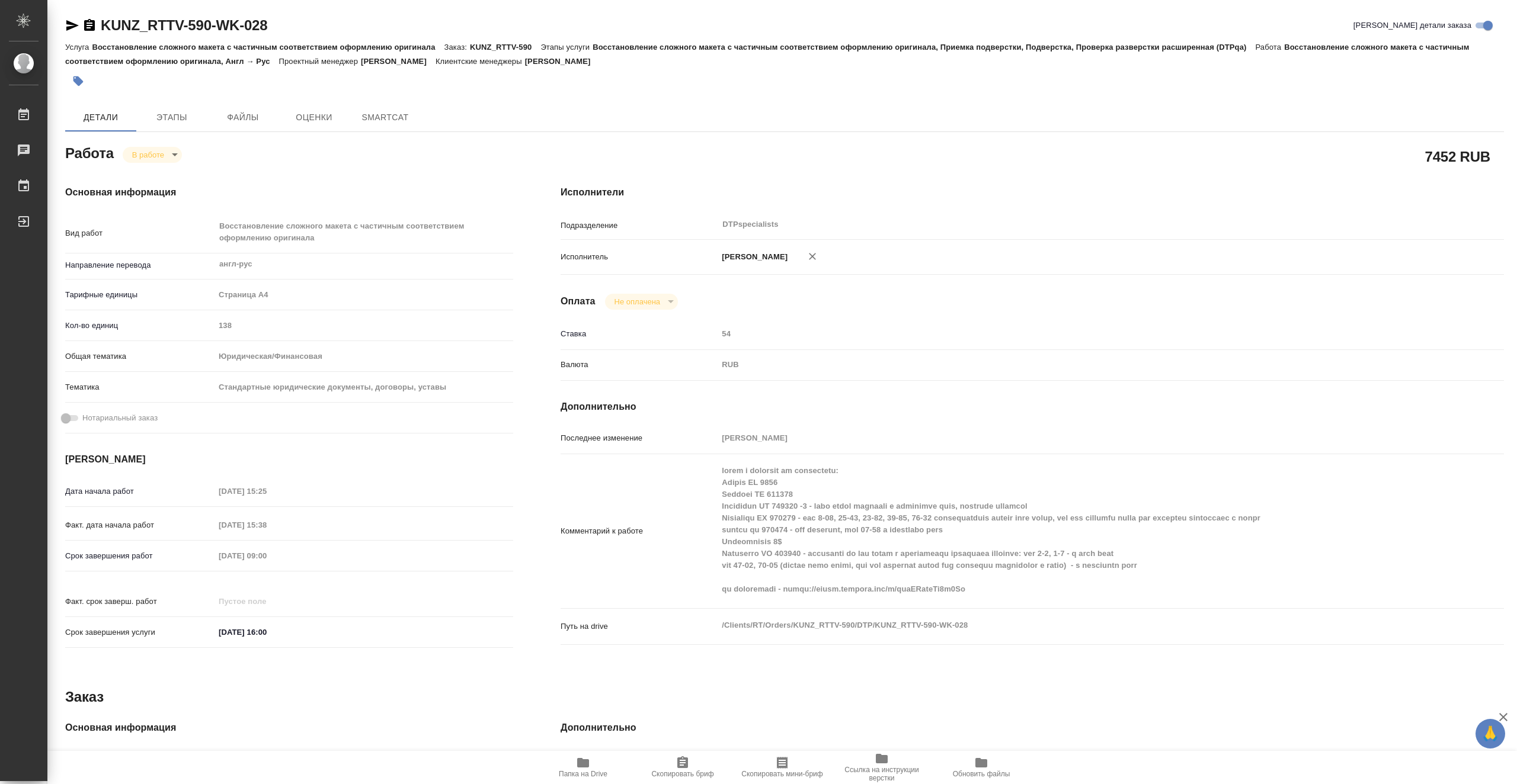
type textarea "x"
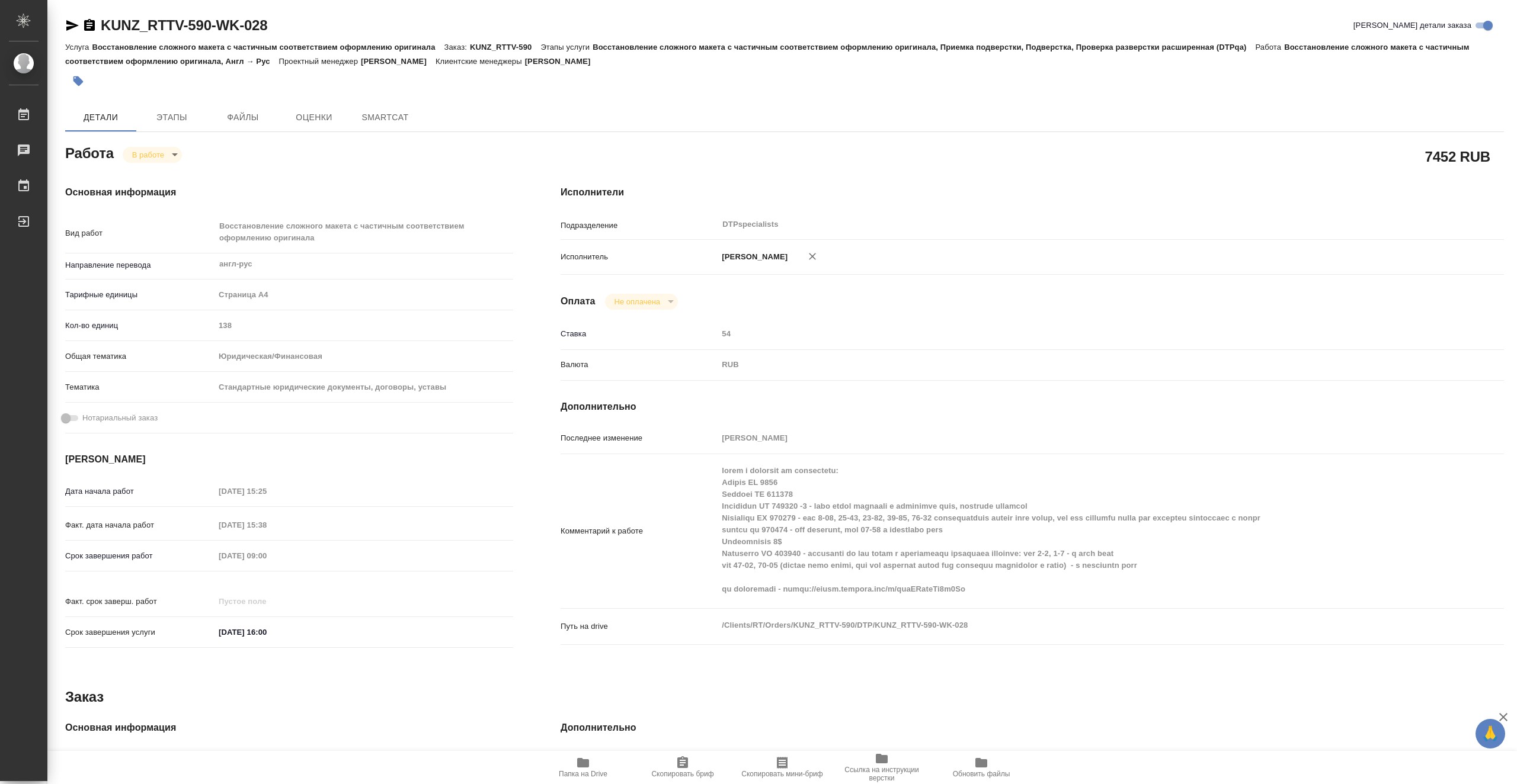
type textarea "x"
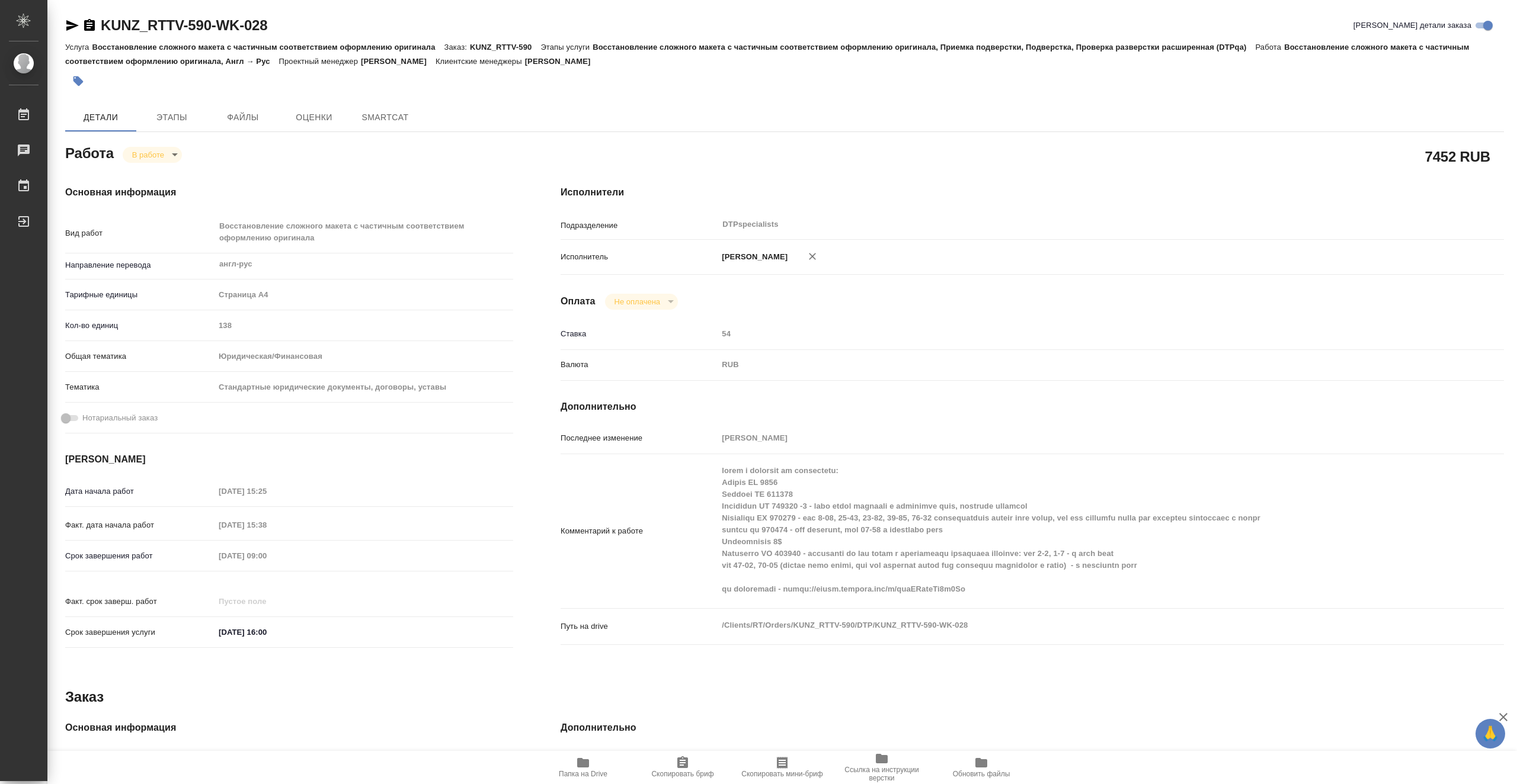
type textarea "x"
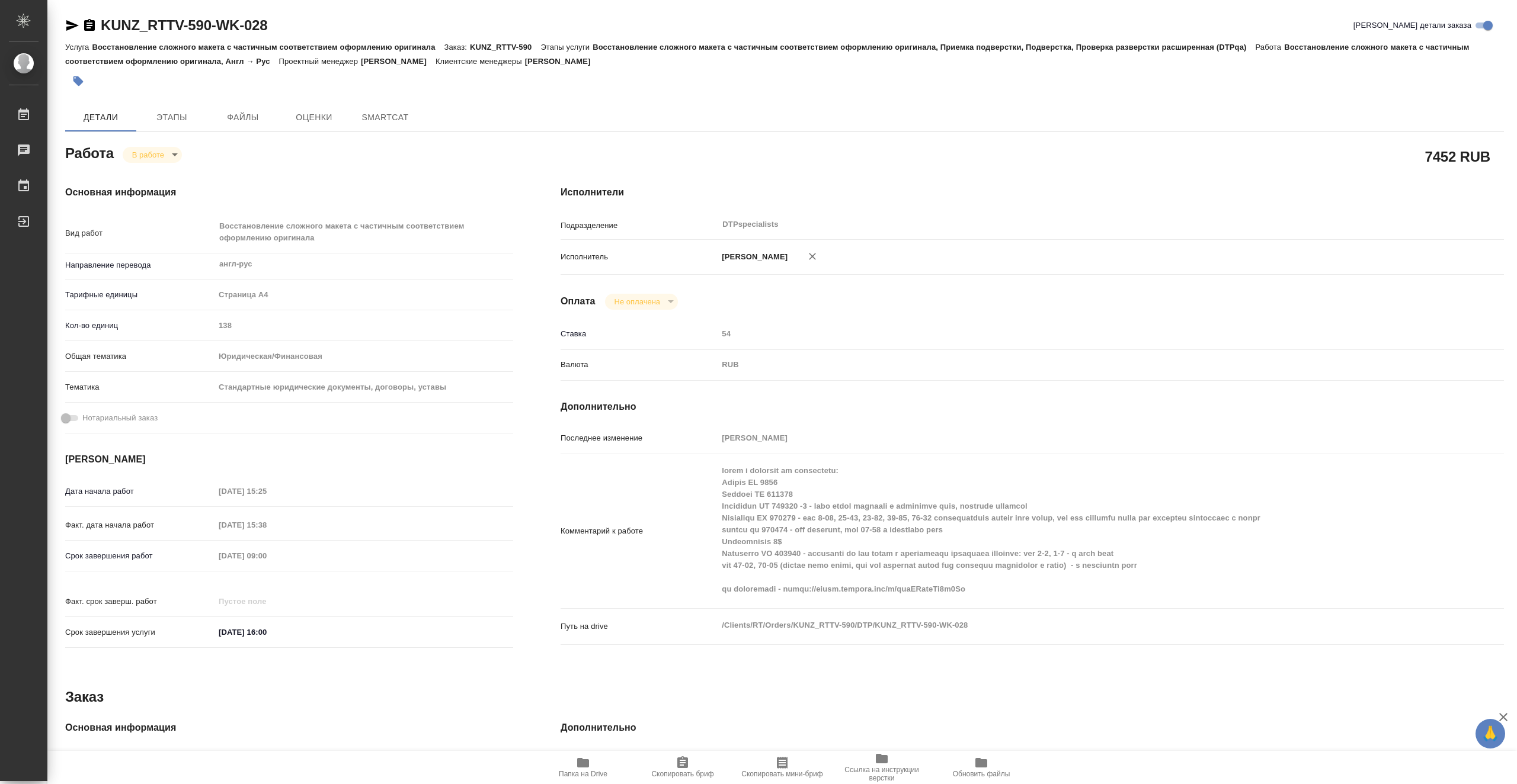
type textarea "x"
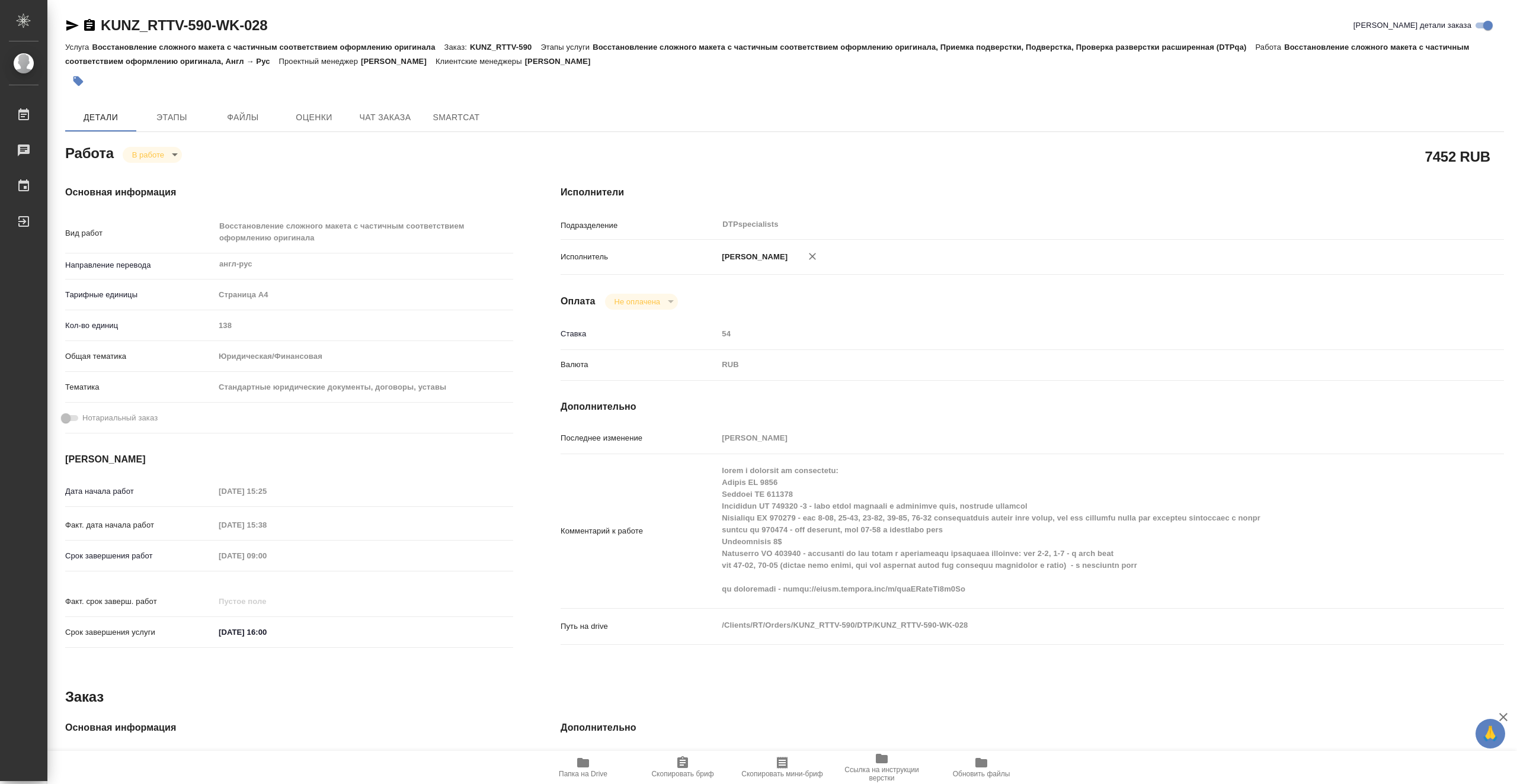
type textarea "x"
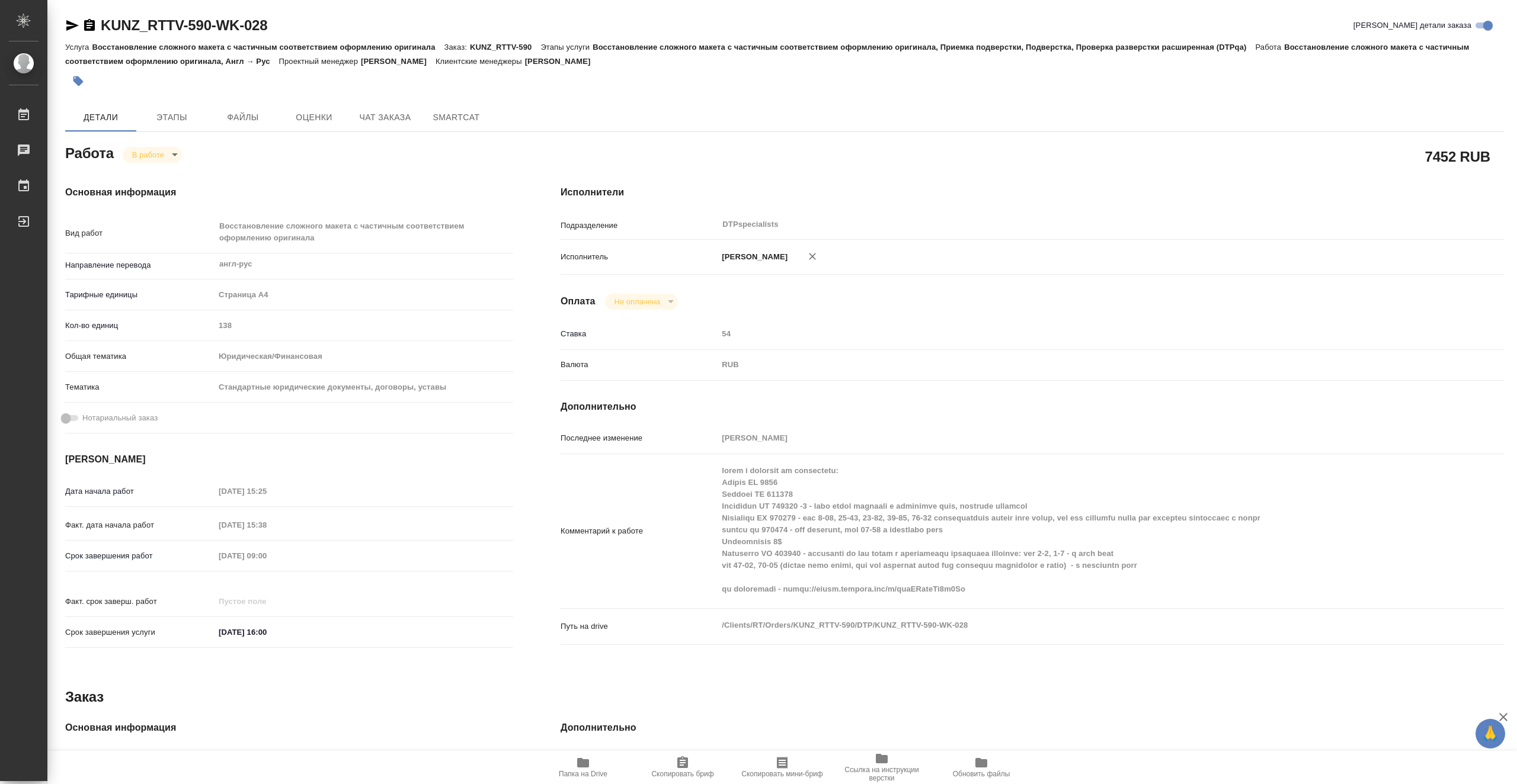
type textarea "x"
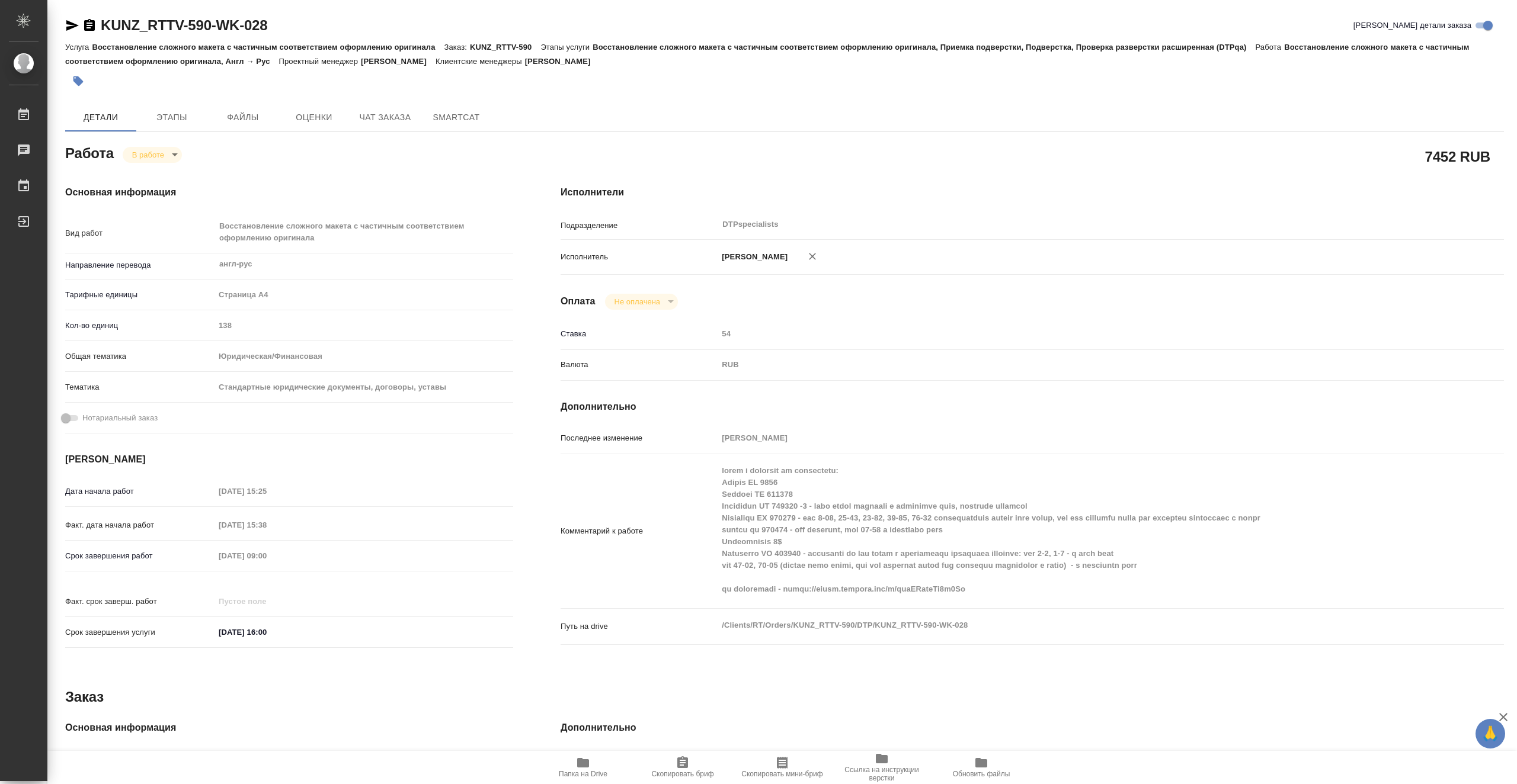
type textarea "x"
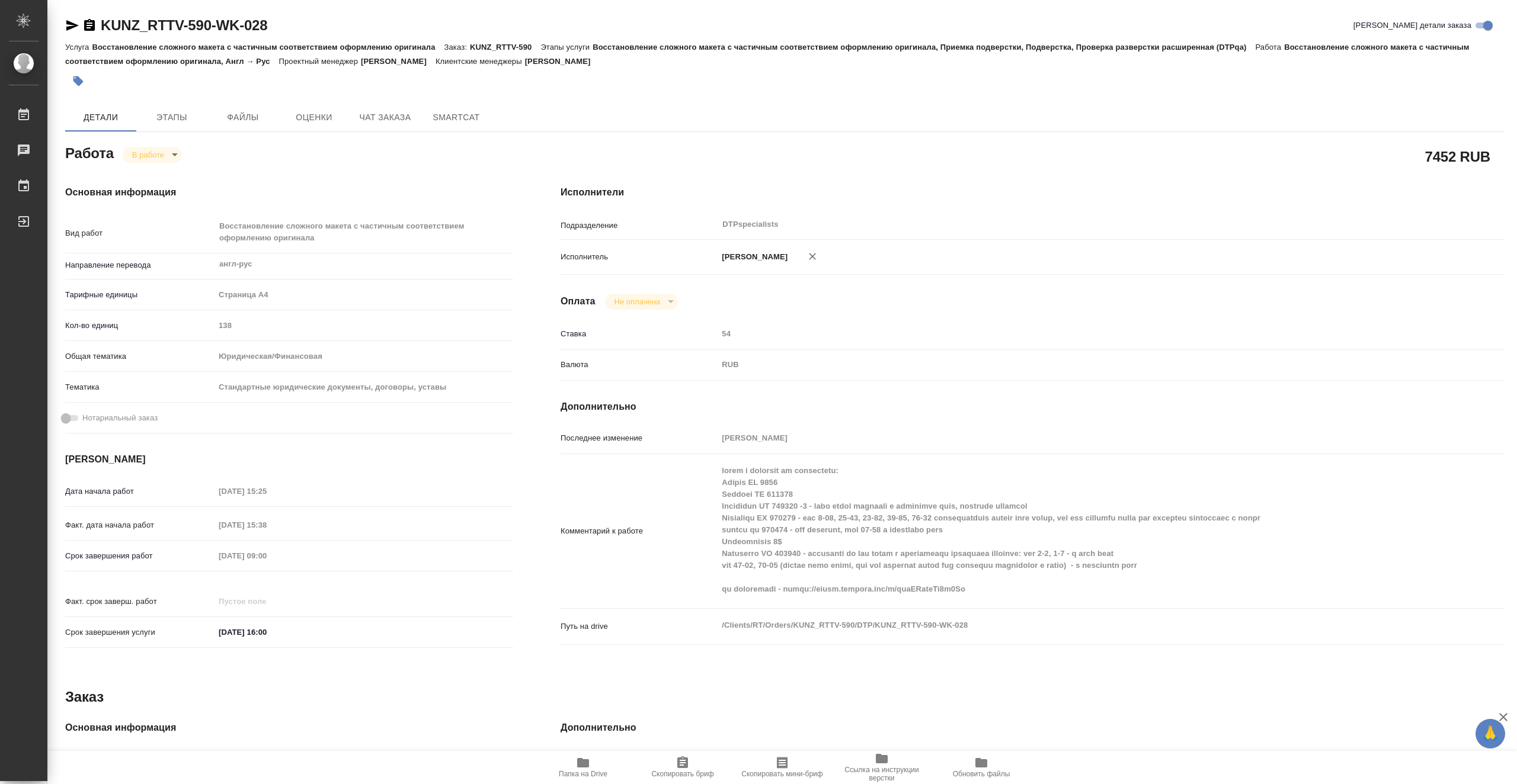
type textarea "x"
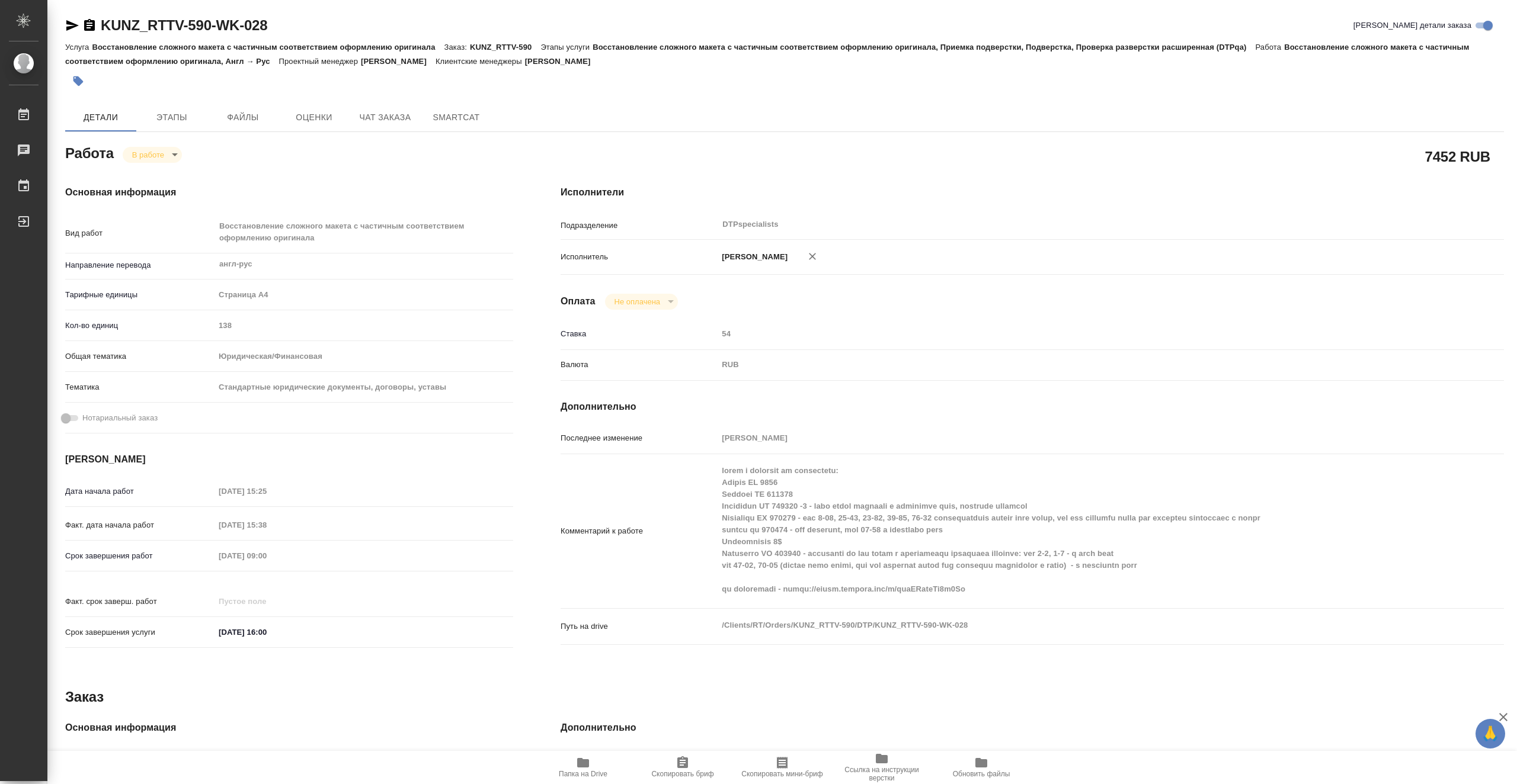
type textarea "x"
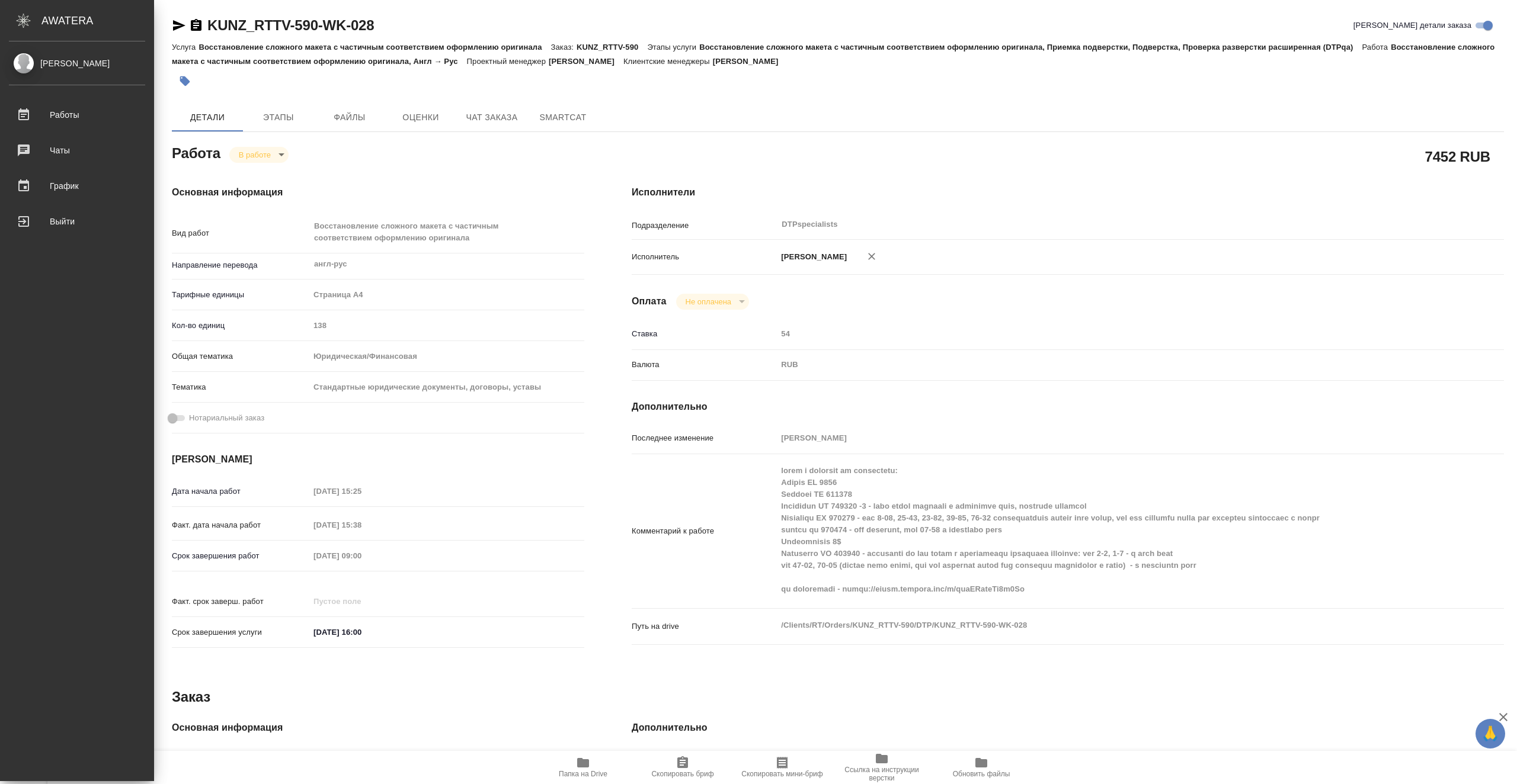
type textarea "x"
